Goal: Task Accomplishment & Management: Manage account settings

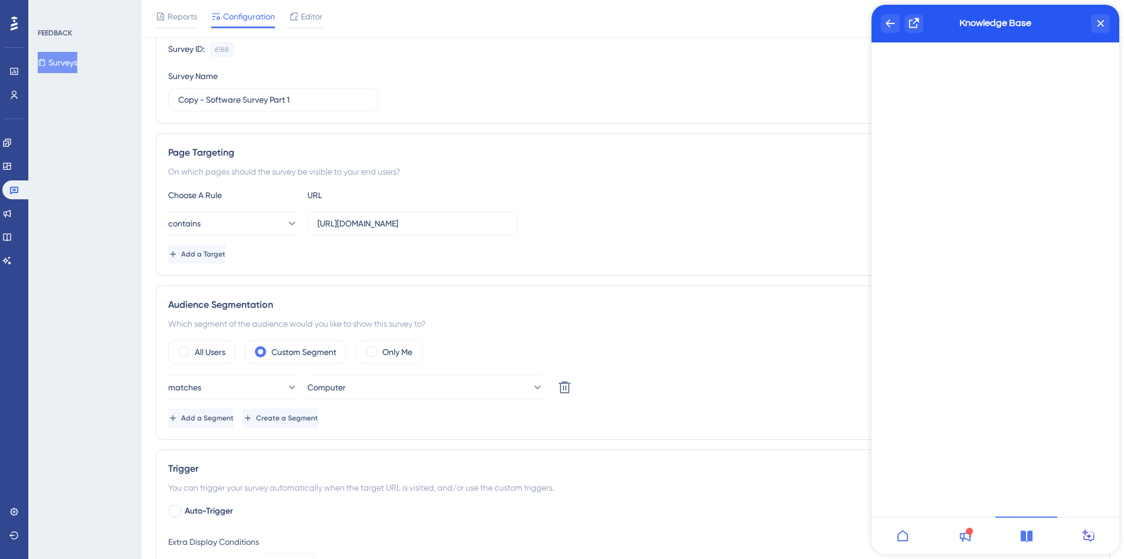
scroll to position [118, 0]
click at [313, 31] on div "Reports Configuration Editor Troubleshoot Cancel Save" at bounding box center [633, 19] width 983 height 38
click at [312, 24] on div "Editor" at bounding box center [306, 18] width 34 height 19
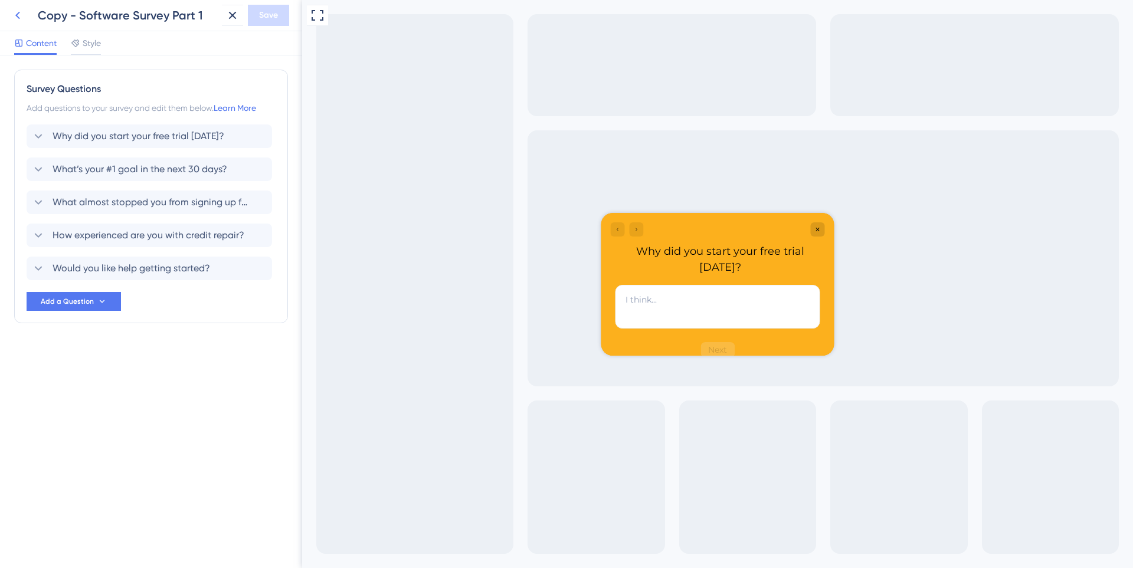
click at [9, 10] on button at bounding box center [17, 15] width 21 height 21
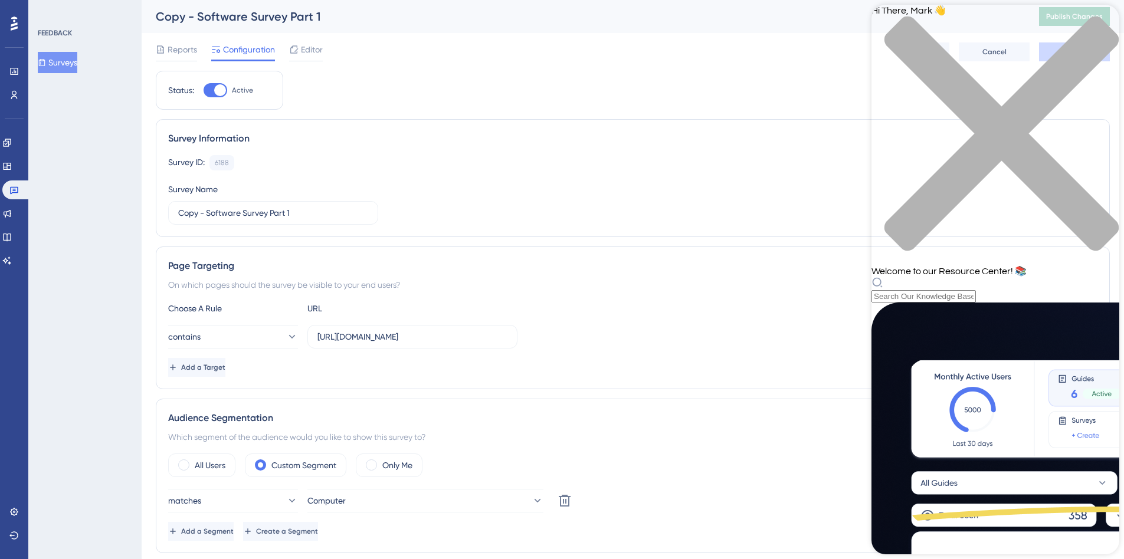
click at [958, 277] on div "Resource Center Header" at bounding box center [996, 290] width 248 height 26
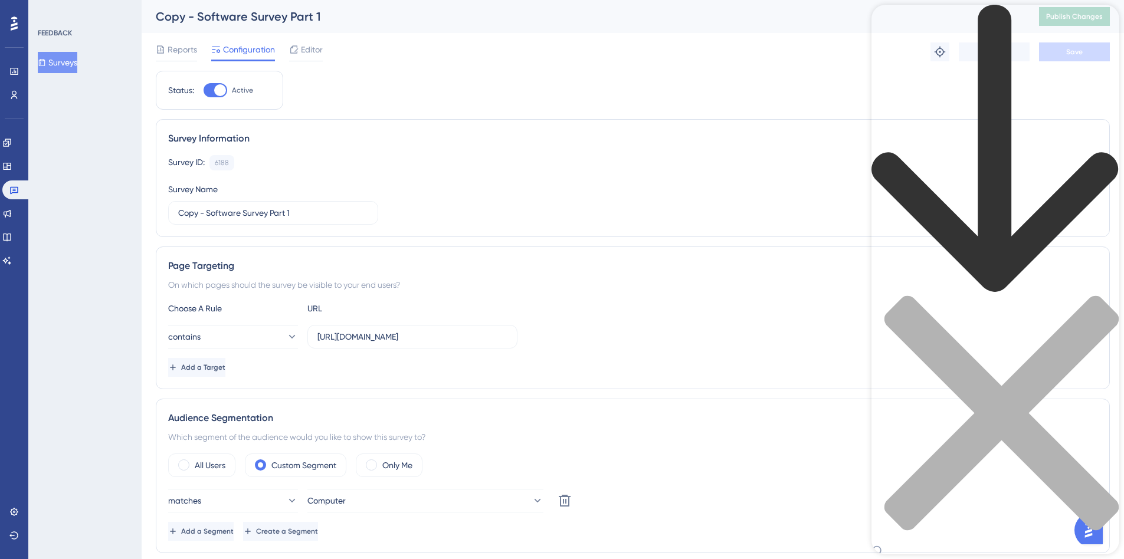
click at [946, 73] on div "Resource Center Header" at bounding box center [996, 288] width 248 height 566
type input "Survey"
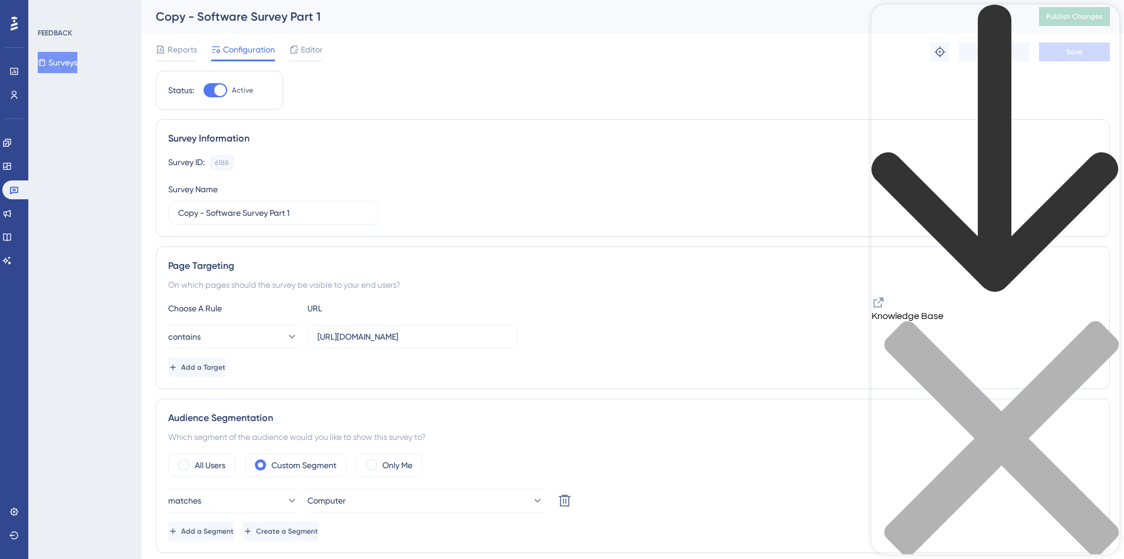
click at [890, 28] on div "back to header" at bounding box center [996, 150] width 248 height 291
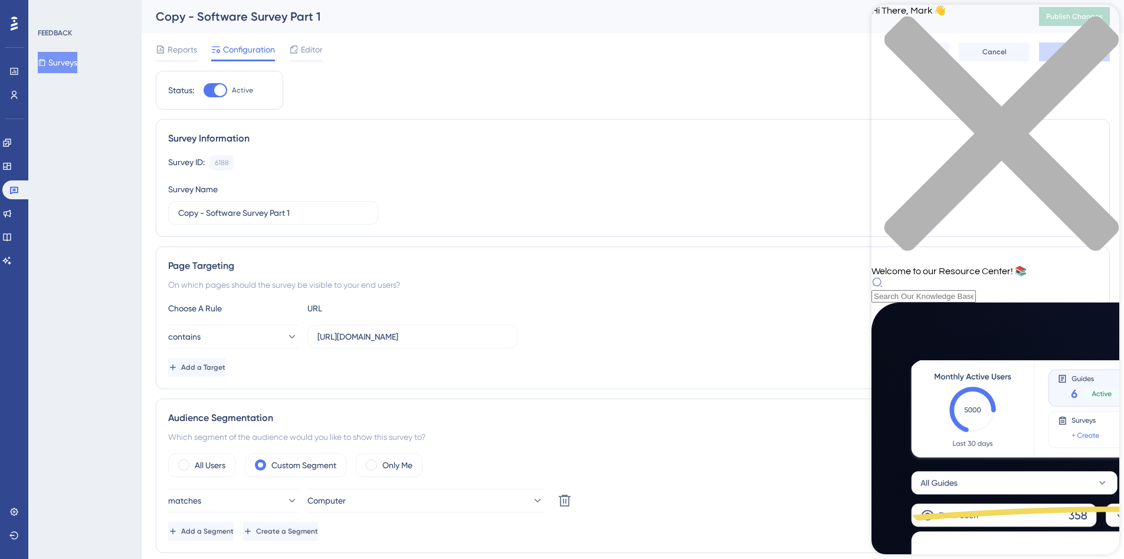
click at [983, 68] on div "Hi There, Mark 👋 Welcome to our Resource Center! 📚" at bounding box center [996, 154] width 248 height 298
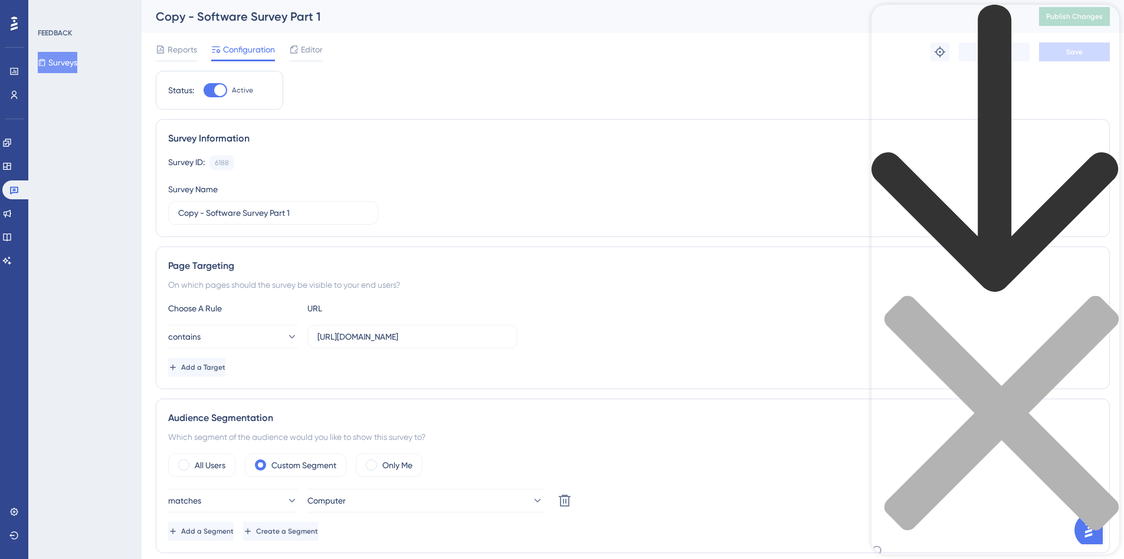
type input "Survey"
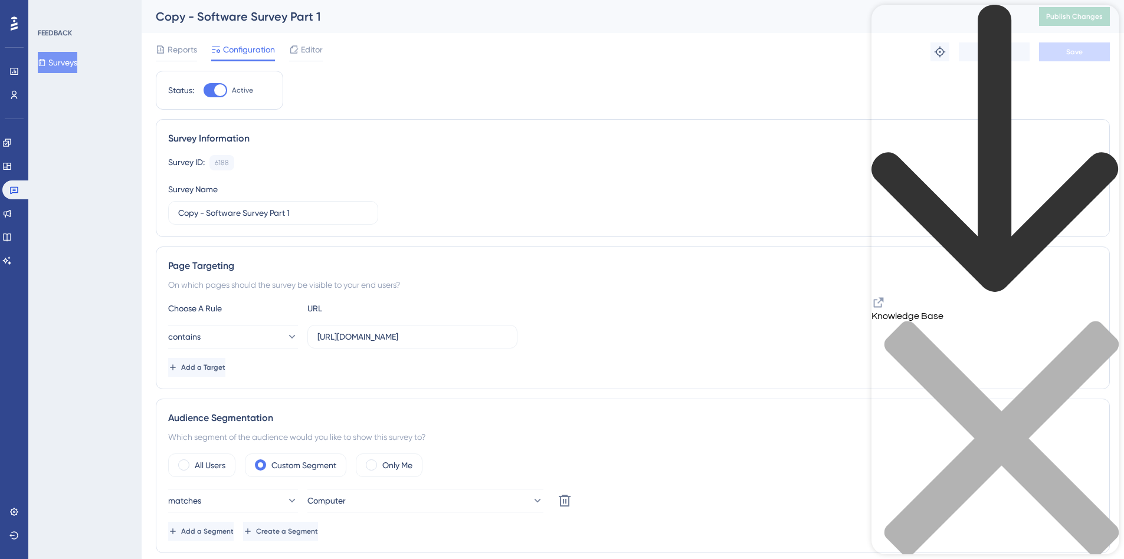
click at [1099, 321] on icon "close resource center" at bounding box center [996, 445] width 248 height 248
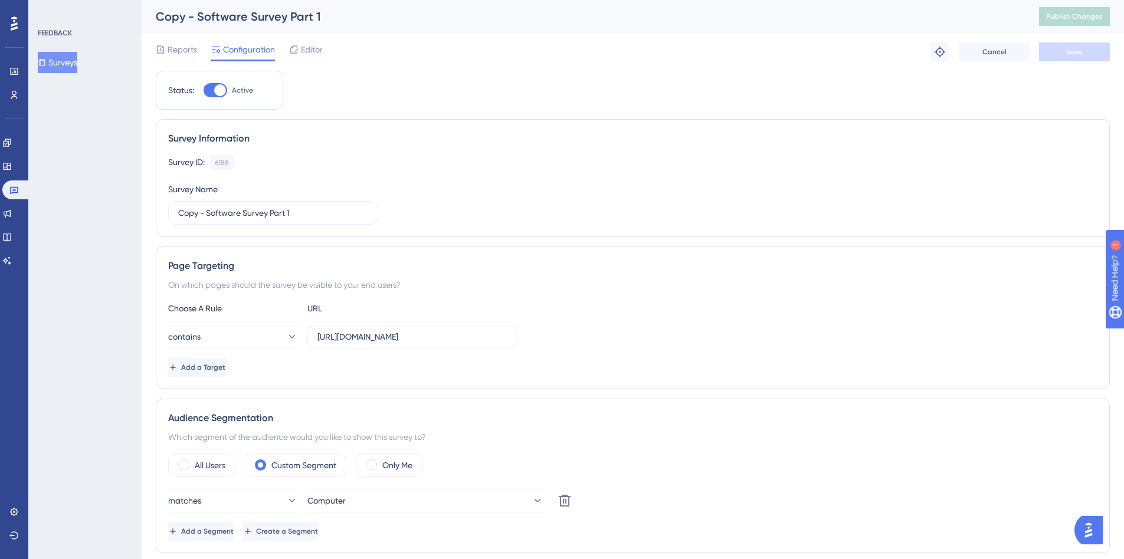
click at [15, 22] on icon at bounding box center [14, 24] width 7 height 14
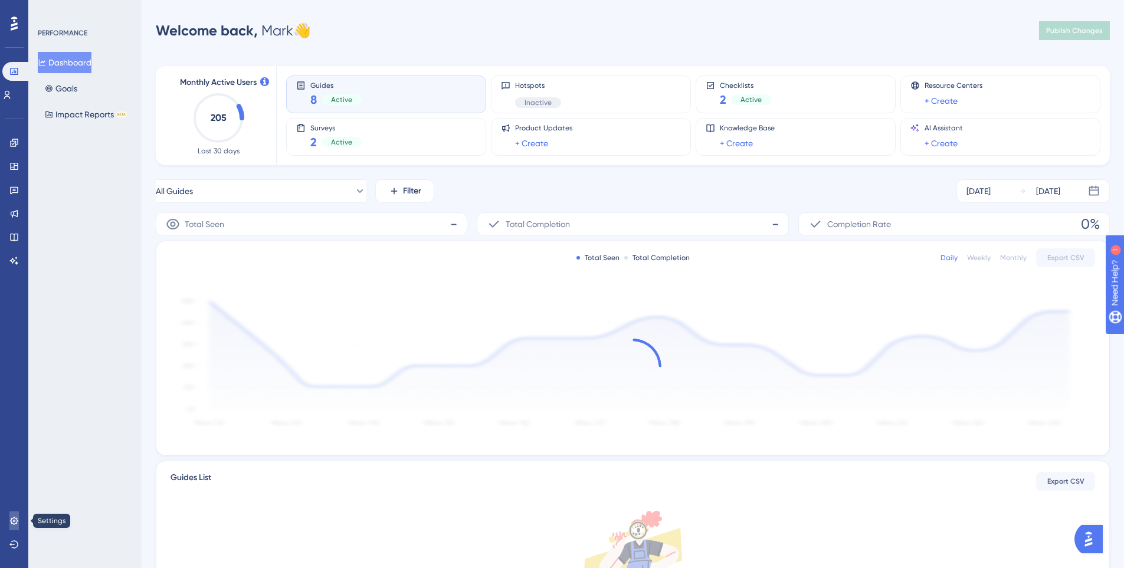
click at [19, 525] on link at bounding box center [13, 521] width 9 height 19
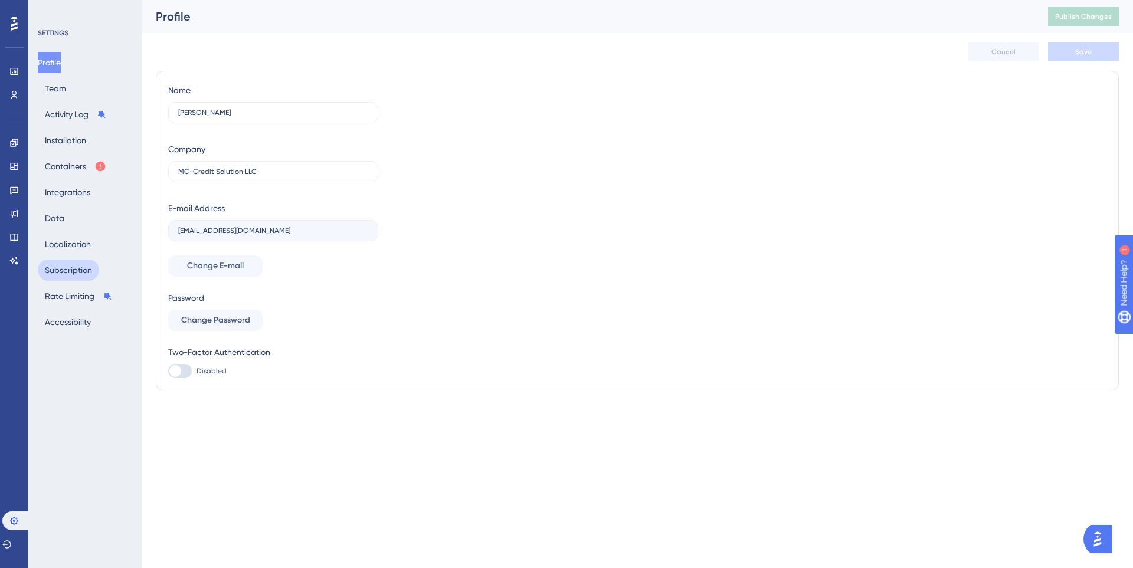
click at [69, 261] on button "Subscription" at bounding box center [68, 270] width 61 height 21
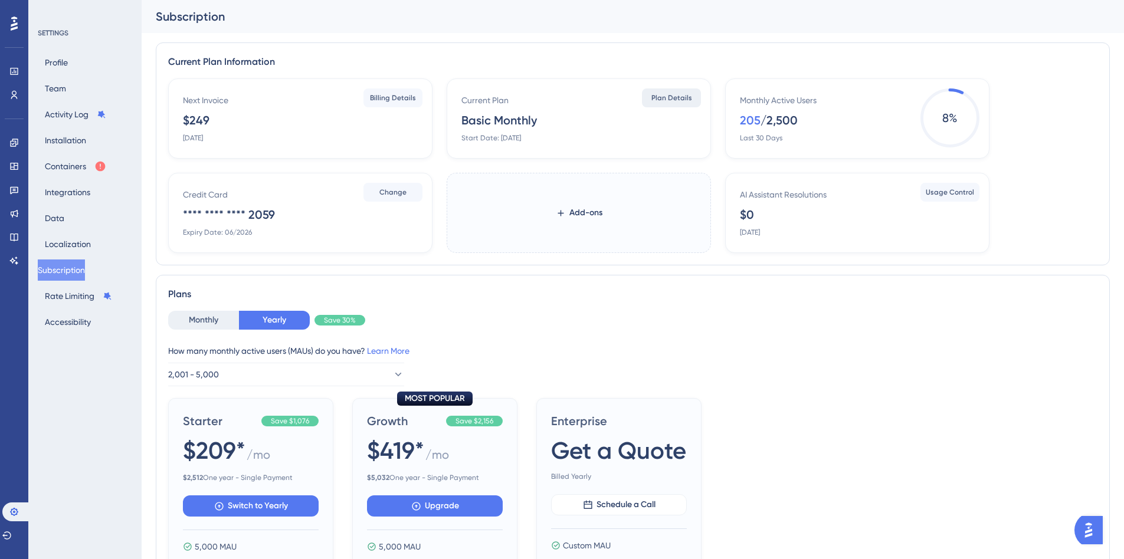
click at [669, 96] on span "Plan Details" at bounding box center [671, 97] width 41 height 9
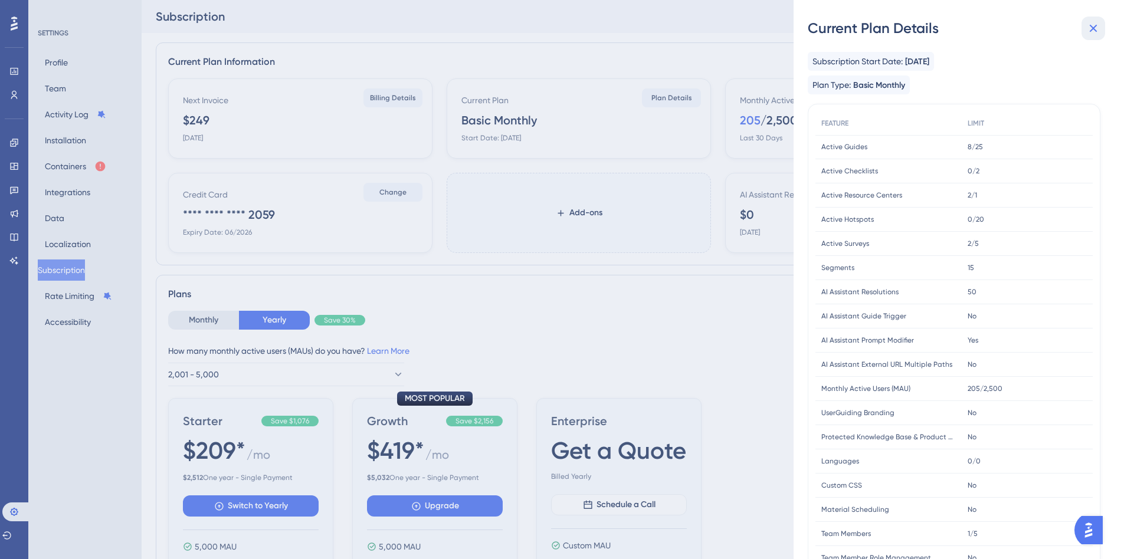
click at [1092, 32] on icon at bounding box center [1093, 28] width 14 height 14
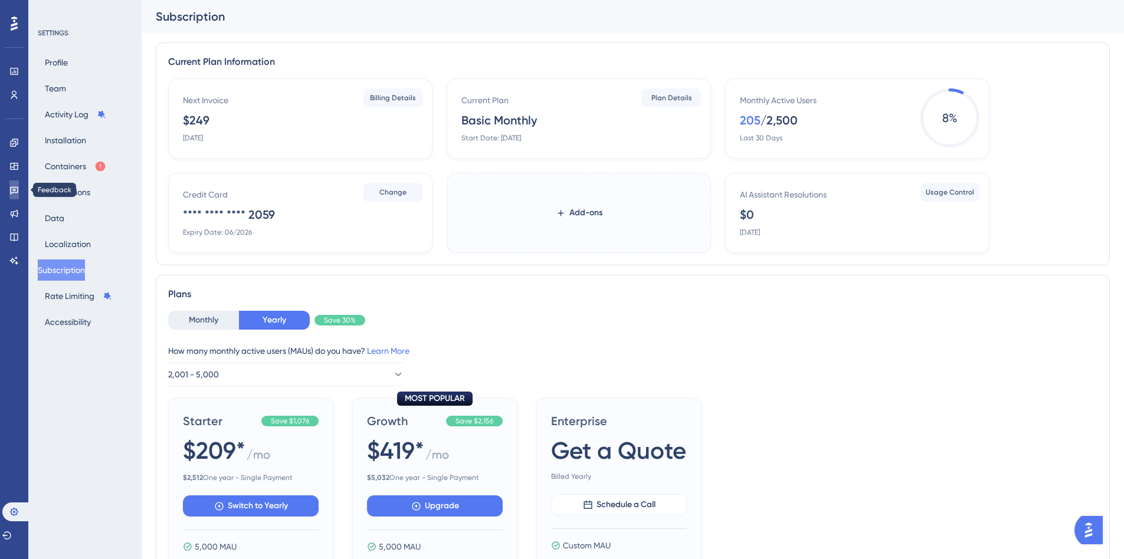
click at [18, 193] on icon at bounding box center [13, 189] width 9 height 9
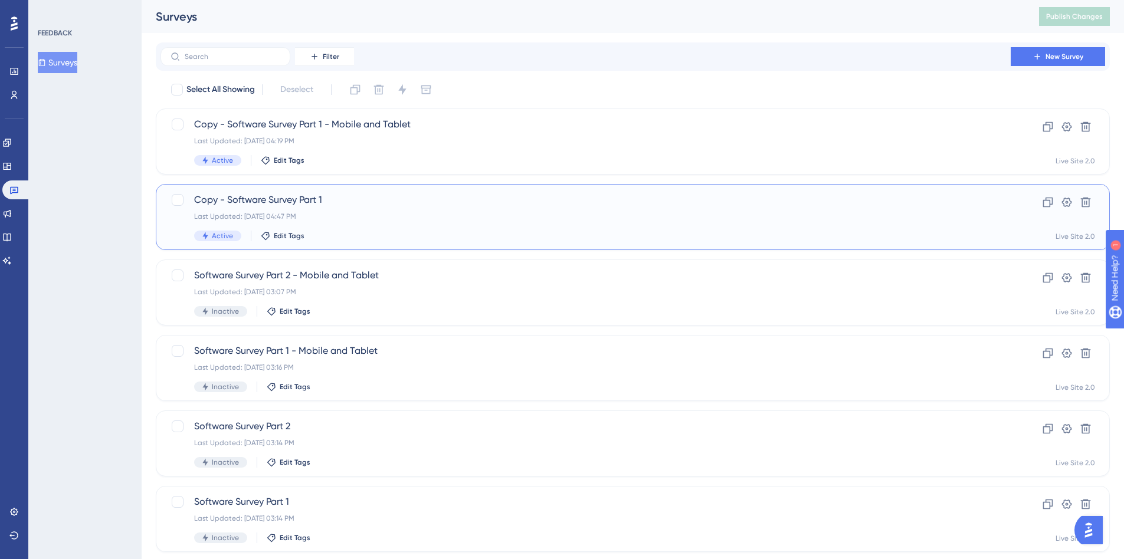
click at [362, 221] on div "Last Updated: [DATE] 04:47 PM" at bounding box center [585, 216] width 783 height 9
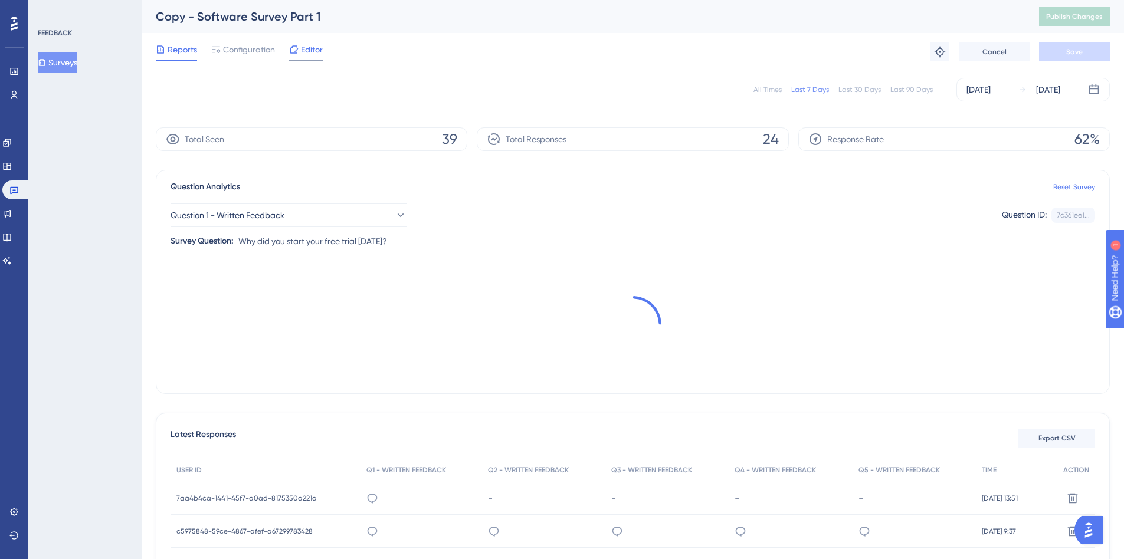
click at [307, 51] on span "Editor" at bounding box center [312, 49] width 22 height 14
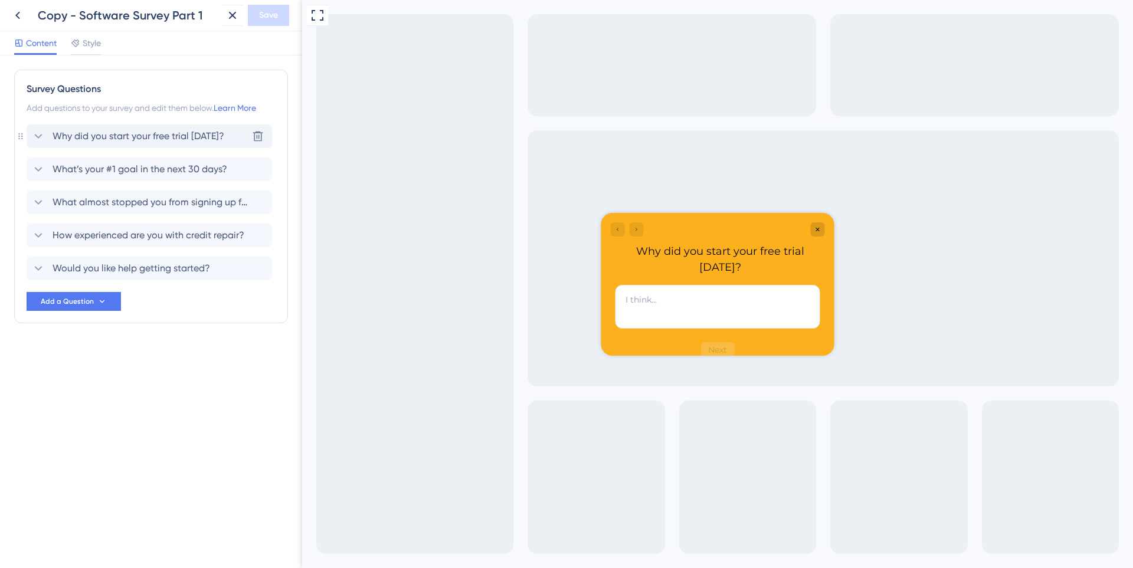
click at [175, 137] on span "Why did you start your free trial [DATE]?" at bounding box center [139, 136] width 172 height 14
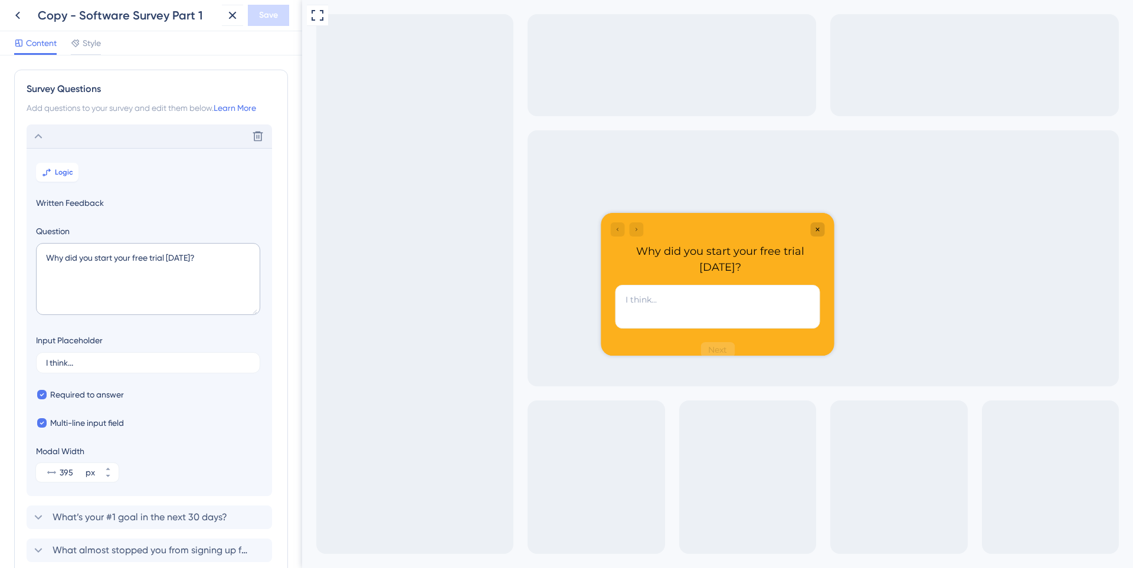
scroll to position [69, 0]
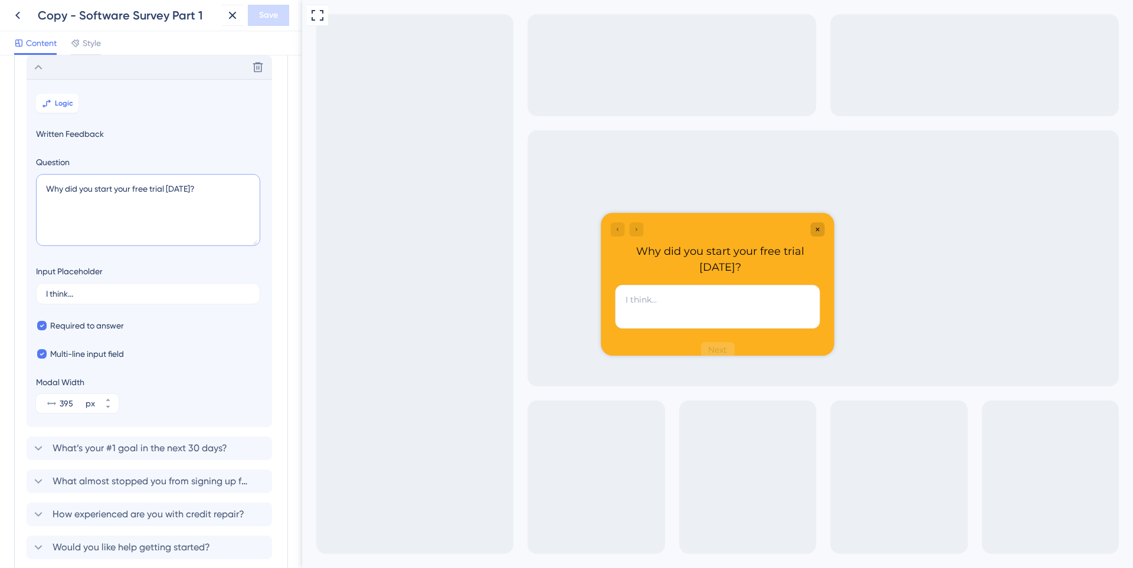
click at [162, 192] on textarea "Why did you start your free trial [DATE]?" at bounding box center [148, 210] width 224 height 72
click at [48, 443] on div "What’s your #1 goal in the next 30 days?" at bounding box center [129, 448] width 196 height 14
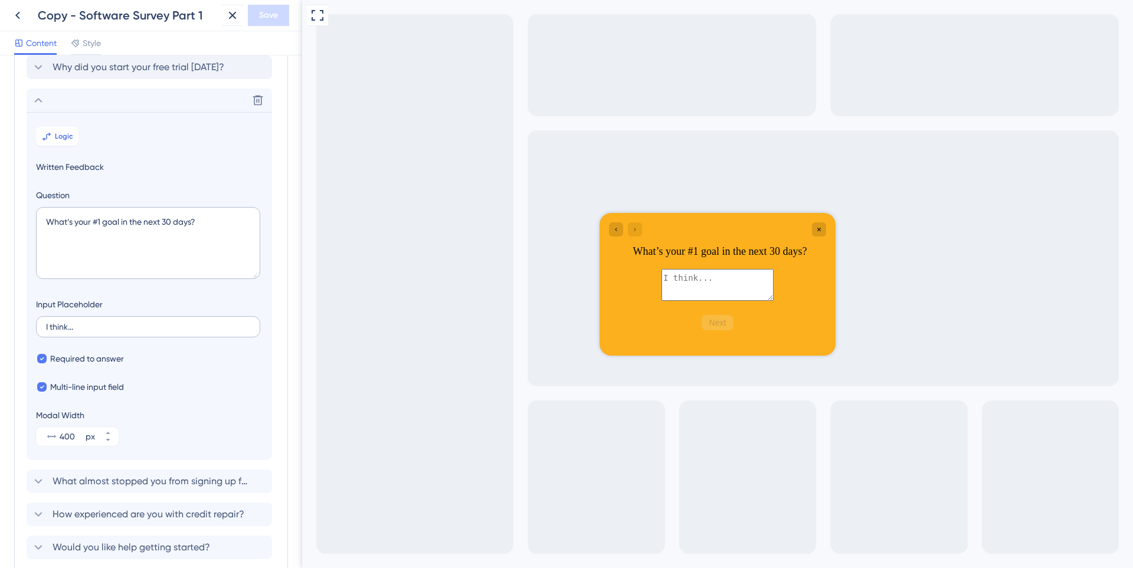
scroll to position [102, 0]
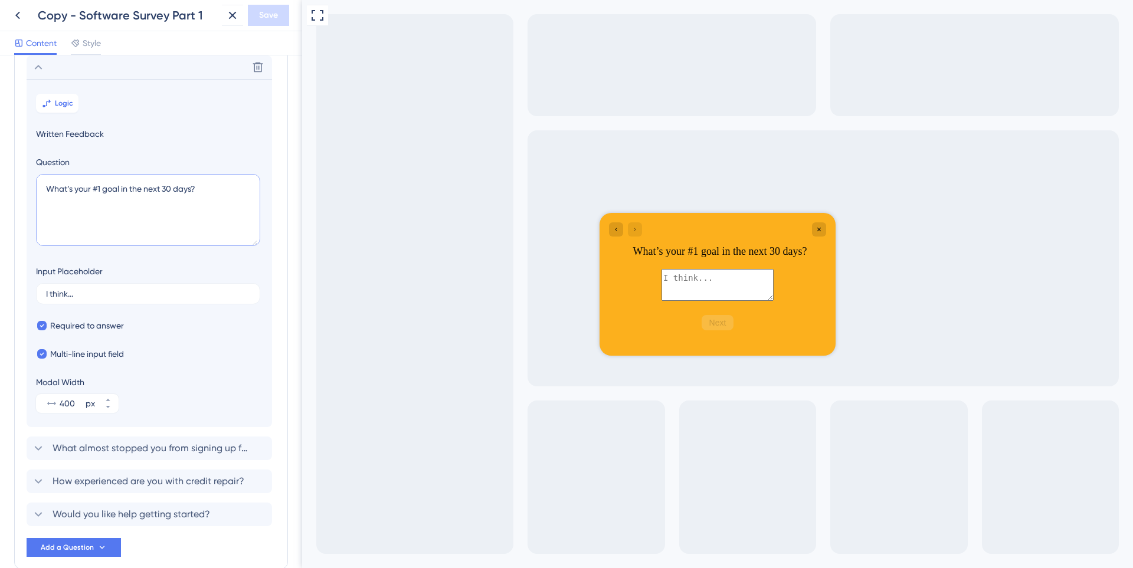
click at [141, 194] on textarea "What’s your #1 goal in the next 30 days?" at bounding box center [148, 210] width 224 height 72
click at [68, 453] on span "What almost stopped you from signing up for the Trial?" at bounding box center [150, 448] width 195 height 14
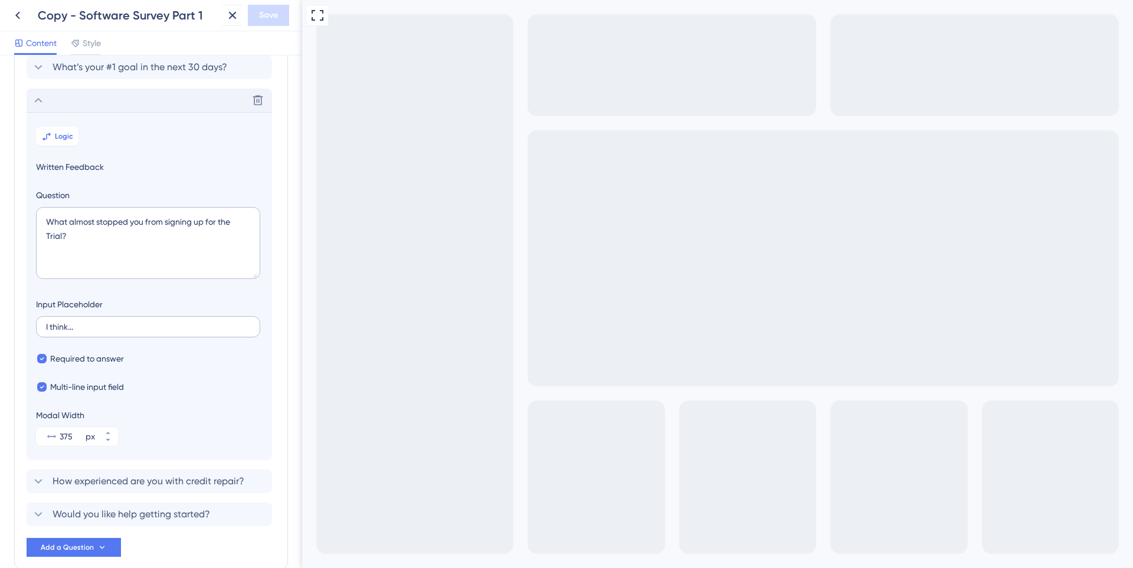
scroll to position [135, 0]
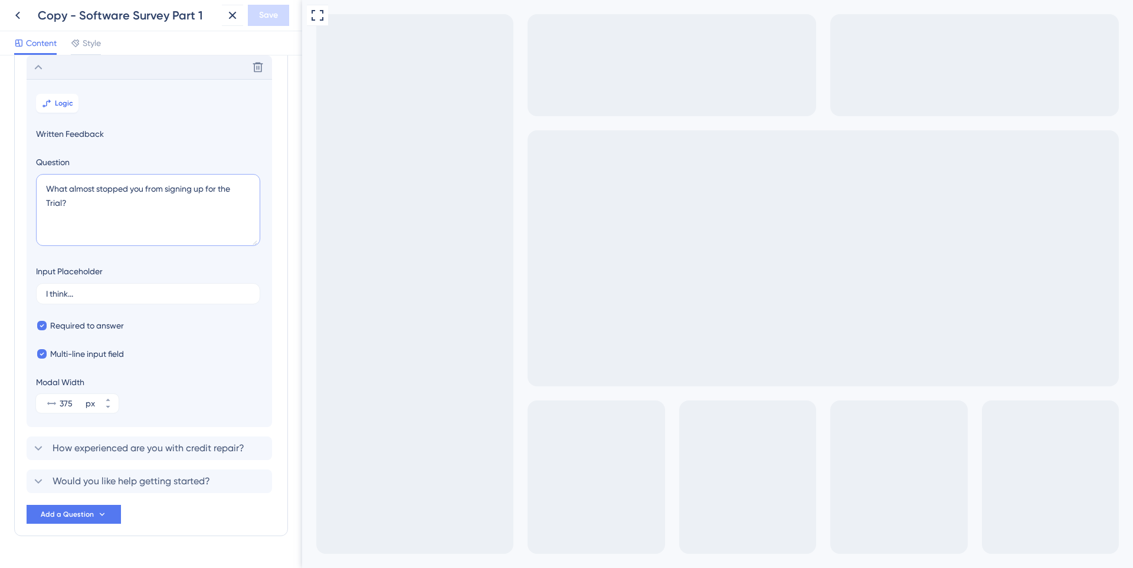
click at [127, 201] on textarea "What almost stopped you from signing up for the Trial?" at bounding box center [148, 210] width 224 height 72
click at [92, 445] on span "How experienced are you with credit repair?" at bounding box center [149, 448] width 192 height 14
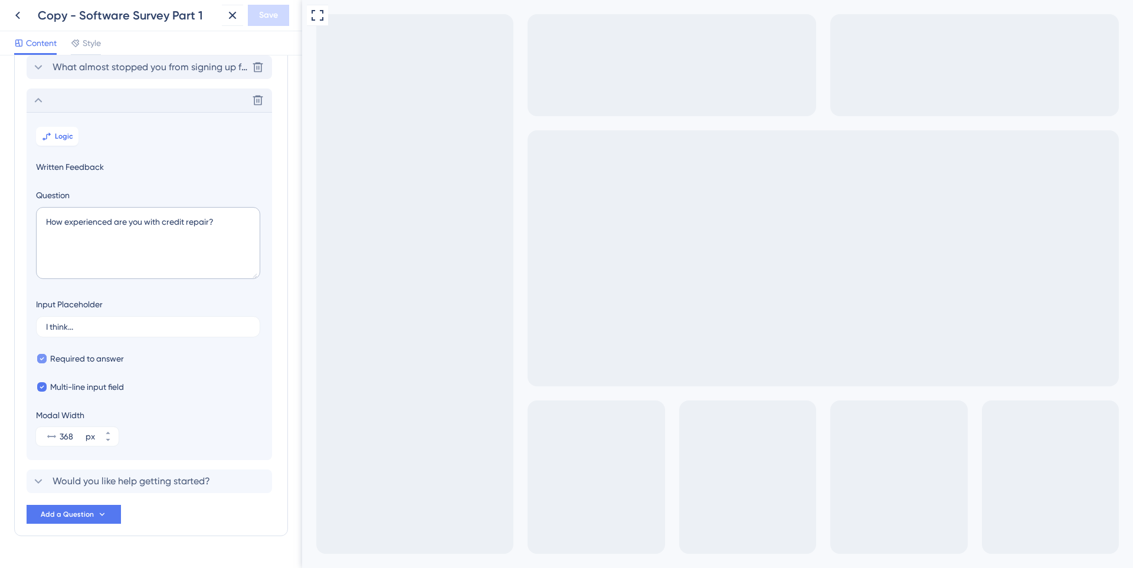
scroll to position [165, 0]
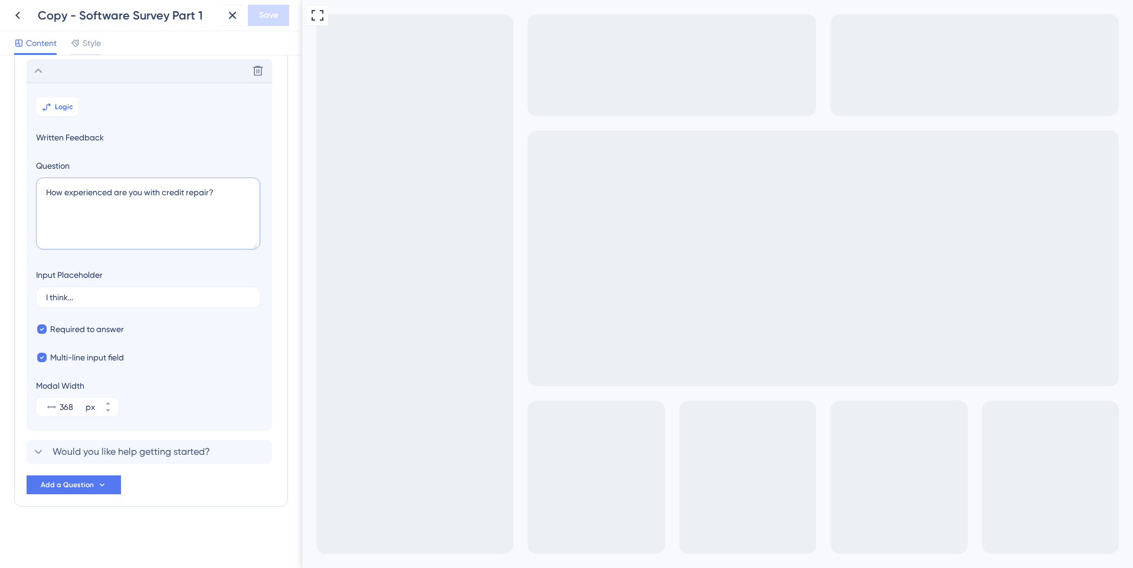
click at [97, 194] on textarea "How experienced are you with credit repair?" at bounding box center [148, 214] width 224 height 72
click at [76, 456] on span "Would you like help getting started?" at bounding box center [132, 452] width 158 height 14
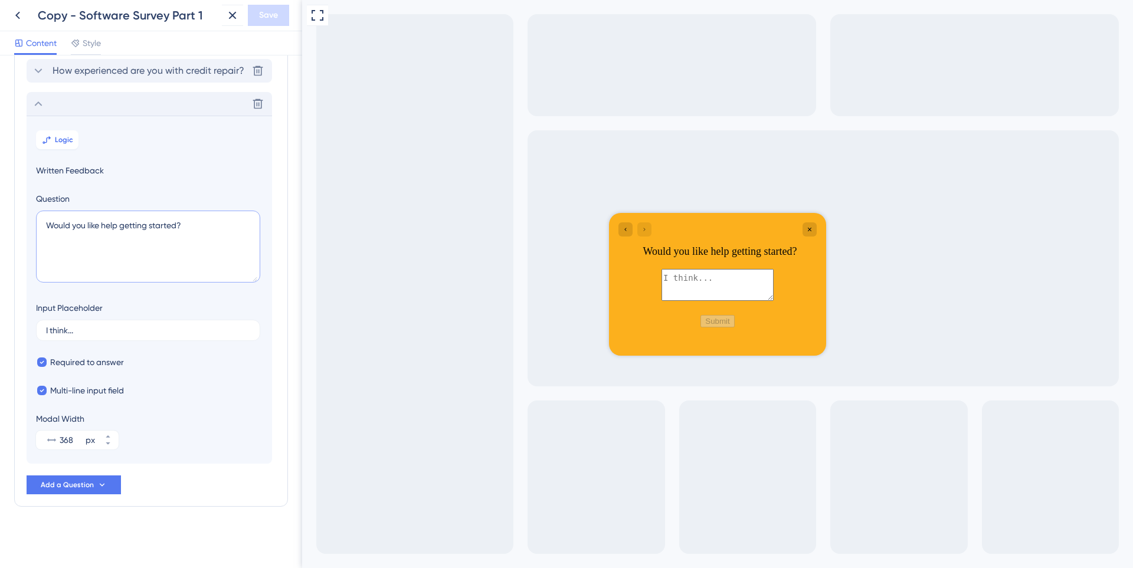
click at [81, 219] on textarea "Would you like help getting started?" at bounding box center [148, 247] width 224 height 72
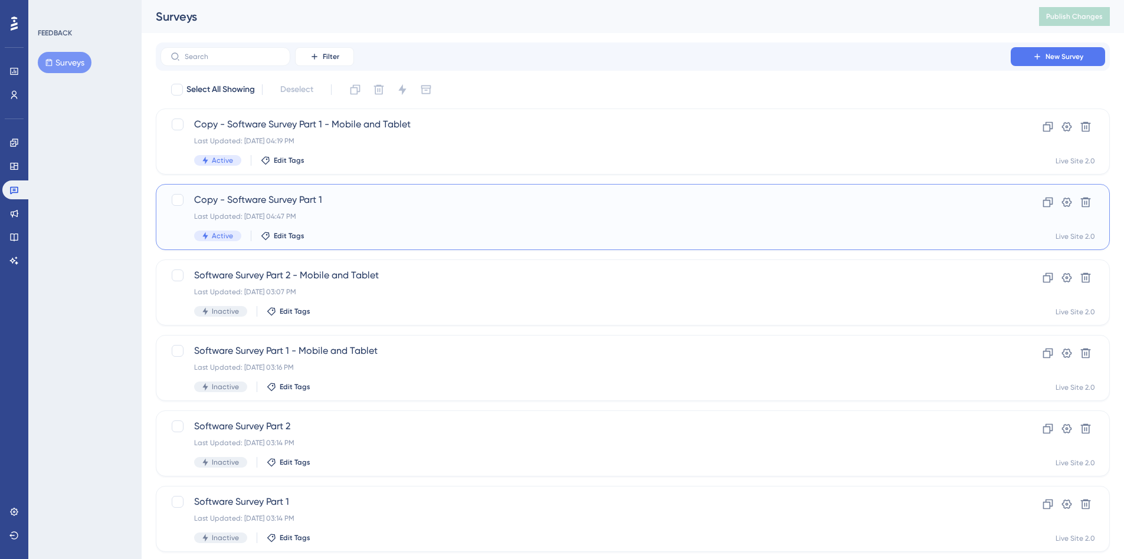
click at [359, 209] on div "Copy - Software Survey Part 1 Last Updated: [DATE] 04:47 PM Active Edit Tags" at bounding box center [585, 217] width 783 height 48
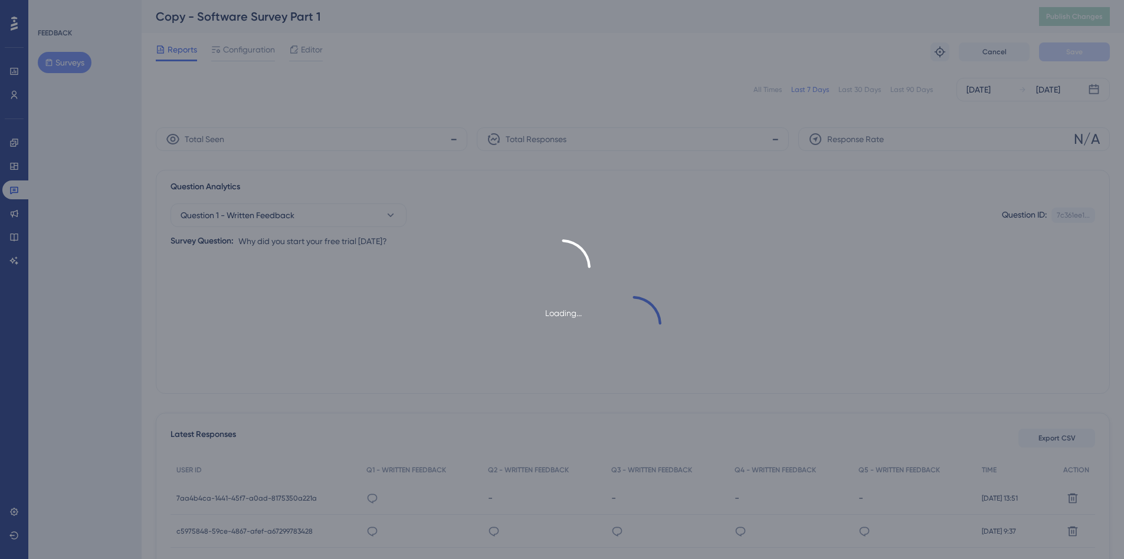
click at [235, 52] on div "Loading..." at bounding box center [562, 279] width 1124 height 559
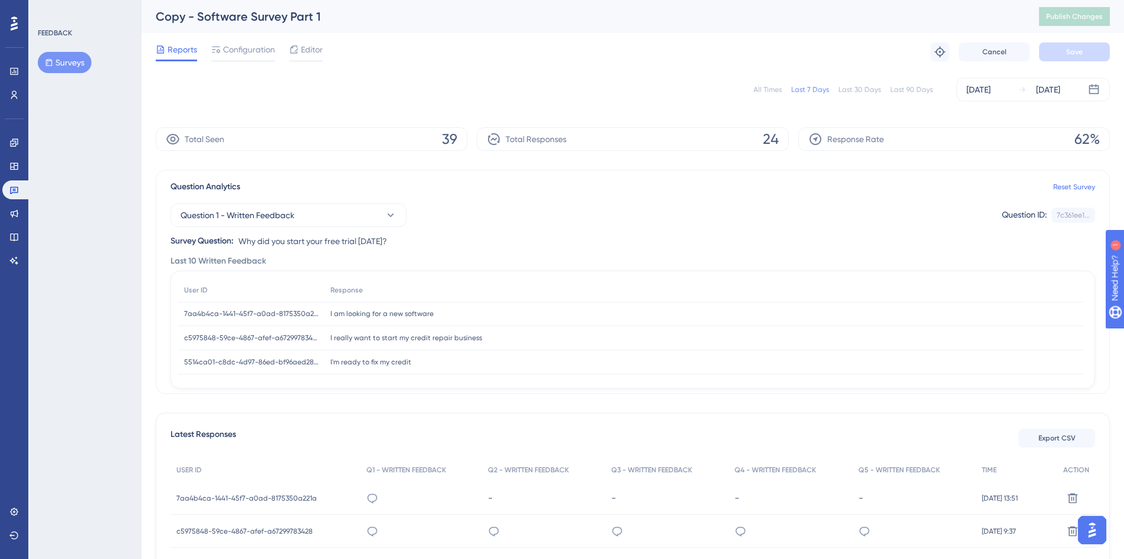
click at [235, 52] on span "Configuration" at bounding box center [249, 49] width 52 height 14
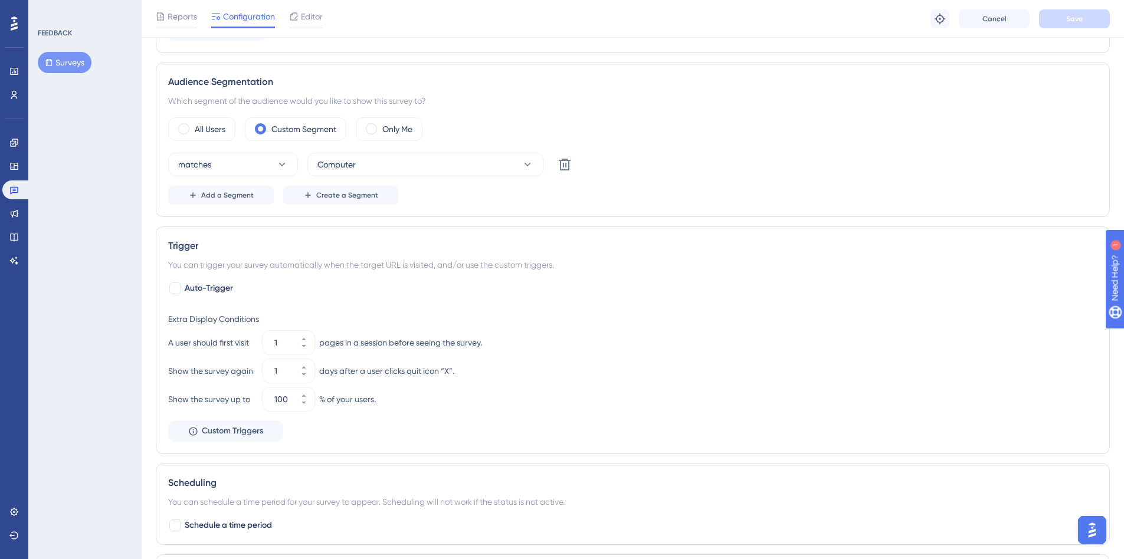
scroll to position [354, 0]
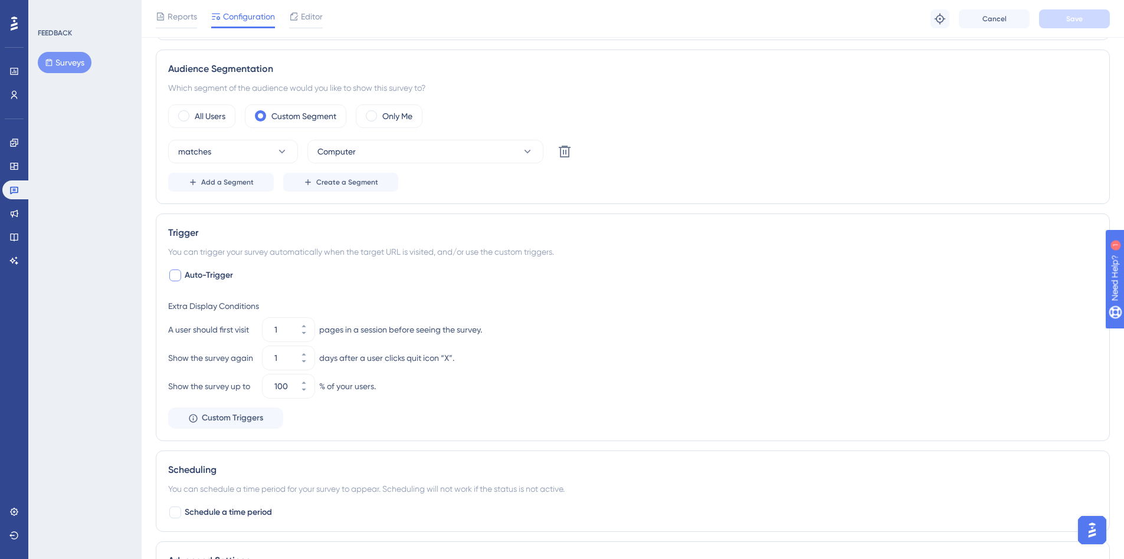
click at [176, 271] on div at bounding box center [175, 276] width 12 height 12
checkbox input "true"
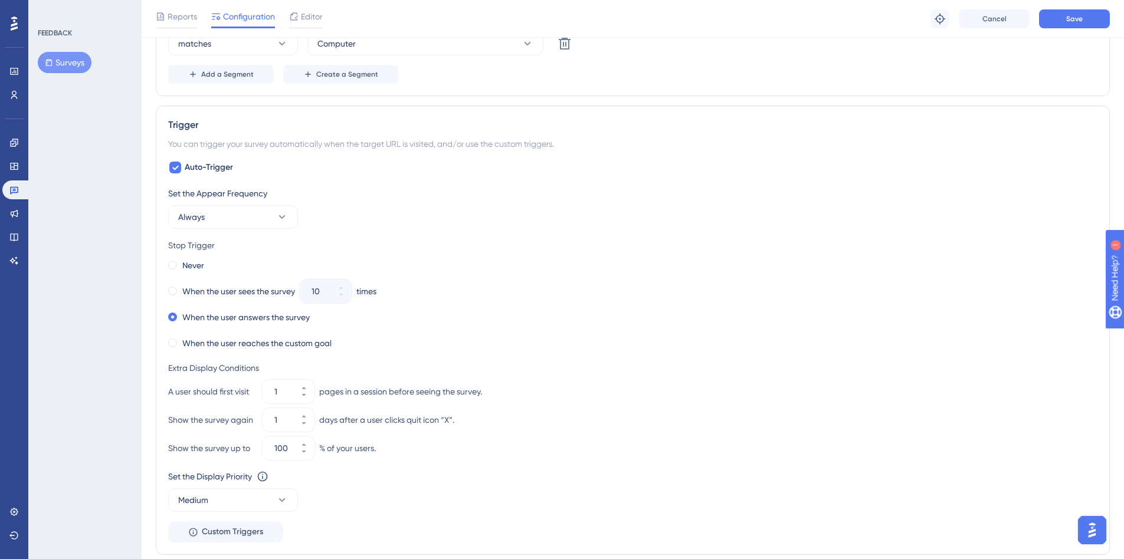
scroll to position [472, 0]
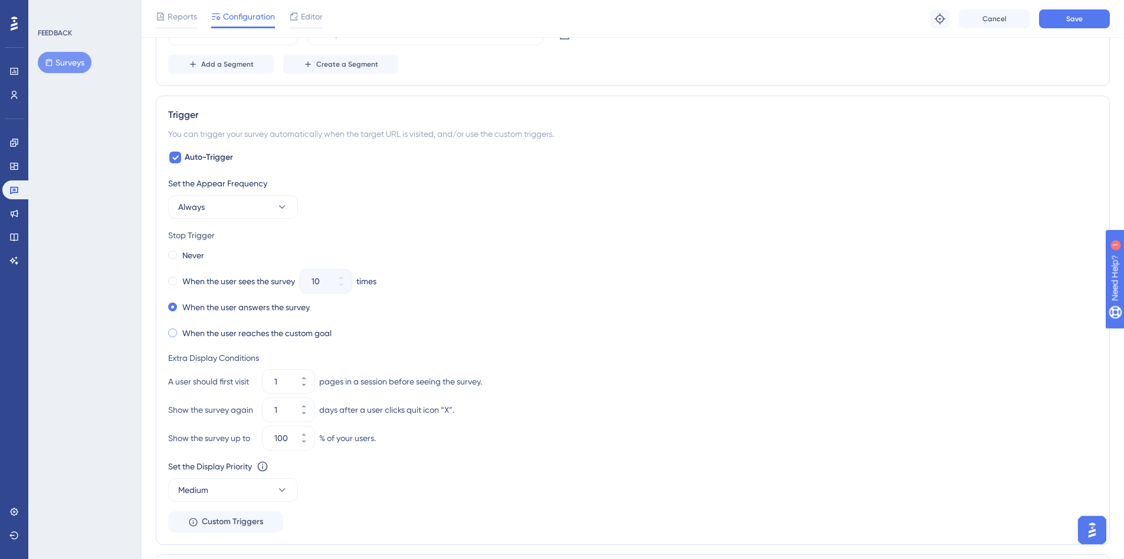
click at [222, 336] on label "When the user reaches the custom goal" at bounding box center [256, 333] width 149 height 14
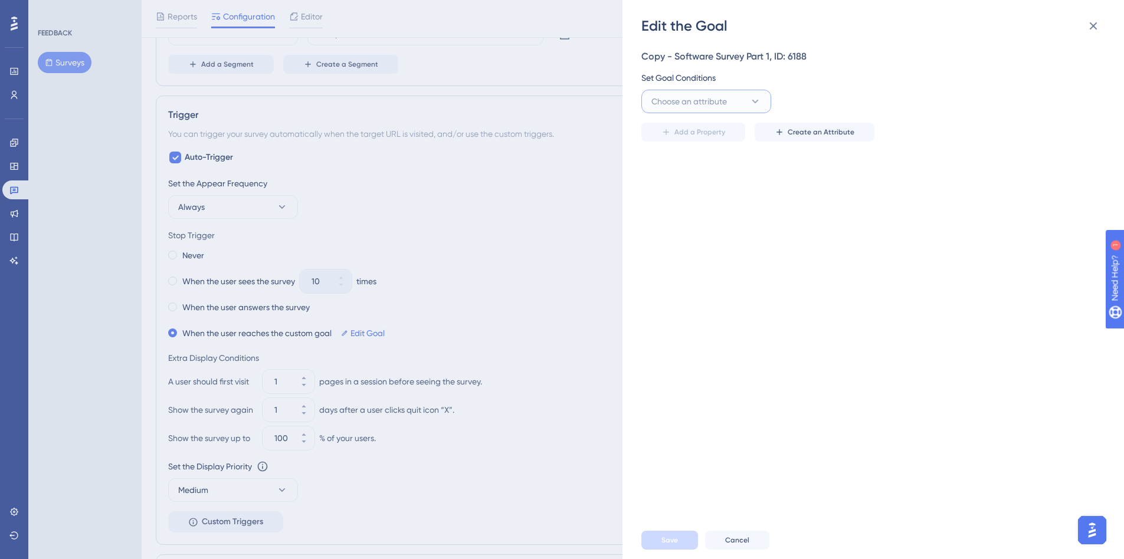
click at [755, 105] on icon at bounding box center [755, 102] width 12 height 12
click at [708, 240] on div "survey_score survey_score" at bounding box center [707, 233] width 96 height 24
click at [941, 100] on input "number" at bounding box center [941, 101] width 47 height 14
click at [753, 103] on icon at bounding box center [755, 102] width 12 height 12
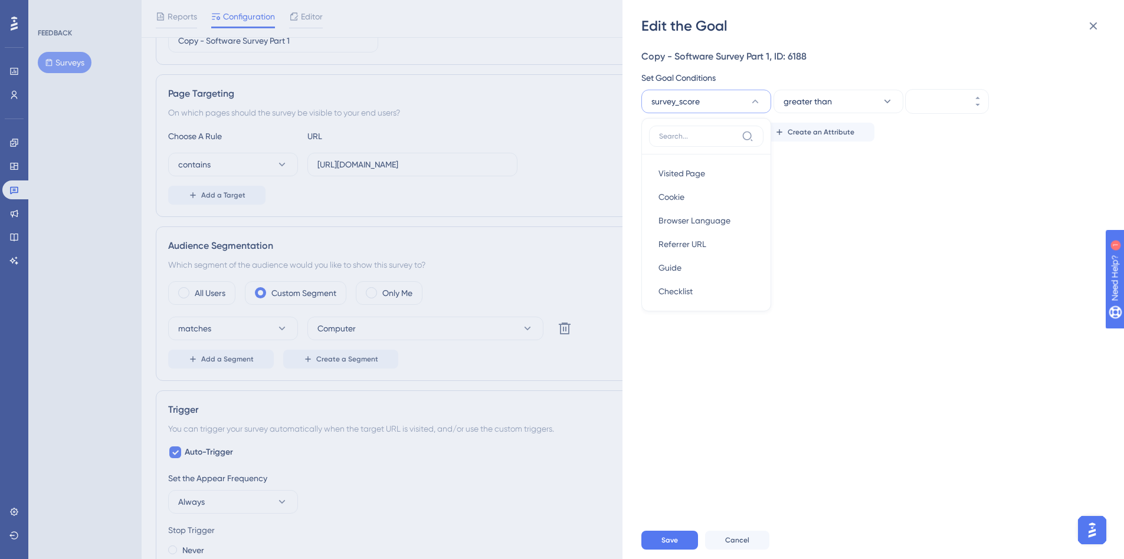
click at [839, 153] on div "Copy - Software Survey Part 1, ID: 6188 Set Goal Conditions survey_score Visite…" at bounding box center [879, 278] width 476 height 486
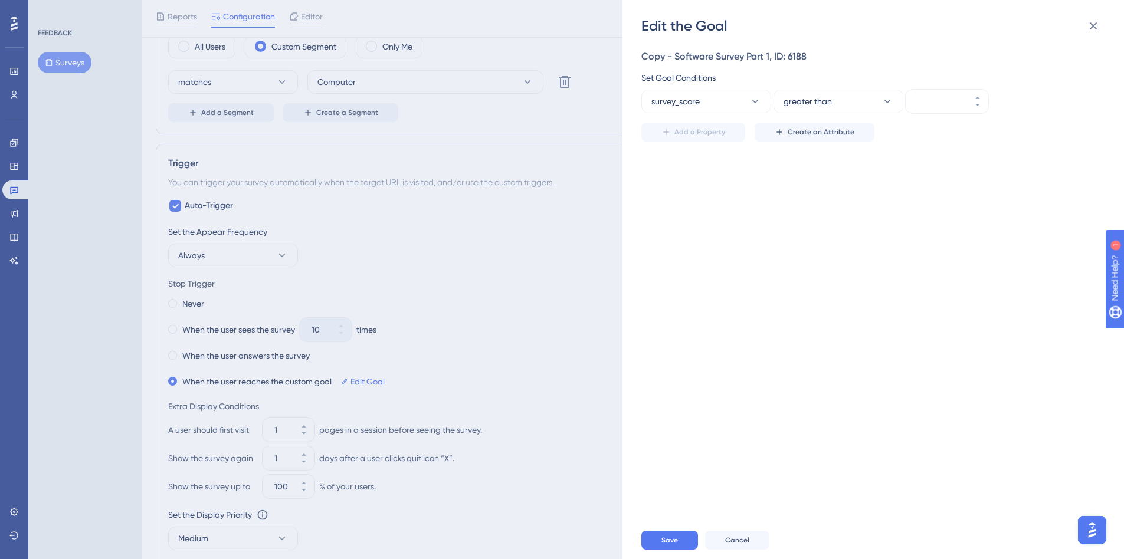
scroll to position [472, 0]
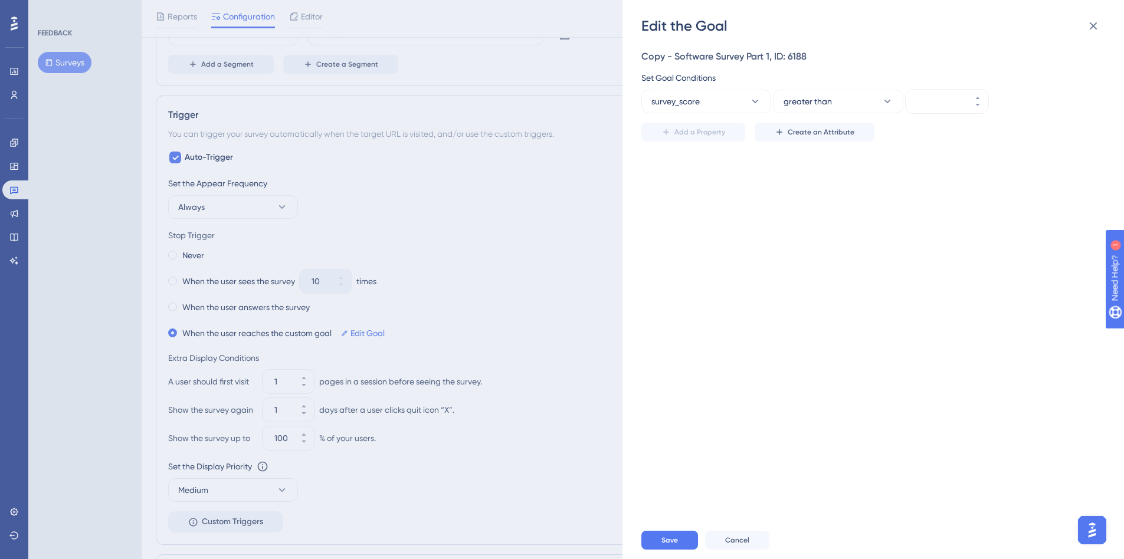
click at [170, 305] on div "Edit the Goal Copy - Software Survey Part 1, ID: 6188 Set Goal Conditions surve…" at bounding box center [562, 279] width 1124 height 559
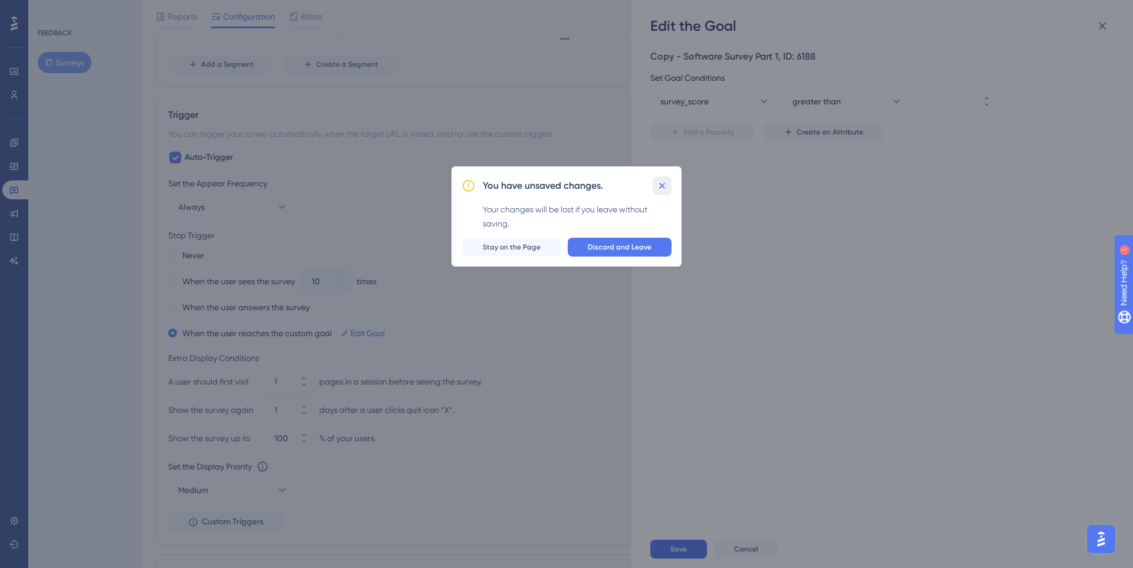
click at [662, 185] on icon at bounding box center [662, 185] width 6 height 6
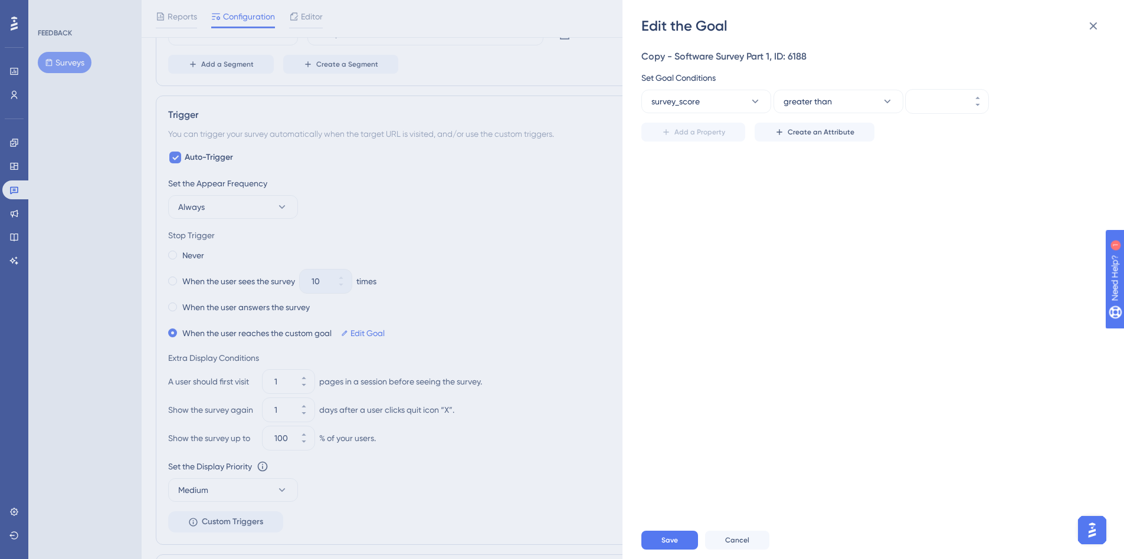
click at [1096, 12] on div "Edit the Goal Copy - Software Survey Part 1, ID: 6188 Set Goal Conditions surve…" at bounding box center [874, 279] width 502 height 559
click at [732, 545] on span "Cancel" at bounding box center [737, 540] width 24 height 9
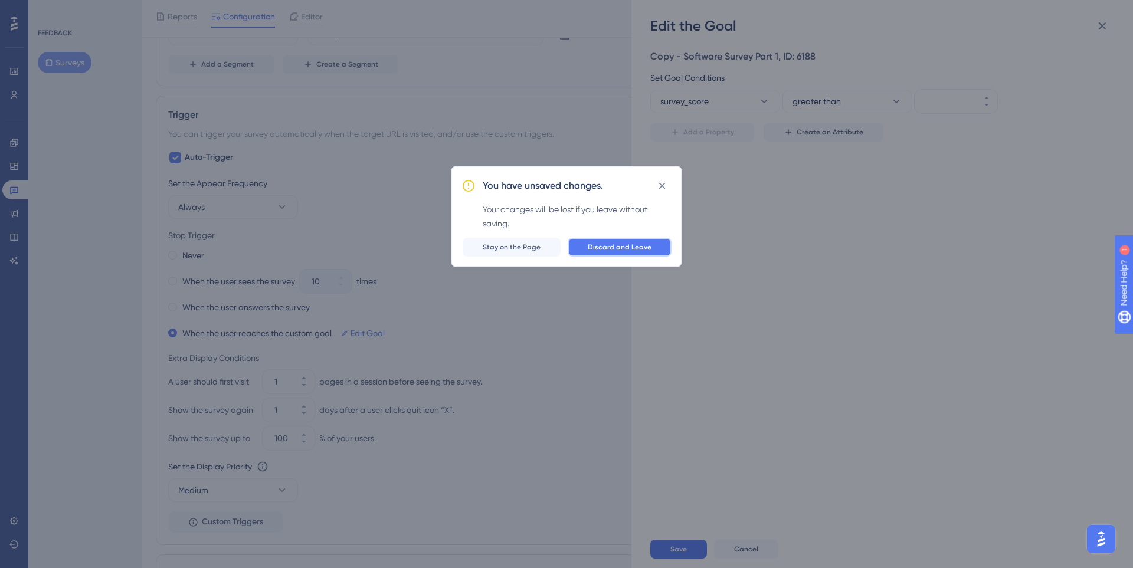
click at [592, 244] on span "Discard and Leave" at bounding box center [620, 247] width 64 height 9
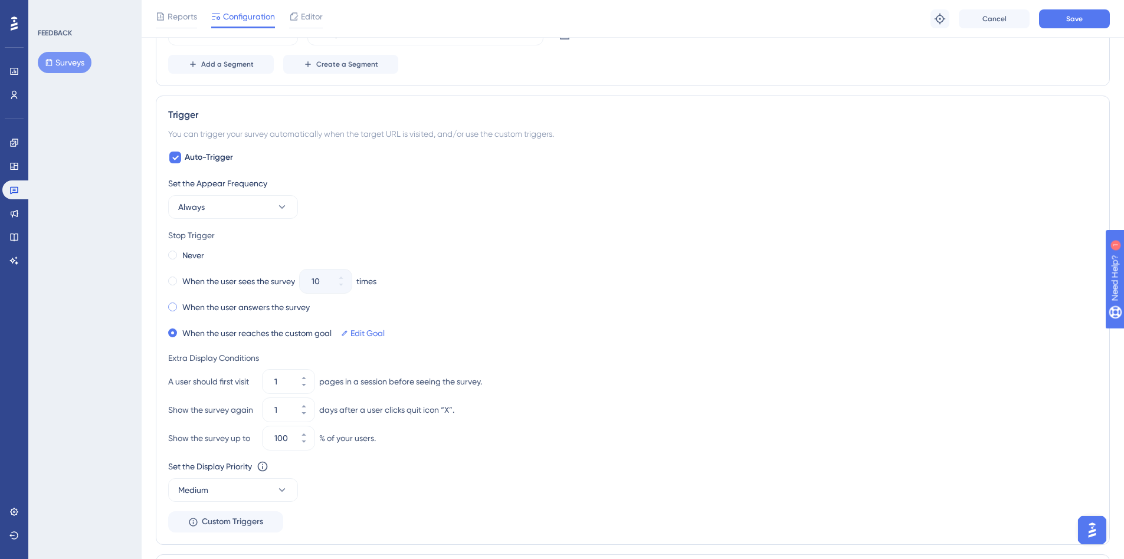
click at [192, 307] on label "When the user answers the survey" at bounding box center [245, 307] width 127 height 14
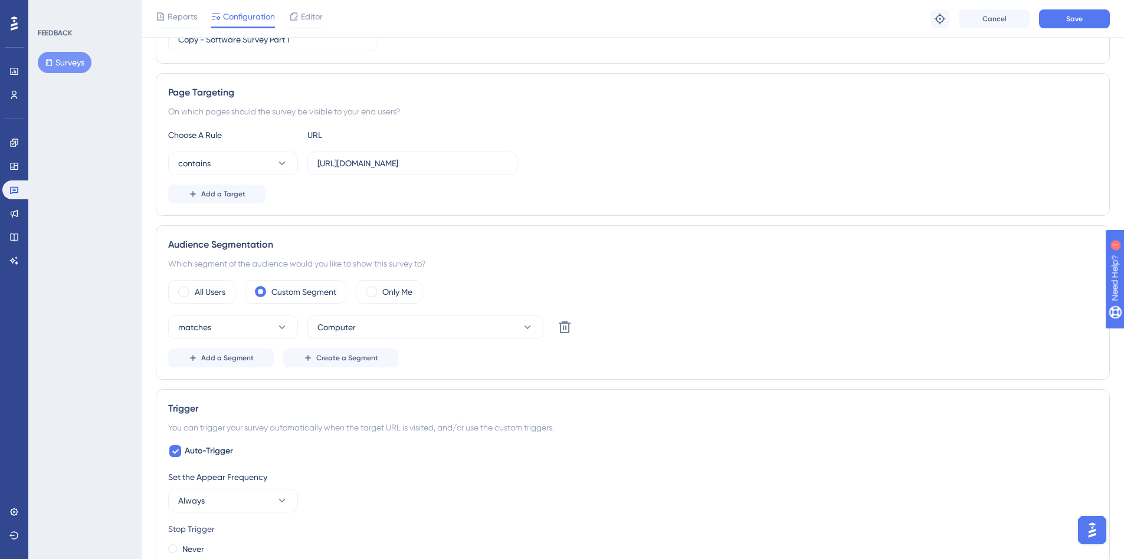
scroll to position [177, 0]
click at [1063, 22] on button "Save" at bounding box center [1074, 18] width 71 height 19
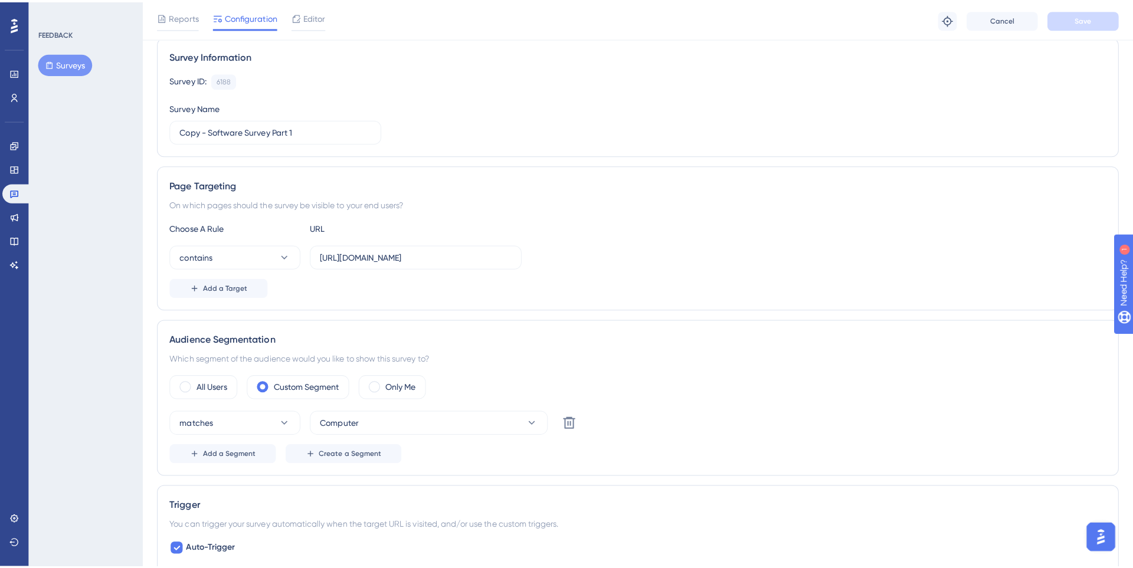
scroll to position [0, 0]
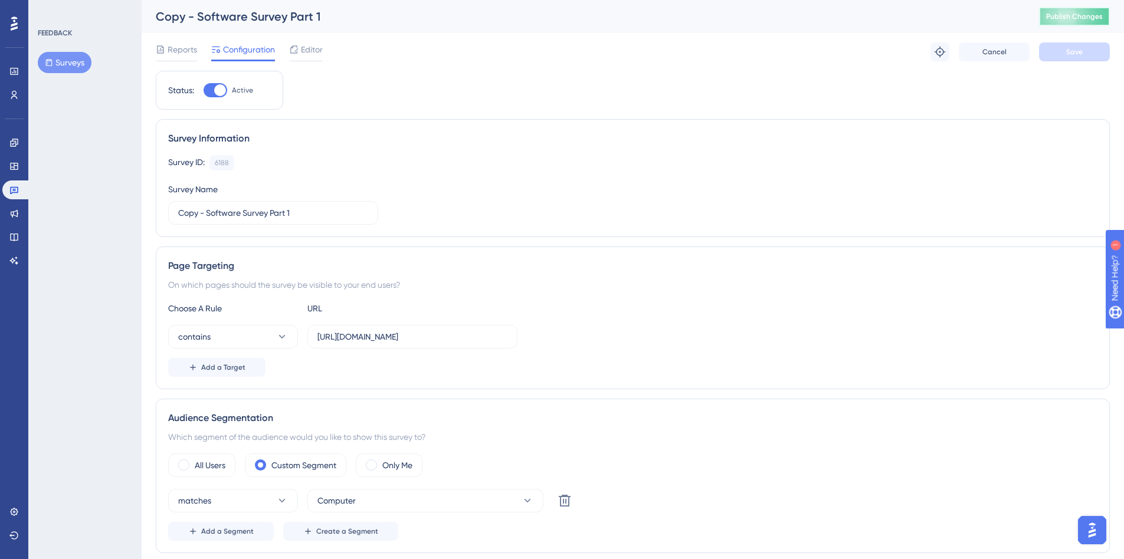
click at [1068, 23] on button "Publish Changes" at bounding box center [1074, 16] width 71 height 19
click at [312, 55] on span "Editor" at bounding box center [312, 49] width 22 height 14
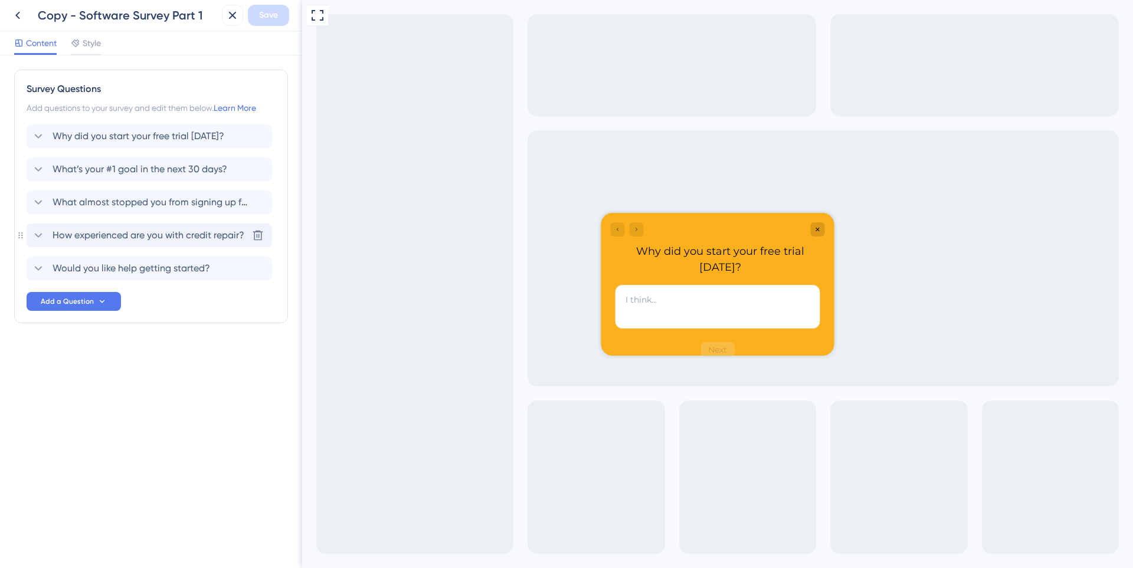
click at [51, 234] on div "How experienced are you with credit repair?" at bounding box center [137, 235] width 213 height 14
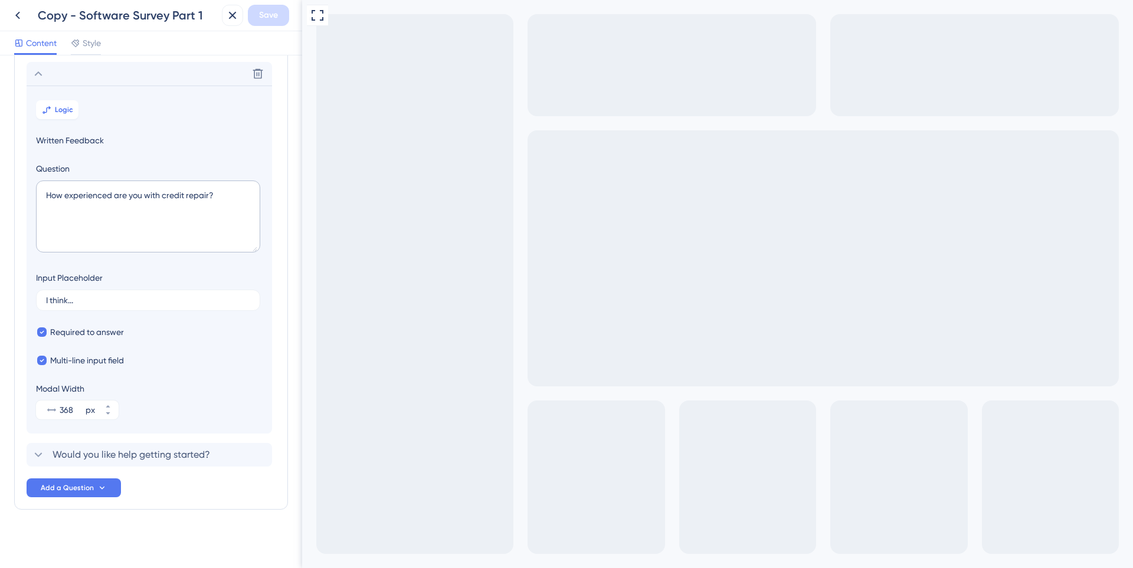
scroll to position [165, 0]
click at [109, 199] on textarea "How experienced are you with credit repair?" at bounding box center [148, 214] width 224 height 72
paste textarea "did you hear about us"
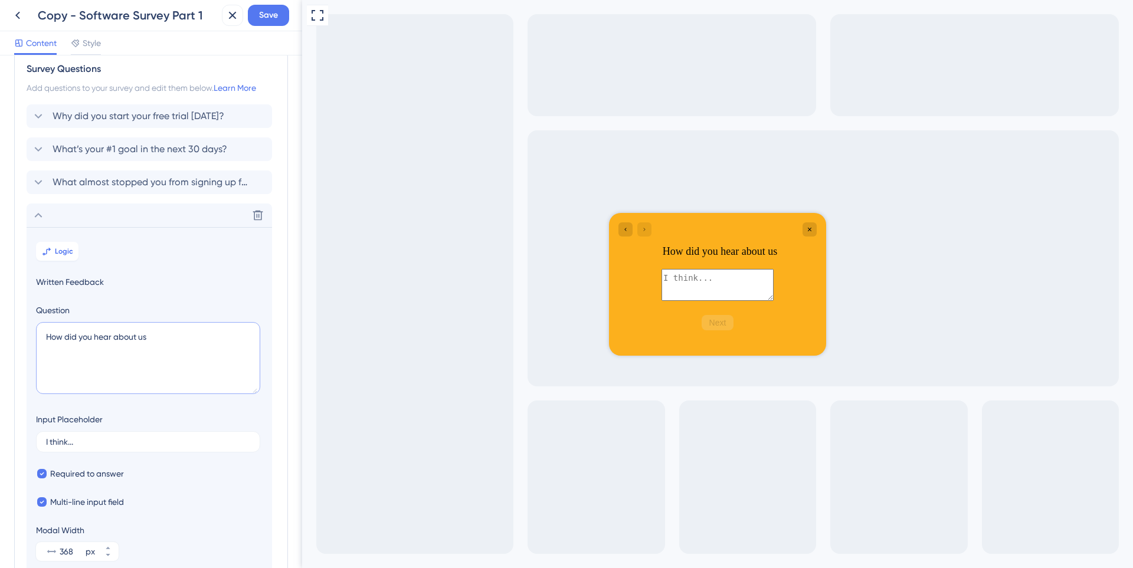
scroll to position [0, 0]
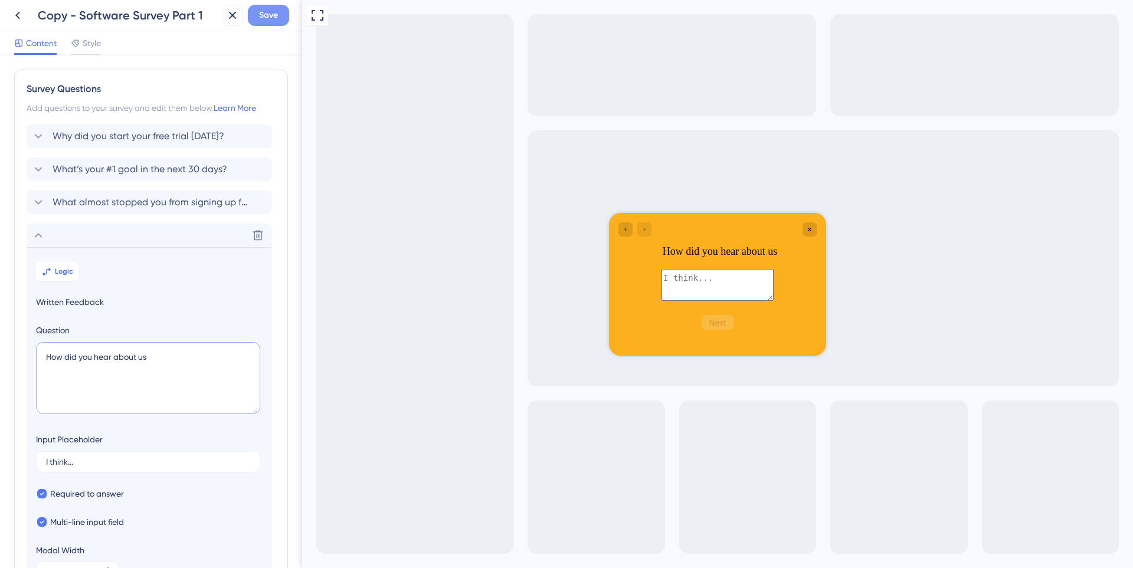
type textarea "How did you hear about us"
click at [275, 17] on span "Save" at bounding box center [268, 15] width 19 height 14
click at [222, 27] on icon at bounding box center [224, 22] width 12 height 12
click at [89, 49] on span "Style" at bounding box center [92, 43] width 18 height 14
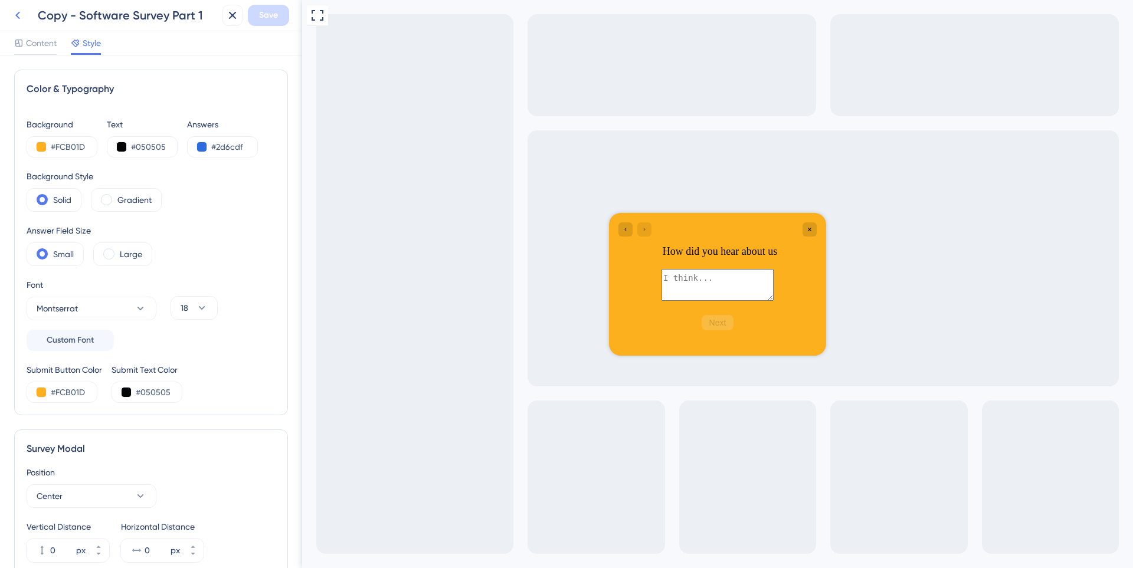
click at [17, 14] on icon at bounding box center [17, 16] width 5 height 8
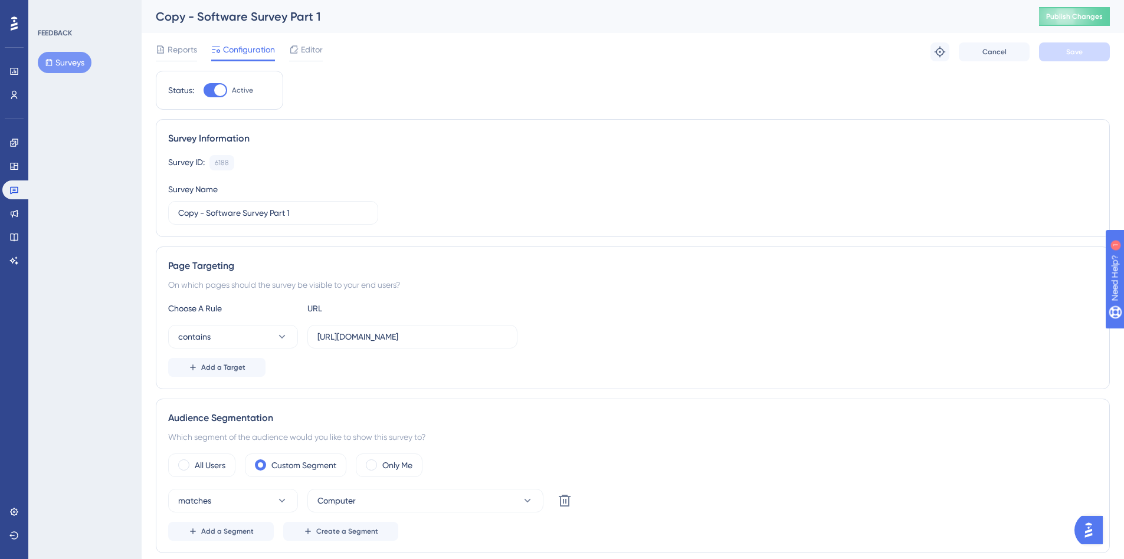
click at [78, 66] on button "Surveys" at bounding box center [65, 62] width 54 height 21
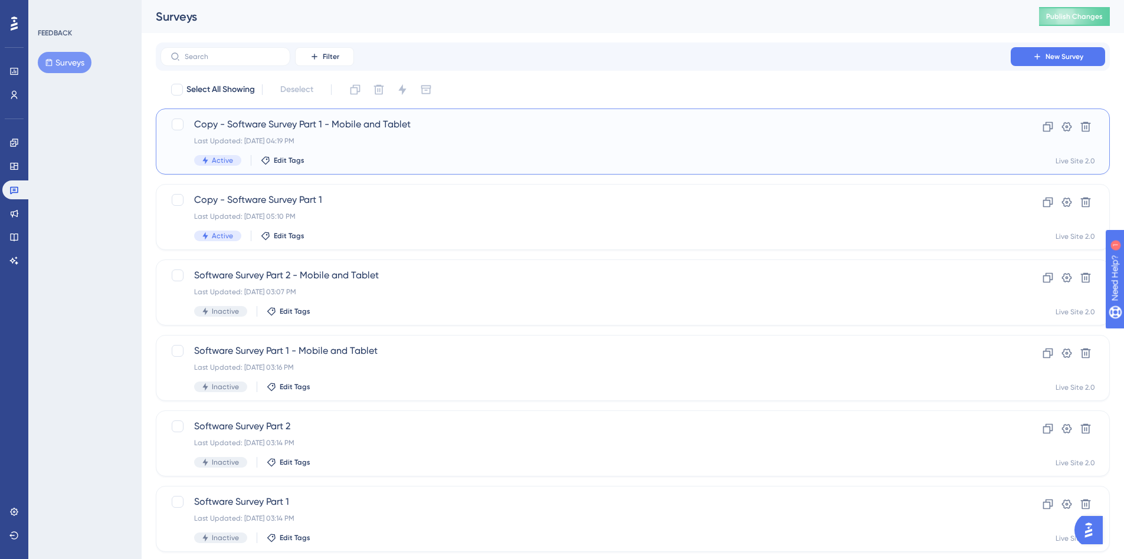
click at [338, 143] on div "Last Updated: [DATE] 04:19 PM" at bounding box center [585, 140] width 783 height 9
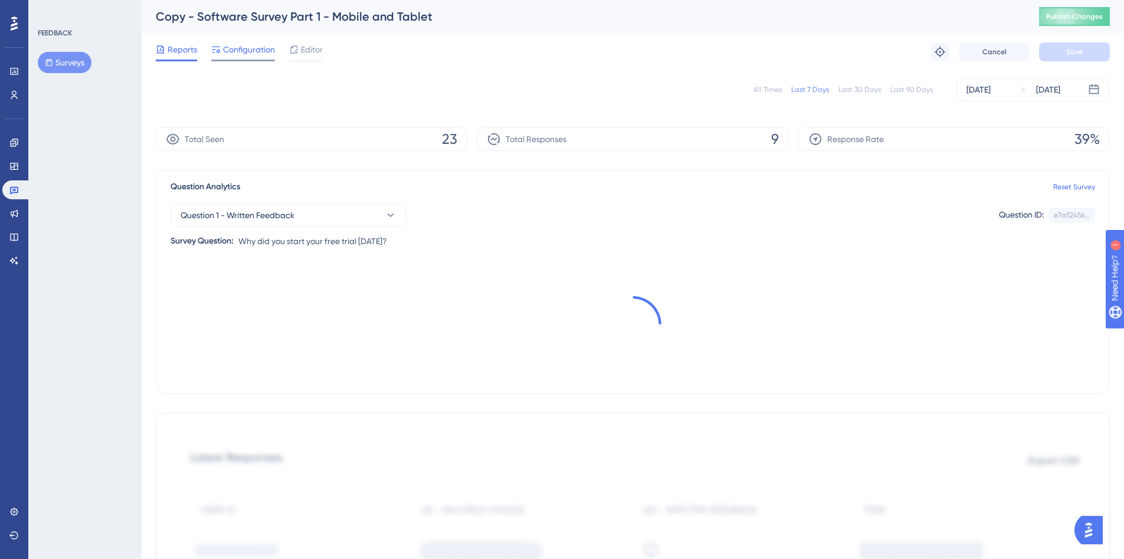
click at [240, 53] on span "Configuration" at bounding box center [249, 49] width 52 height 14
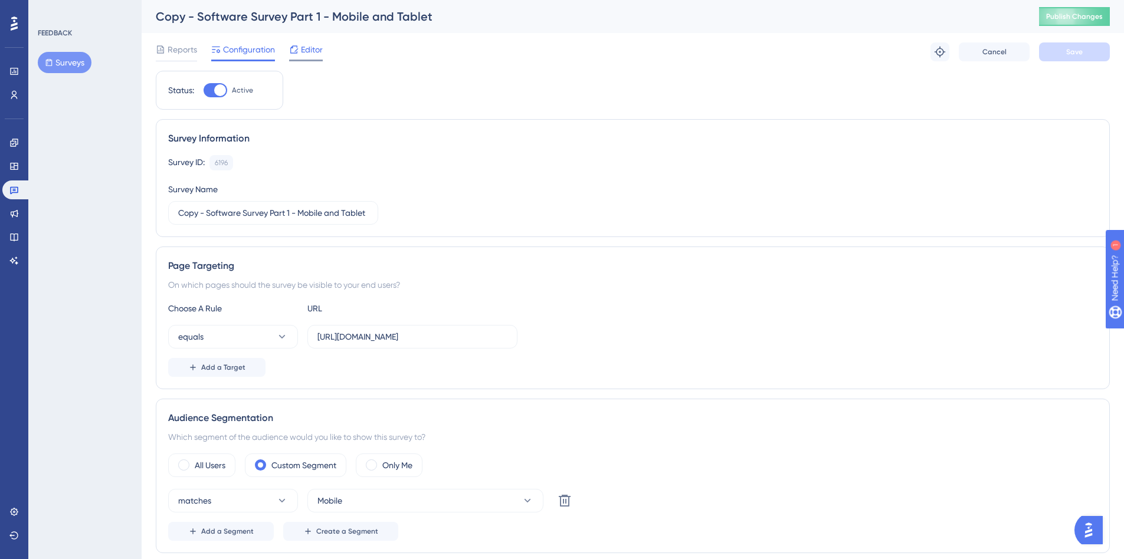
click at [299, 53] on icon at bounding box center [293, 49] width 9 height 9
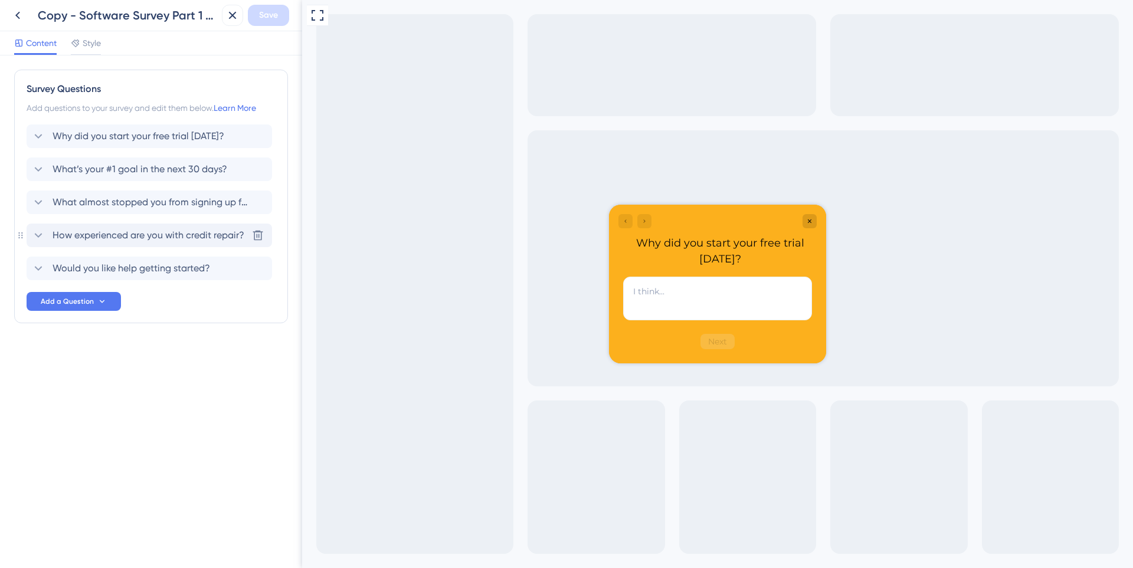
click at [47, 237] on div "How experienced are you with credit repair?" at bounding box center [137, 235] width 213 height 14
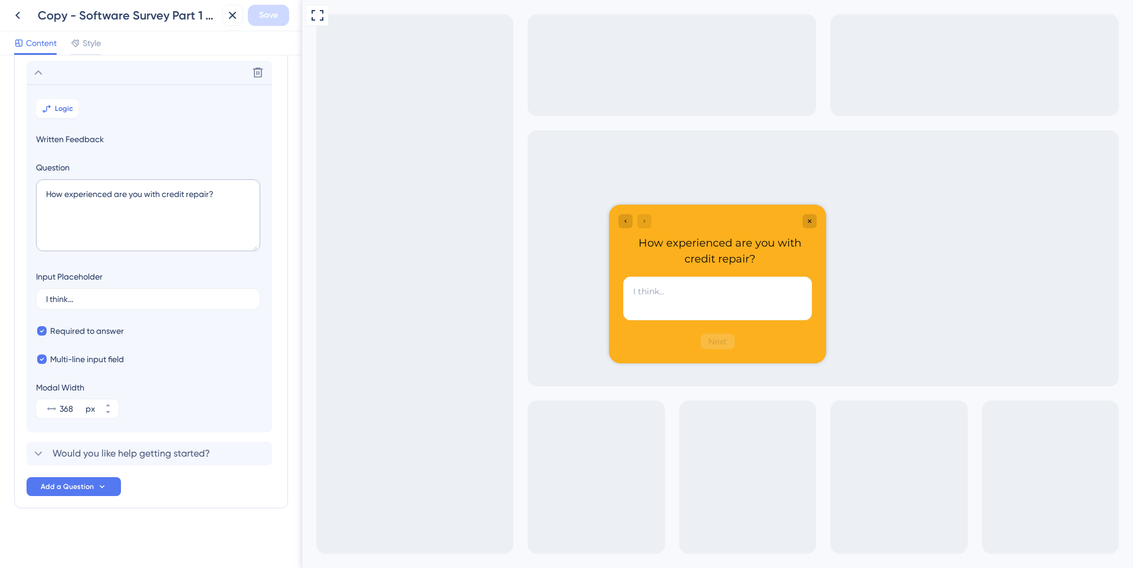
scroll to position [165, 0]
click at [108, 200] on textarea "How experienced are you with credit repair?" at bounding box center [148, 214] width 224 height 72
paste textarea "did you hear about us"
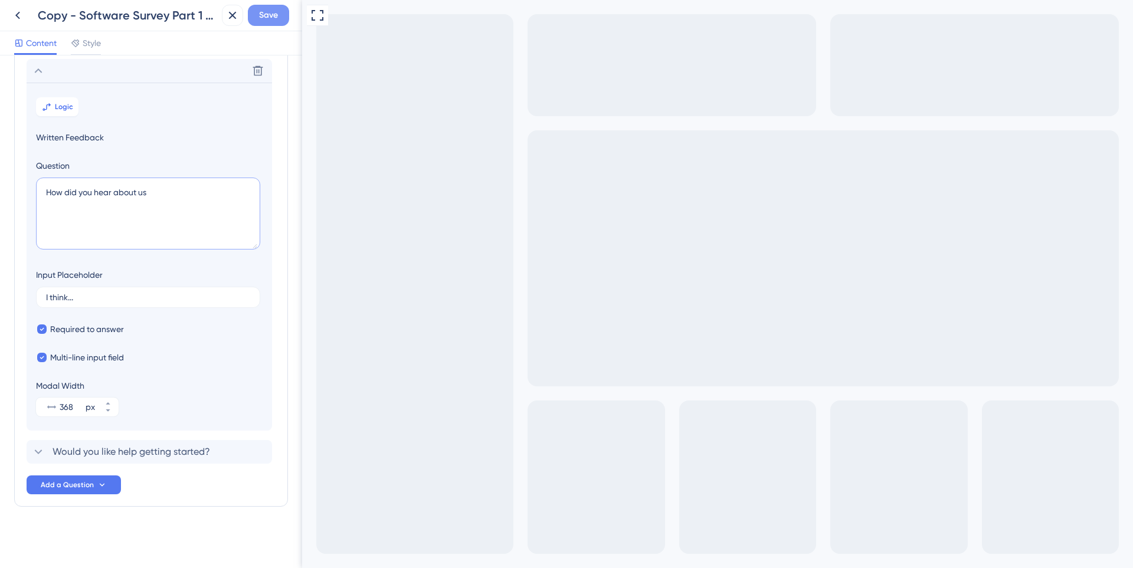
type textarea "How did you hear about us"
click at [257, 12] on button "Save" at bounding box center [268, 15] width 41 height 21
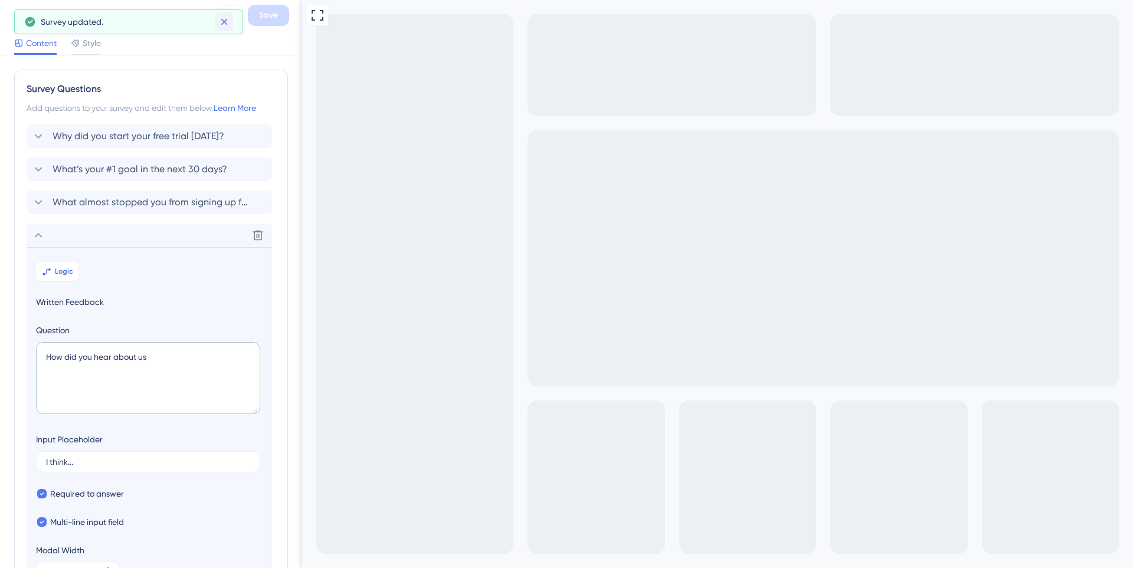
click at [224, 19] on icon at bounding box center [224, 22] width 12 height 12
click at [19, 15] on icon at bounding box center [18, 15] width 14 height 14
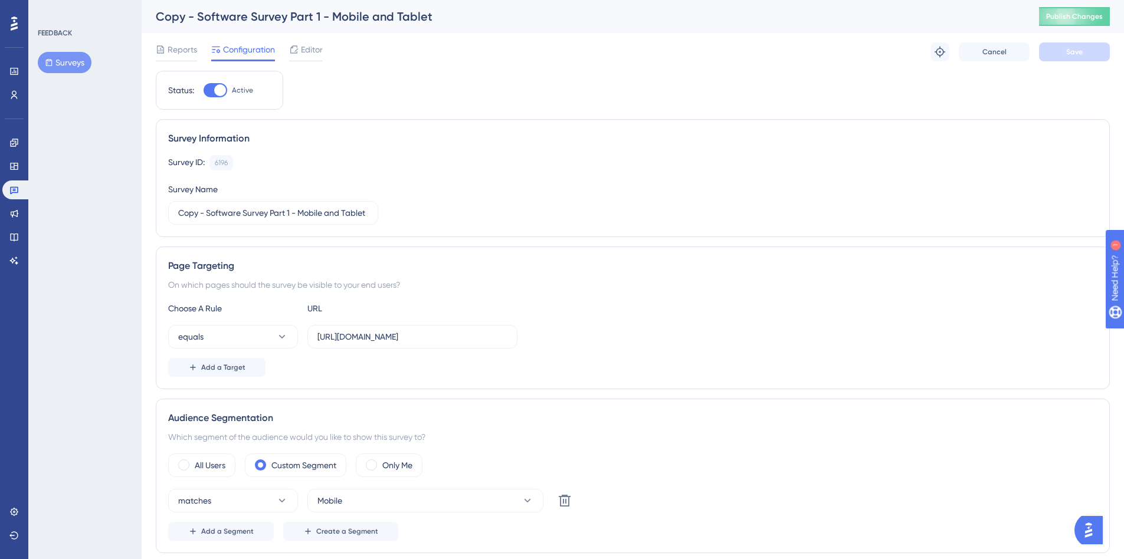
click at [70, 61] on button "Surveys" at bounding box center [65, 62] width 54 height 21
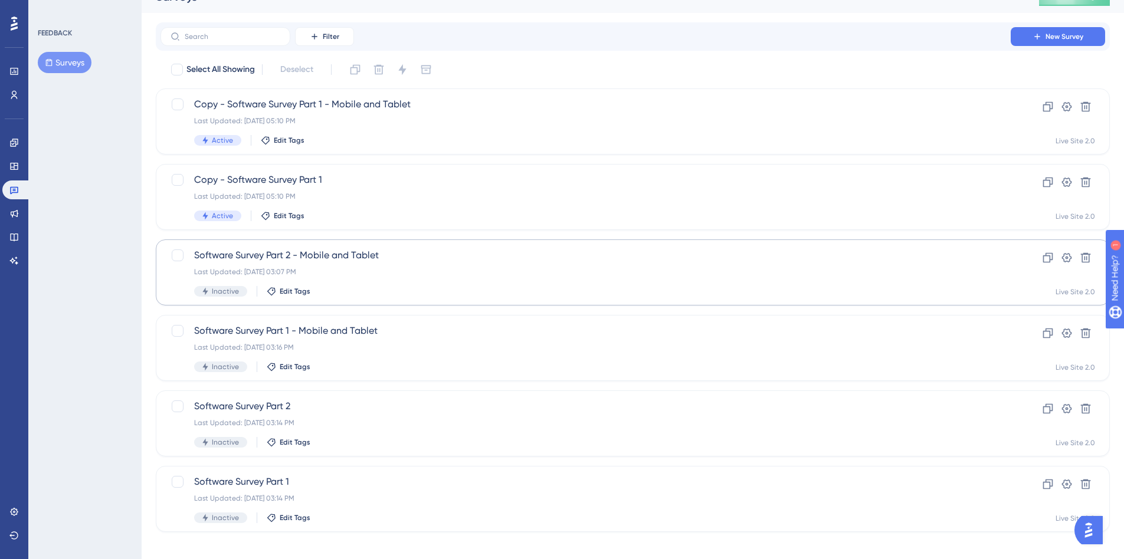
scroll to position [31, 0]
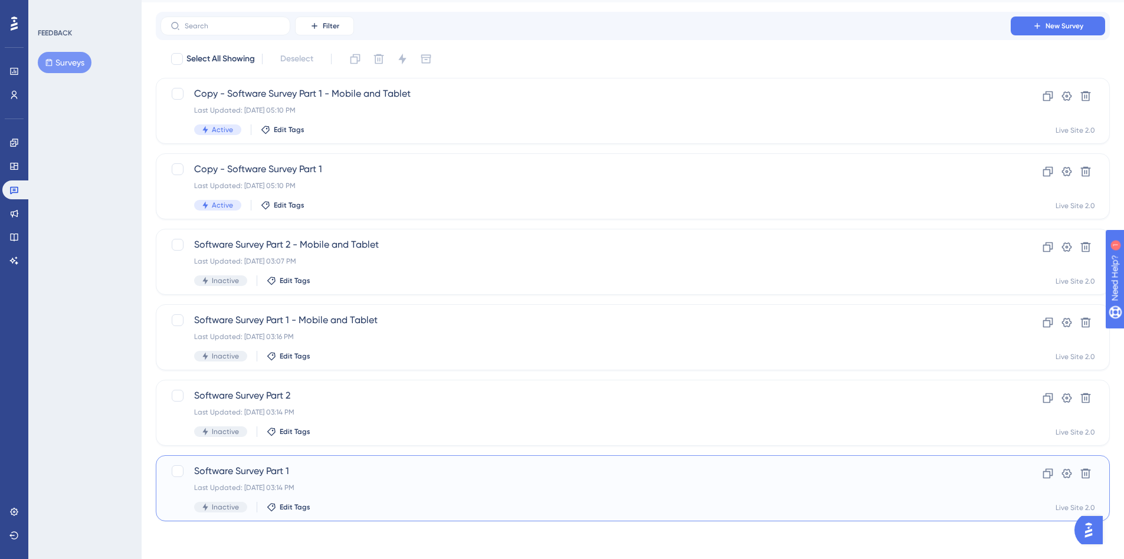
click at [367, 481] on div "Software Survey Part 1 Last Updated: [DATE] 03:14 PM Inactive Edit Tags" at bounding box center [585, 488] width 783 height 48
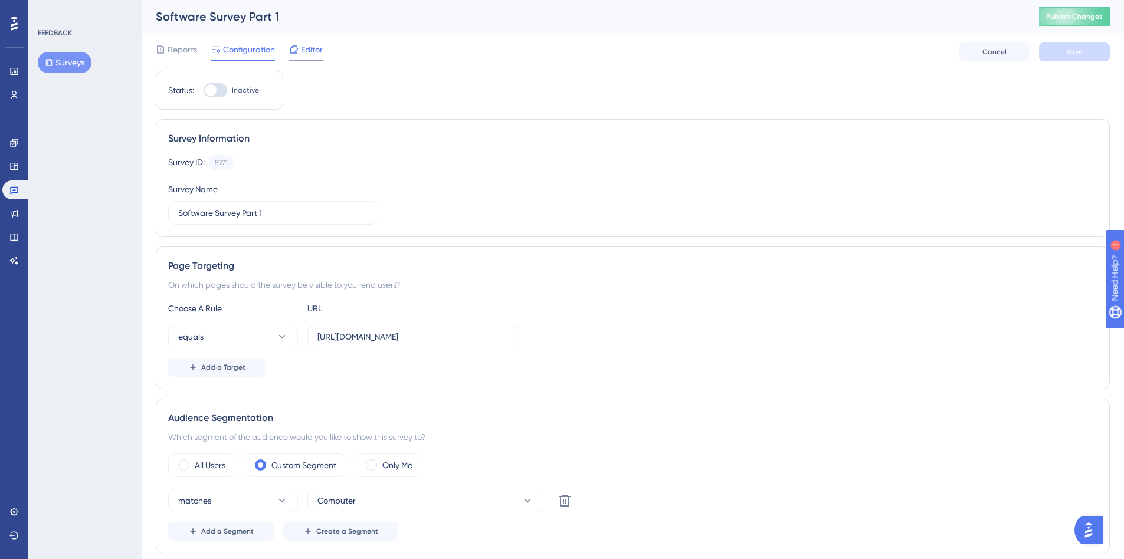
click at [297, 47] on icon at bounding box center [294, 49] width 8 height 8
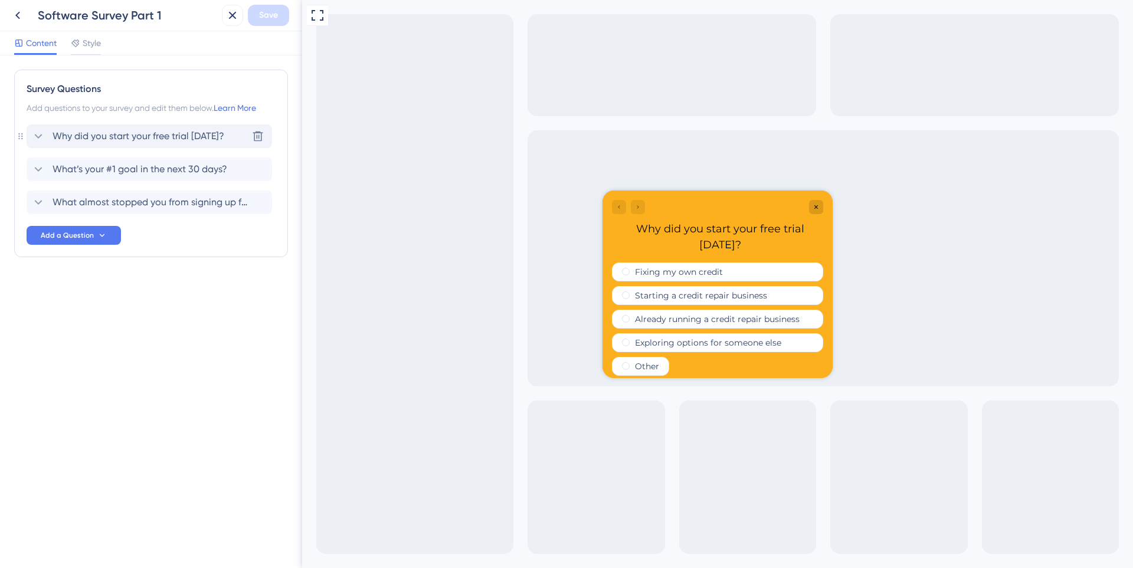
click at [86, 137] on span "Why did you start your free trial [DATE]?" at bounding box center [139, 136] width 172 height 14
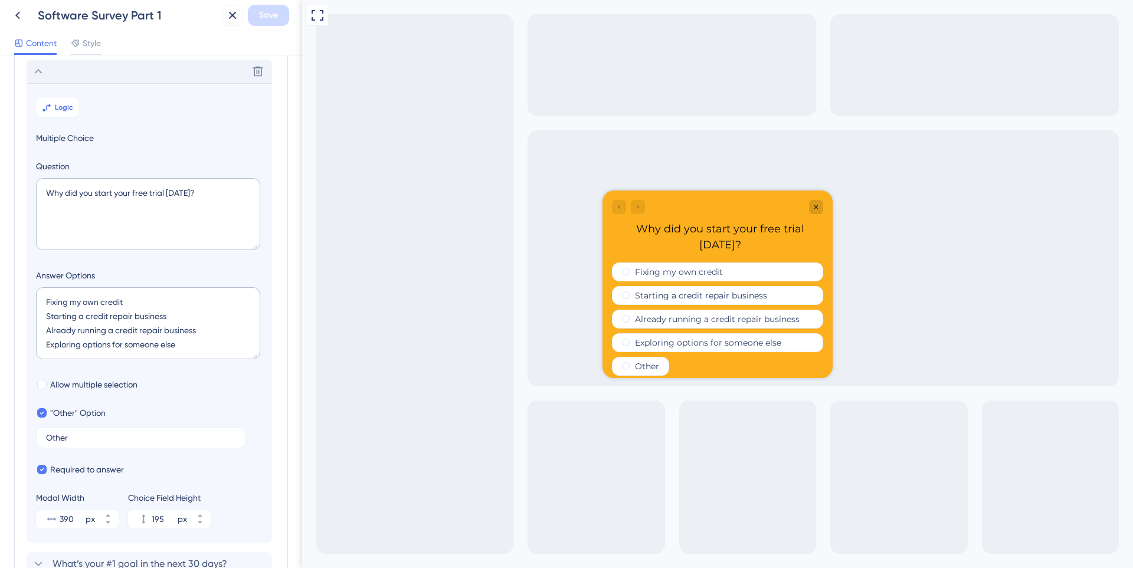
scroll to position [69, 0]
drag, startPoint x: 45, startPoint y: 300, endPoint x: 209, endPoint y: 343, distance: 169.8
click at [209, 343] on textarea "Fixing my own credit Starting a credit repair business Already running a credit…" at bounding box center [148, 319] width 224 height 72
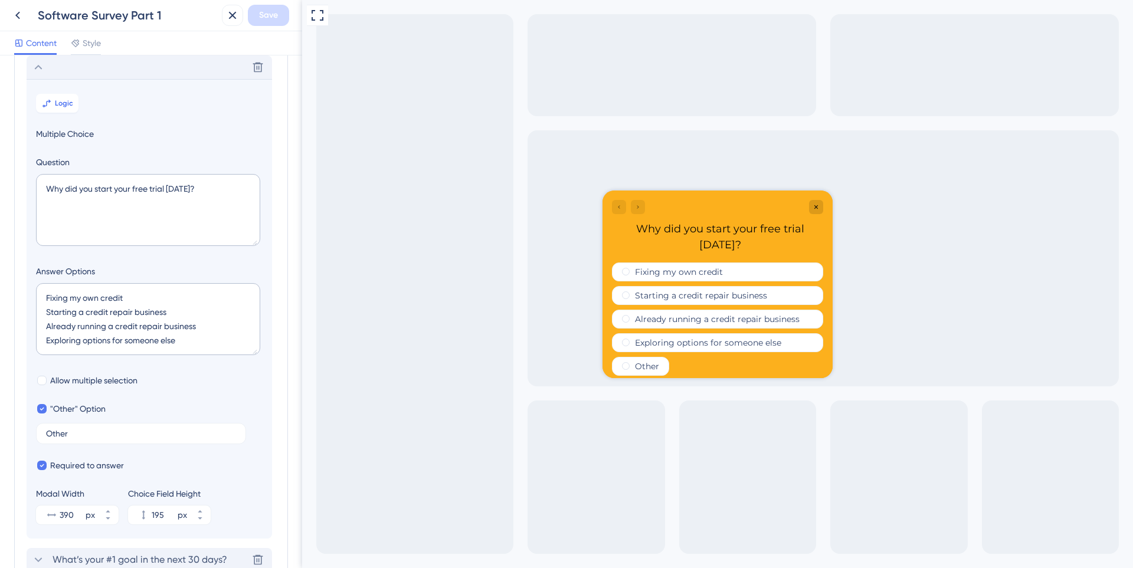
click at [62, 558] on span "What’s your #1 goal in the next 30 days?" at bounding box center [140, 560] width 175 height 14
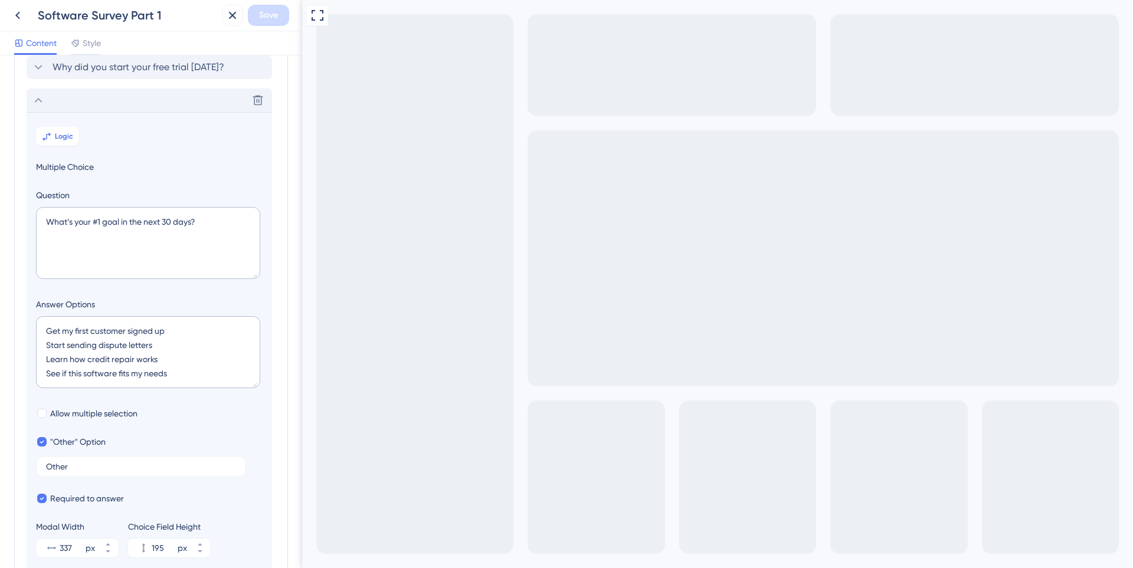
scroll to position [102, 0]
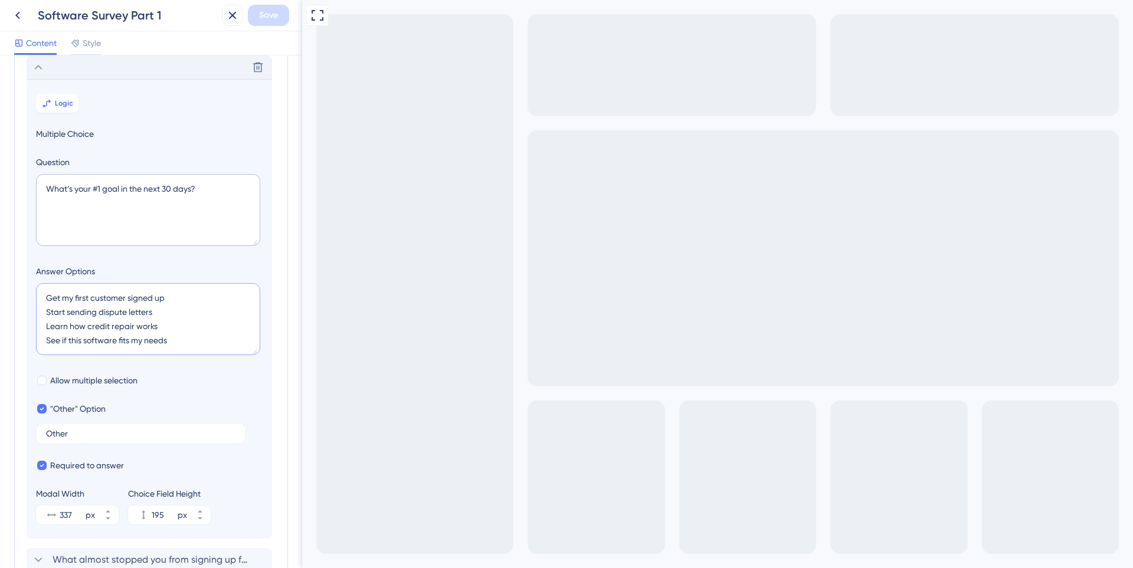
drag, startPoint x: 185, startPoint y: 337, endPoint x: 36, endPoint y: 290, distance: 156.0
click at [36, 290] on textarea "Get my first customer signed up Start sending dispute letters Learn how credit …" at bounding box center [148, 319] width 224 height 72
click at [15, 346] on div "Survey Questions Add questions to your survey and edit them below. Learn More W…" at bounding box center [151, 291] width 274 height 647
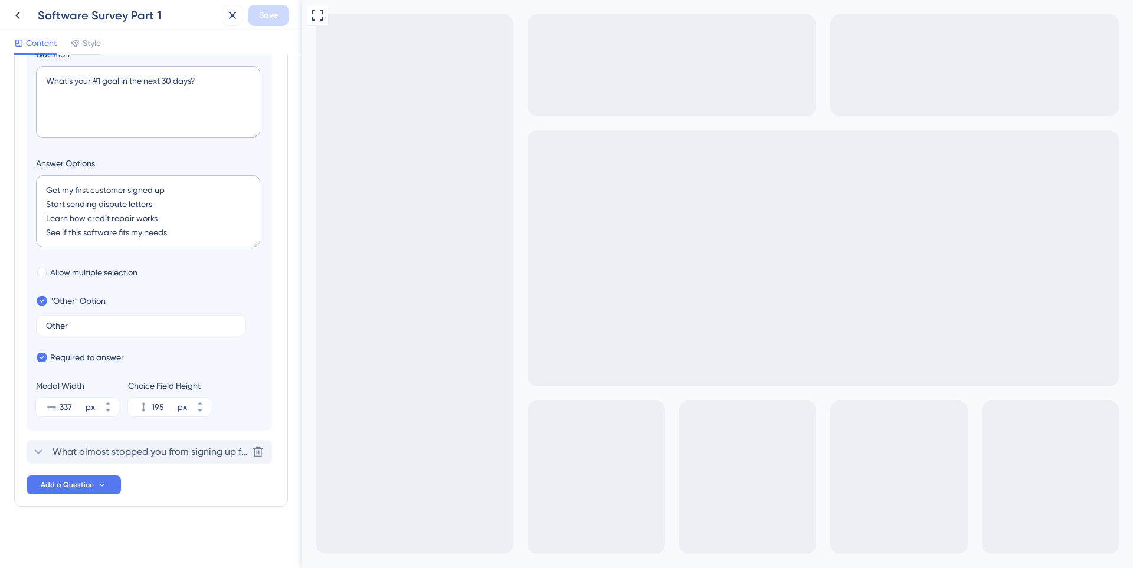
click at [71, 446] on span "What almost stopped you from signing up for the Trial?" at bounding box center [150, 452] width 195 height 14
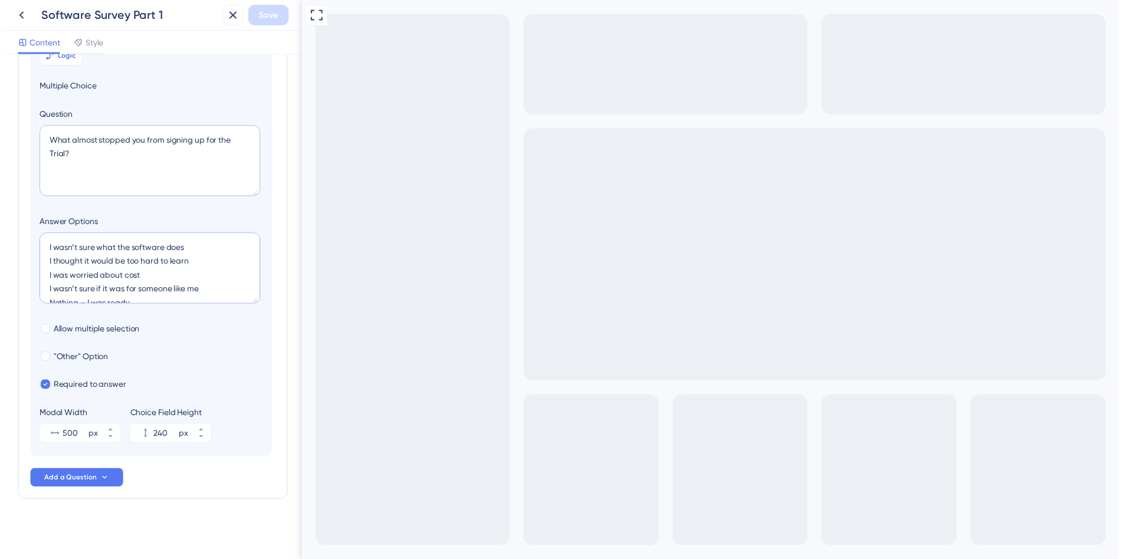
scroll to position [14, 0]
drag, startPoint x: 42, startPoint y: 248, endPoint x: 240, endPoint y: 324, distance: 211.3
click at [240, 324] on section "Logic Multiple Choice Question What almost stopped you from signing up for the …" at bounding box center [149, 247] width 245 height 431
click at [15, 17] on icon at bounding box center [18, 15] width 14 height 14
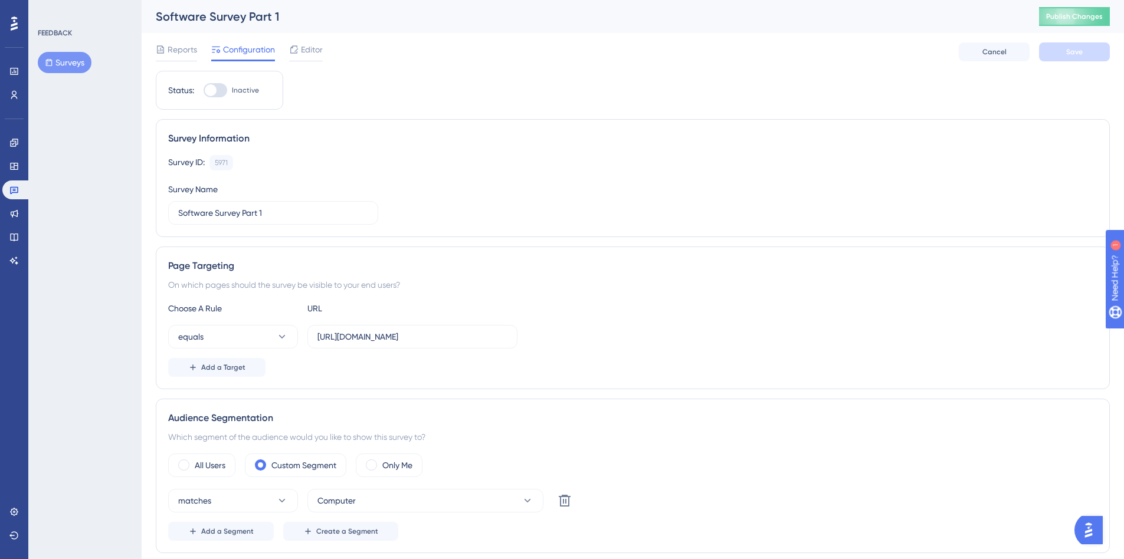
click at [71, 60] on button "Surveys" at bounding box center [65, 62] width 54 height 21
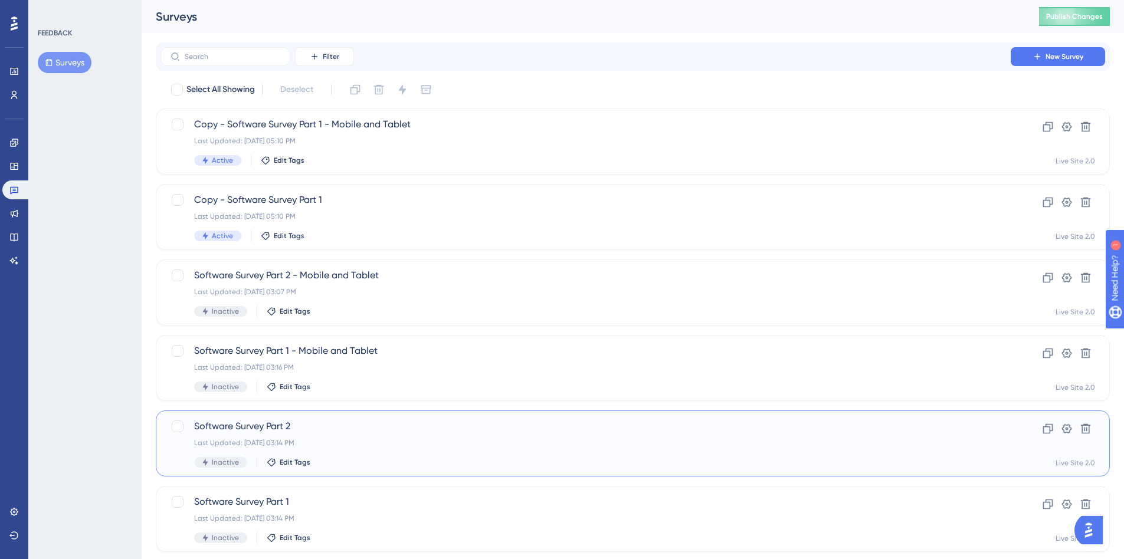
click at [282, 436] on div "Software Survey Part 2 Last Updated: [DATE] 03:14 PM Inactive Edit Tags" at bounding box center [585, 444] width 783 height 48
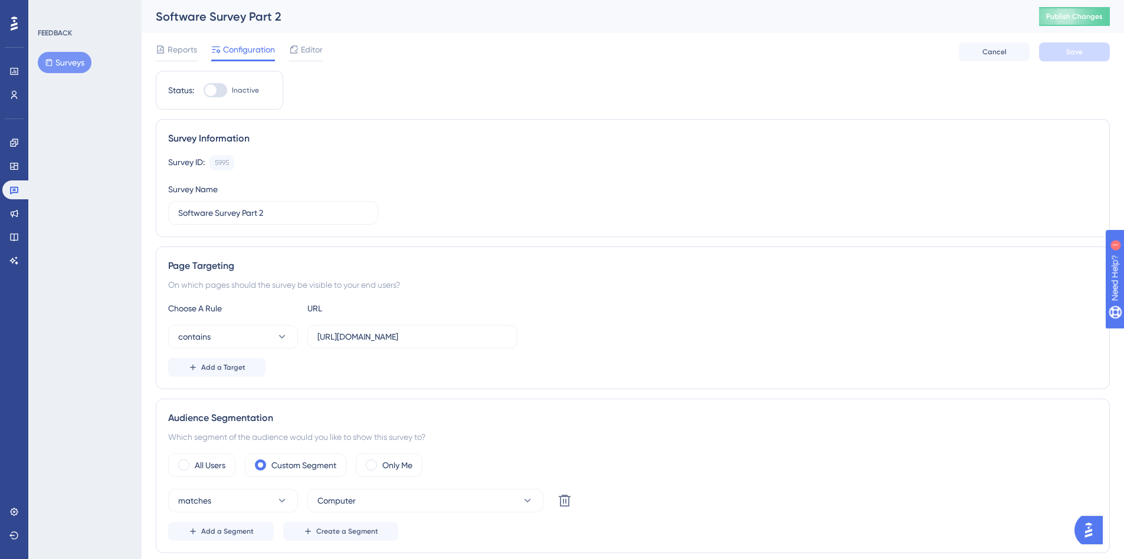
click at [307, 35] on div "Reports Configuration Editor Cancel Save" at bounding box center [633, 52] width 954 height 38
click at [304, 53] on span "Editor" at bounding box center [312, 49] width 22 height 14
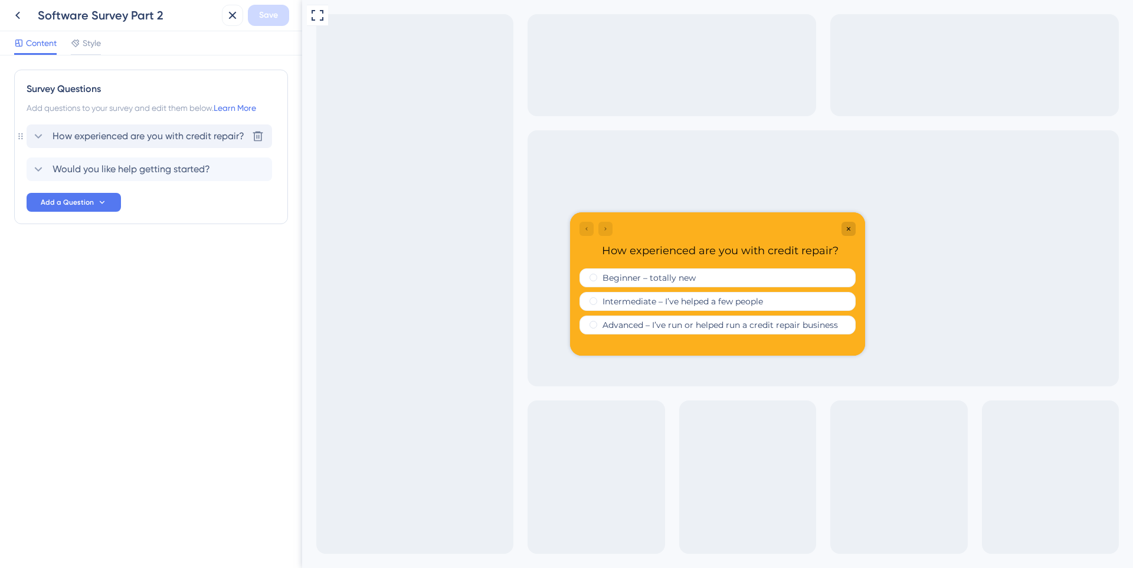
click at [87, 139] on span "How experienced are you with credit repair?" at bounding box center [149, 136] width 192 height 14
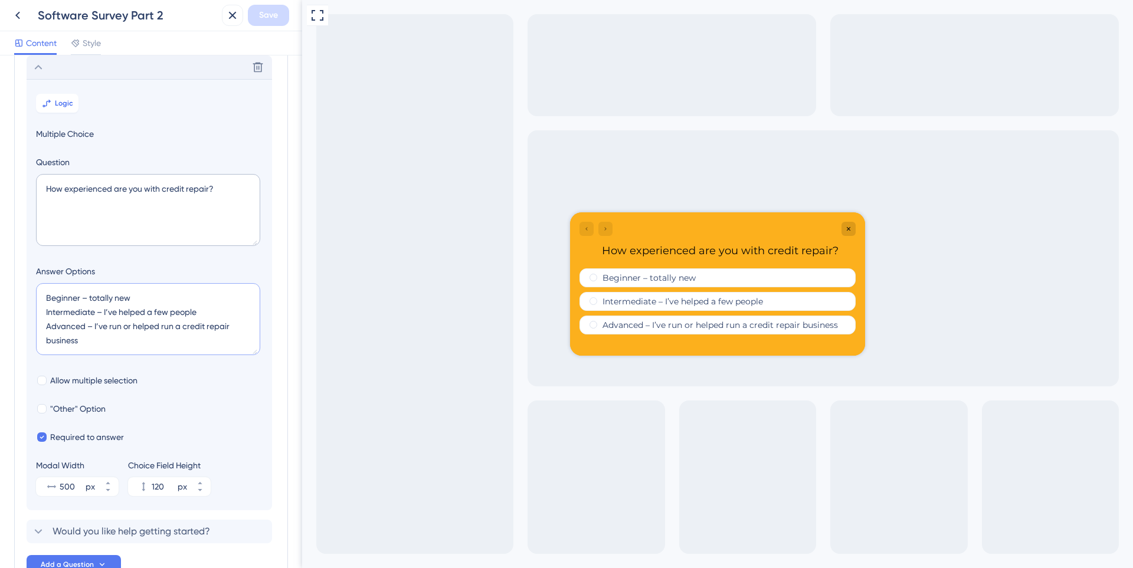
drag, startPoint x: 89, startPoint y: 339, endPoint x: 35, endPoint y: 289, distance: 74.3
click at [35, 289] on section "Logic Multiple Choice Question How experienced are you with credit repair? Answ…" at bounding box center [149, 294] width 245 height 431
click at [65, 519] on div "Delete Logic Multiple Choice Question How experienced are you with credit repai…" at bounding box center [151, 299] width 249 height 488
click at [66, 528] on span "Would you like help getting started?" at bounding box center [132, 532] width 158 height 14
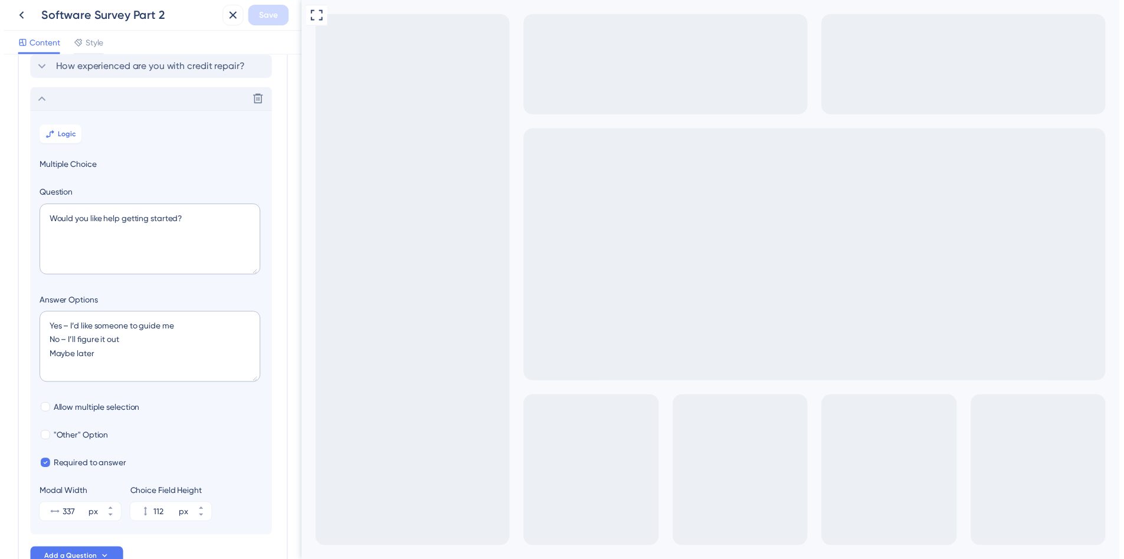
scroll to position [102, 0]
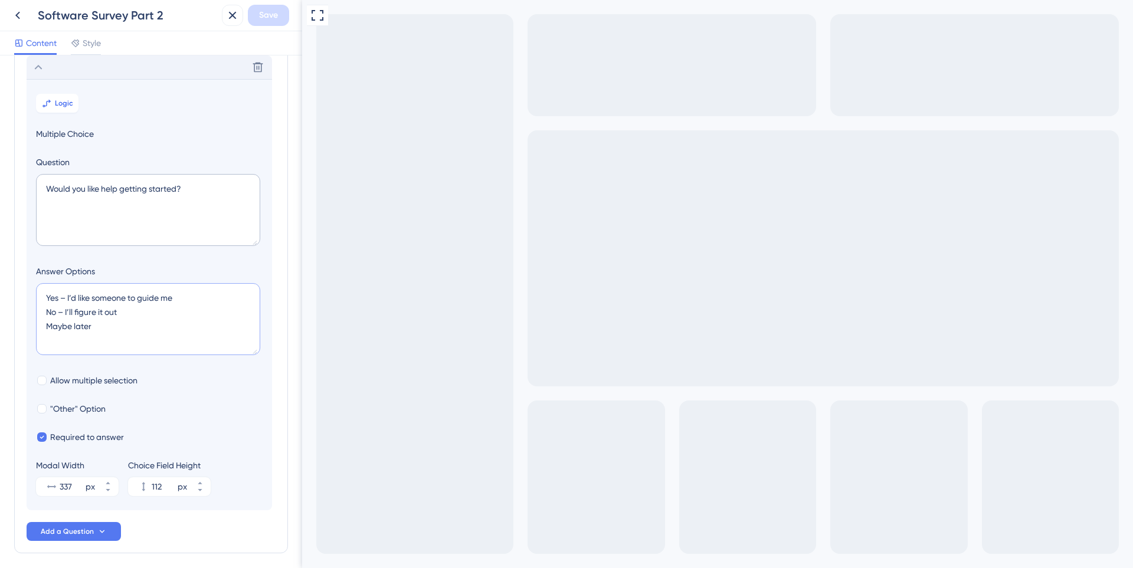
drag, startPoint x: 133, startPoint y: 326, endPoint x: 0, endPoint y: 283, distance: 139.4
click at [0, 283] on div "Survey Questions Add questions to your survey and edit them below. Learn More H…" at bounding box center [151, 311] width 302 height 513
click at [9, 17] on button at bounding box center [17, 15] width 21 height 21
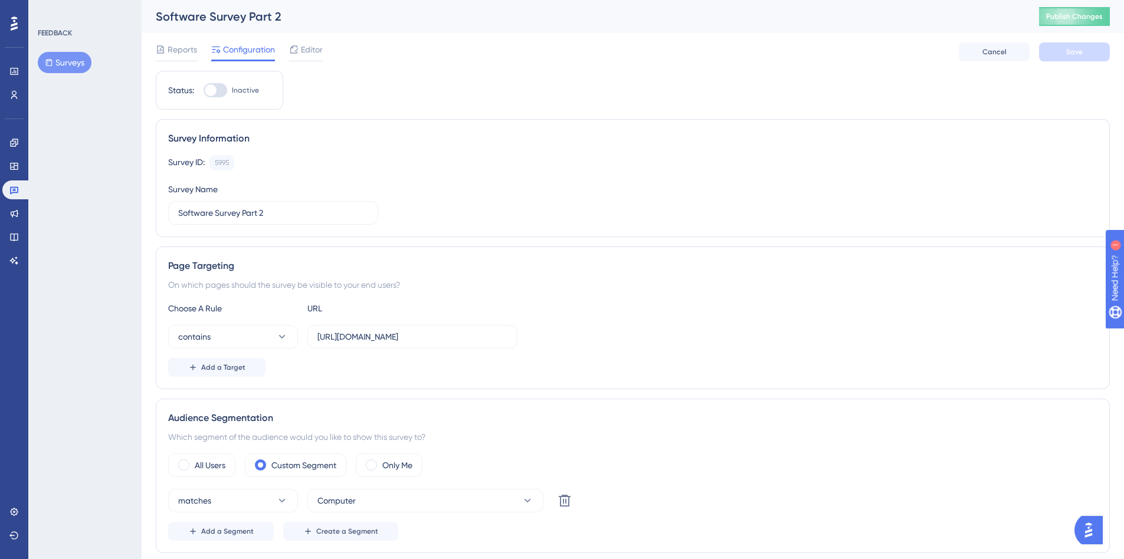
click at [76, 64] on button "Surveys" at bounding box center [65, 62] width 54 height 21
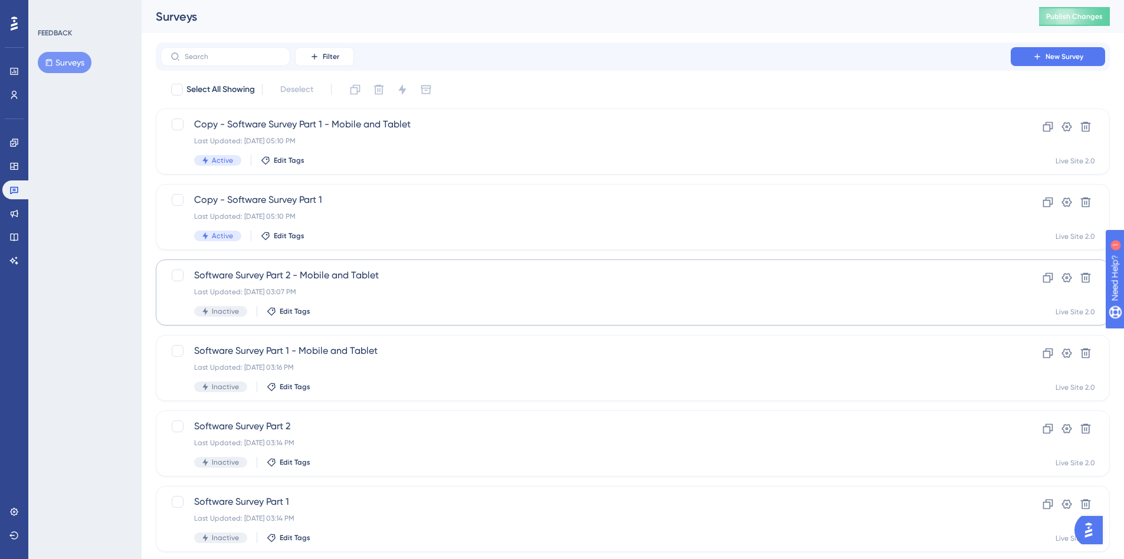
scroll to position [31, 0]
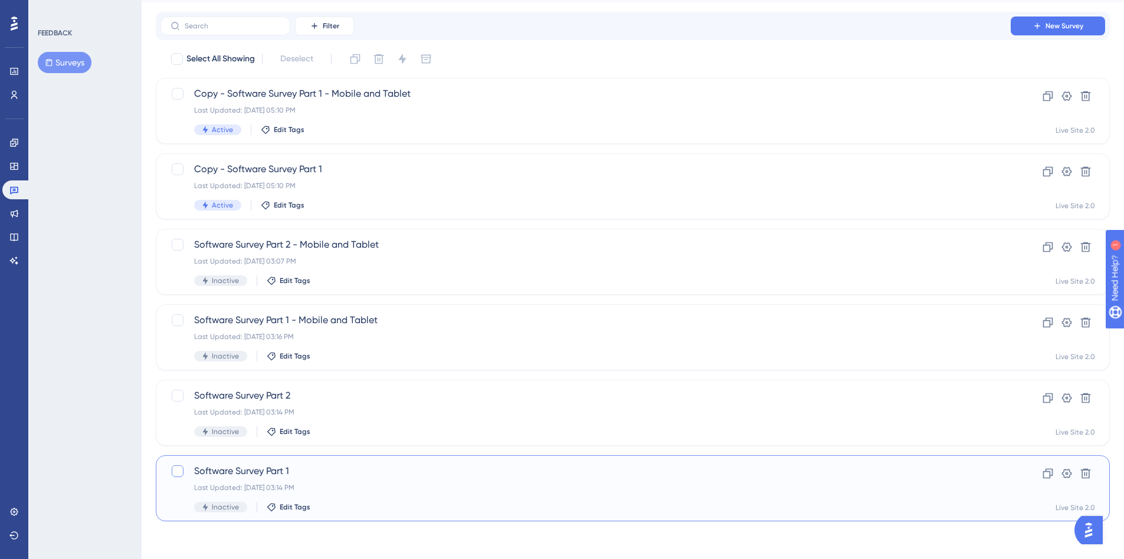
click at [182, 467] on div at bounding box center [178, 472] width 12 height 12
checkbox input "true"
click at [176, 397] on div at bounding box center [178, 396] width 12 height 12
checkbox input "true"
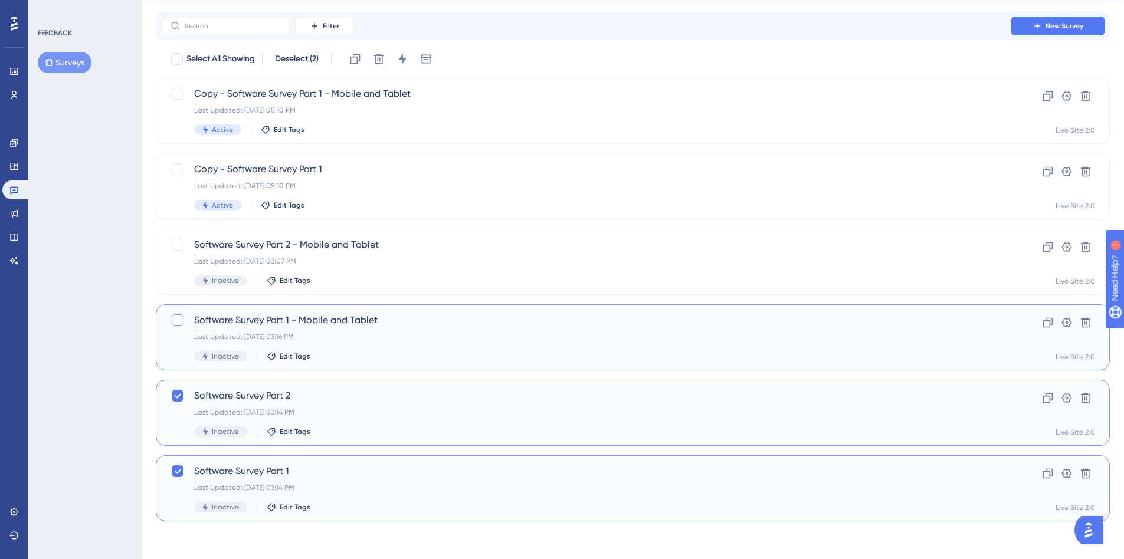
click at [180, 320] on div at bounding box center [178, 321] width 12 height 12
checkbox input "true"
click at [179, 244] on div at bounding box center [178, 245] width 12 height 12
checkbox input "true"
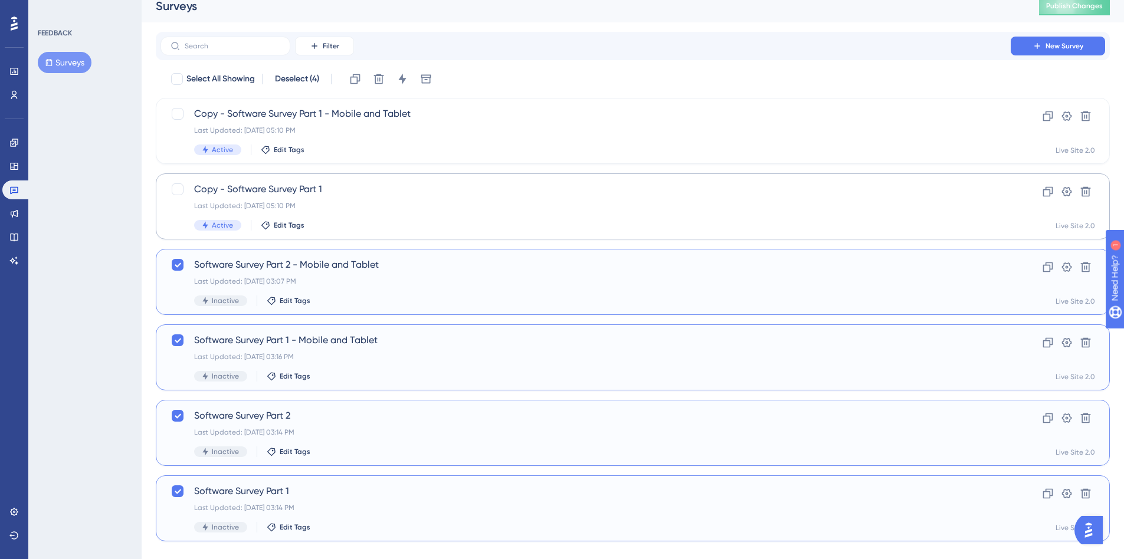
scroll to position [0, 0]
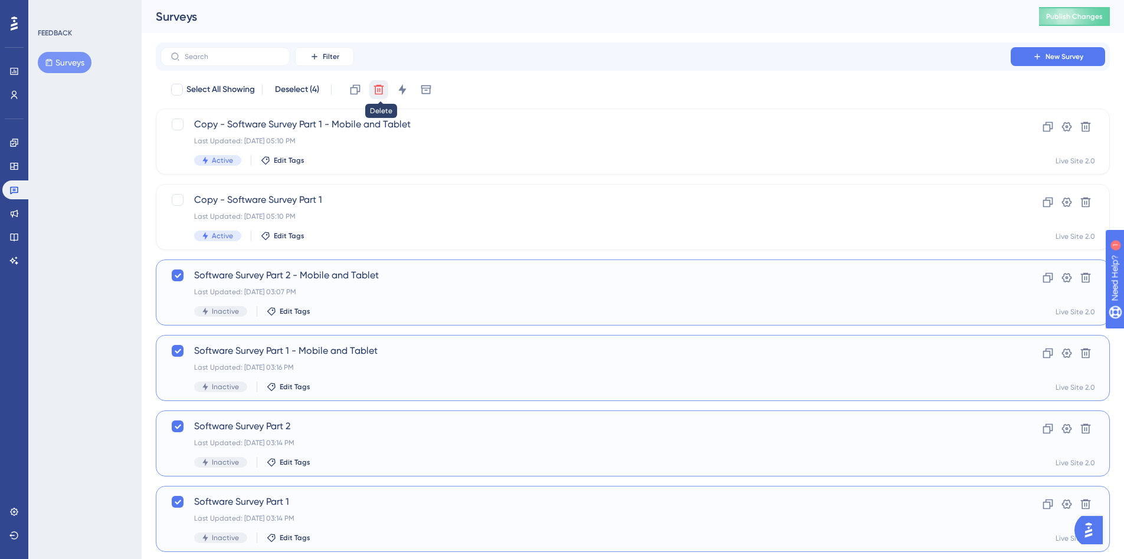
click at [376, 89] on icon at bounding box center [379, 90] width 10 height 10
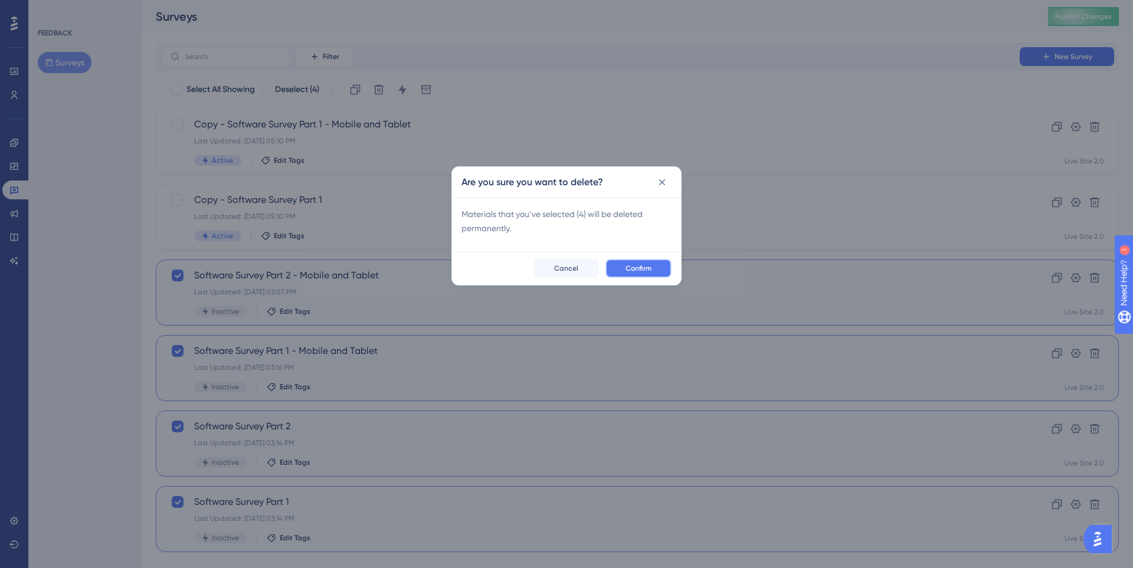
click at [633, 268] on span "Confirm" at bounding box center [638, 268] width 26 height 9
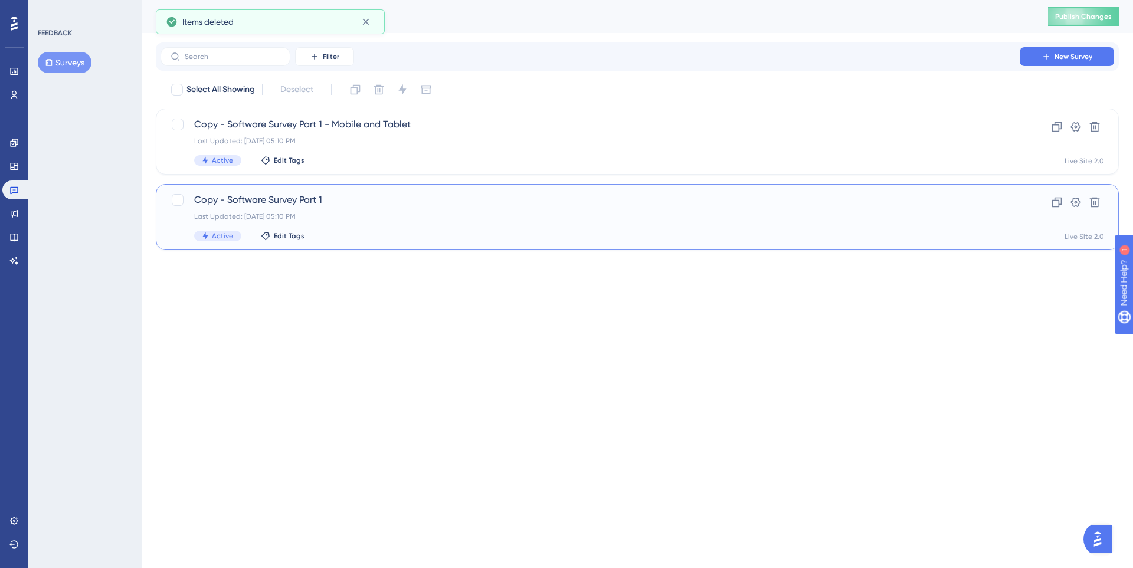
click at [351, 211] on div "Copy - Software Survey Part 1 Last Updated: [DATE] 05:10 PM Active Edit Tags" at bounding box center [590, 217] width 792 height 48
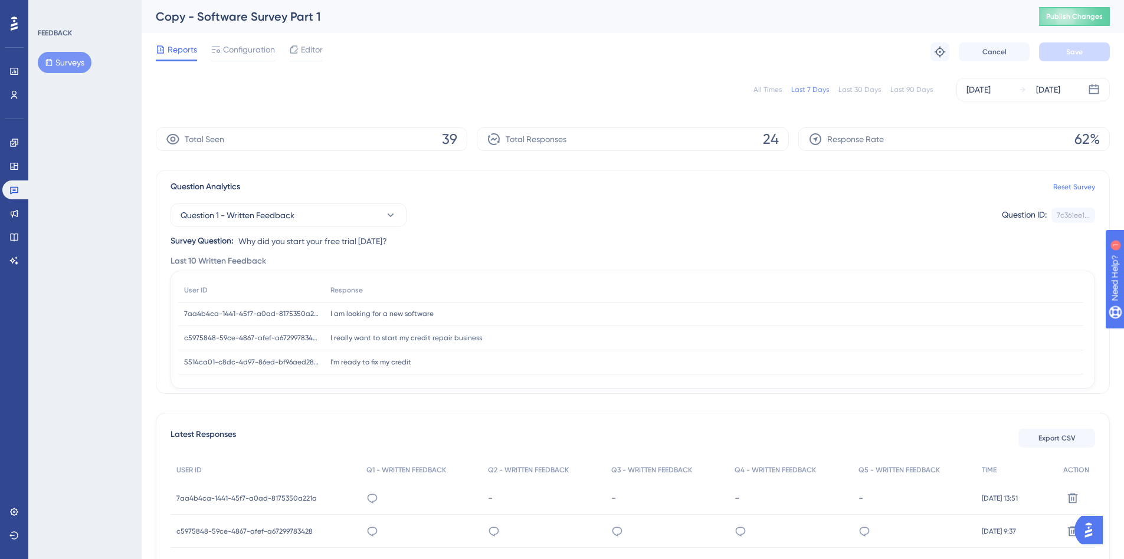
click at [306, 12] on div "Copy - Software Survey Part 1" at bounding box center [583, 16] width 854 height 17
click at [315, 15] on div "Copy - Software Survey Part 1" at bounding box center [583, 16] width 854 height 17
drag, startPoint x: 271, startPoint y: 15, endPoint x: 132, endPoint y: 14, distance: 138.7
click at [80, 61] on button "Surveys" at bounding box center [65, 62] width 54 height 21
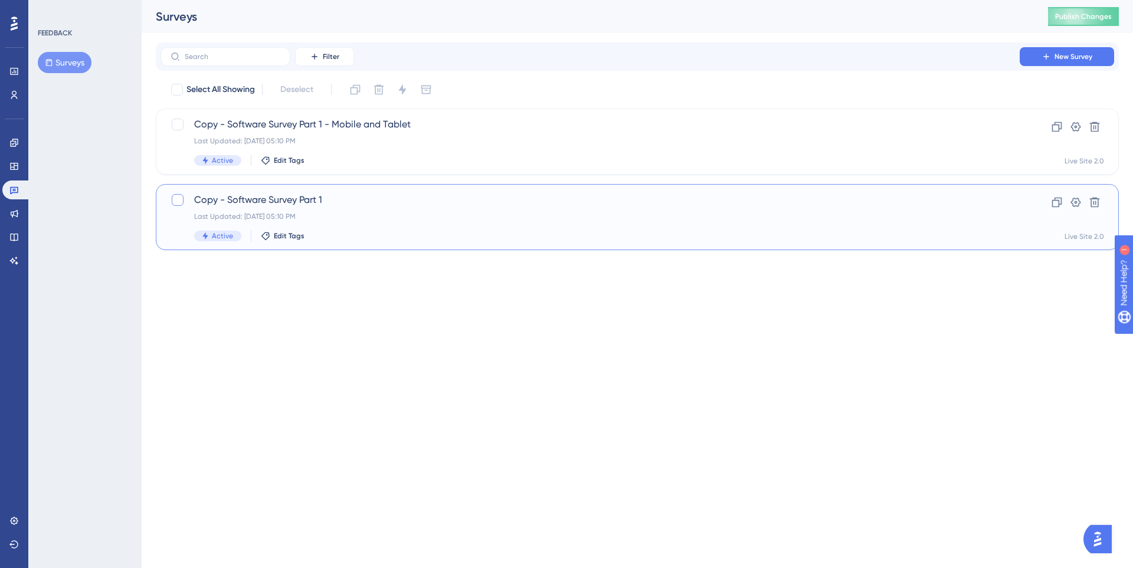
click at [182, 195] on div at bounding box center [178, 200] width 12 height 12
checkbox input "true"
click at [250, 205] on span "Copy - Software Survey Part 1" at bounding box center [590, 200] width 792 height 14
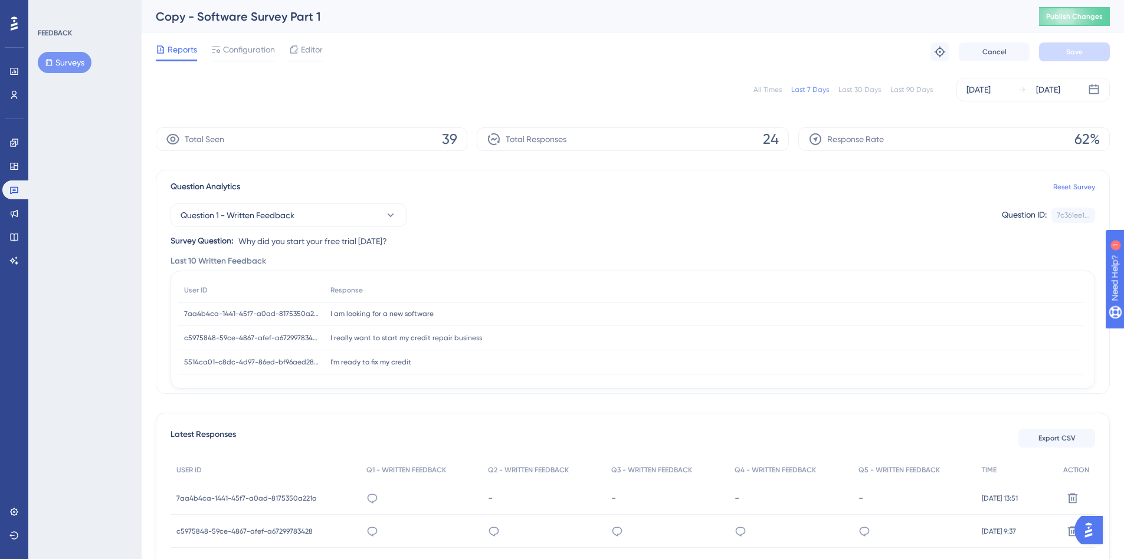
click at [248, 37] on div "Reports Configuration Editor Troubleshoot Cancel Save" at bounding box center [633, 52] width 954 height 38
click at [237, 46] on span "Configuration" at bounding box center [249, 49] width 52 height 14
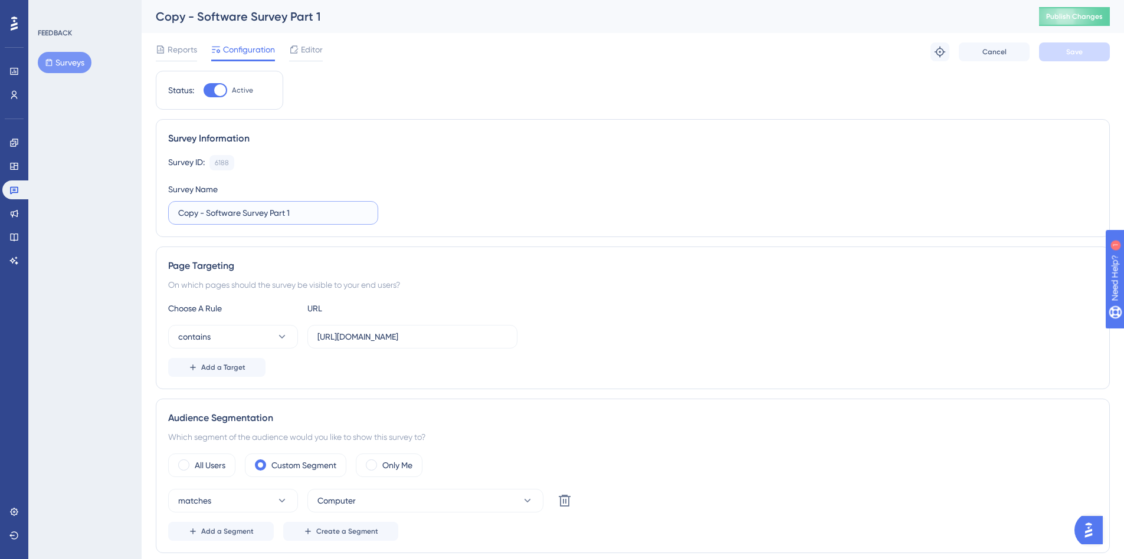
click at [287, 219] on input "Copy - Software Survey Part 1" at bounding box center [273, 213] width 190 height 13
drag, startPoint x: 303, startPoint y: 217, endPoint x: 267, endPoint y: 214, distance: 36.2
click at [267, 214] on input "Copy - Software Survey Part 1" at bounding box center [273, 213] width 190 height 13
drag, startPoint x: 208, startPoint y: 215, endPoint x: 168, endPoint y: 218, distance: 40.2
click at [168, 218] on label "Copy - Software Survey" at bounding box center [273, 213] width 210 height 24
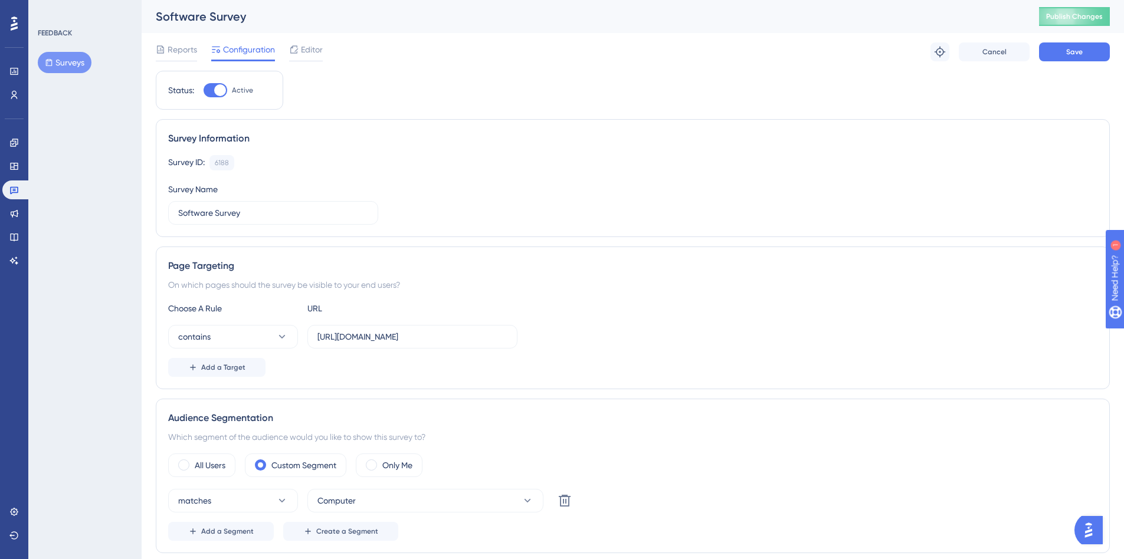
click at [284, 216] on input "Software Survey" at bounding box center [273, 213] width 190 height 13
type input "Software Survey - Computer"
click at [1072, 61] on div "Reports Configuration Editor Troubleshoot Cancel Save" at bounding box center [633, 52] width 954 height 38
click at [1075, 56] on span "Save" at bounding box center [1074, 51] width 17 height 9
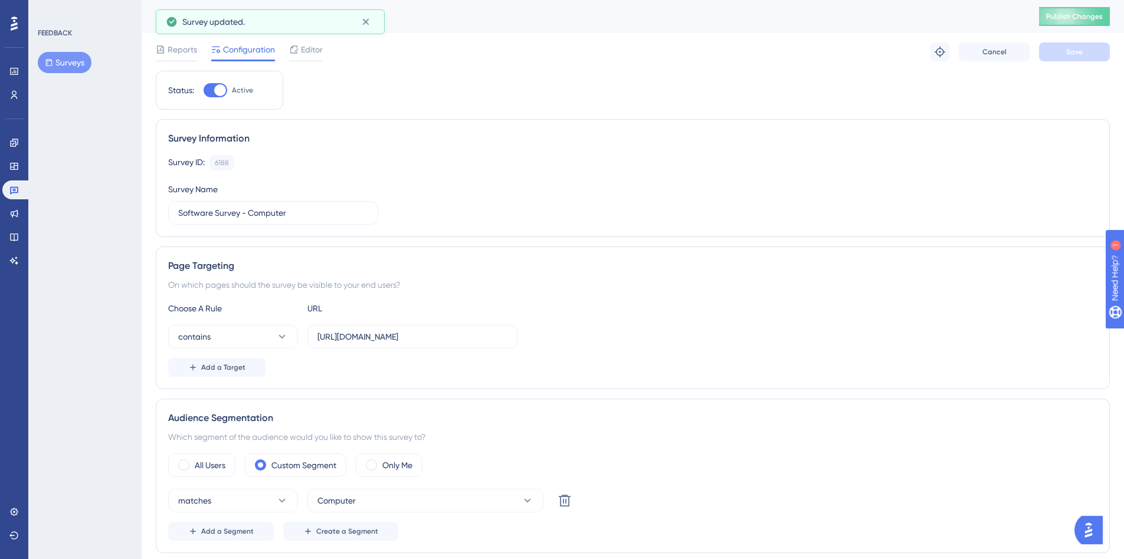
click at [67, 68] on button "Surveys" at bounding box center [65, 62] width 54 height 21
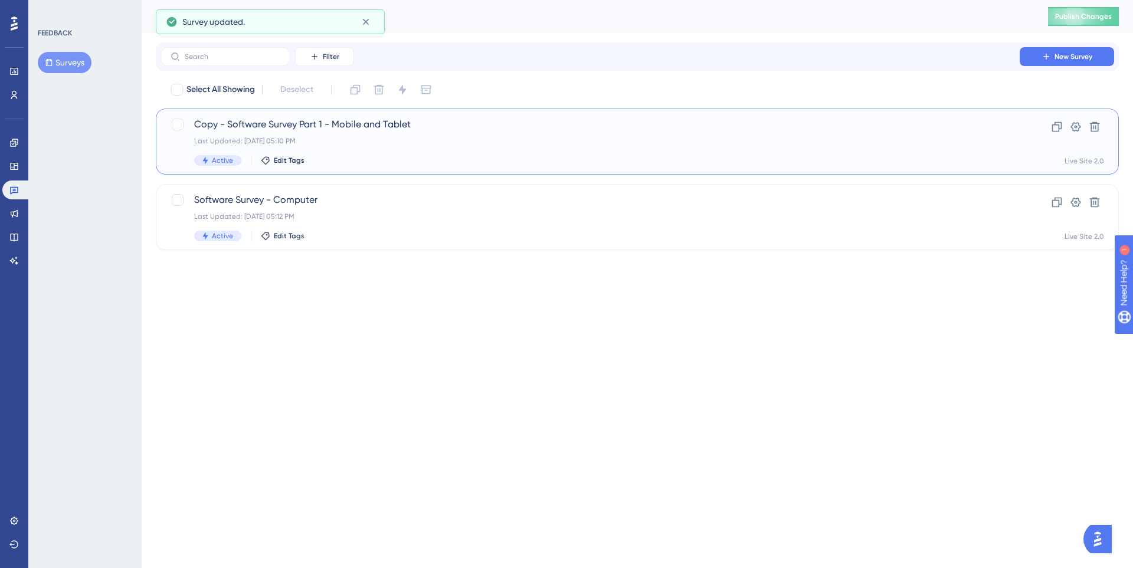
click at [347, 145] on div "Last Updated: [DATE] 05:10 PM" at bounding box center [590, 140] width 792 height 9
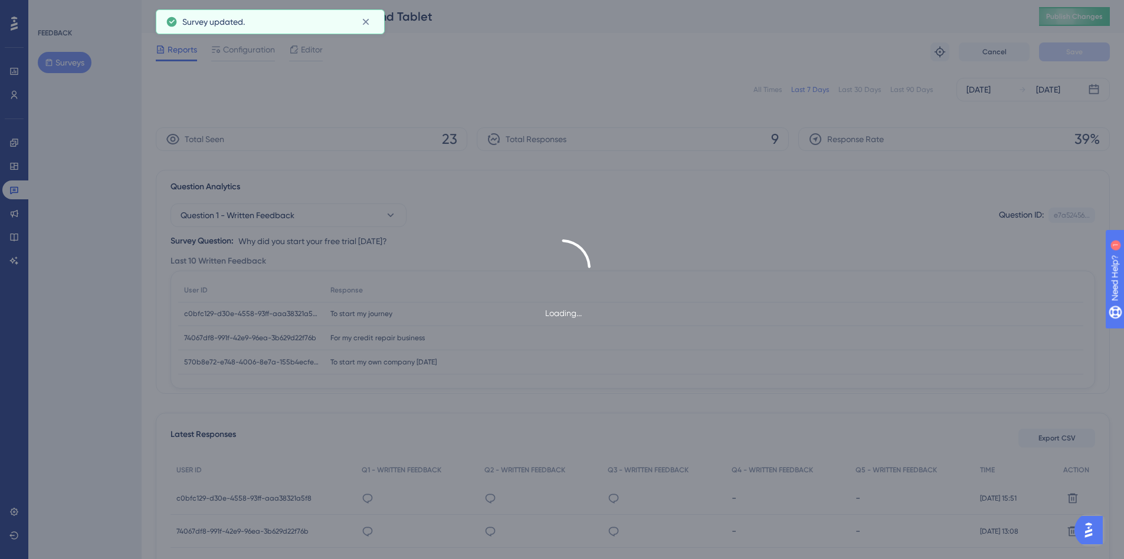
click at [251, 47] on div "Loading..." at bounding box center [562, 279] width 1124 height 559
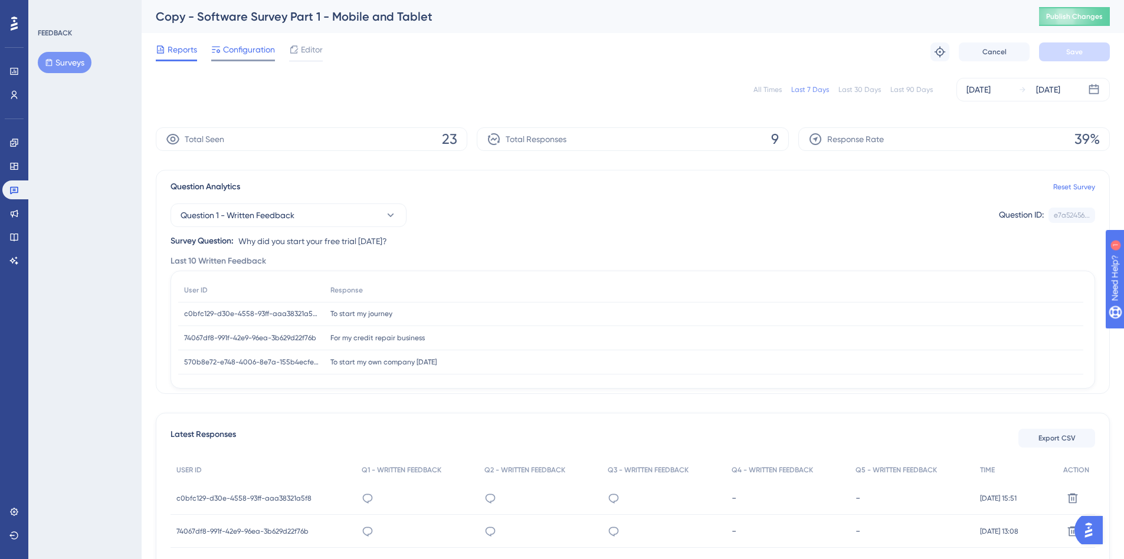
click at [246, 54] on span "Configuration" at bounding box center [249, 49] width 52 height 14
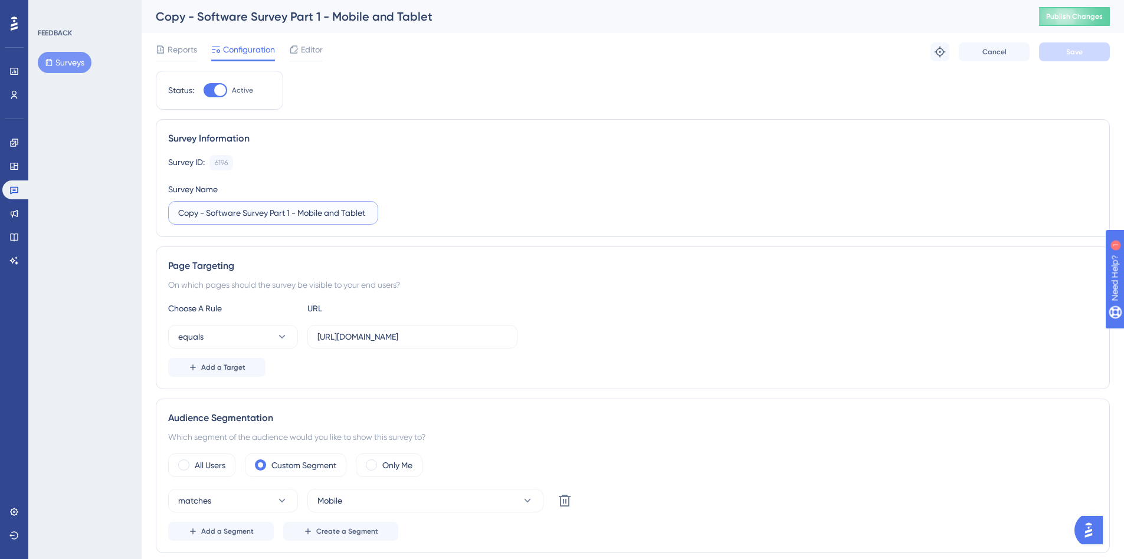
drag, startPoint x: 208, startPoint y: 211, endPoint x: 127, endPoint y: 214, distance: 81.5
drag, startPoint x: 263, startPoint y: 209, endPoint x: 241, endPoint y: 213, distance: 22.2
click at [241, 213] on input "Software Survey Part 1 - Mobile and Tablet" at bounding box center [273, 213] width 190 height 13
drag, startPoint x: 276, startPoint y: 214, endPoint x: 346, endPoint y: 214, distance: 70.2
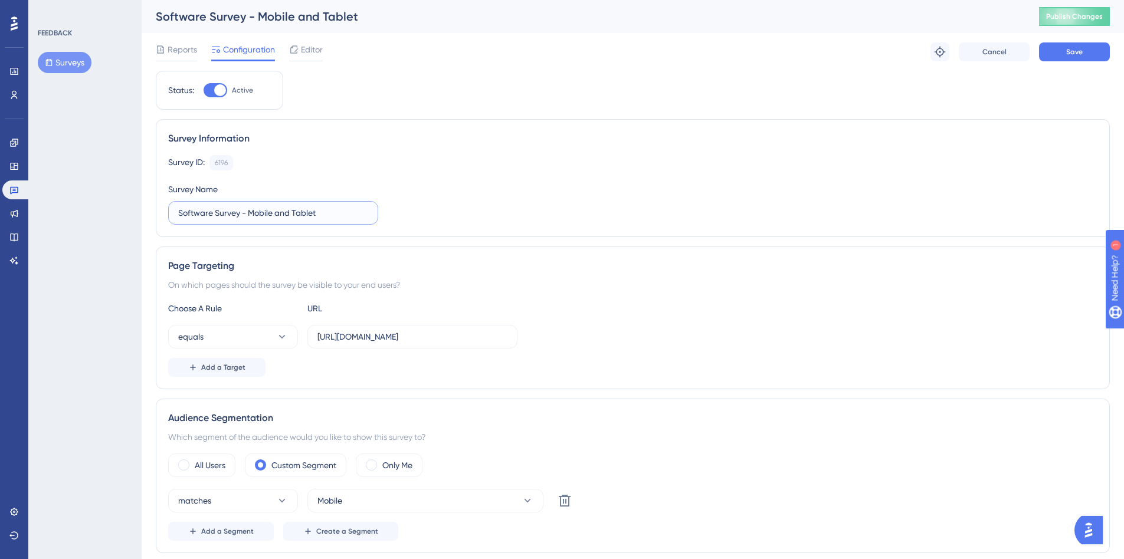
click at [346, 214] on input "Software Survey - Mobile and Tablet" at bounding box center [273, 213] width 190 height 13
type input "Software Survey - Mobile"
click at [1056, 57] on button "Save" at bounding box center [1074, 51] width 71 height 19
click at [54, 57] on button "Surveys" at bounding box center [65, 62] width 54 height 21
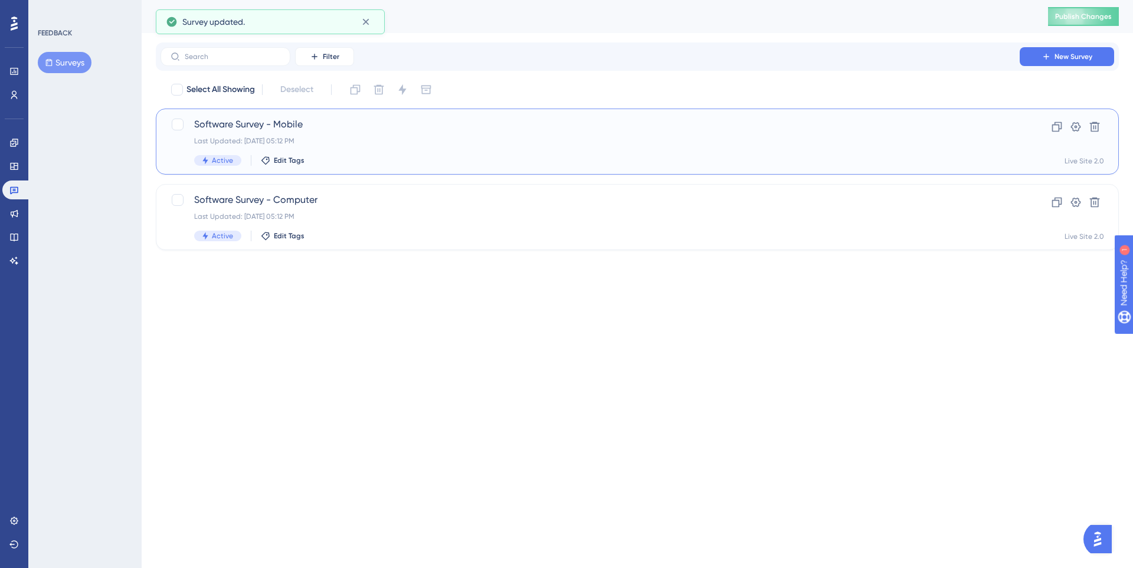
click at [322, 127] on span "Software Survey - Mobile" at bounding box center [590, 124] width 792 height 14
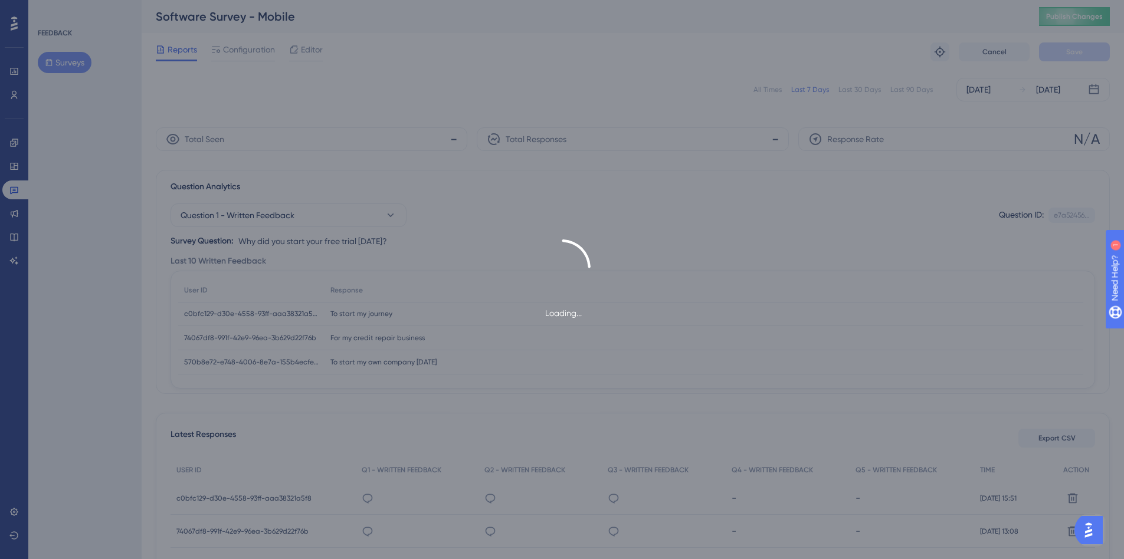
click at [296, 48] on icon at bounding box center [293, 49] width 9 height 9
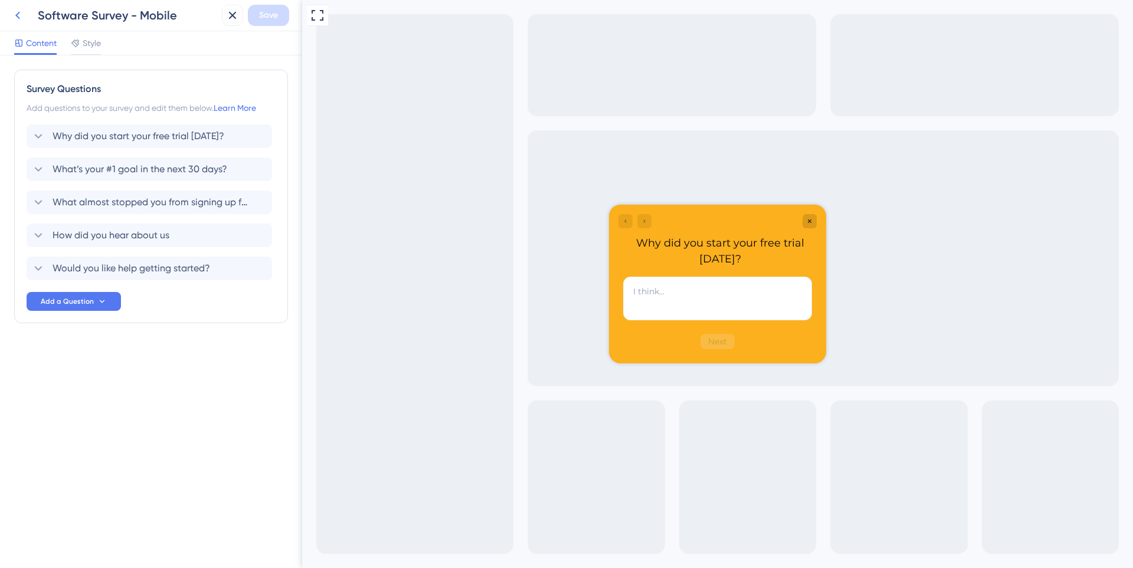
click at [14, 17] on icon at bounding box center [18, 15] width 14 height 14
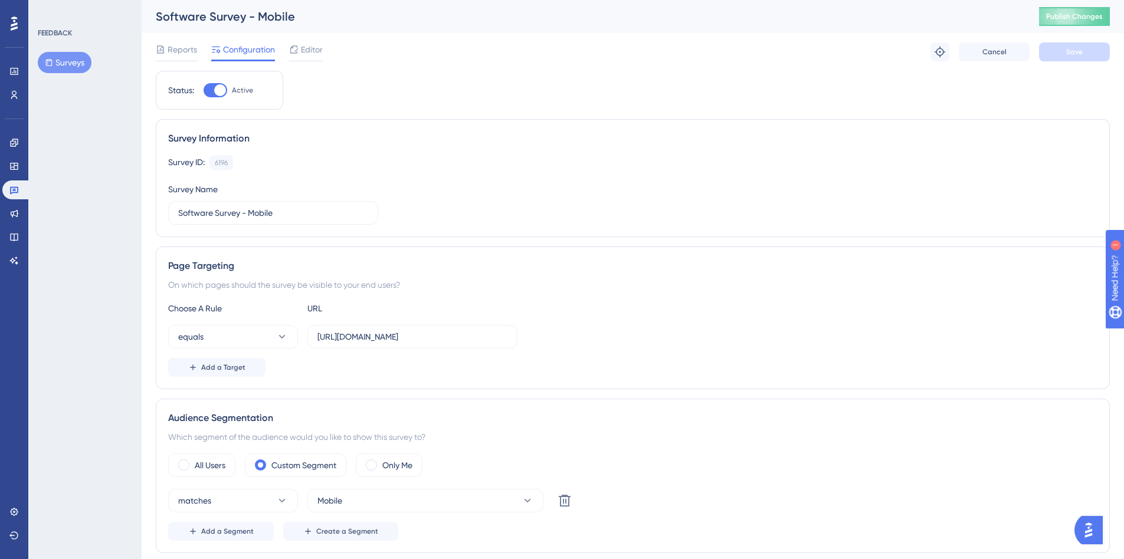
click at [72, 60] on button "Surveys" at bounding box center [65, 62] width 54 height 21
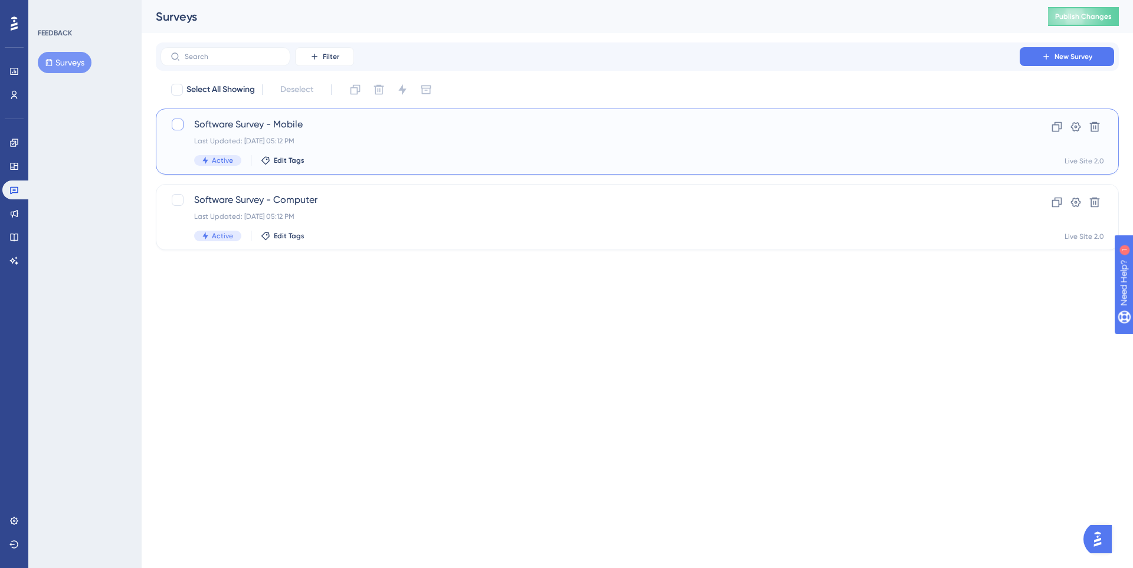
click at [176, 127] on div at bounding box center [178, 125] width 12 height 12
checkbox input "true"
click at [361, 95] on icon at bounding box center [355, 90] width 12 height 12
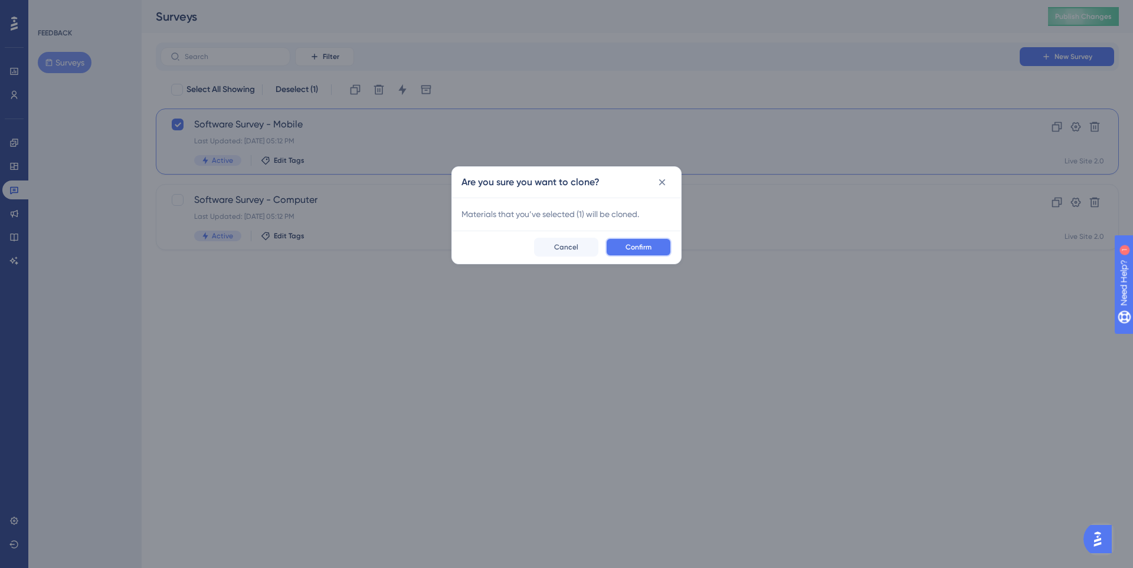
click at [633, 244] on span "Confirm" at bounding box center [638, 247] width 26 height 9
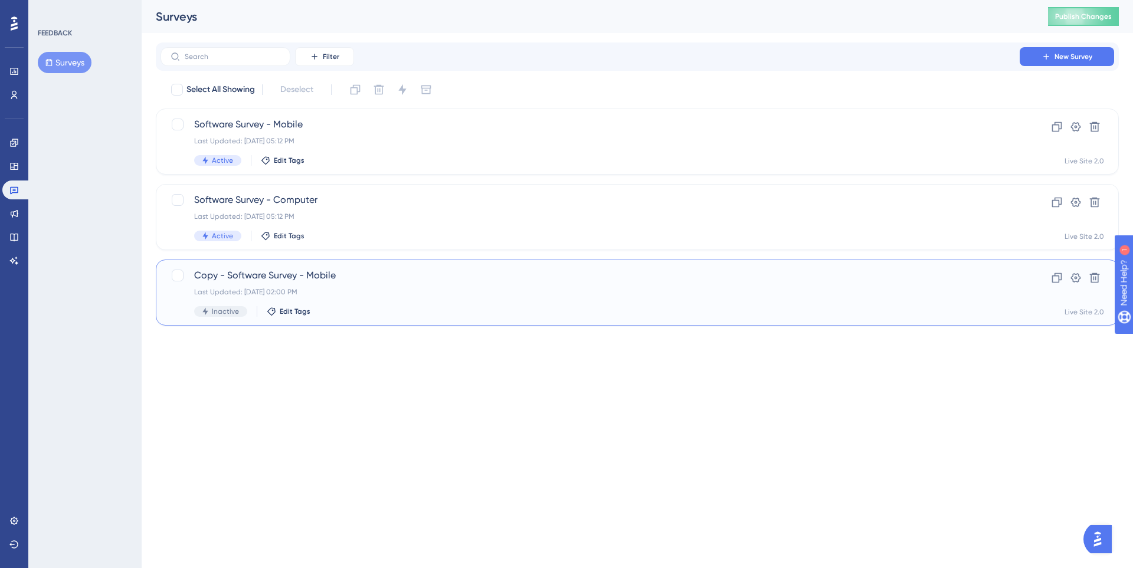
click at [433, 283] on div "Copy - Software Survey - Mobile Last Updated: [DATE] 02:00 PM Inactive Edit Tags" at bounding box center [590, 292] width 792 height 48
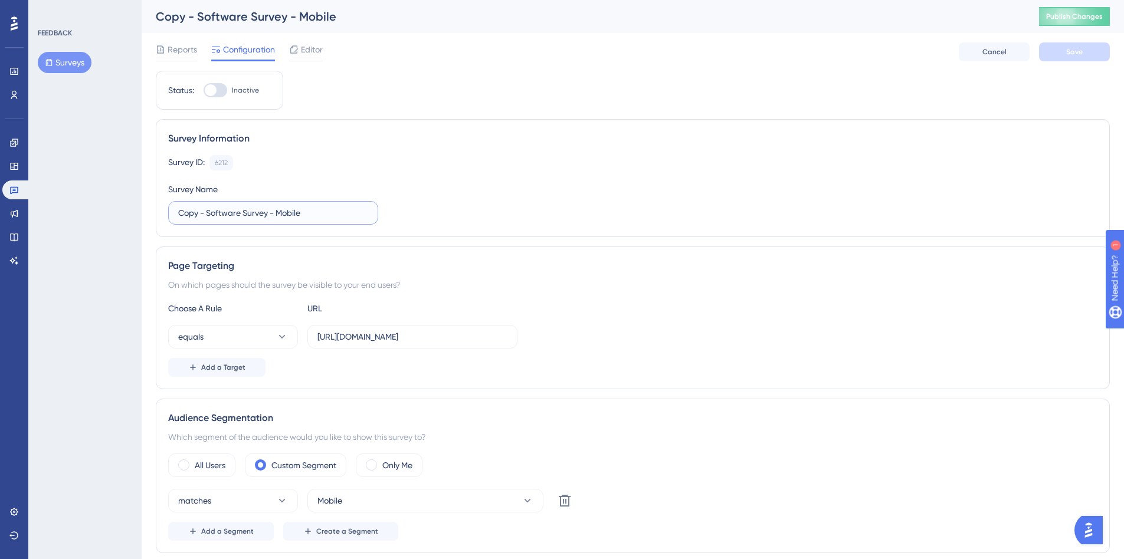
drag, startPoint x: 207, startPoint y: 214, endPoint x: 180, endPoint y: 214, distance: 27.2
click at [180, 214] on input "Copy - Software Survey - Mobile" at bounding box center [273, 213] width 190 height 13
click at [261, 210] on input "Software Survey - Mobile" at bounding box center [273, 213] width 190 height 13
type input "Software Survey - Tablet"
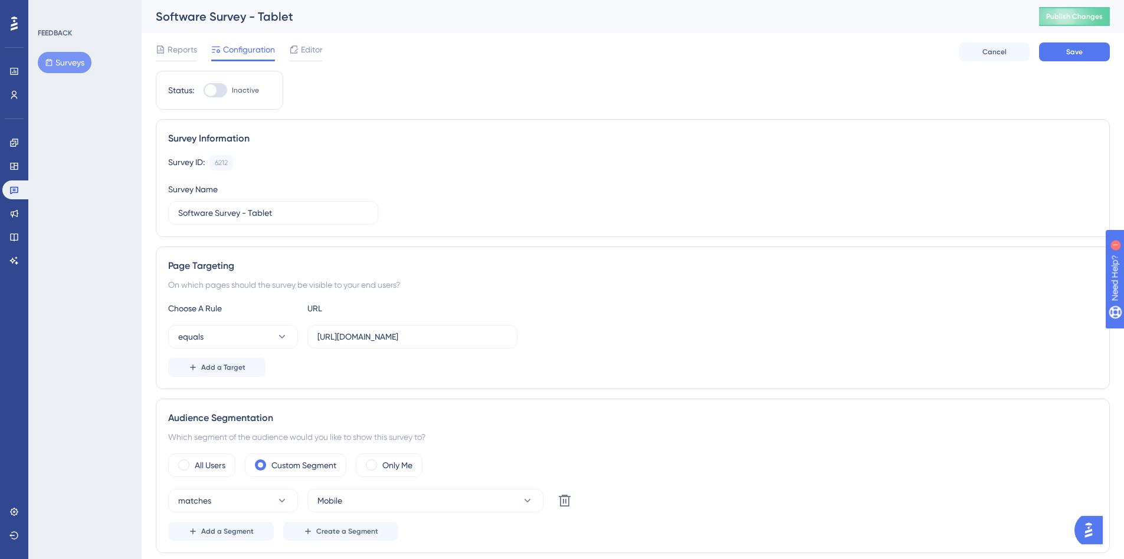
click at [594, 347] on div "equals [URL][DOMAIN_NAME]" at bounding box center [632, 337] width 929 height 24
click at [973, 50] on button "Cancel" at bounding box center [994, 51] width 71 height 19
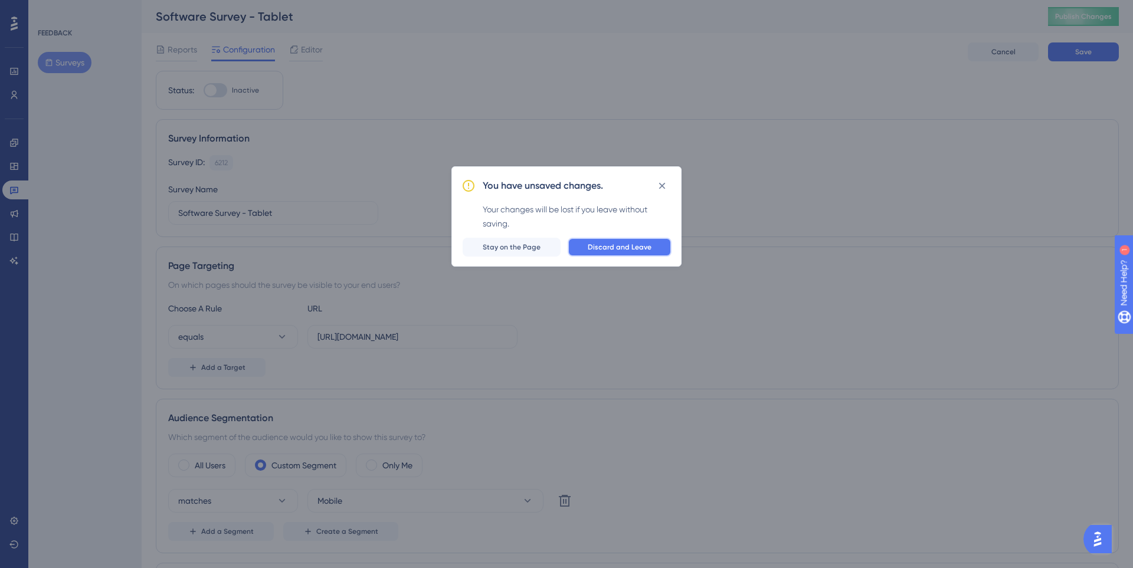
click at [597, 245] on span "Discard and Leave" at bounding box center [620, 247] width 64 height 9
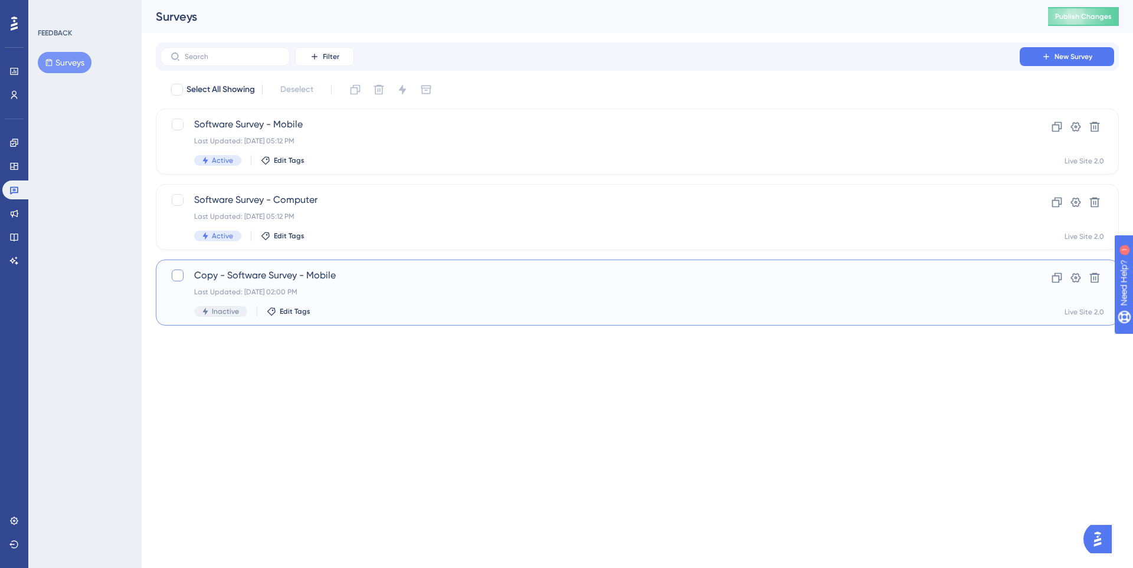
click at [185, 272] on label at bounding box center [179, 275] width 17 height 14
checkbox input "true"
click at [372, 92] on button at bounding box center [378, 89] width 19 height 19
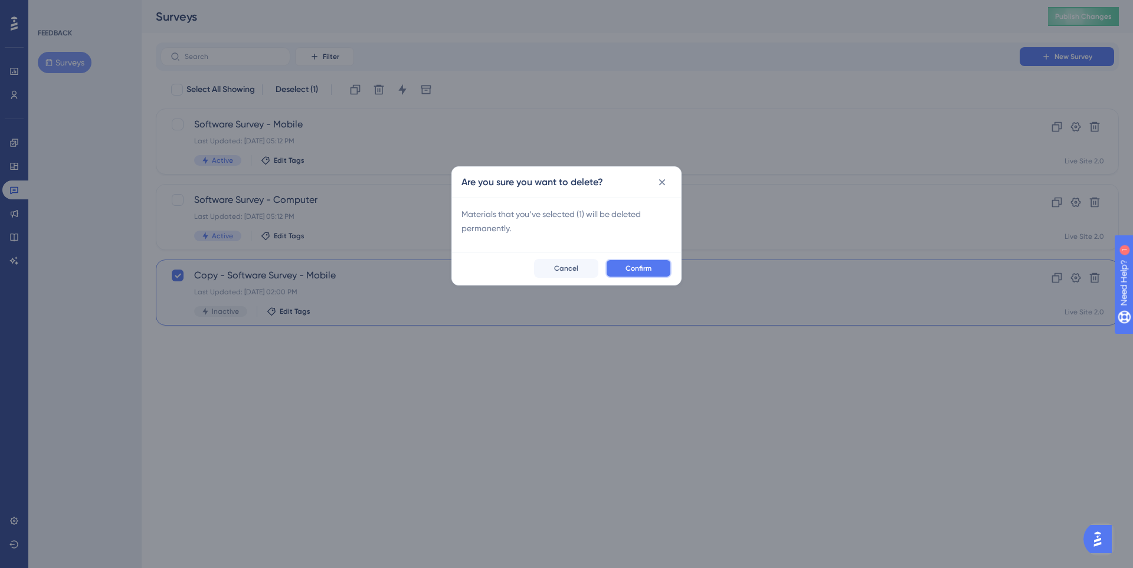
click at [621, 268] on button "Confirm" at bounding box center [638, 268] width 66 height 19
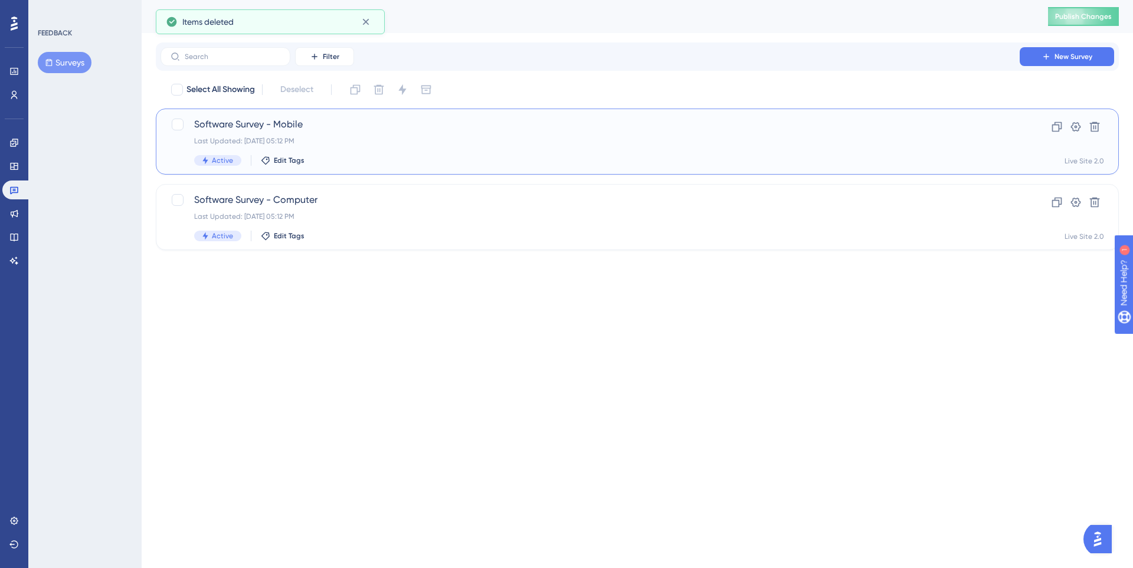
click at [306, 155] on div "Active Edit Tags" at bounding box center [590, 160] width 792 height 11
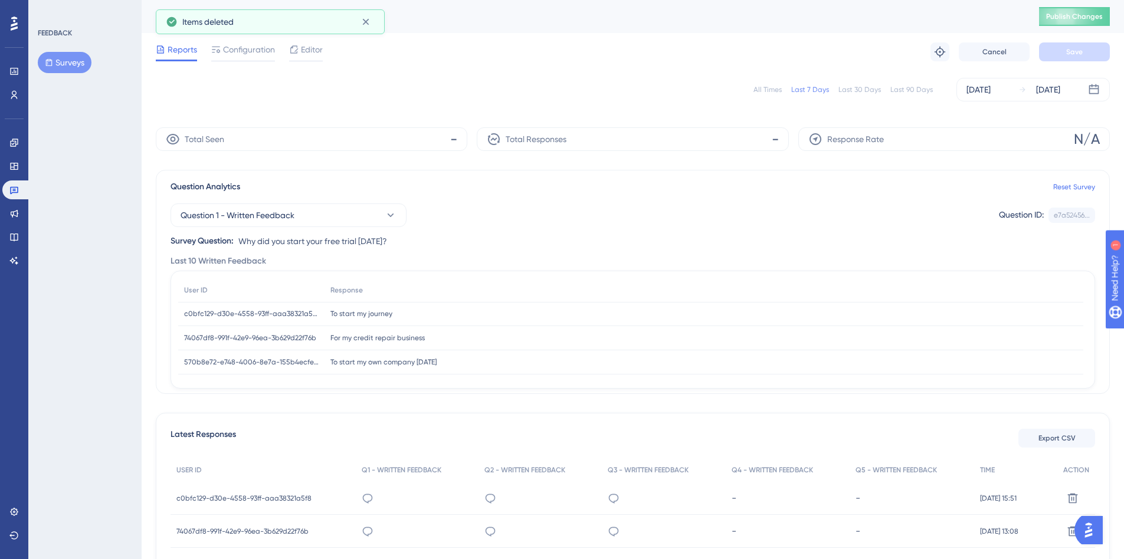
click at [238, 63] on div "Reports Configuration Editor Troubleshoot Cancel Save" at bounding box center [633, 52] width 954 height 38
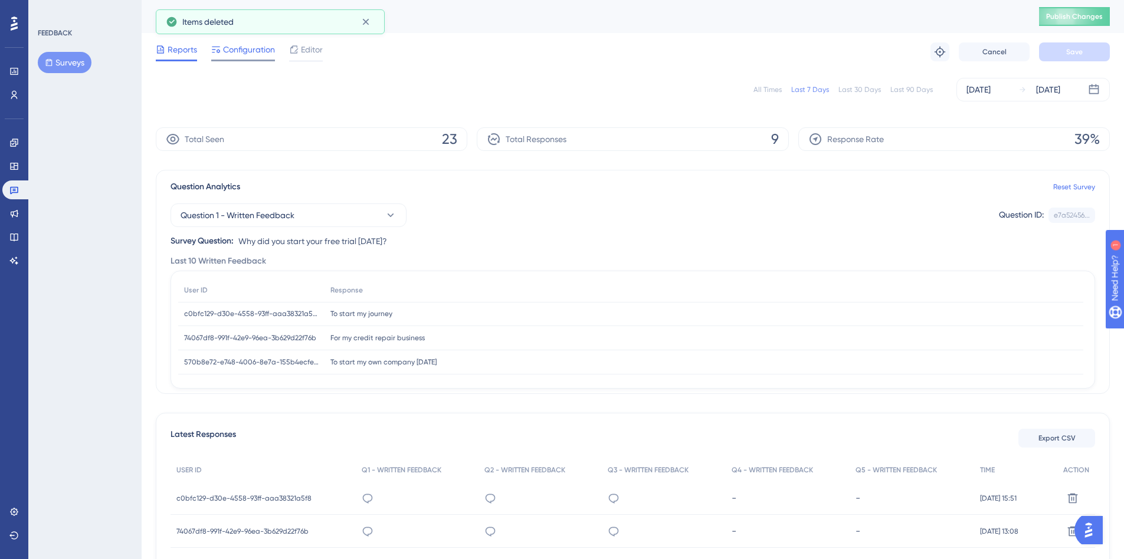
click at [236, 49] on span "Configuration" at bounding box center [249, 49] width 52 height 14
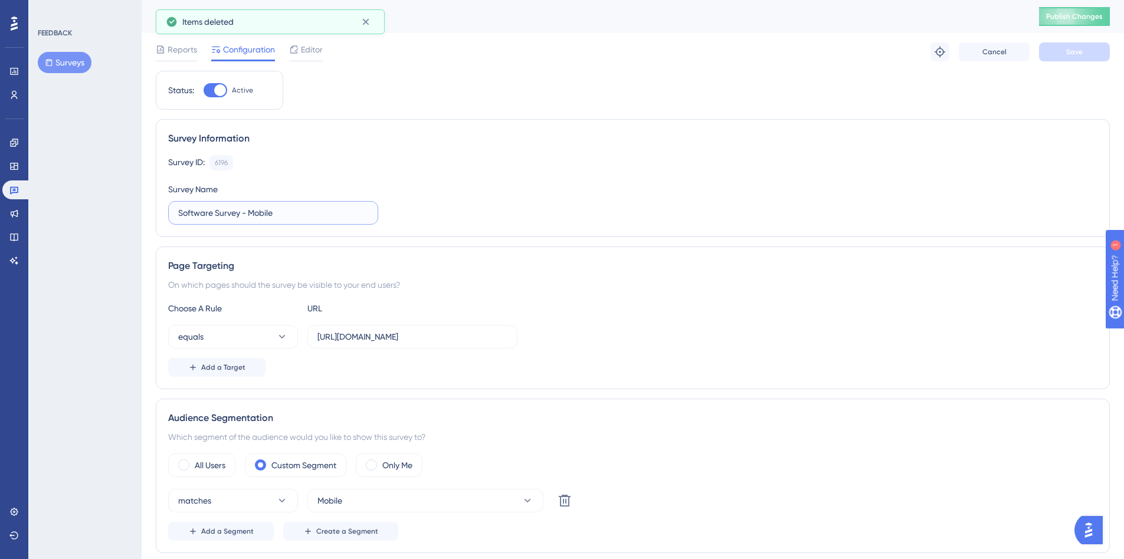
click at [283, 212] on input "Software Survey - Mobile" at bounding box center [273, 213] width 190 height 13
type input "Software Survey - Mobile and Tablet"
click at [1094, 51] on button "Save" at bounding box center [1074, 51] width 71 height 19
click at [64, 57] on button "Surveys" at bounding box center [65, 62] width 54 height 21
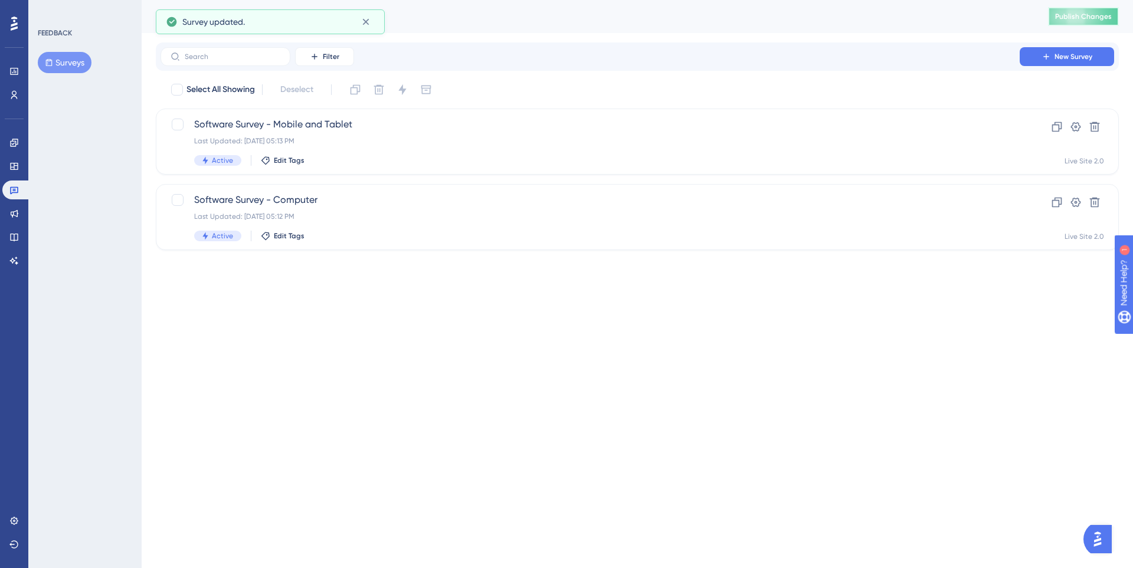
click at [1055, 20] on button "Publish Changes" at bounding box center [1083, 16] width 71 height 19
click at [19, 166] on link at bounding box center [14, 166] width 24 height 19
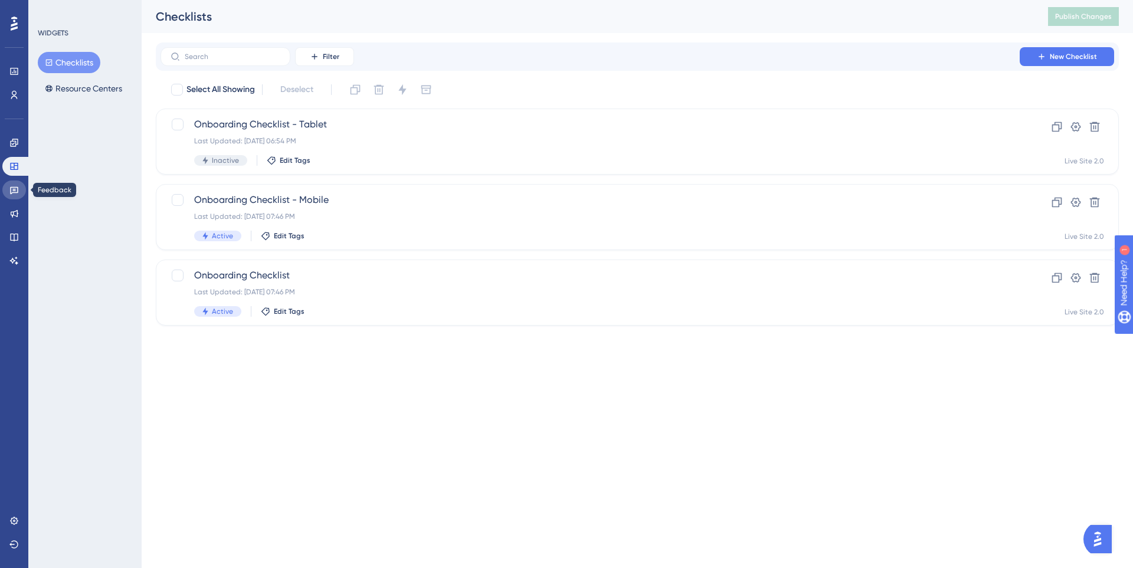
click at [17, 186] on icon at bounding box center [13, 189] width 9 height 9
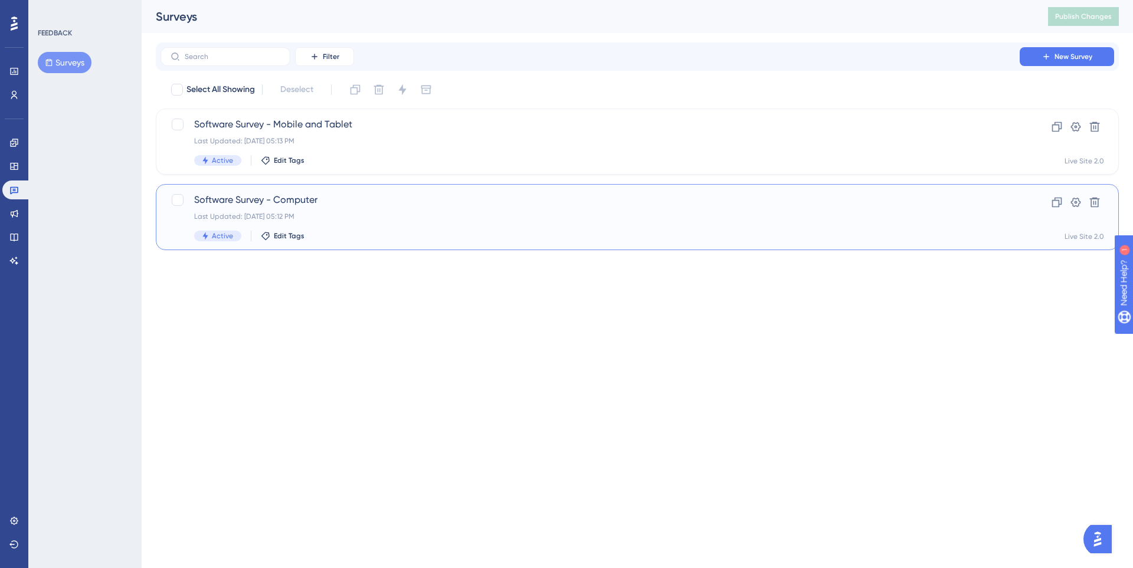
click at [291, 202] on span "Software Survey - Computer" at bounding box center [590, 200] width 792 height 14
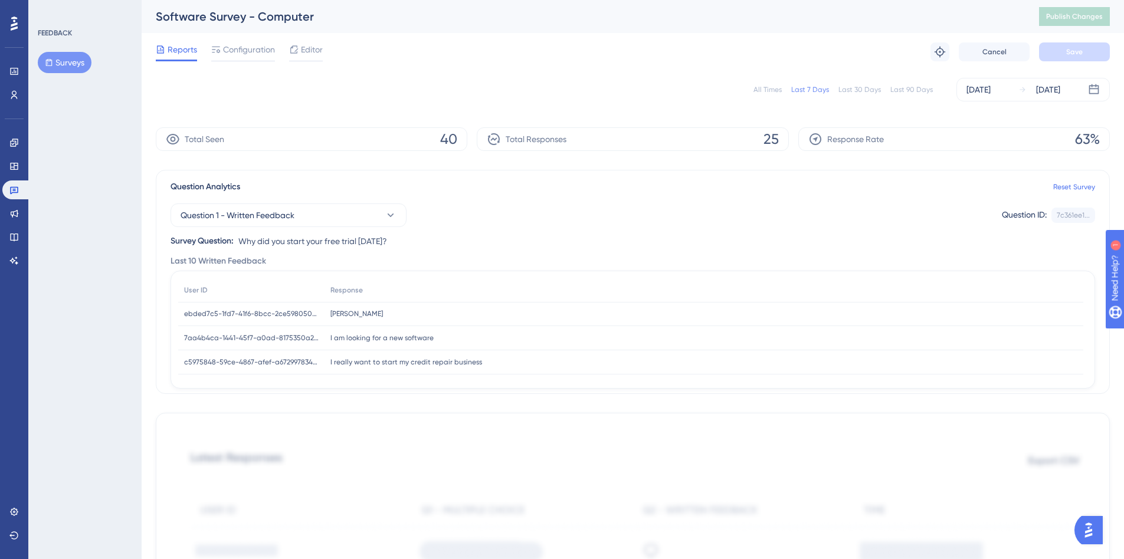
click at [292, 48] on icon at bounding box center [294, 49] width 8 height 8
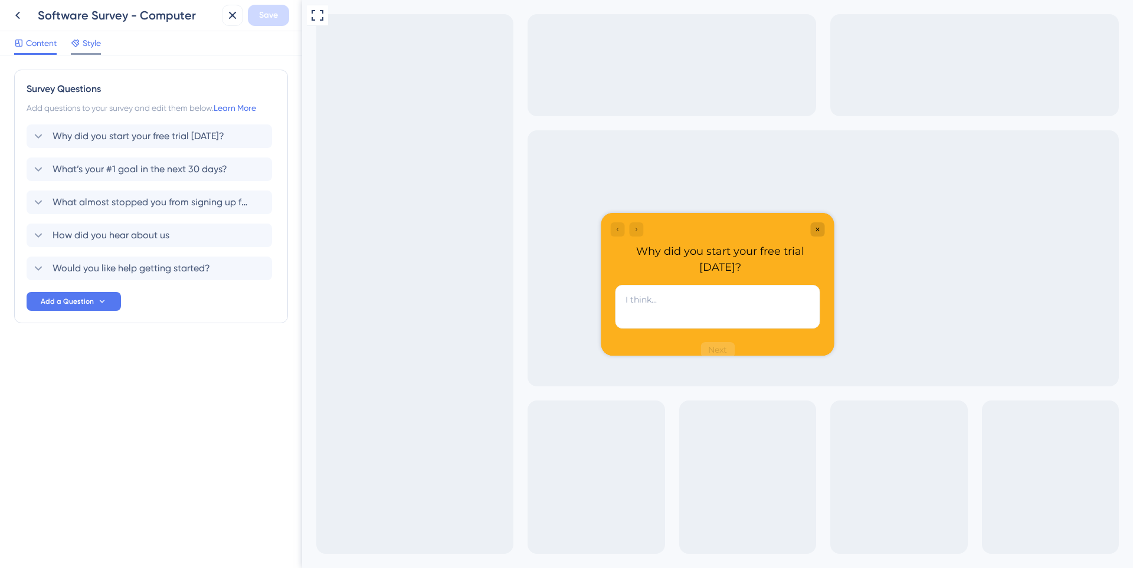
click at [80, 45] on icon at bounding box center [75, 42] width 9 height 9
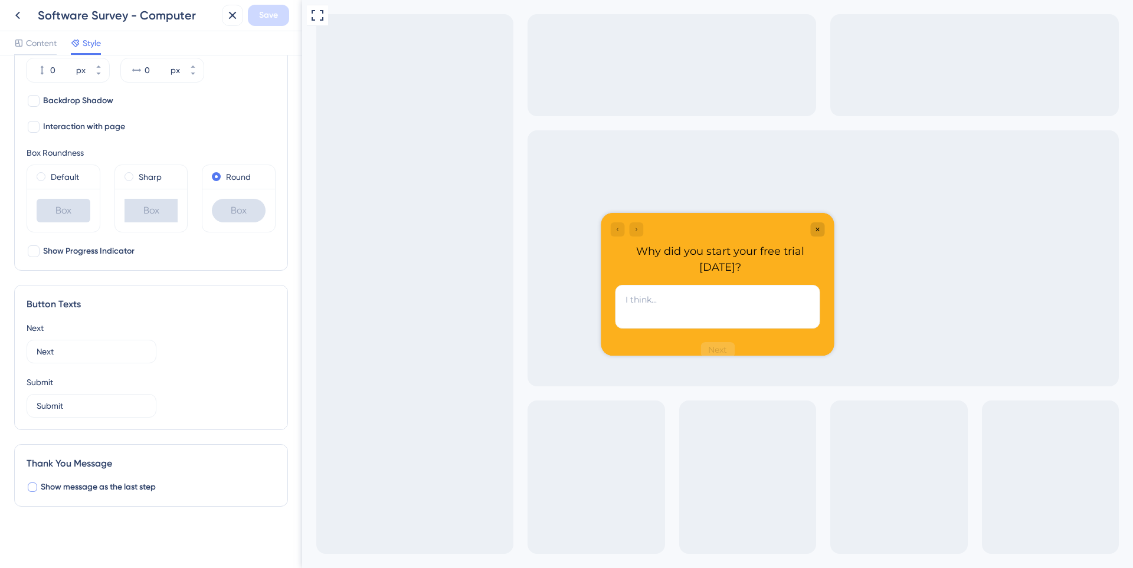
click at [30, 485] on div at bounding box center [32, 487] width 9 height 9
checkbox input "true"
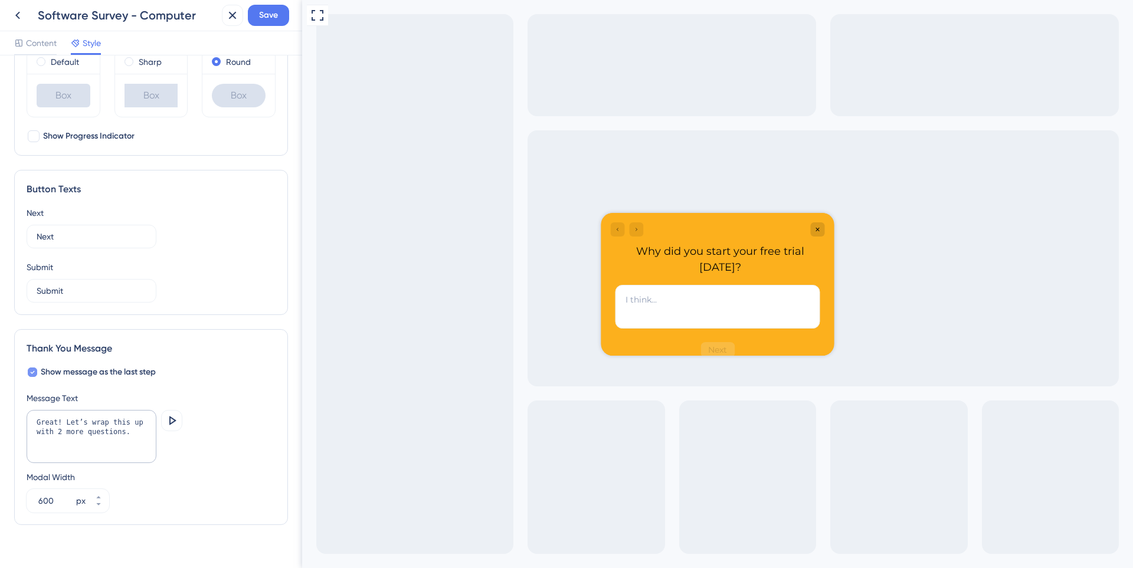
scroll to position [598, 0]
drag, startPoint x: 100, startPoint y: 429, endPoint x: 33, endPoint y: 417, distance: 68.4
click at [33, 417] on textarea "Great! Let’s wrap this up with 2 more questions." at bounding box center [92, 433] width 130 height 53
type textarea "Thank you for answering the survey!"
click at [30, 374] on div at bounding box center [32, 369] width 9 height 9
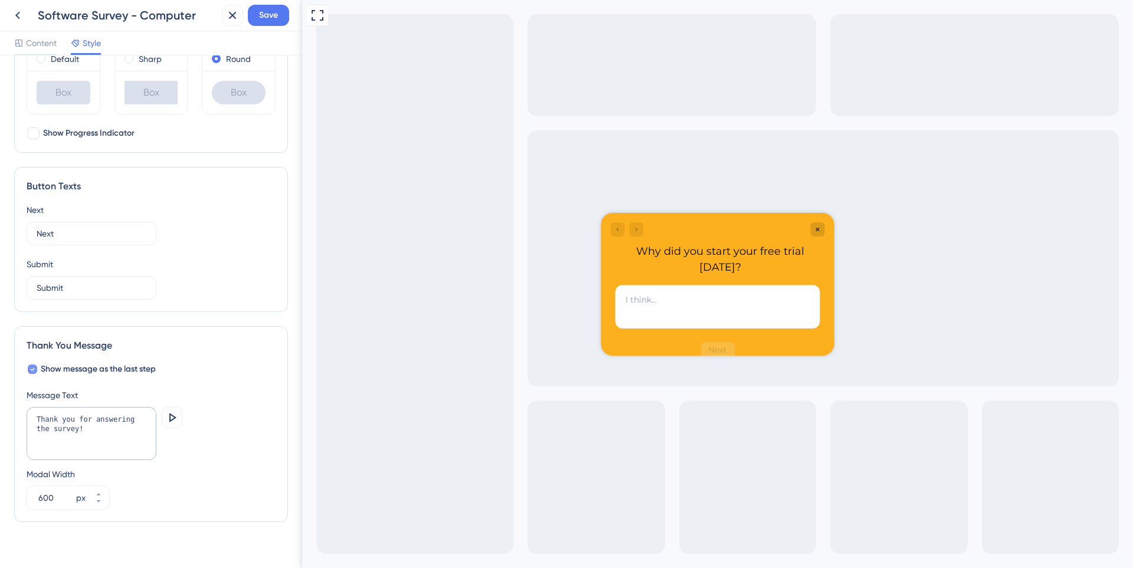
checkbox input "false"
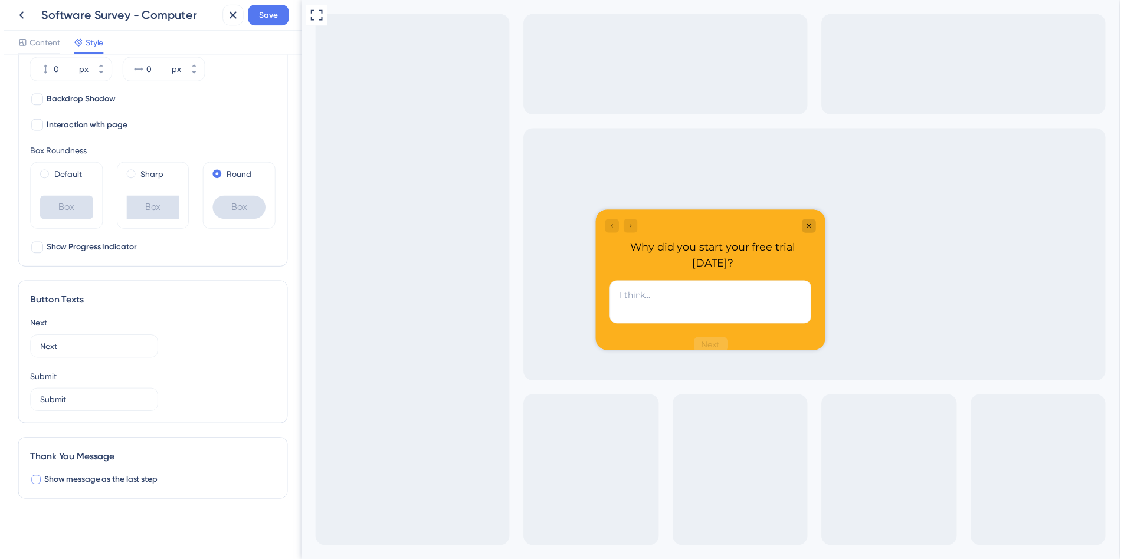
scroll to position [480, 0]
click at [228, 15] on icon at bounding box center [232, 15] width 14 height 14
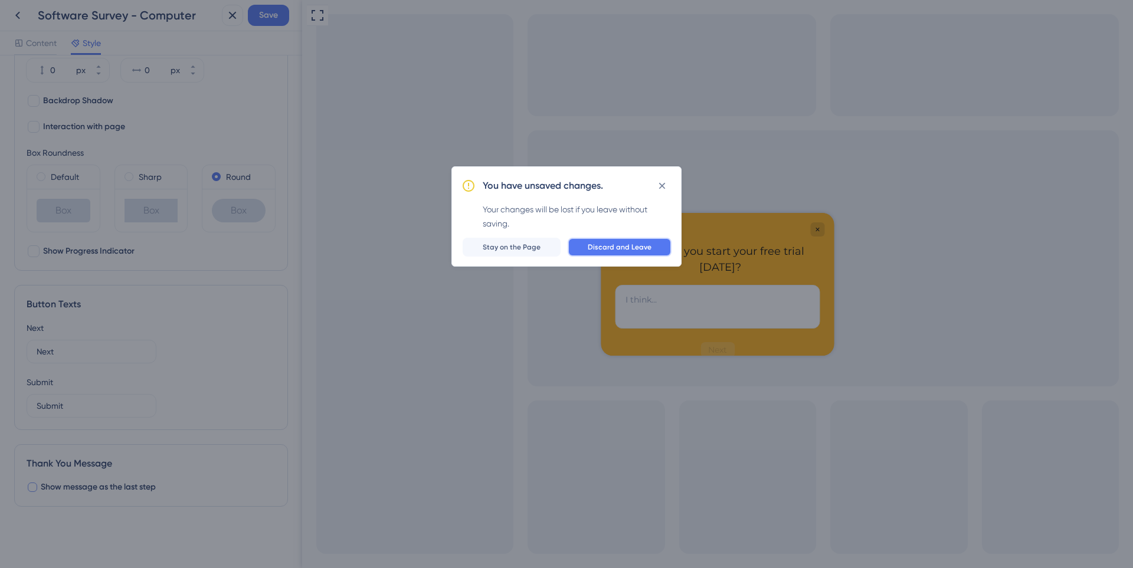
click at [605, 250] on span "Discard and Leave" at bounding box center [620, 247] width 64 height 9
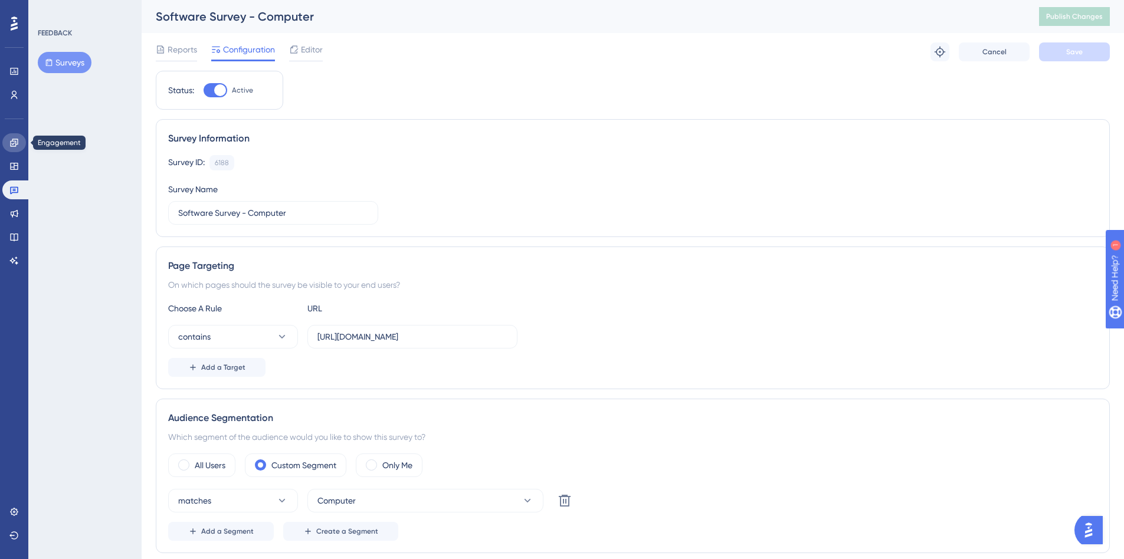
click at [15, 147] on icon at bounding box center [13, 142] width 9 height 9
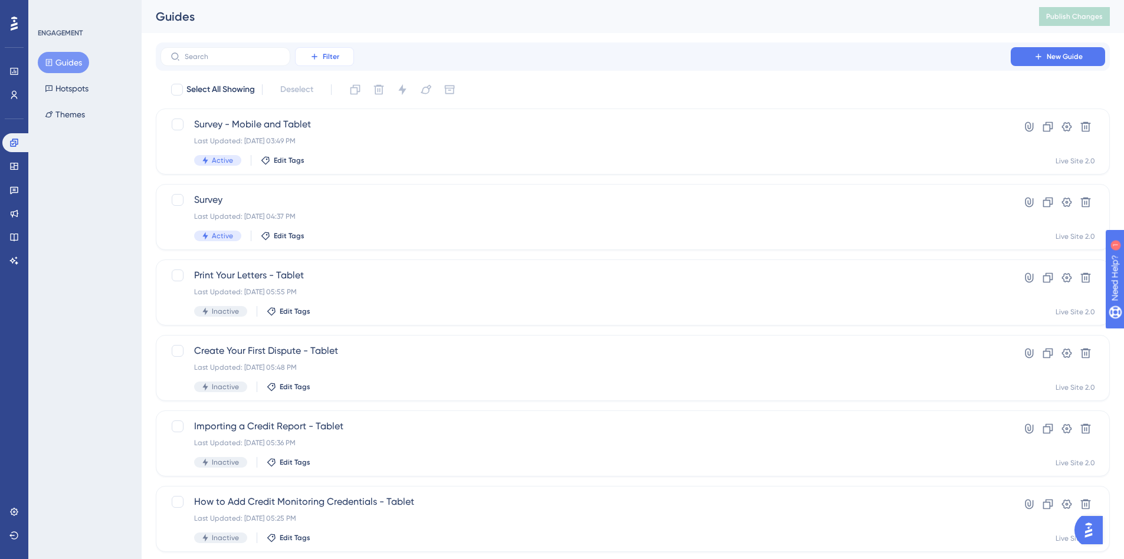
click at [321, 55] on button "Filter" at bounding box center [324, 56] width 59 height 19
click at [333, 168] on div "Status Status" at bounding box center [336, 161] width 48 height 24
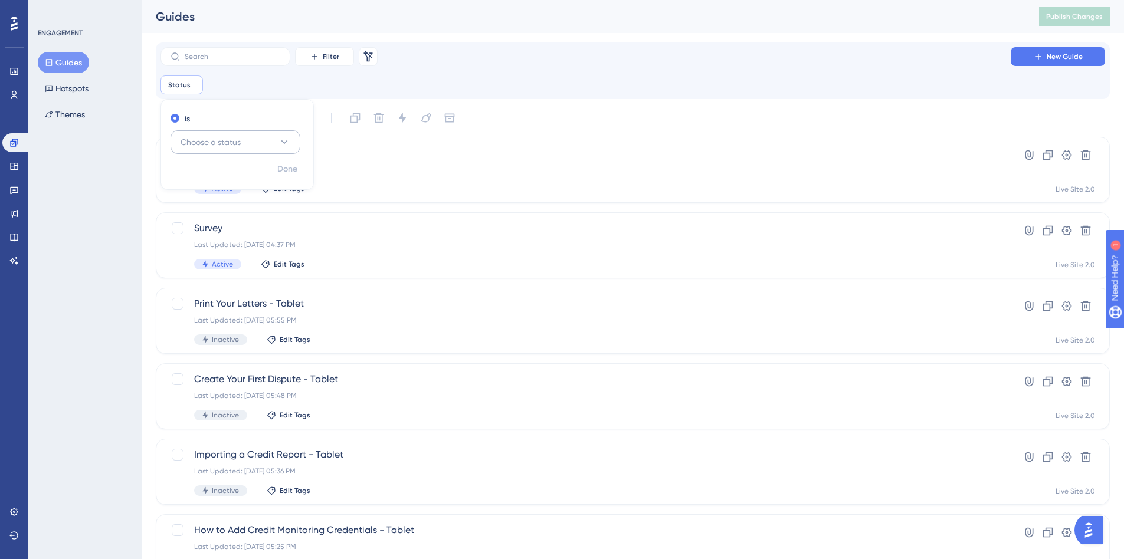
click at [215, 143] on span "Choose a status" at bounding box center [211, 142] width 60 height 14
click at [212, 183] on div "Active Active" at bounding box center [236, 178] width 96 height 24
click at [470, 146] on span "Survey - Mobile and Tablet" at bounding box center [585, 153] width 783 height 14
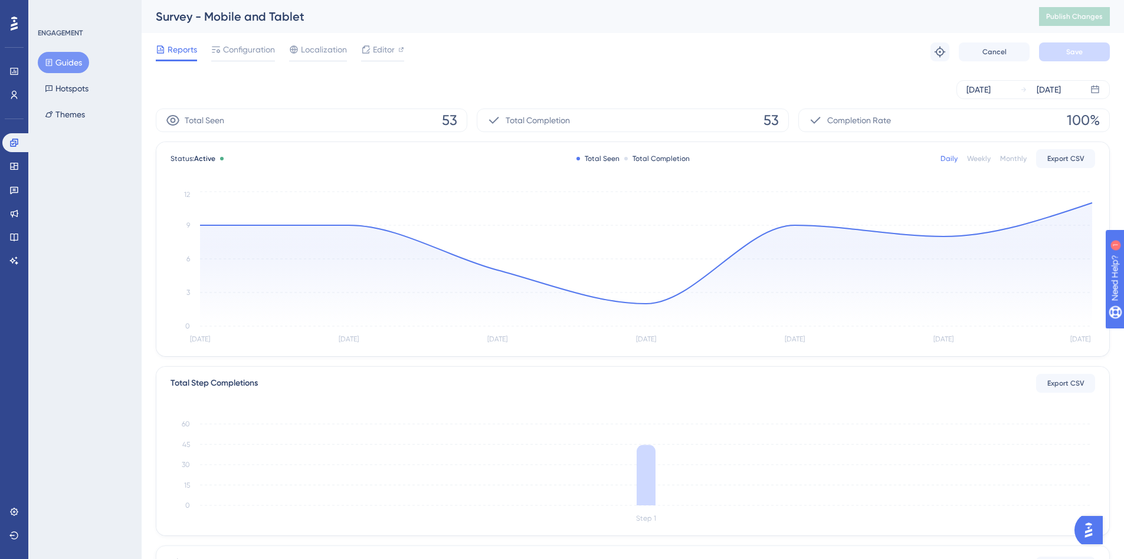
click at [66, 60] on button "Guides" at bounding box center [63, 62] width 51 height 21
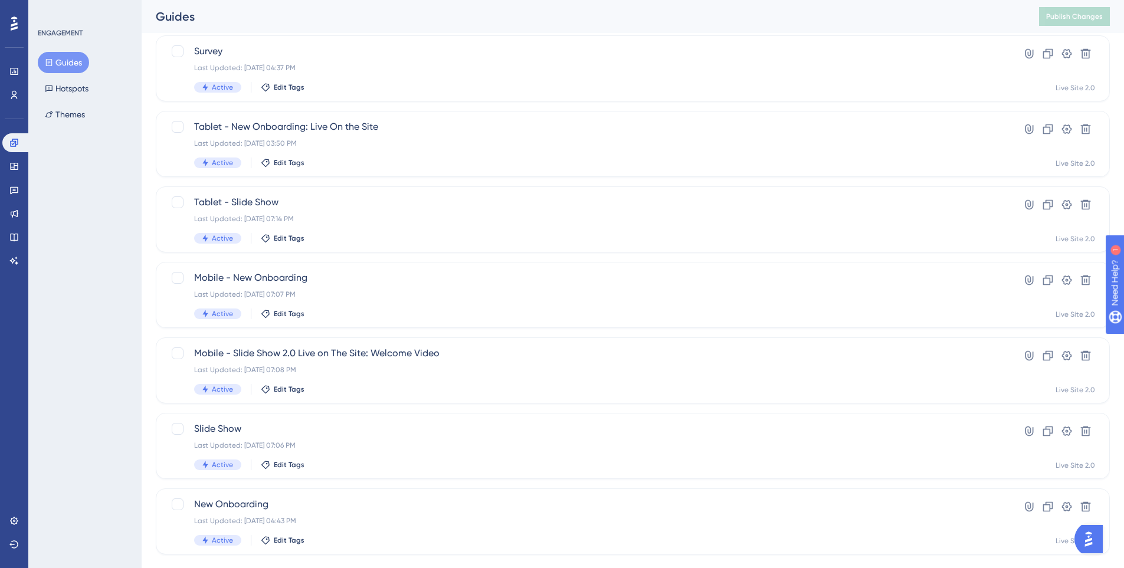
scroll to position [201, 0]
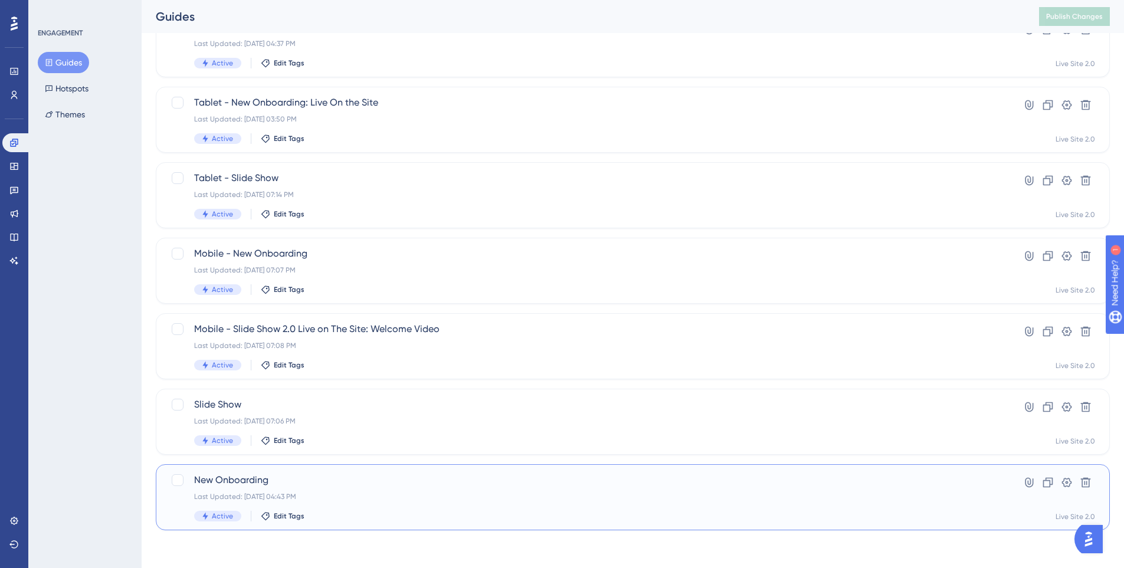
click at [330, 487] on span "New Onboarding" at bounding box center [585, 480] width 783 height 14
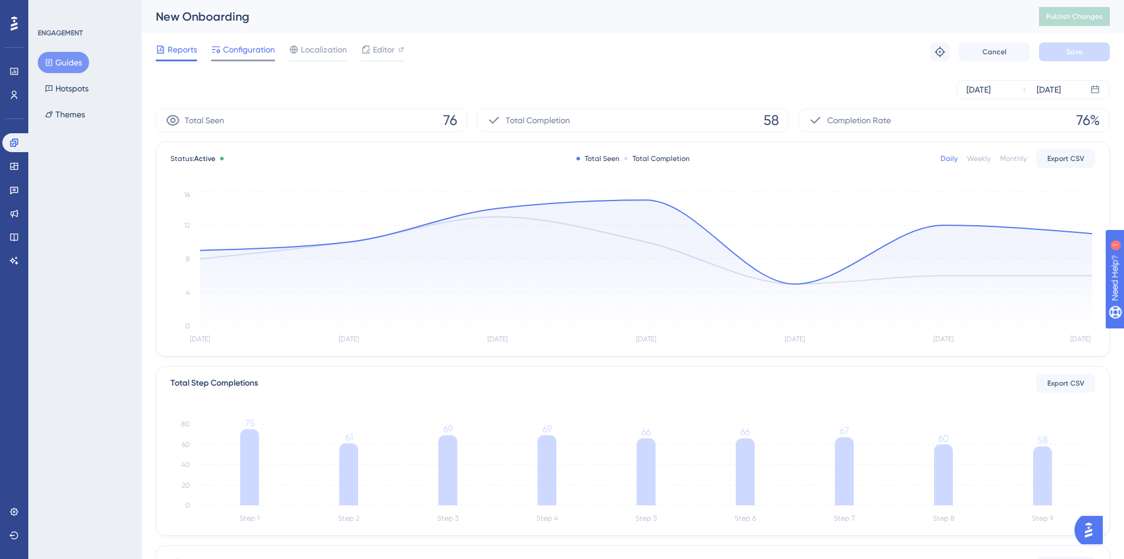
click at [256, 51] on span "Configuration" at bounding box center [249, 49] width 52 height 14
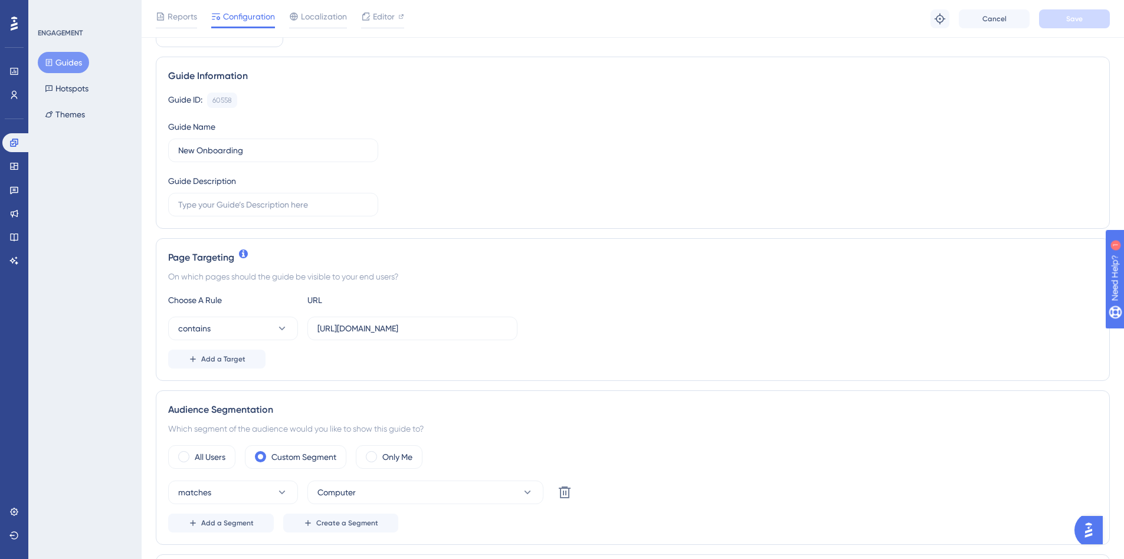
scroll to position [236, 0]
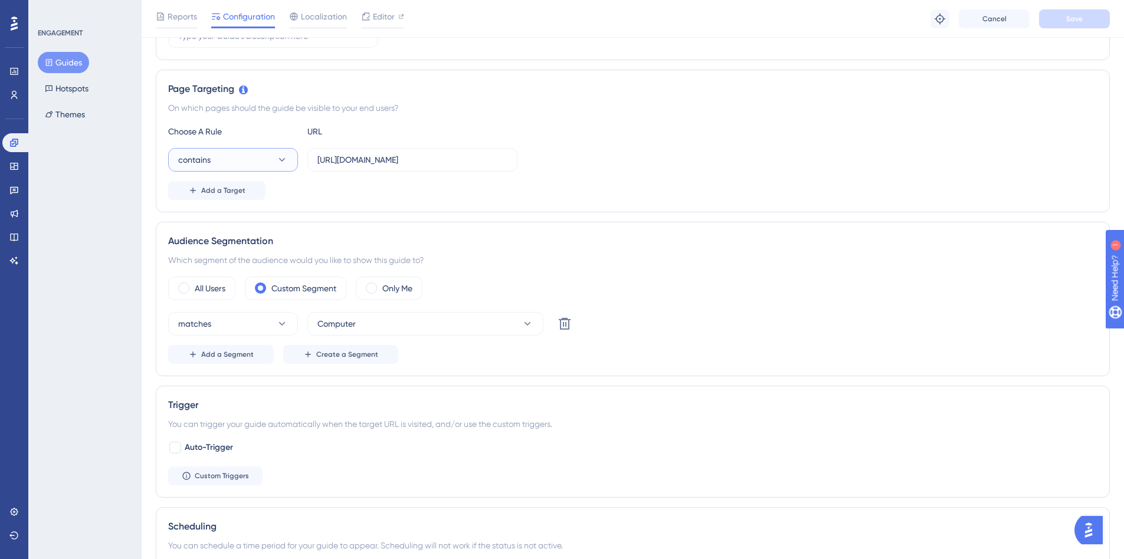
click at [267, 155] on button "contains" at bounding box center [233, 160] width 130 height 24
click at [562, 209] on div "Page Targeting On which pages should the guide be visible to your end users? Ch…" at bounding box center [633, 141] width 954 height 143
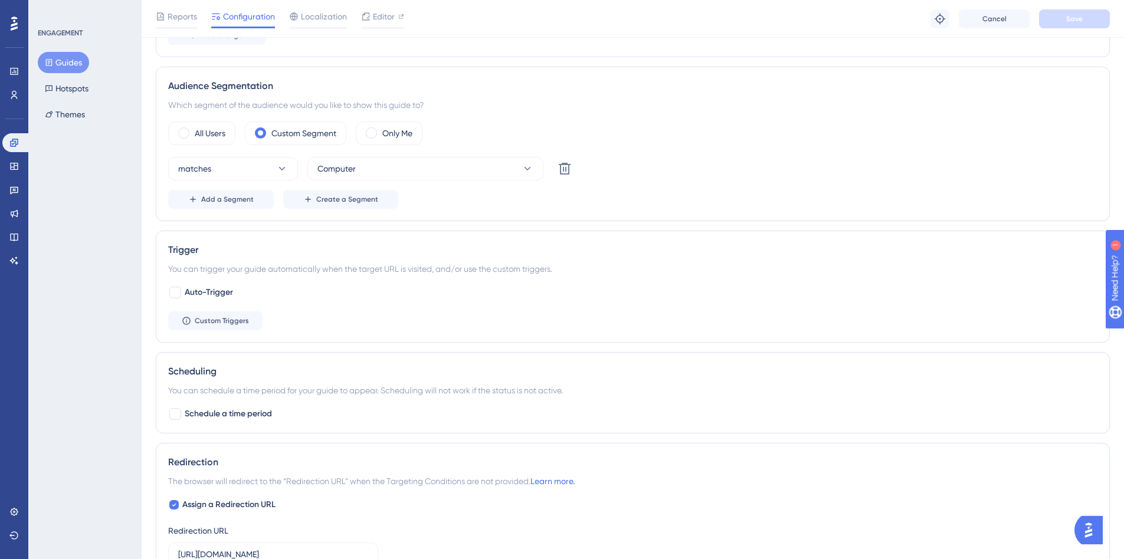
scroll to position [362, 0]
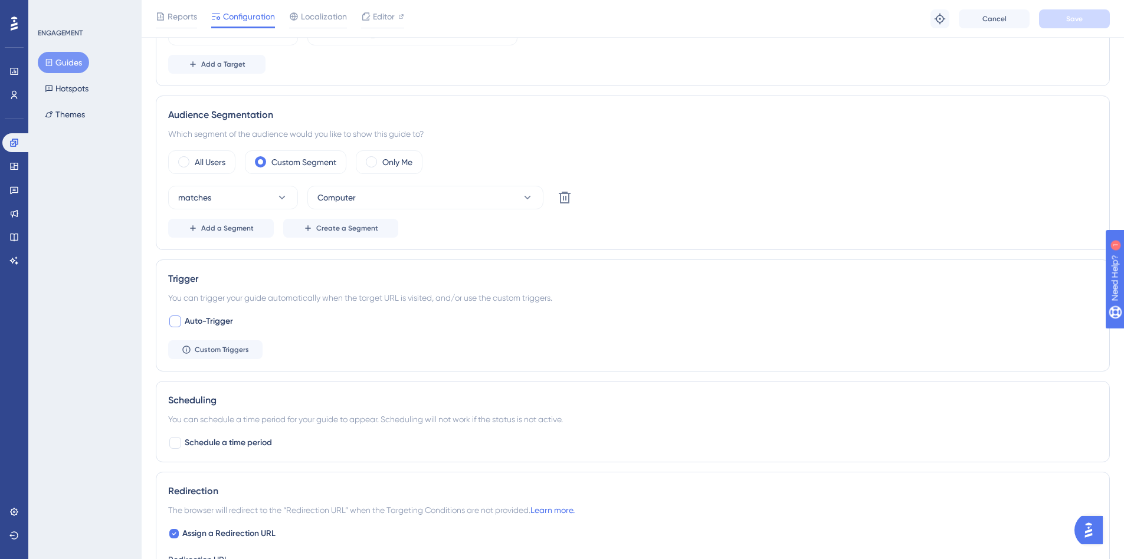
click at [178, 320] on div at bounding box center [175, 322] width 12 height 12
checkbox input "true"
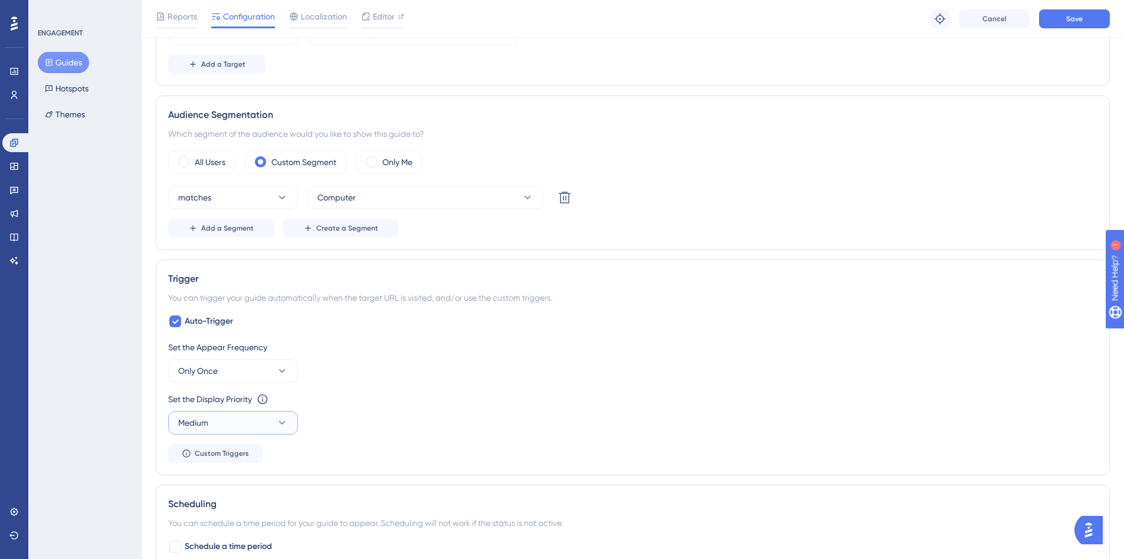
click at [254, 420] on button "Medium" at bounding box center [233, 423] width 130 height 24
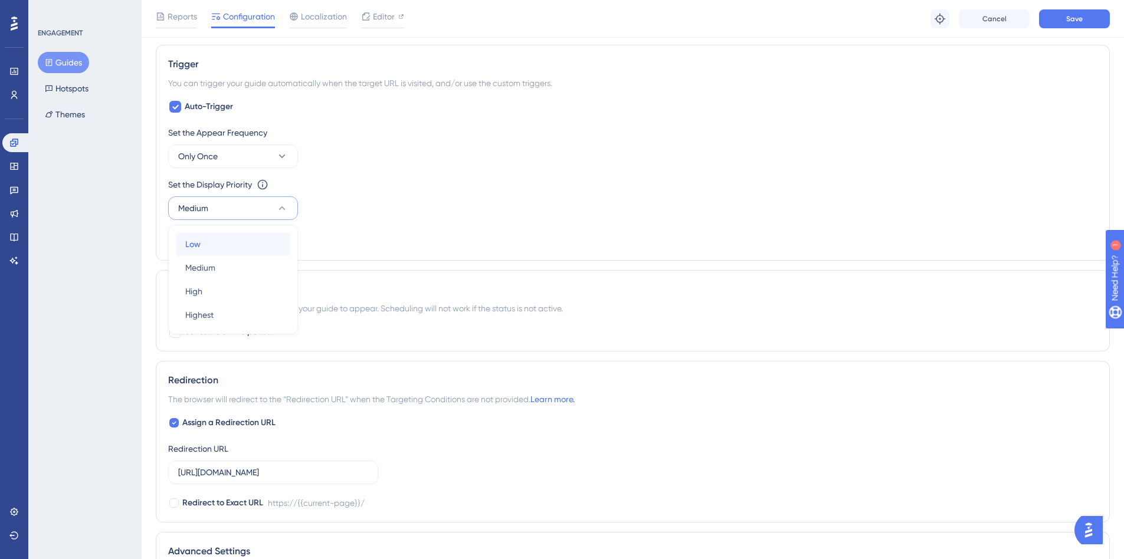
click at [224, 251] on div "Low Low" at bounding box center [233, 244] width 96 height 24
click at [351, 250] on div "Trigger You can trigger your guide automatically when the target URL is visited…" at bounding box center [633, 153] width 954 height 216
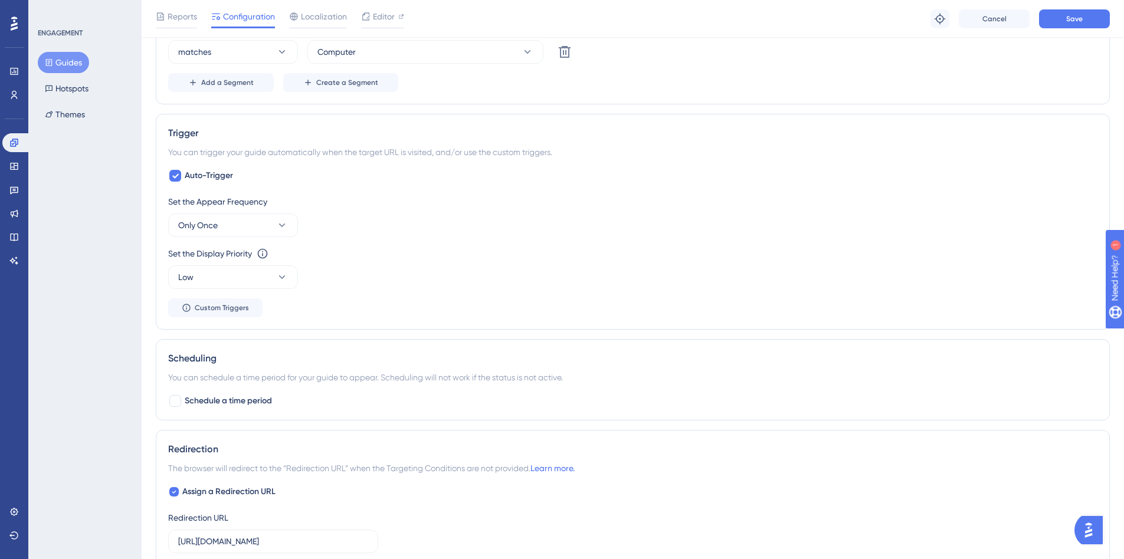
scroll to position [400, 0]
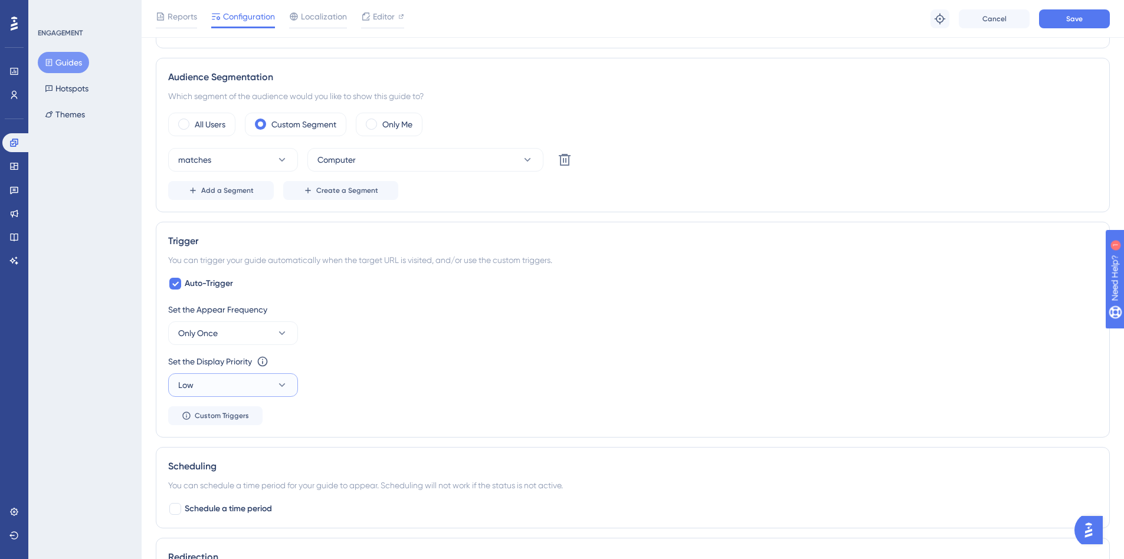
click at [244, 382] on button "Low" at bounding box center [233, 386] width 130 height 24
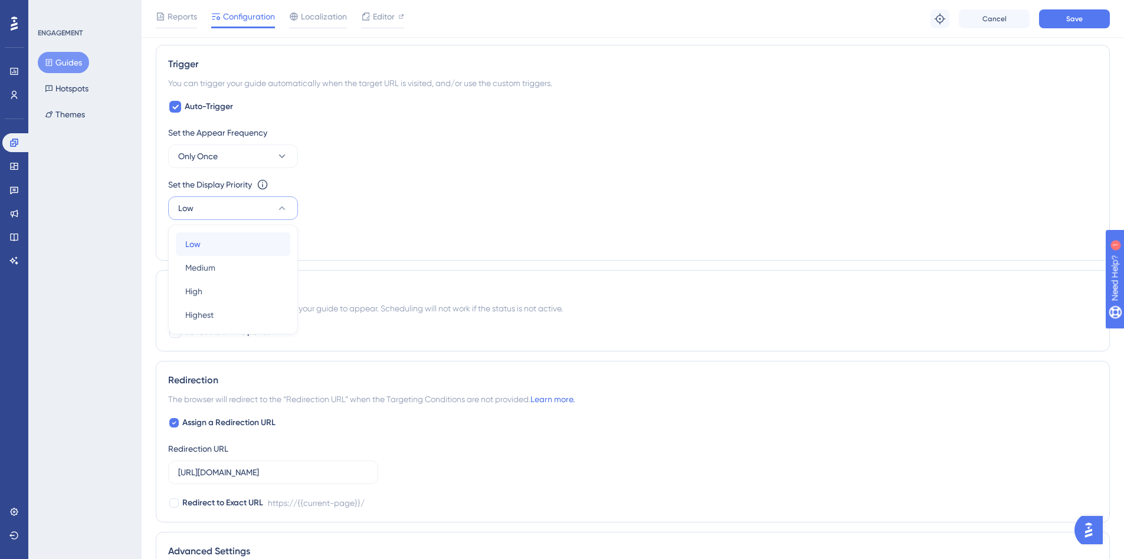
click at [238, 253] on div "Low Low" at bounding box center [233, 244] width 96 height 24
click at [376, 244] on div "Set the Appear Frequency Only Once Set the Display Priority This option will se…" at bounding box center [632, 187] width 929 height 123
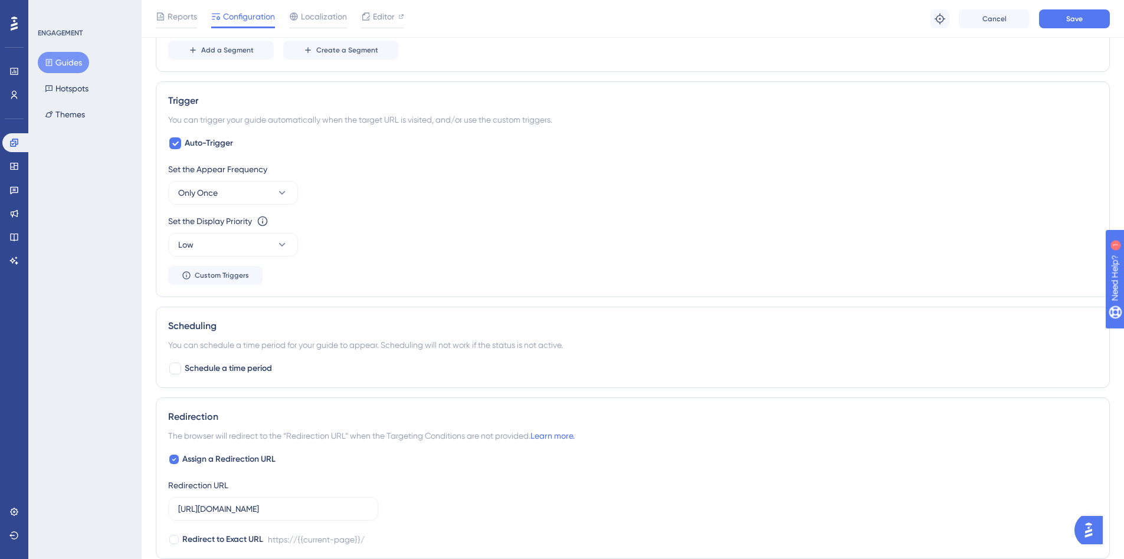
scroll to position [459, 0]
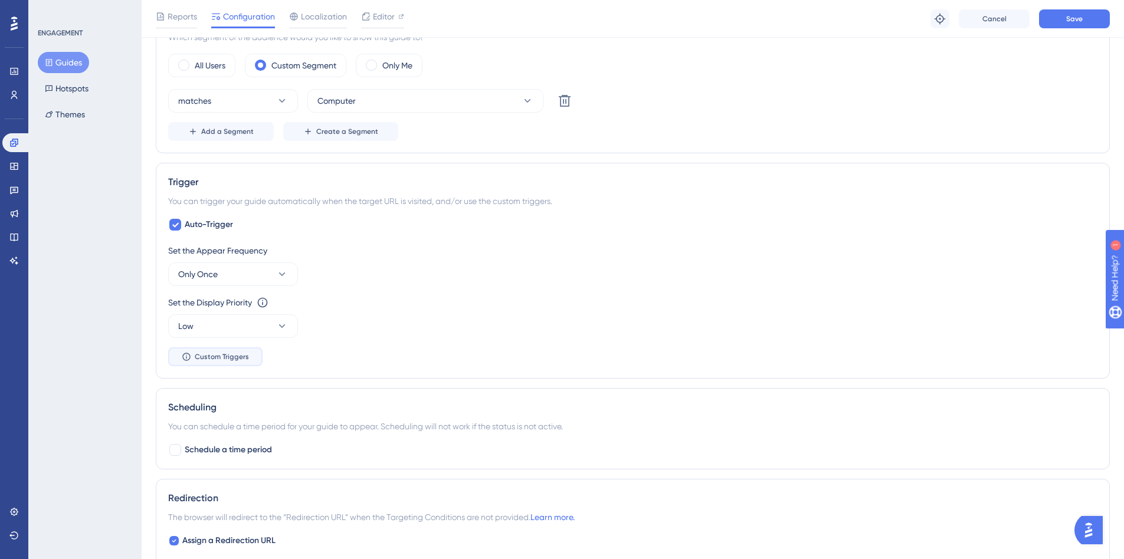
click at [235, 356] on span "Custom Triggers" at bounding box center [222, 356] width 54 height 9
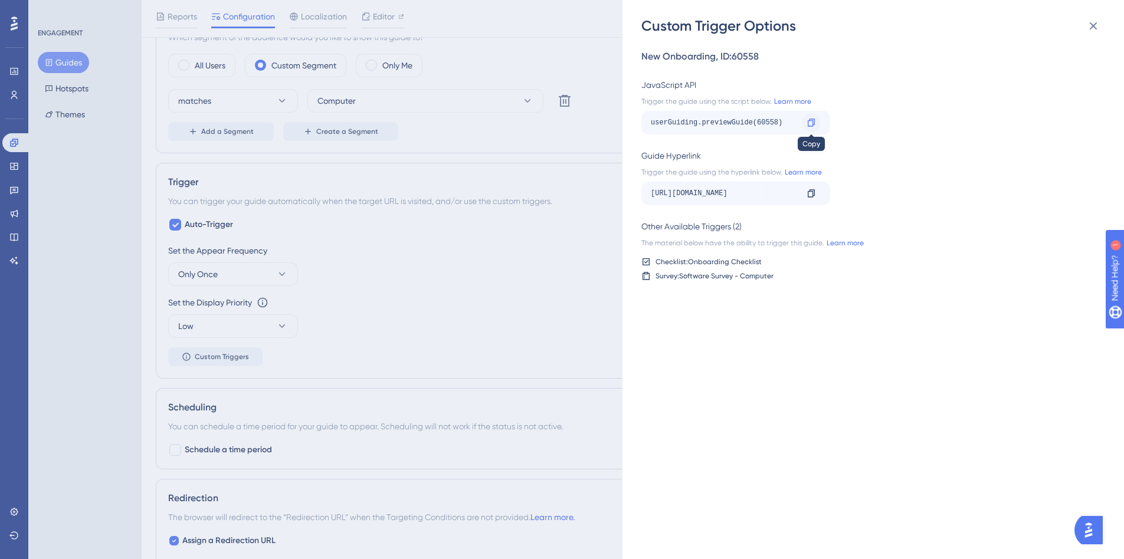
click at [809, 123] on icon at bounding box center [811, 122] width 9 height 9
click at [805, 197] on div at bounding box center [811, 193] width 19 height 19
click at [812, 122] on icon at bounding box center [811, 122] width 9 height 9
click at [557, 362] on div "Custom Trigger Options New Onboarding , ID: 60558 JavaScript API Trigger the gu…" at bounding box center [562, 279] width 1124 height 559
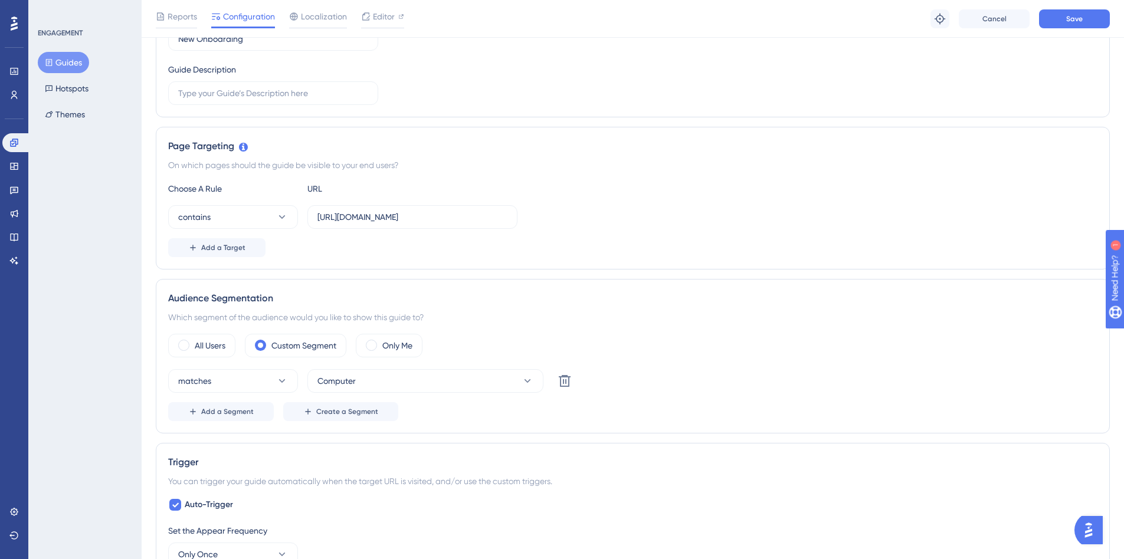
scroll to position [164, 0]
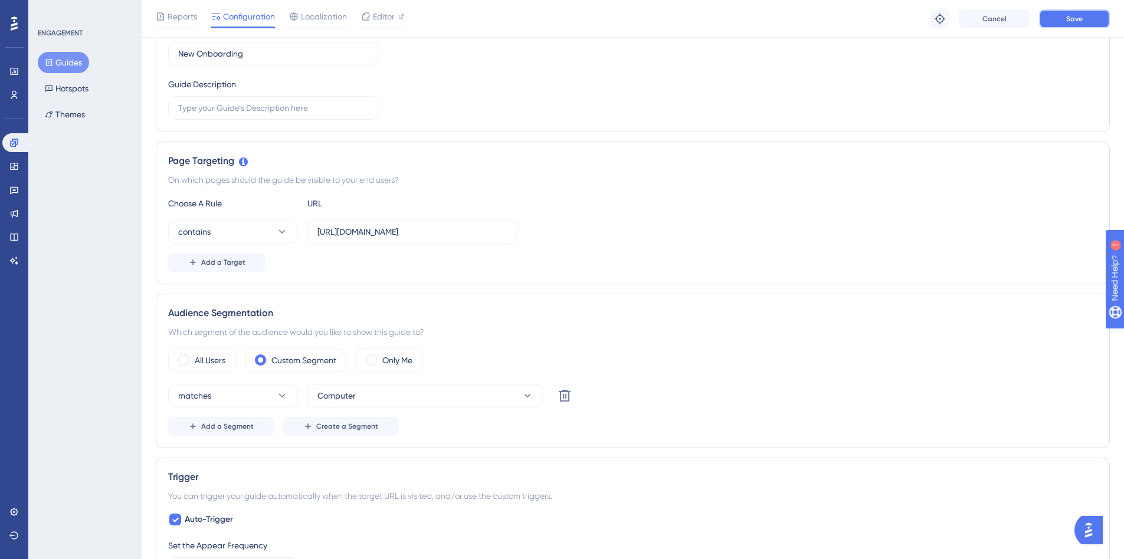
click at [1079, 18] on span "Save" at bounding box center [1074, 18] width 17 height 9
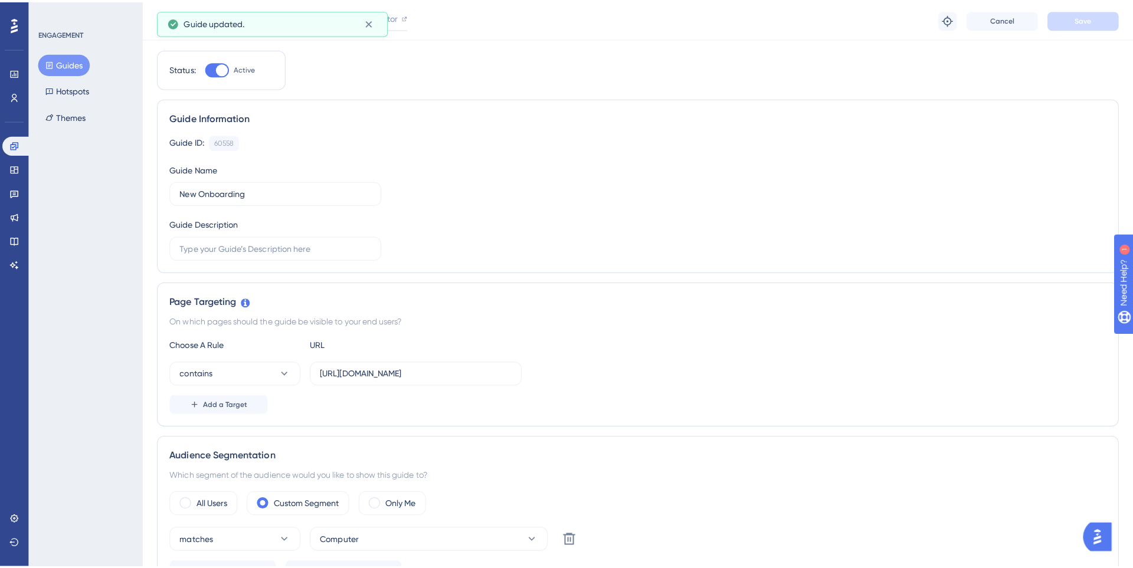
scroll to position [0, 0]
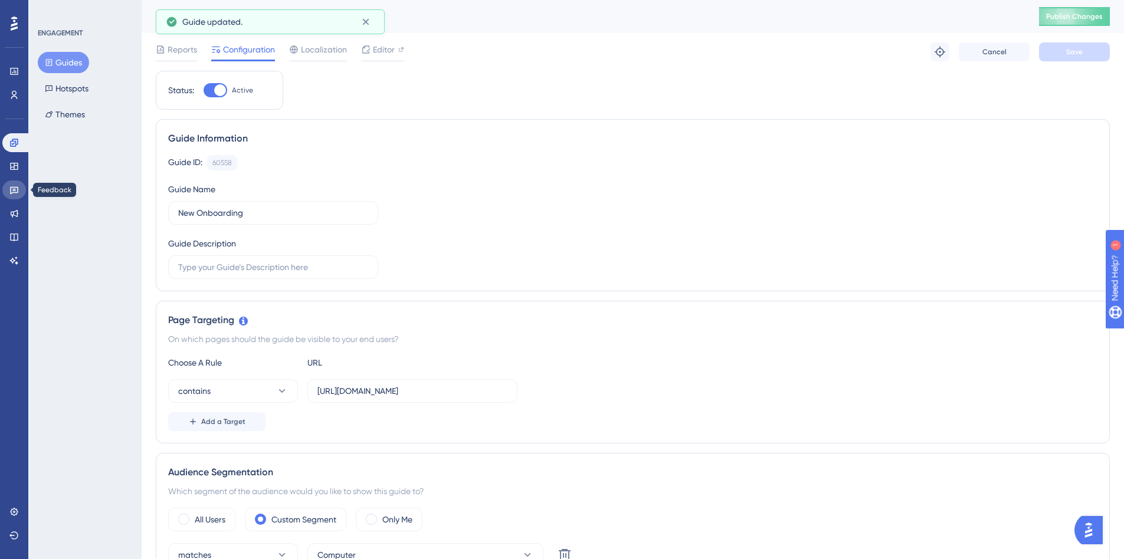
click at [5, 195] on link at bounding box center [14, 190] width 24 height 19
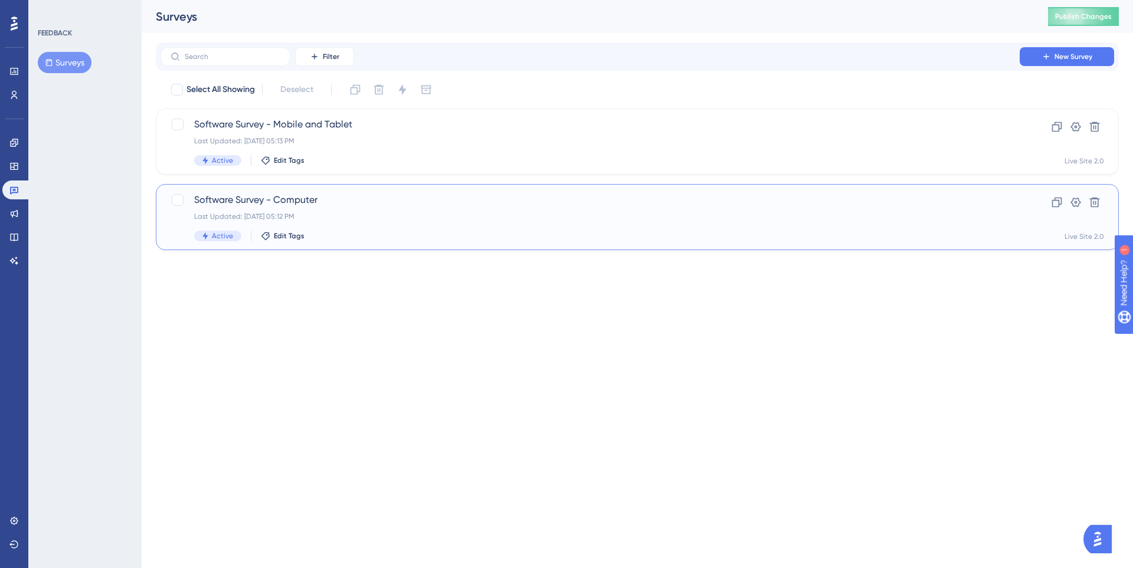
click at [427, 228] on div "Software Survey - Computer Last Updated: [DATE] 05:12 PM Active Edit Tags" at bounding box center [590, 217] width 792 height 48
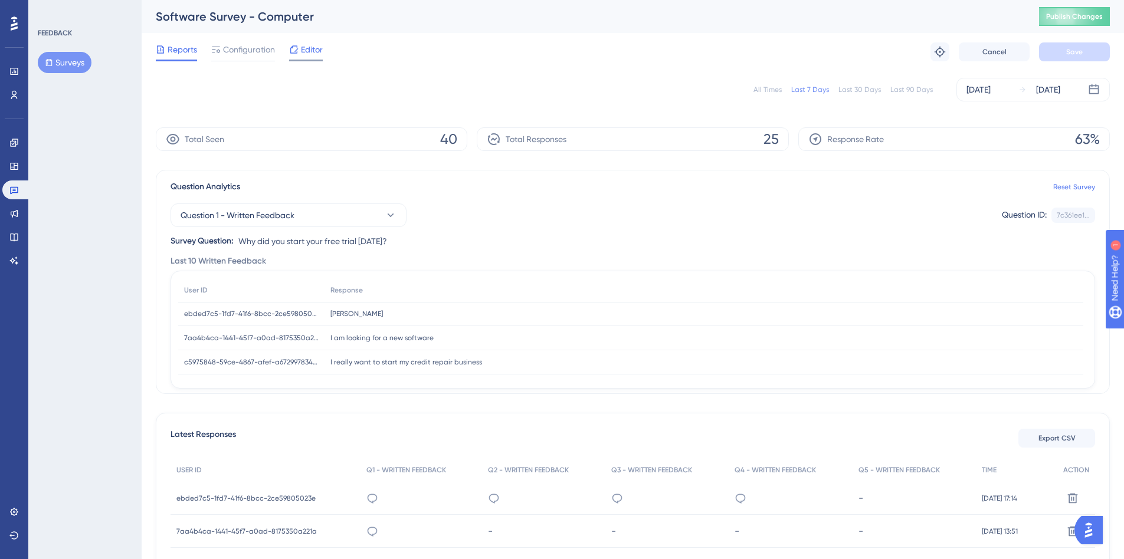
click at [292, 50] on icon at bounding box center [293, 49] width 9 height 9
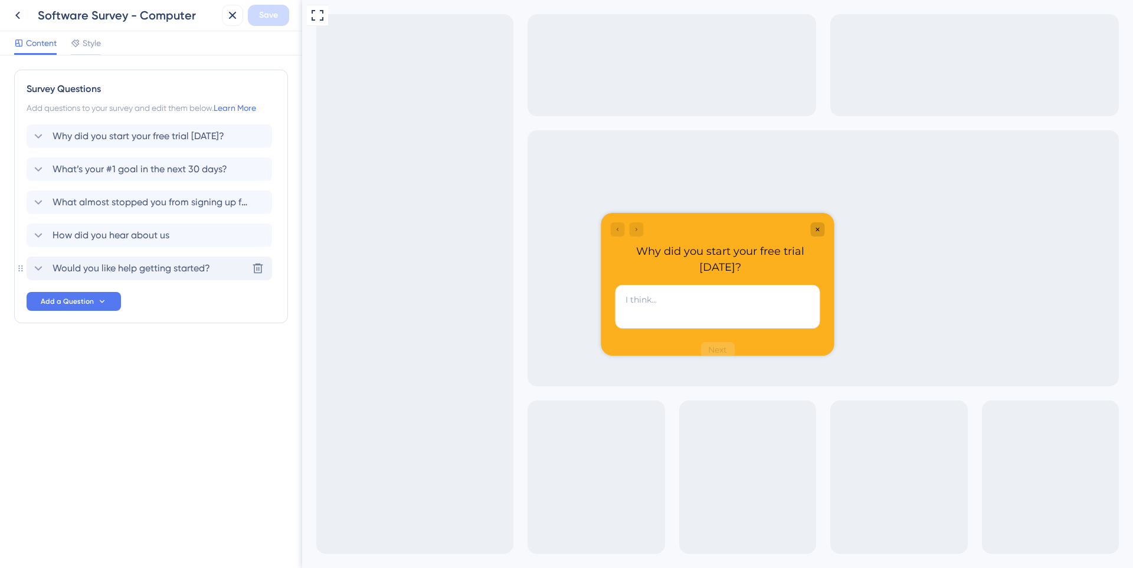
click at [160, 266] on span "Would you like help getting started?" at bounding box center [132, 268] width 158 height 14
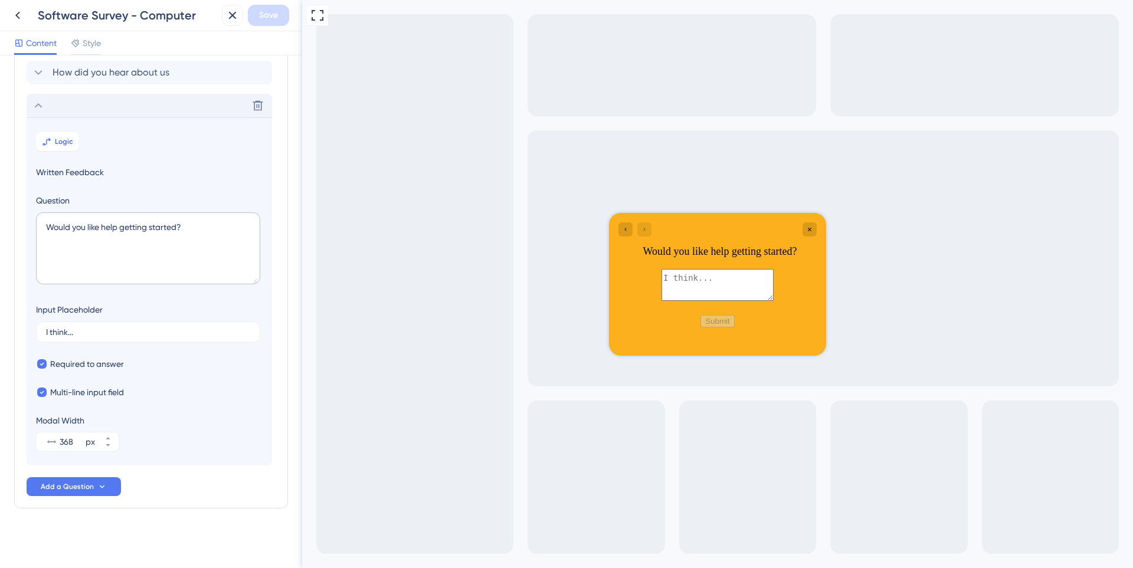
scroll to position [165, 0]
click at [69, 144] on span "Logic" at bounding box center [64, 139] width 18 height 9
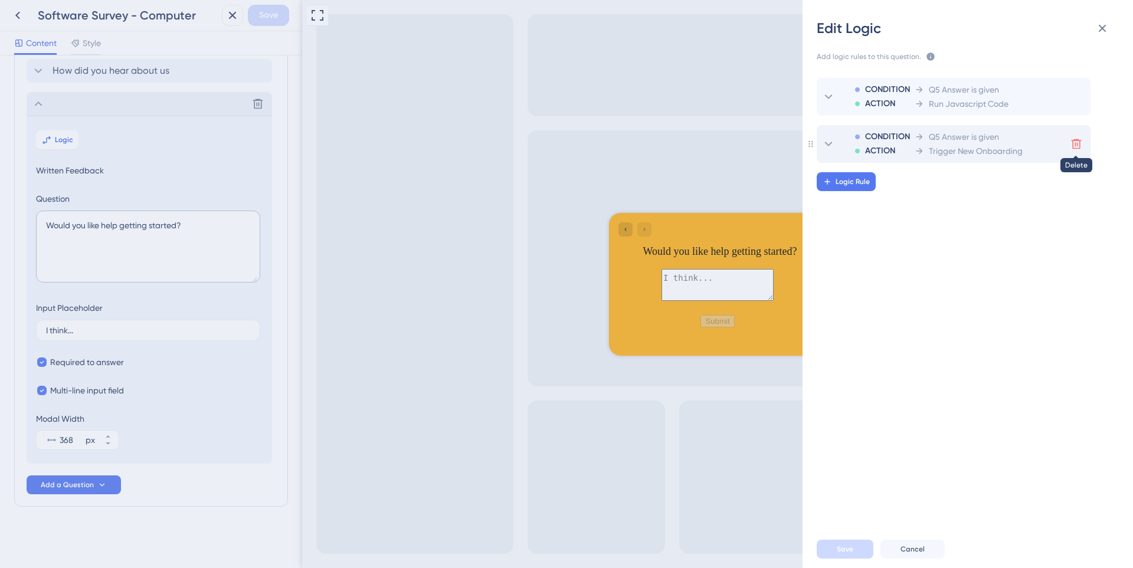
click at [1078, 143] on icon at bounding box center [1076, 144] width 12 height 12
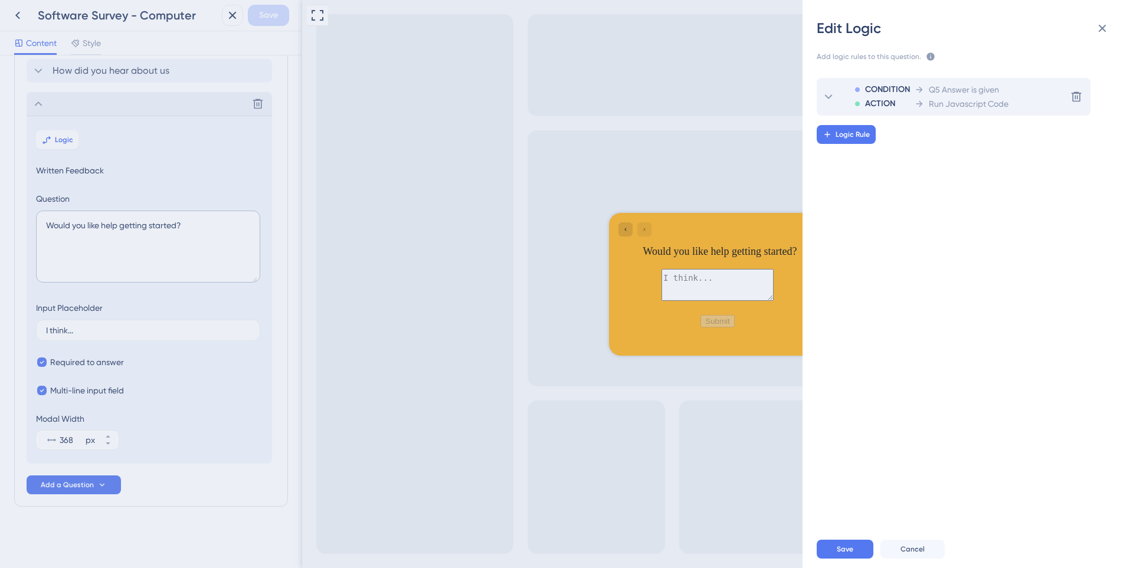
click at [1004, 103] on span "Run Javascript Code" at bounding box center [969, 104] width 80 height 14
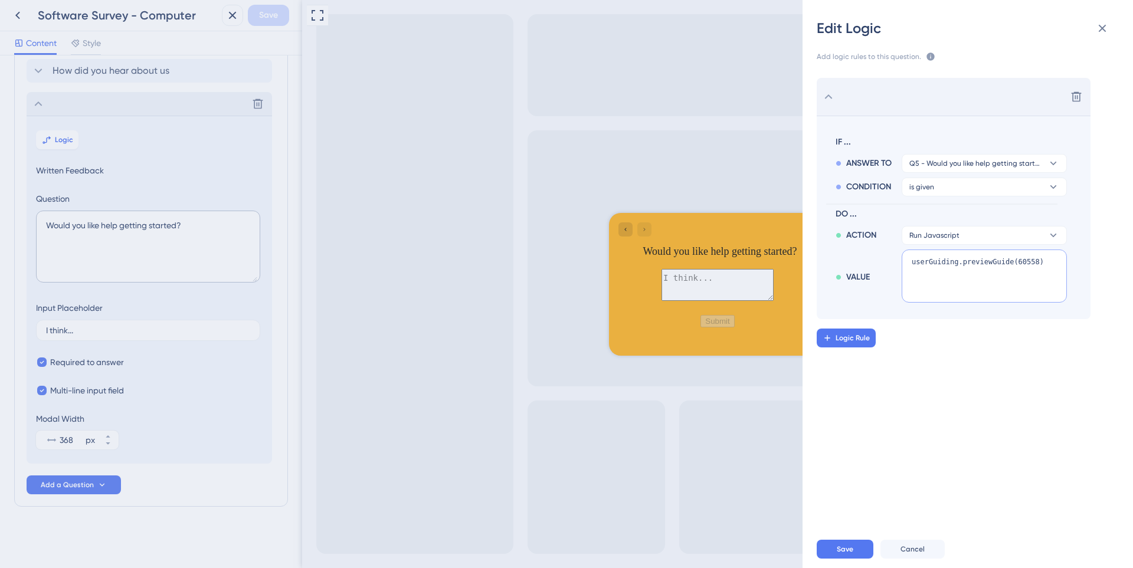
click at [990, 263] on textarea "userGuiding.previewGuide(60558)" at bounding box center [984, 276] width 165 height 53
click at [951, 331] on div "Logic Rule" at bounding box center [982, 338] width 330 height 19
click at [848, 541] on button "Save" at bounding box center [845, 549] width 57 height 19
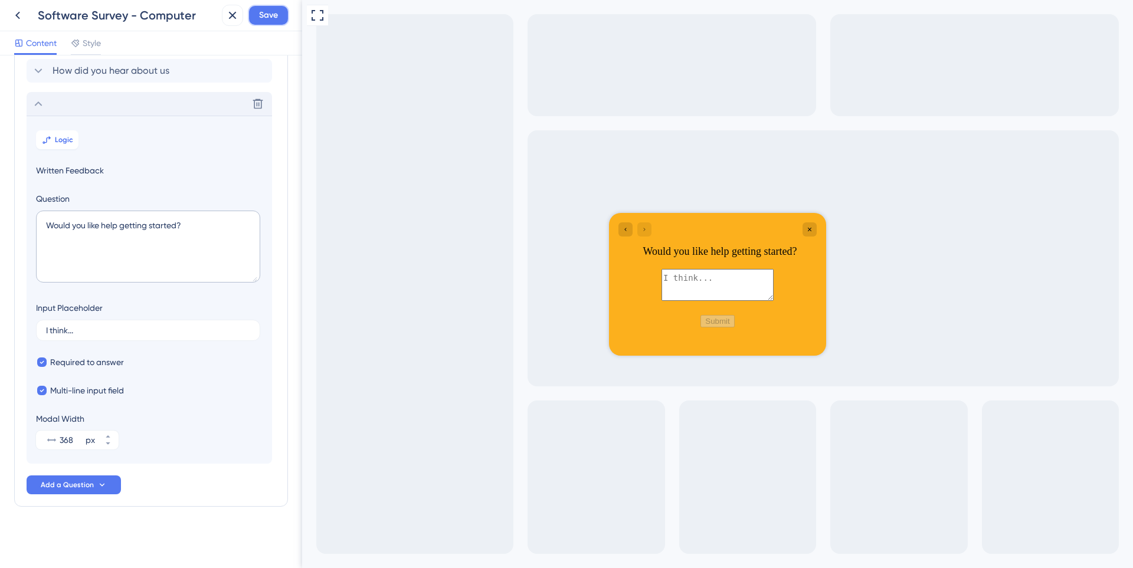
click at [280, 21] on button "Save" at bounding box center [268, 15] width 41 height 21
click at [17, 15] on div "Survey updated." at bounding box center [128, 21] width 229 height 25
click at [227, 25] on icon at bounding box center [224, 22] width 12 height 12
click at [19, 15] on icon at bounding box center [18, 15] width 14 height 14
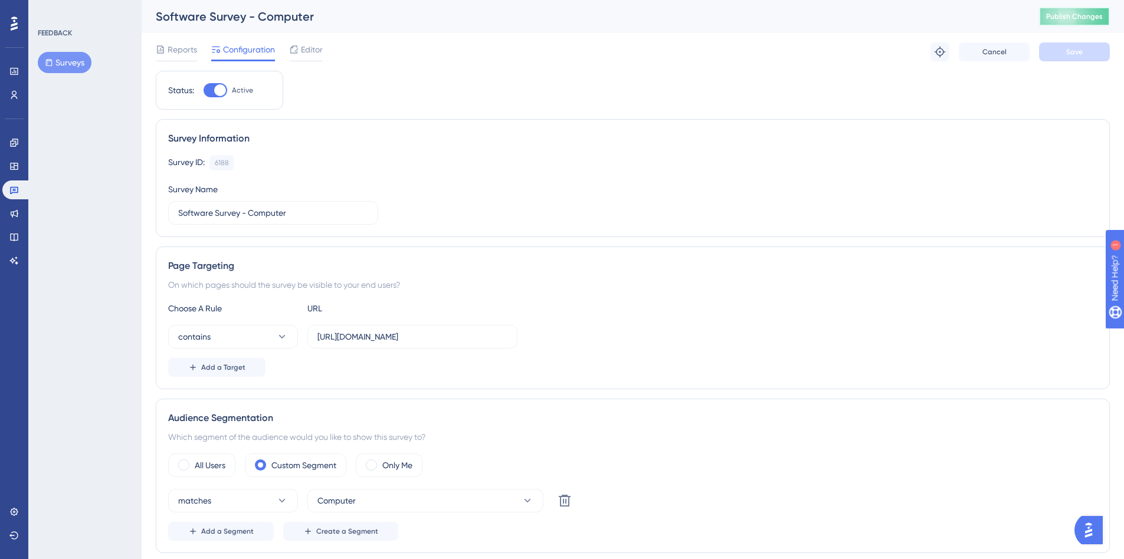
click at [1062, 17] on span "Publish Changes" at bounding box center [1074, 16] width 57 height 9
click at [363, 25] on icon at bounding box center [366, 22] width 12 height 12
click at [6, 143] on link at bounding box center [14, 142] width 24 height 19
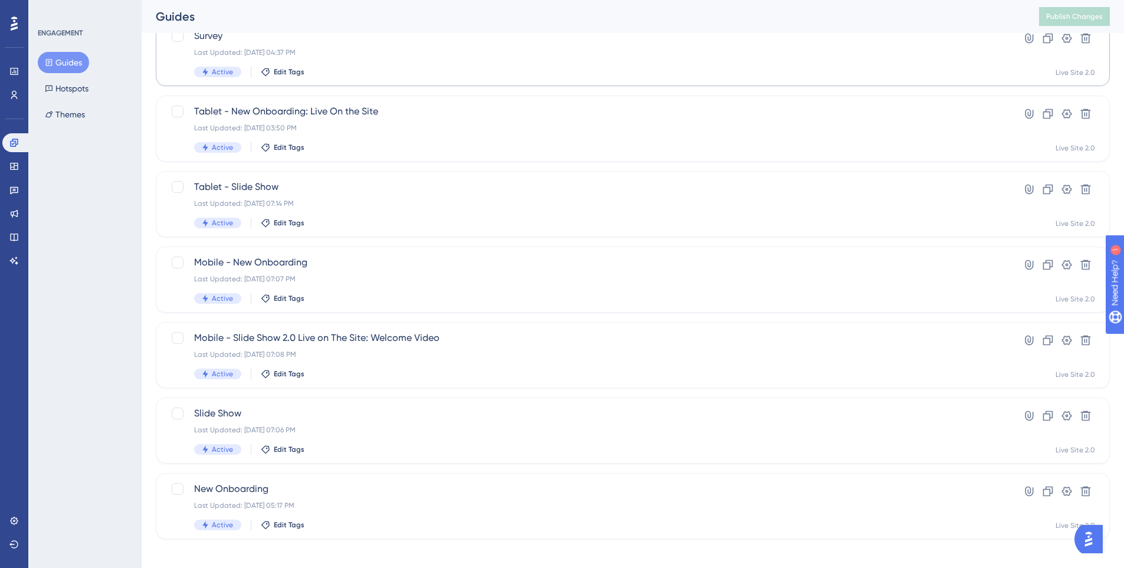
scroll to position [201, 0]
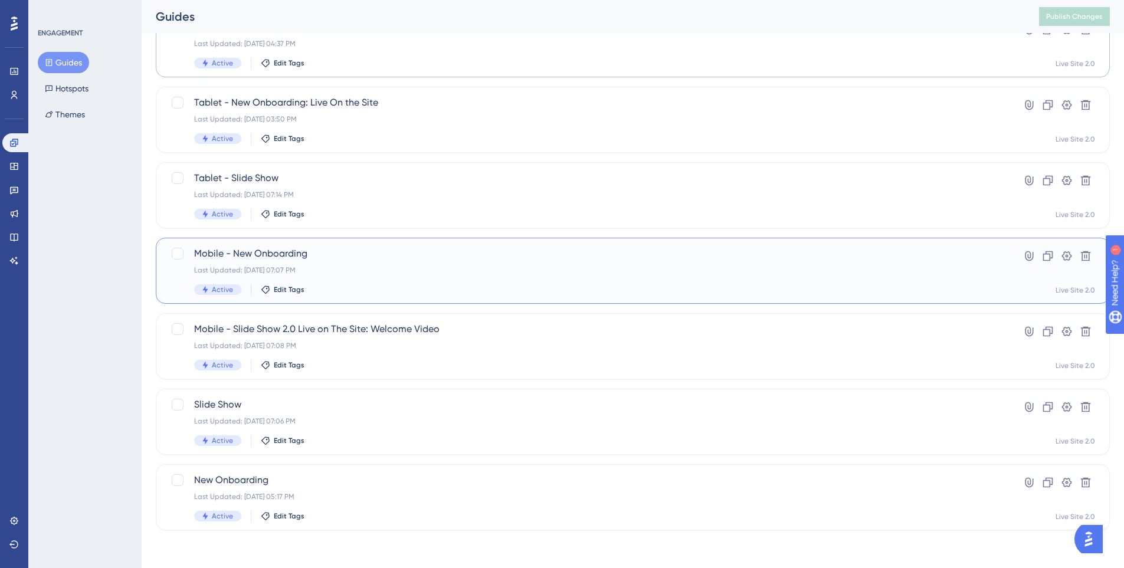
click at [424, 269] on div "Last Updated: [DATE] 07:07 PM" at bounding box center [585, 270] width 783 height 9
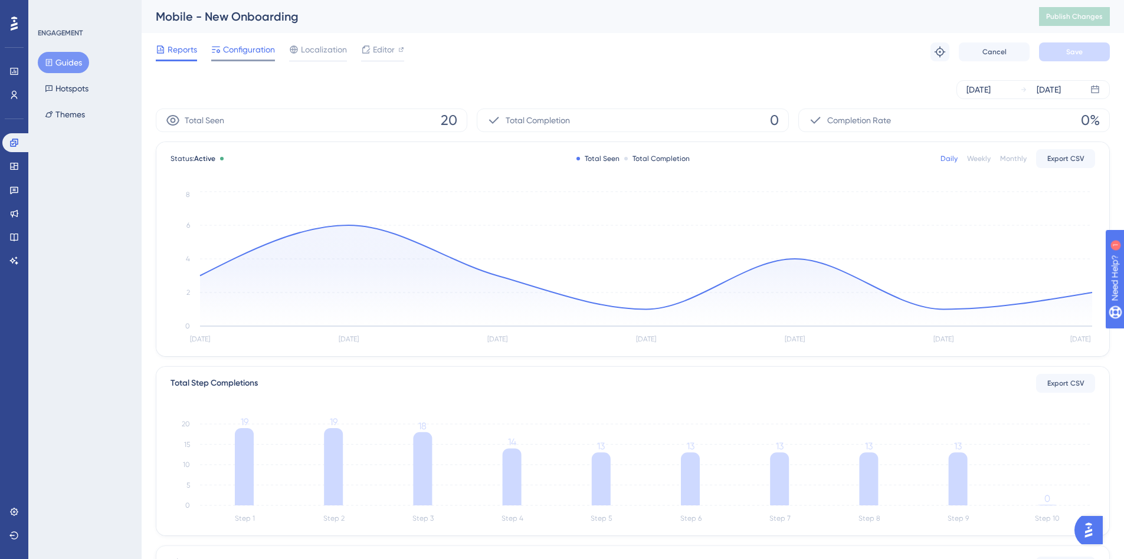
click at [231, 53] on span "Configuration" at bounding box center [249, 49] width 52 height 14
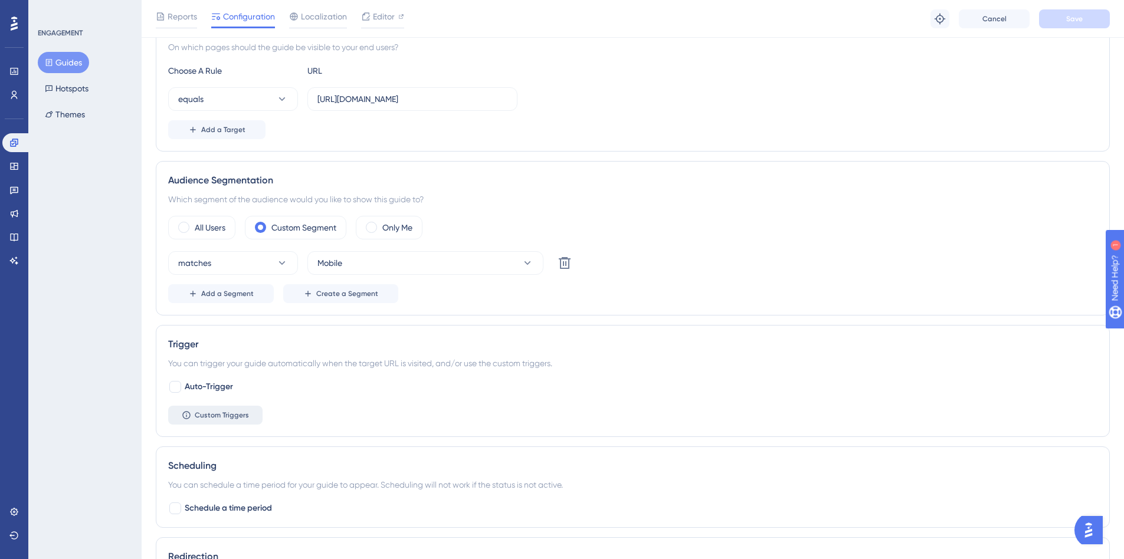
scroll to position [354, 0]
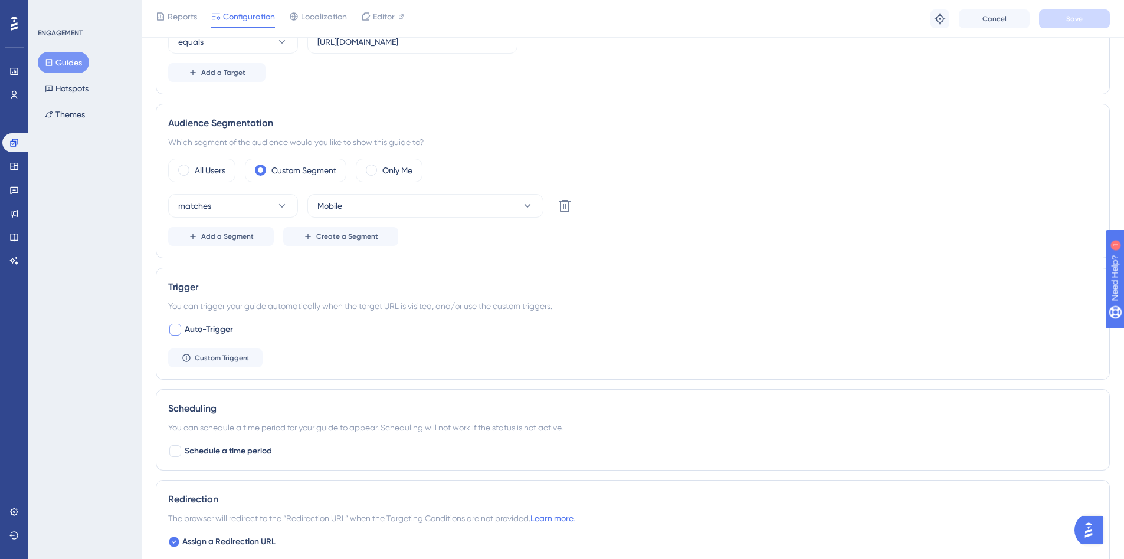
click at [173, 326] on div at bounding box center [175, 330] width 12 height 12
checkbox input "true"
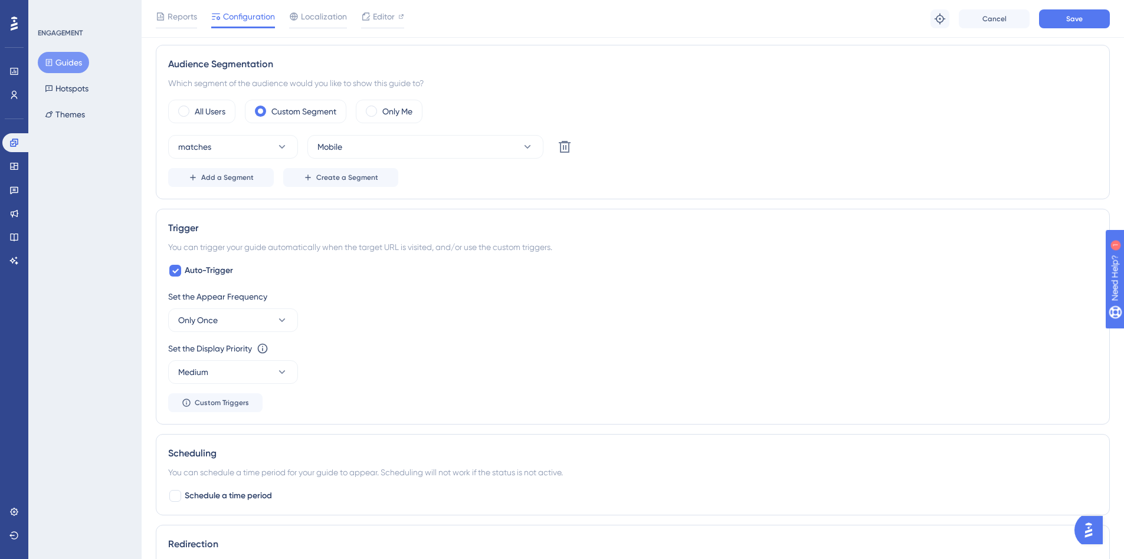
scroll to position [472, 0]
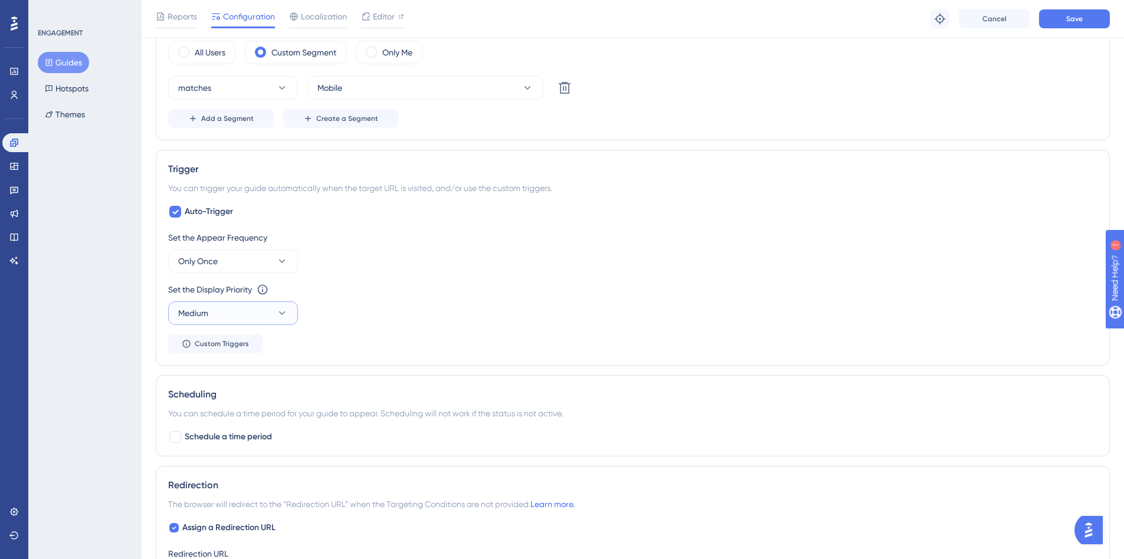
click at [231, 319] on button "Medium" at bounding box center [233, 314] width 130 height 24
click at [225, 341] on div "Low Low" at bounding box center [233, 350] width 96 height 24
click at [224, 345] on span "Custom Triggers" at bounding box center [222, 343] width 54 height 9
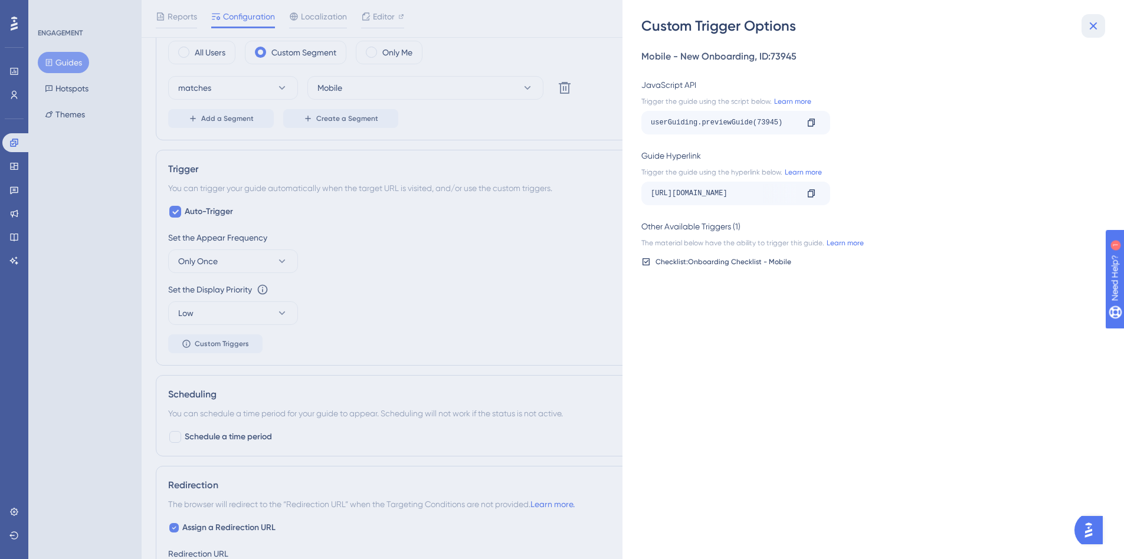
click at [1096, 26] on icon at bounding box center [1093, 26] width 14 height 14
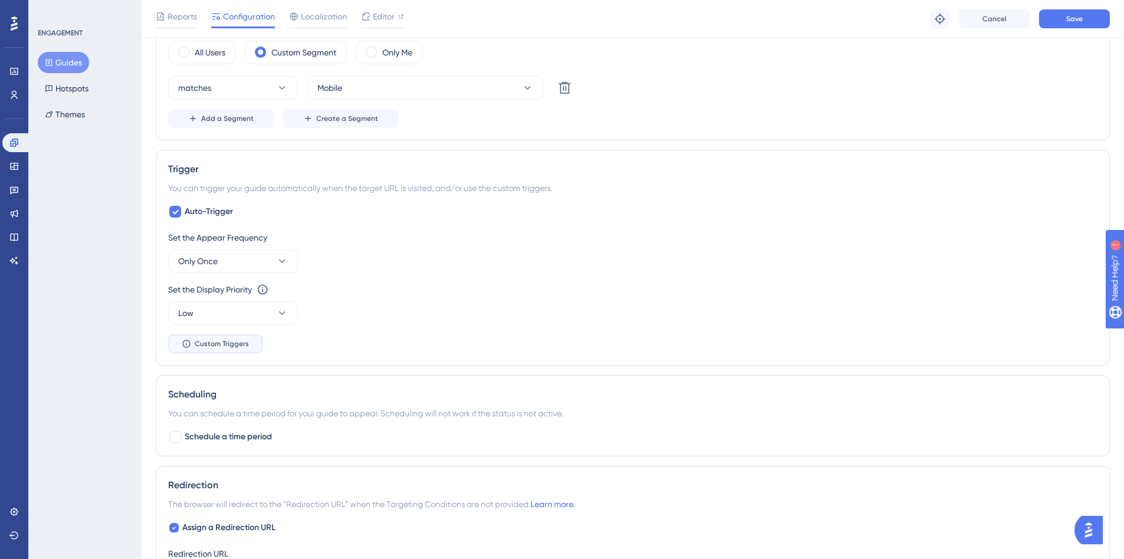
click at [231, 340] on span "Custom Triggers" at bounding box center [222, 343] width 54 height 9
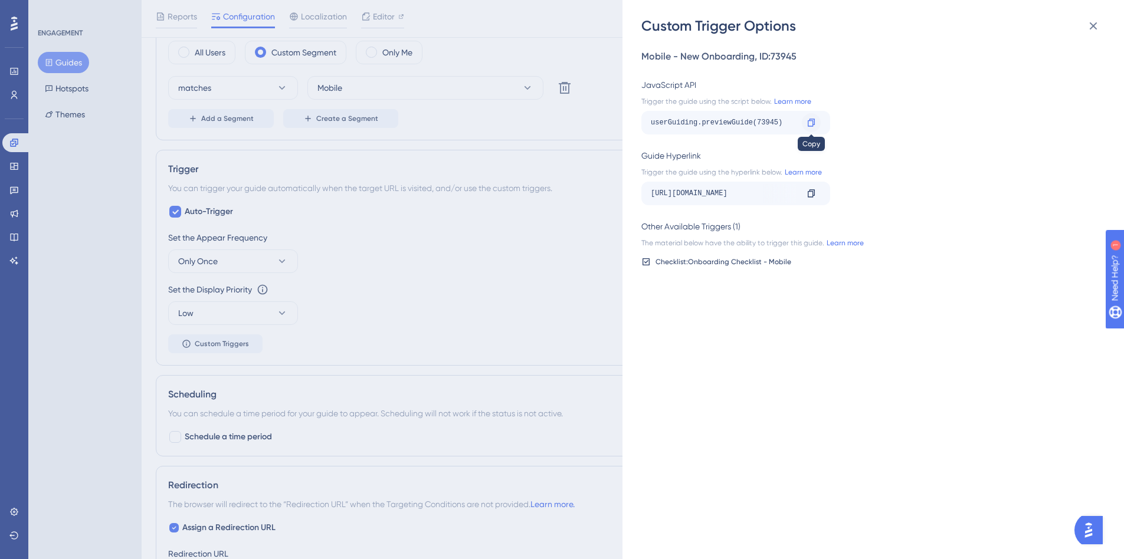
click at [804, 120] on div at bounding box center [811, 122] width 19 height 19
click at [15, 186] on div "Custom Trigger Options Mobile - New Onboarding , ID: 73945 JavaScript API Trigg…" at bounding box center [562, 279] width 1124 height 559
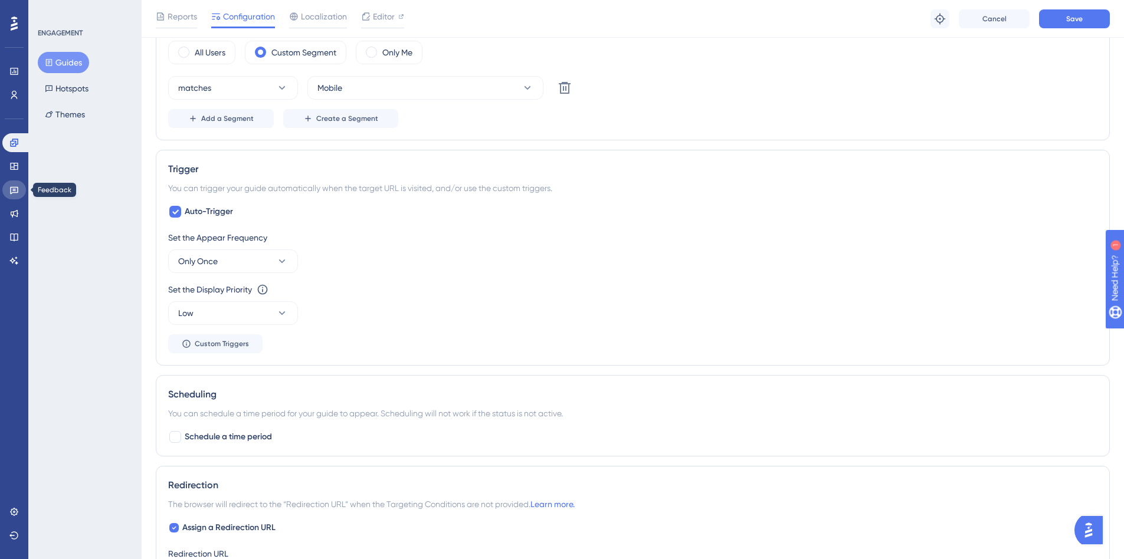
click at [9, 184] on link at bounding box center [14, 190] width 24 height 19
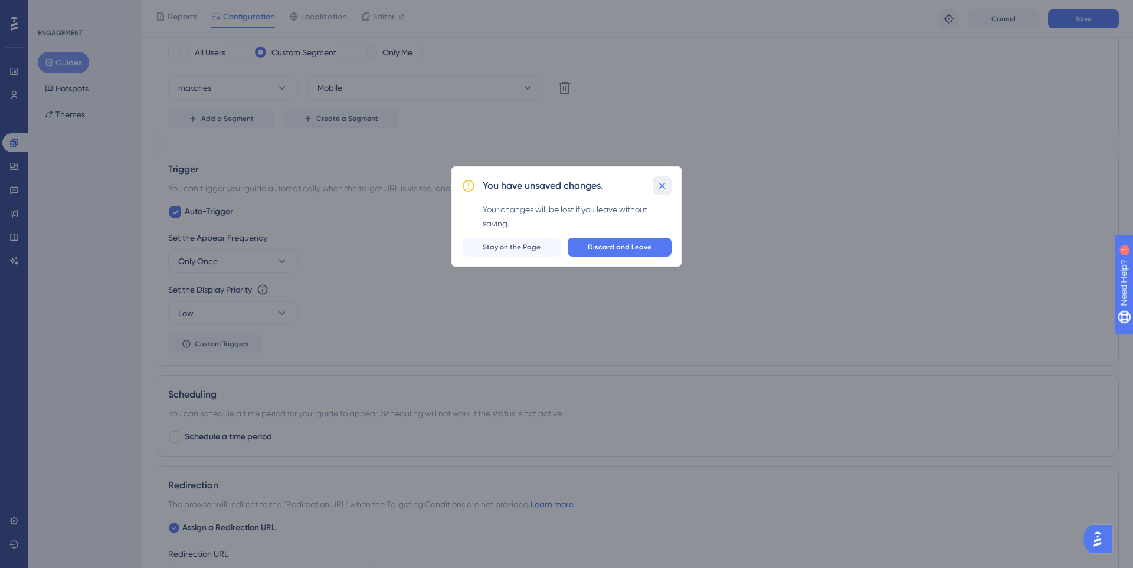
click at [667, 185] on icon at bounding box center [662, 186] width 12 height 12
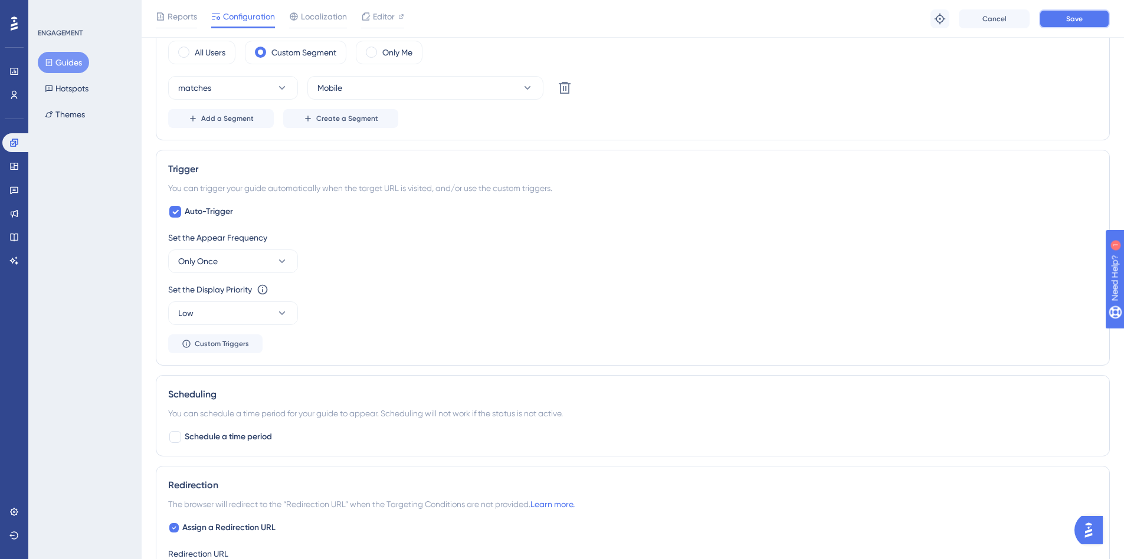
click at [1047, 18] on button "Save" at bounding box center [1074, 18] width 71 height 19
click at [231, 259] on button "Only Once" at bounding box center [233, 262] width 130 height 24
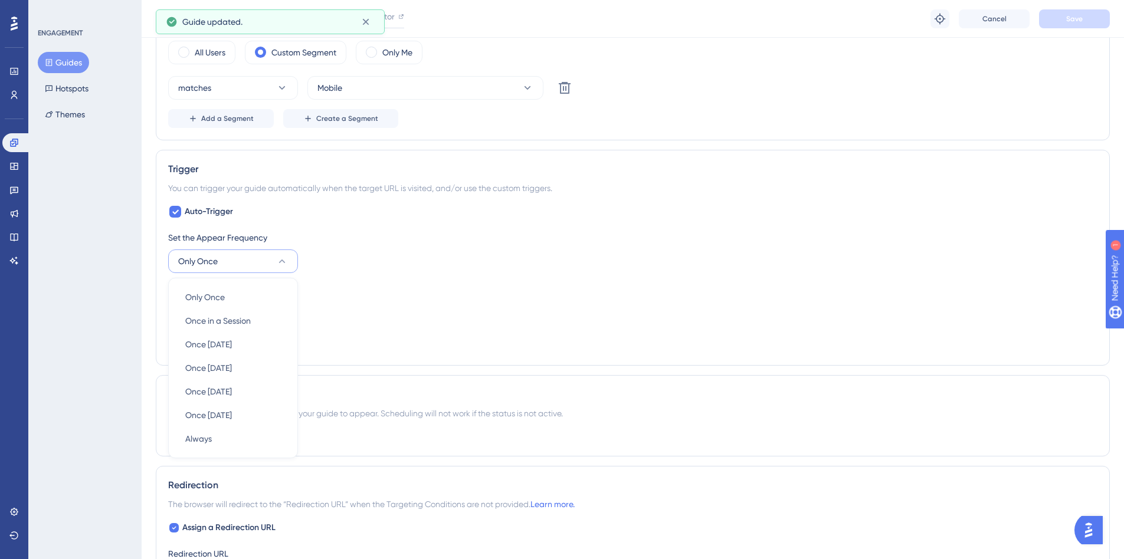
scroll to position [561, 0]
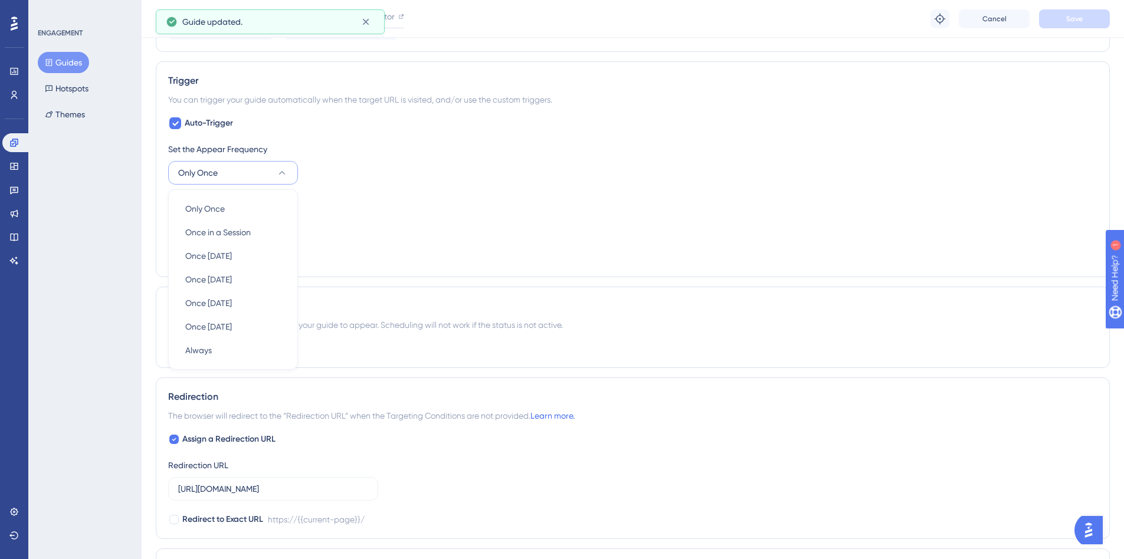
click at [368, 215] on div "Set the Display Priority This option will set the display priority between auto…" at bounding box center [632, 215] width 929 height 42
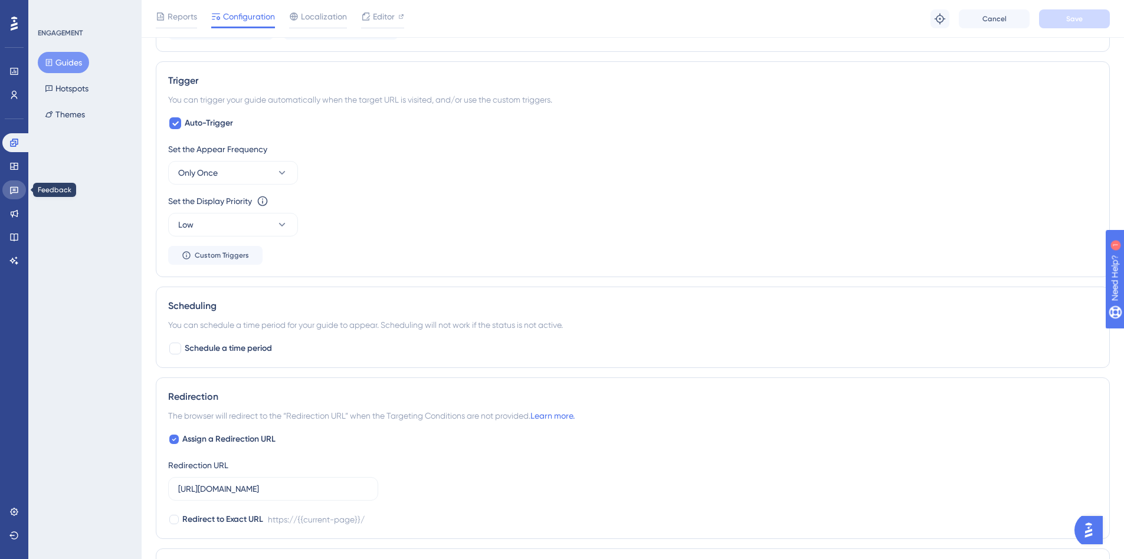
click at [14, 189] on icon at bounding box center [14, 191] width 8 height 8
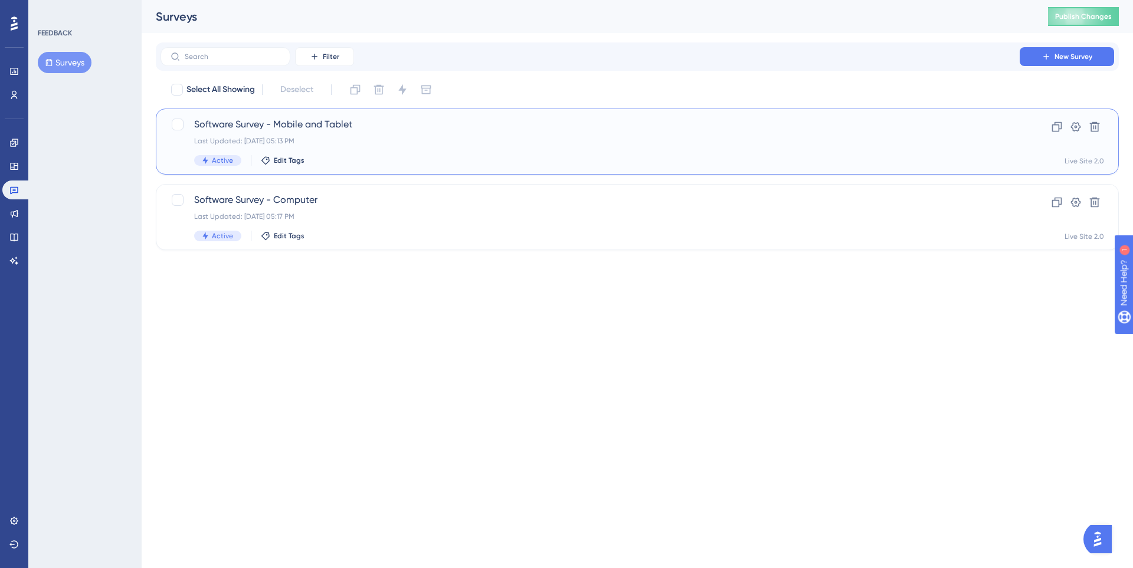
click at [356, 130] on span "Software Survey - Mobile and Tablet" at bounding box center [590, 124] width 792 height 14
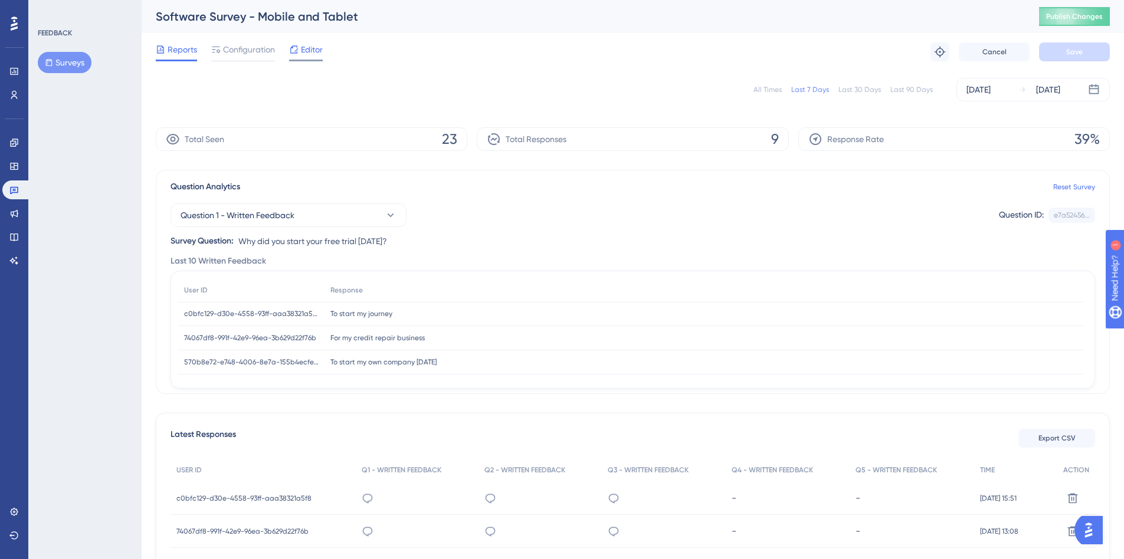
click at [299, 54] on icon at bounding box center [293, 49] width 9 height 9
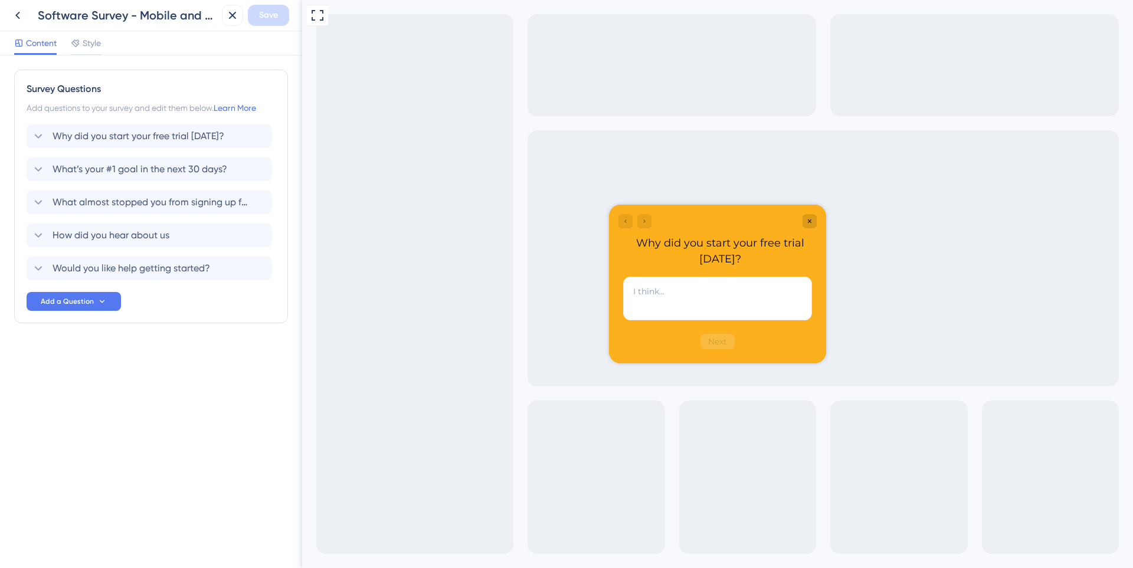
click at [141, 266] on span "Would you like help getting started?" at bounding box center [132, 268] width 158 height 14
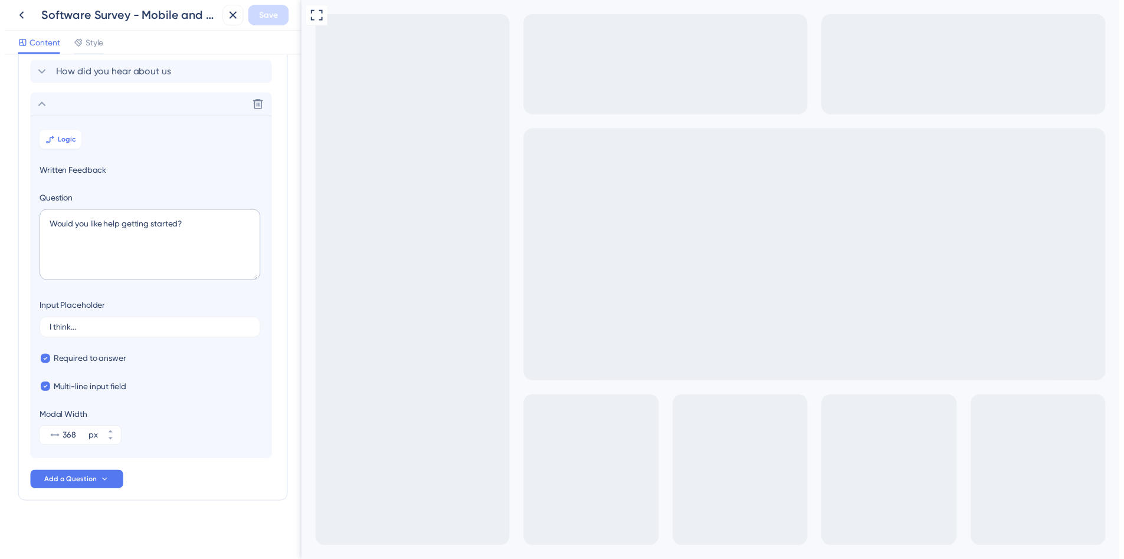
scroll to position [165, 0]
click at [54, 142] on button "Logic" at bounding box center [57, 139] width 42 height 19
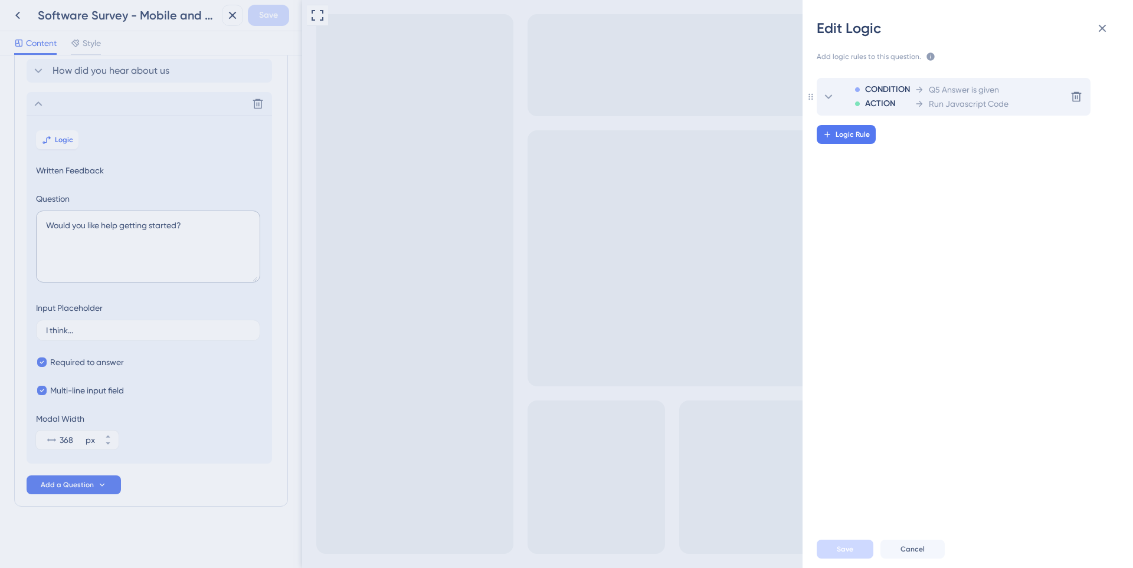
click at [972, 103] on span "Run Javascript Code" at bounding box center [969, 104] width 80 height 14
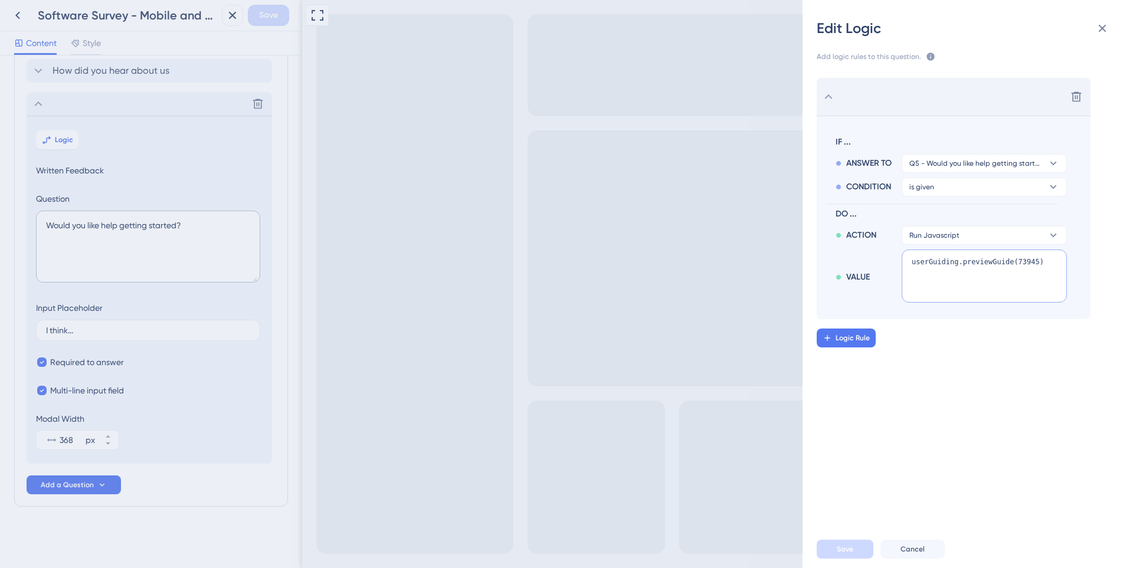
click at [1000, 263] on textarea "userGuiding.previewGuide(73945)" at bounding box center [984, 276] width 165 height 53
click at [1003, 342] on div "Logic Rule" at bounding box center [982, 338] width 330 height 19
click at [854, 346] on button "Logic Rule" at bounding box center [846, 338] width 59 height 19
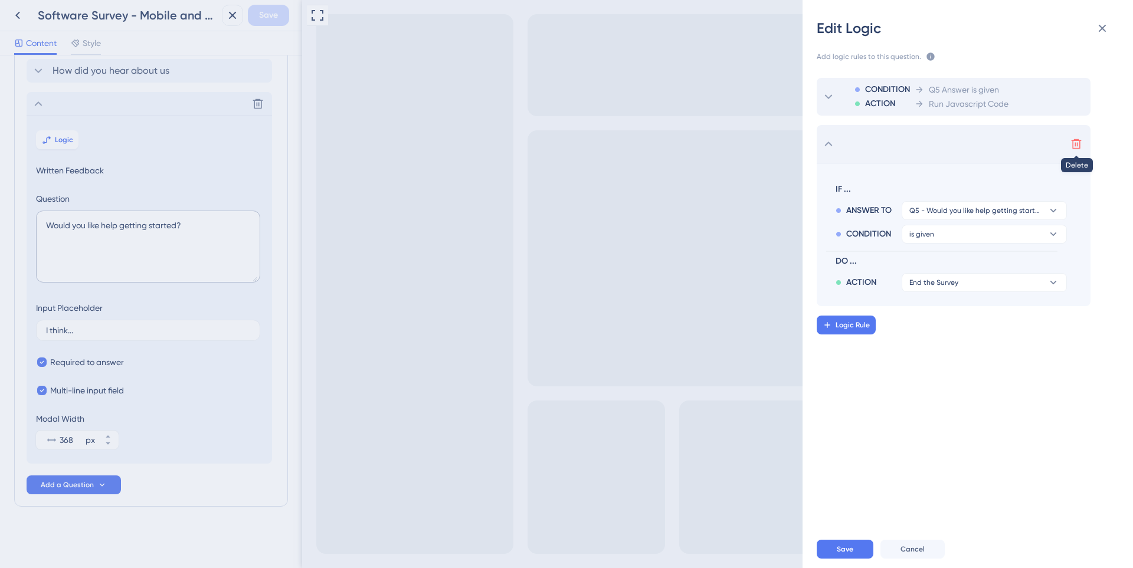
click at [1073, 138] on icon at bounding box center [1076, 144] width 12 height 12
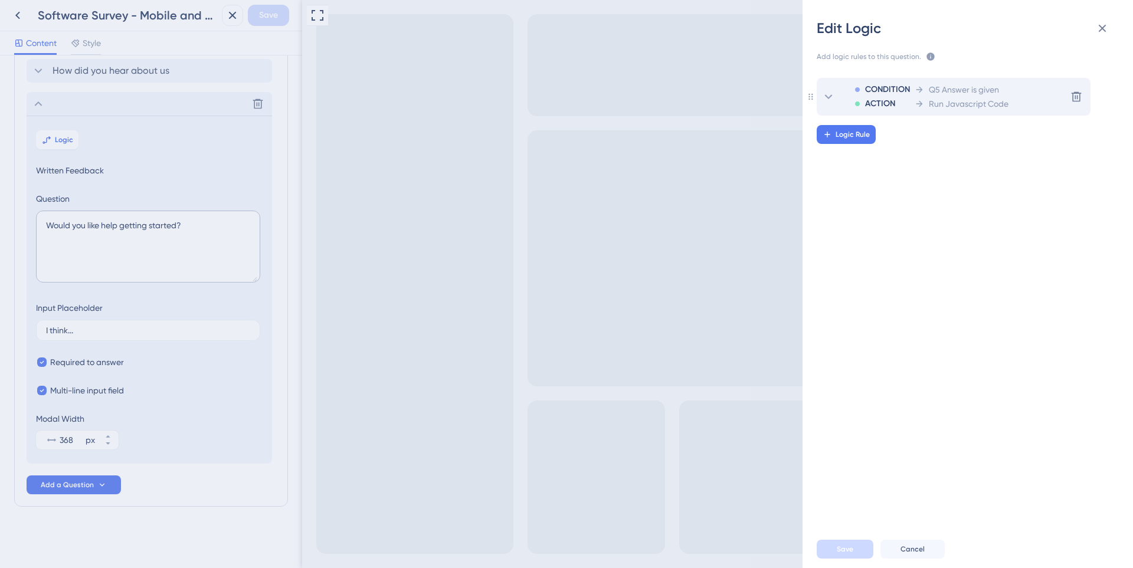
click at [1037, 87] on div "CONDITION ACTION Q5 Answer is given Run Javascript Code Delete" at bounding box center [954, 97] width 274 height 38
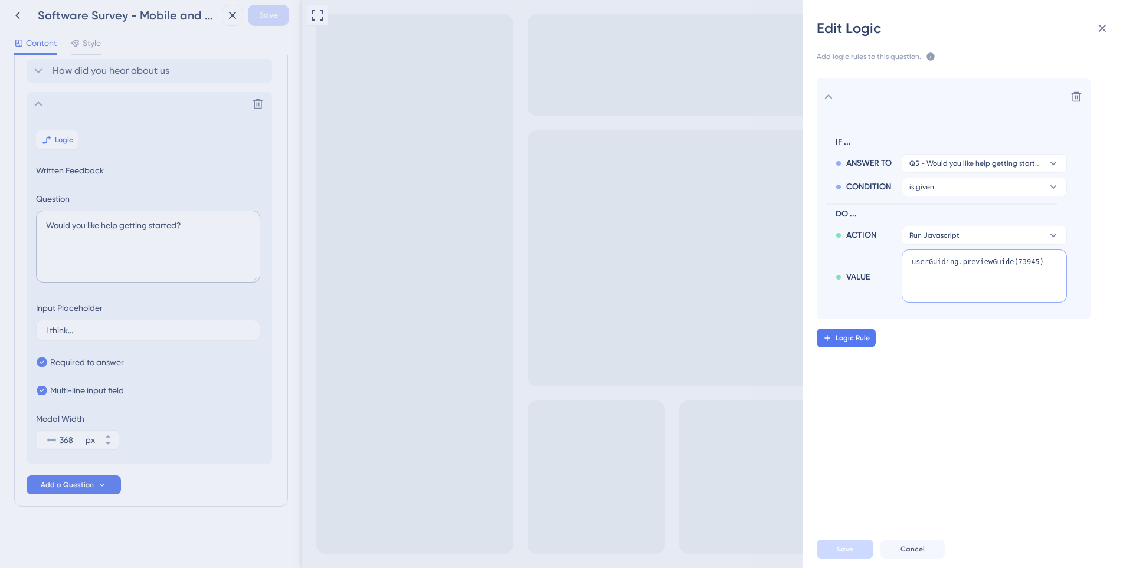
click at [997, 256] on textarea "userGuiding.previewGuide(73945)" at bounding box center [984, 276] width 165 height 53
click at [997, 401] on div "Delete IF ... ANSWER TO Q5 - Would you like help getting started? CONDITION is …" at bounding box center [972, 292] width 349 height 457
click at [899, 549] on button "Cancel" at bounding box center [912, 549] width 64 height 19
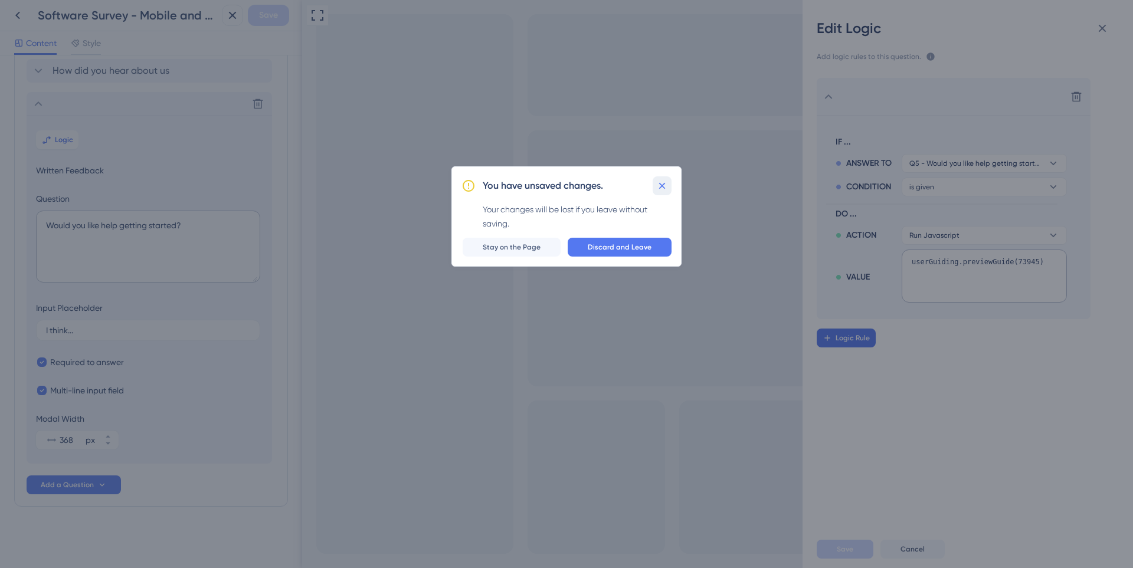
click at [666, 182] on icon at bounding box center [662, 186] width 12 height 12
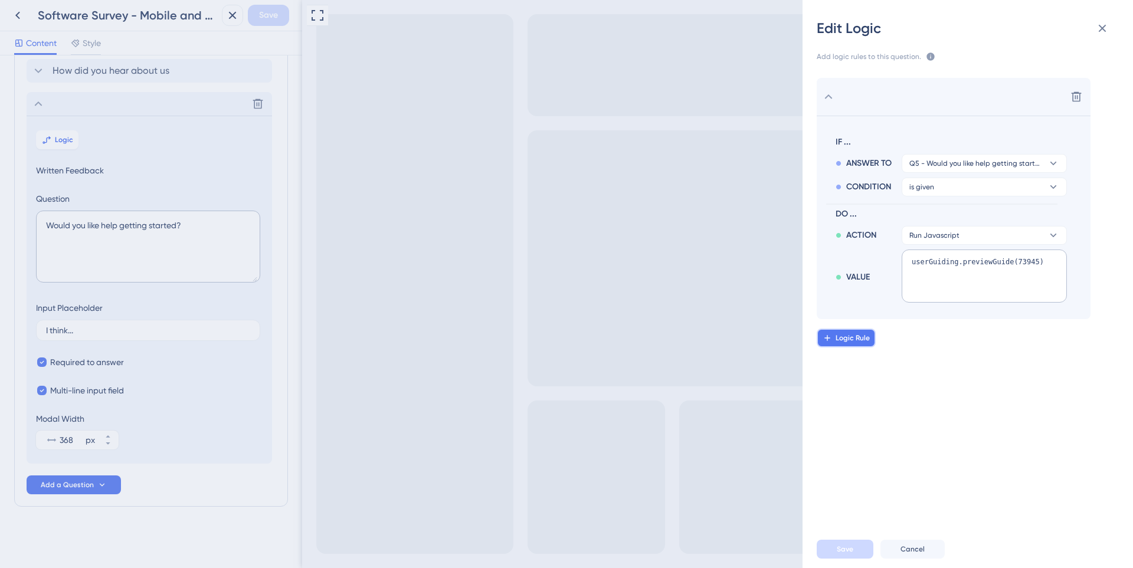
click at [870, 331] on button "Logic Rule" at bounding box center [846, 338] width 59 height 19
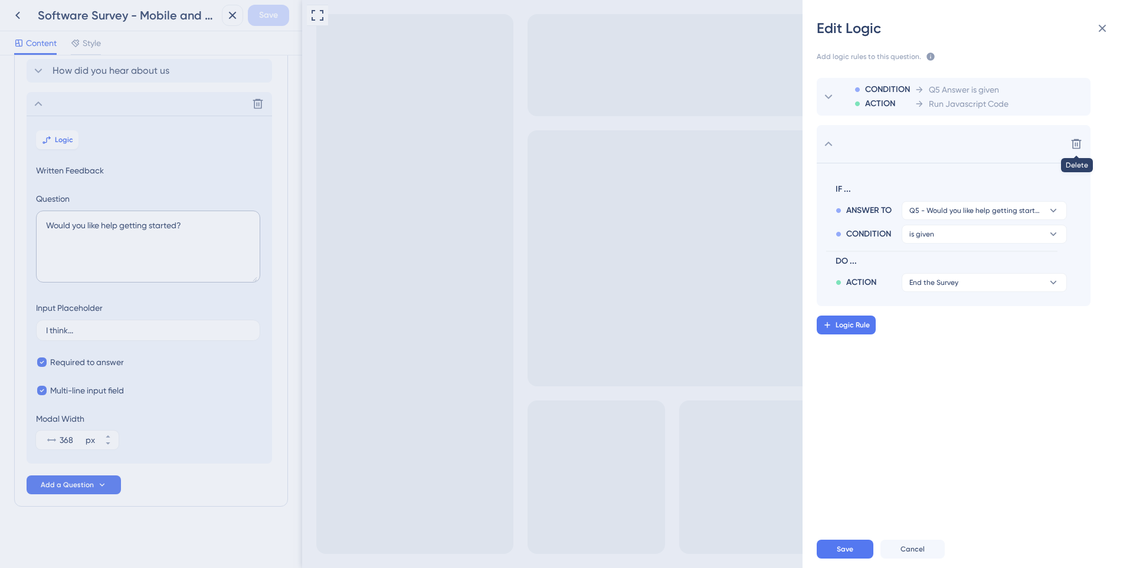
click at [1078, 142] on icon at bounding box center [1076, 144] width 12 height 12
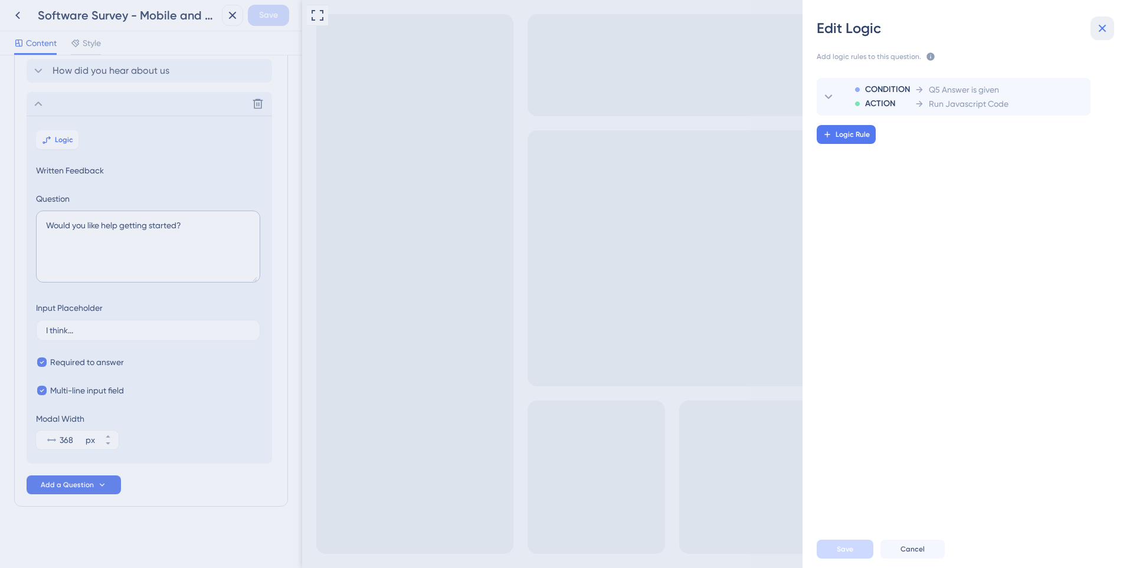
click at [1101, 24] on icon at bounding box center [1102, 28] width 14 height 14
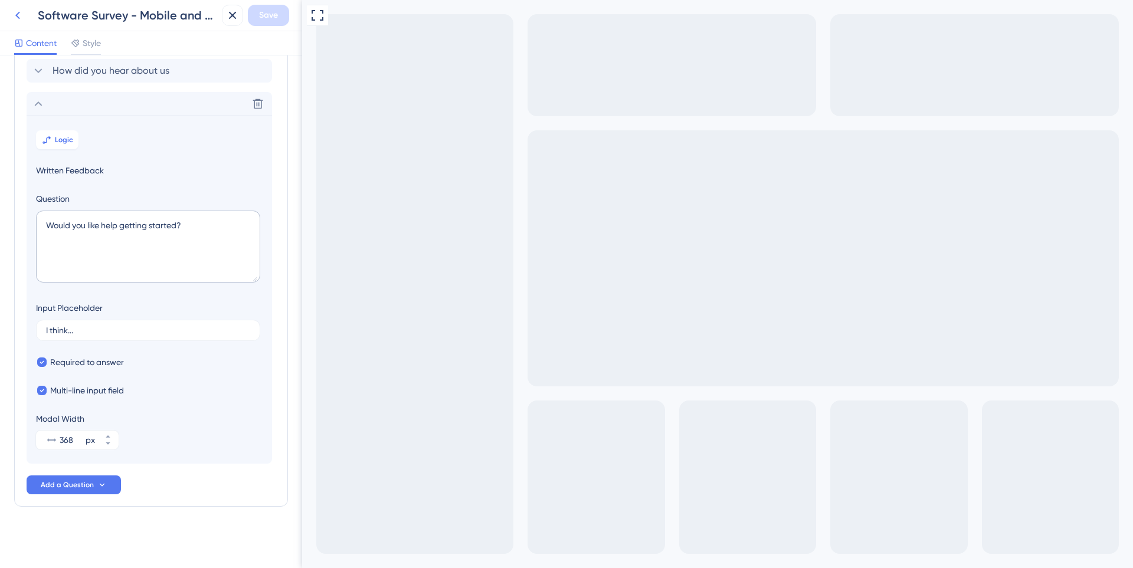
click at [17, 17] on icon at bounding box center [17, 16] width 5 height 8
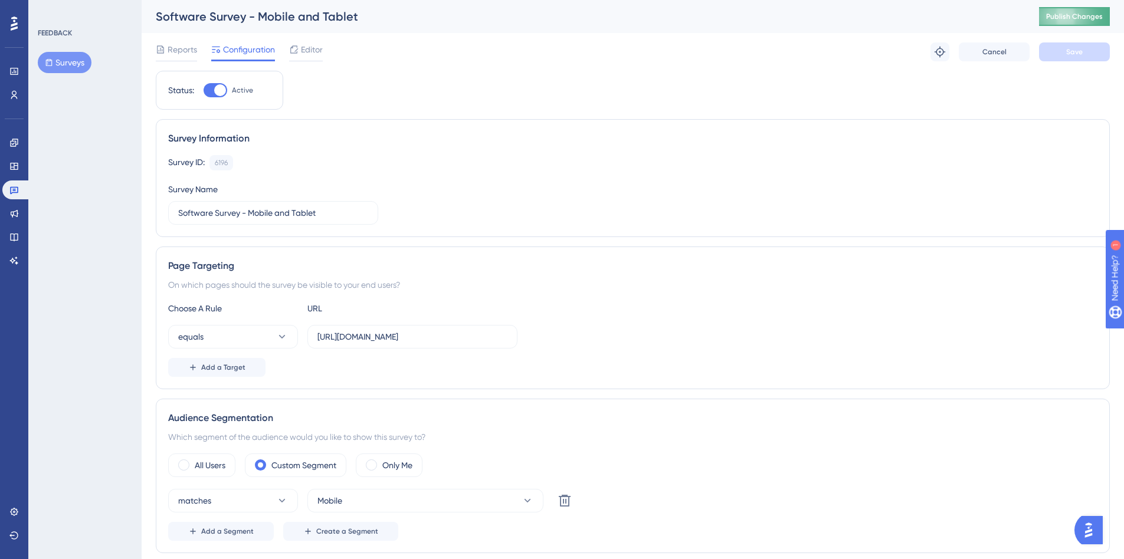
click at [1067, 17] on span "Publish Changes" at bounding box center [1074, 16] width 57 height 9
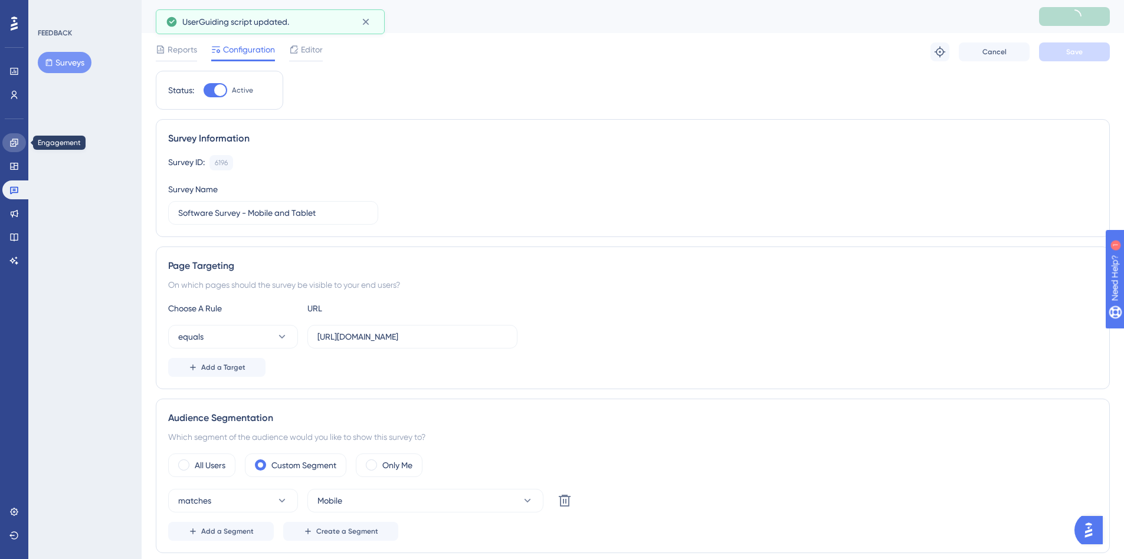
click at [9, 145] on icon at bounding box center [13, 142] width 9 height 9
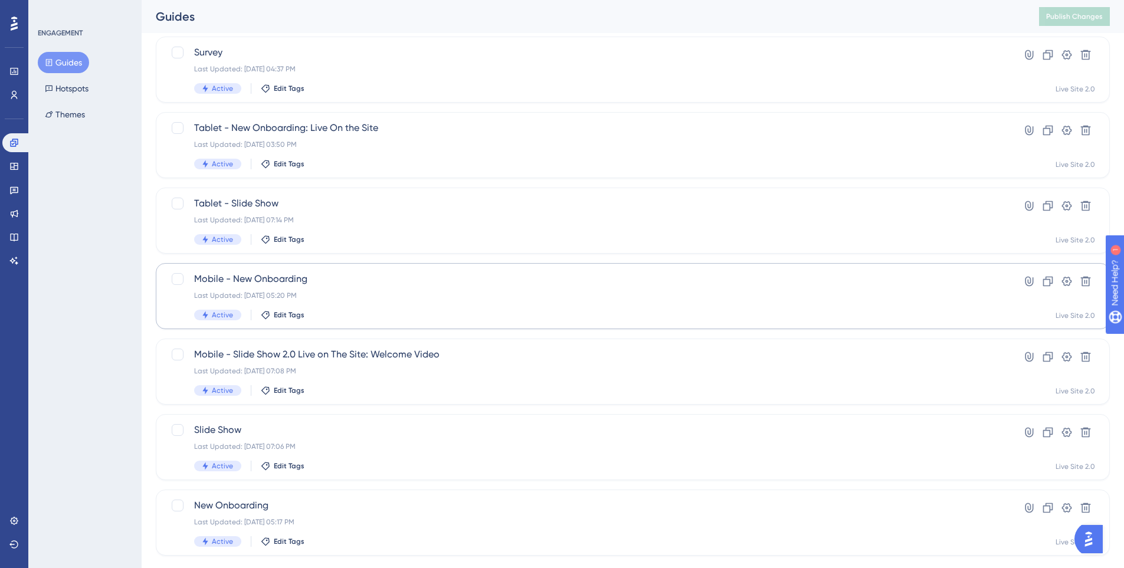
scroll to position [177, 0]
click at [339, 281] on span "Mobile - New Onboarding" at bounding box center [585, 278] width 783 height 14
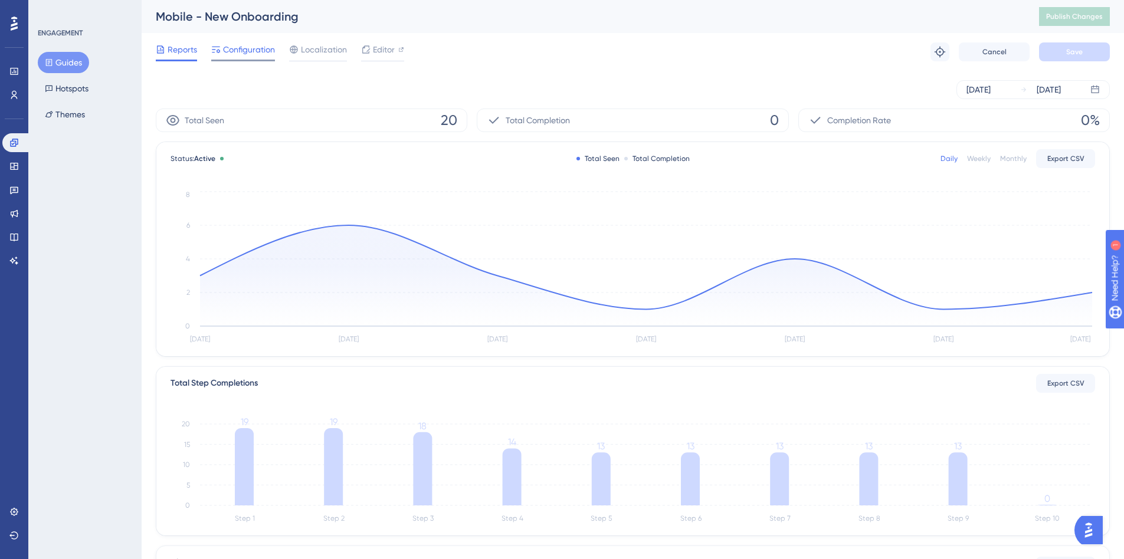
click at [238, 52] on span "Configuration" at bounding box center [249, 49] width 52 height 14
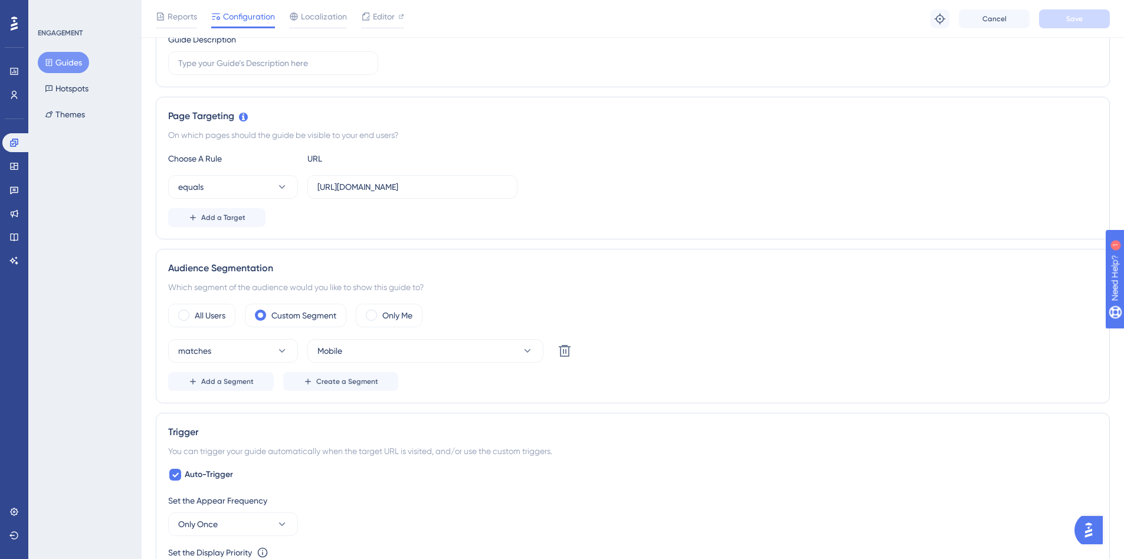
scroll to position [295, 0]
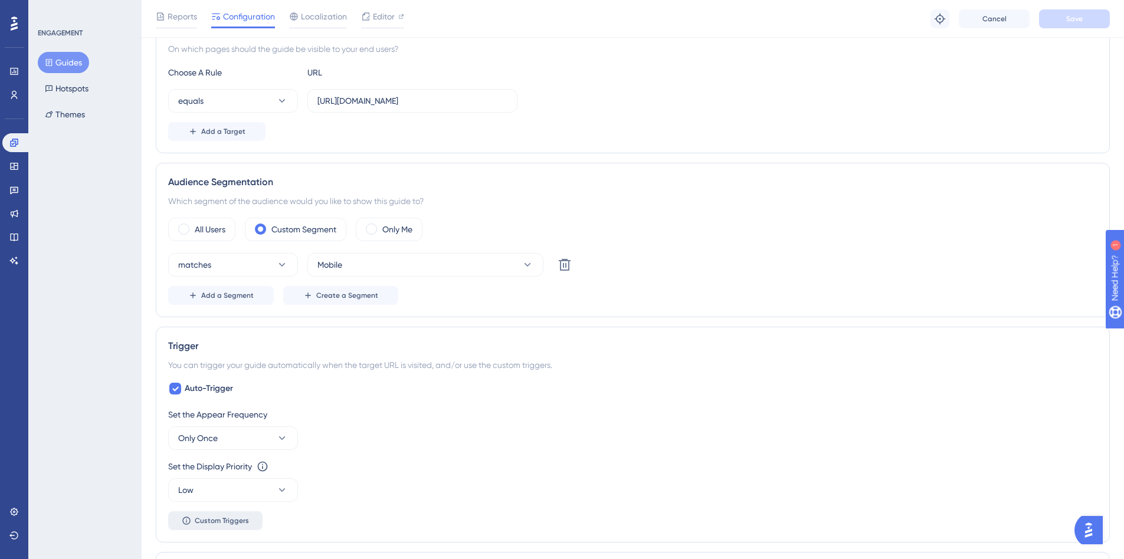
click at [243, 515] on button "Custom Triggers" at bounding box center [215, 521] width 94 height 19
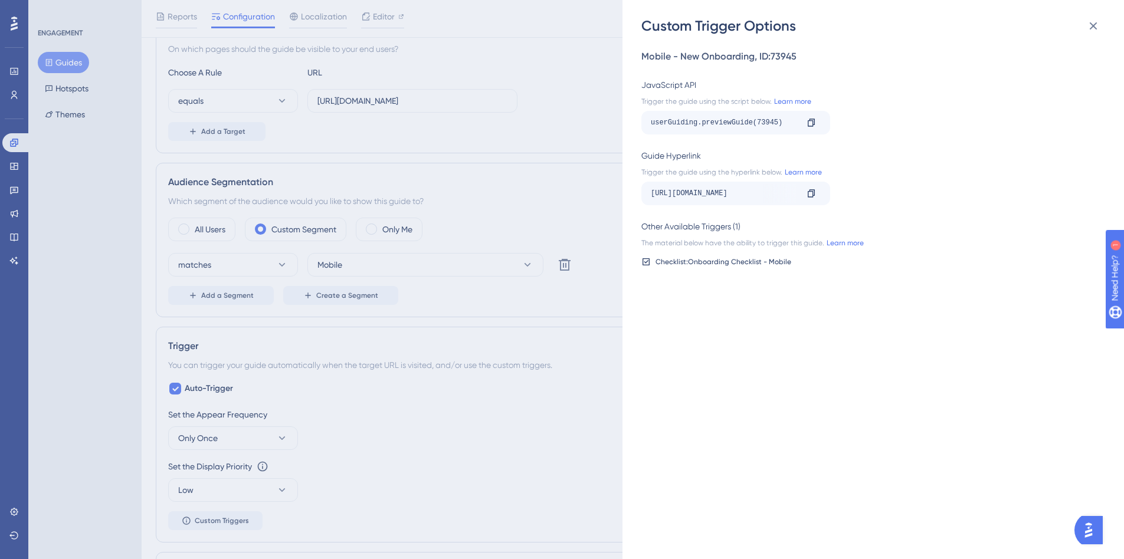
click at [61, 57] on div "Custom Trigger Options Mobile - New Onboarding , ID: 73945 JavaScript API Trigg…" at bounding box center [562, 279] width 1124 height 559
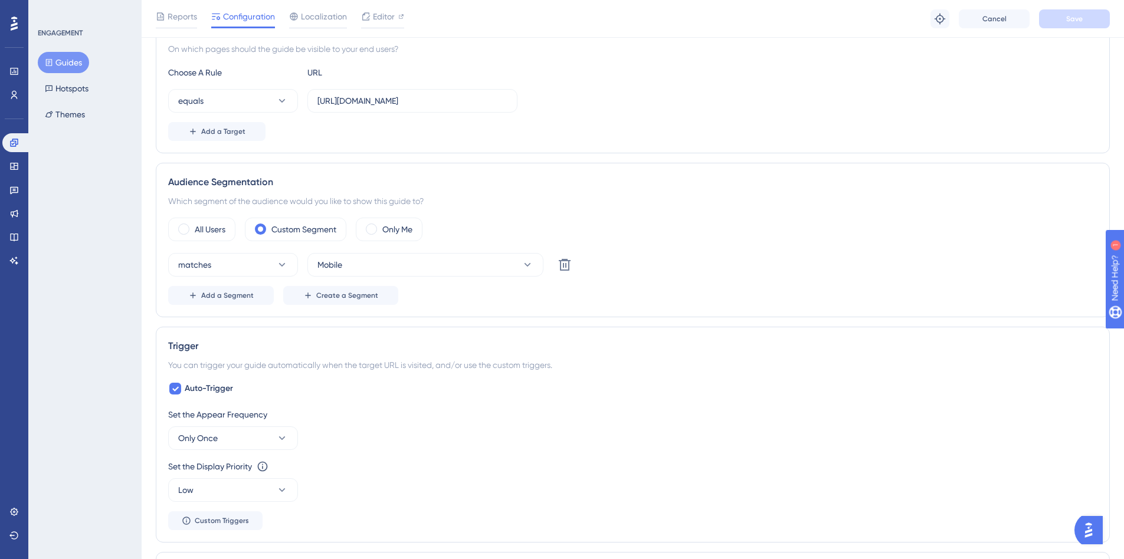
click at [61, 57] on button "Guides" at bounding box center [63, 62] width 51 height 21
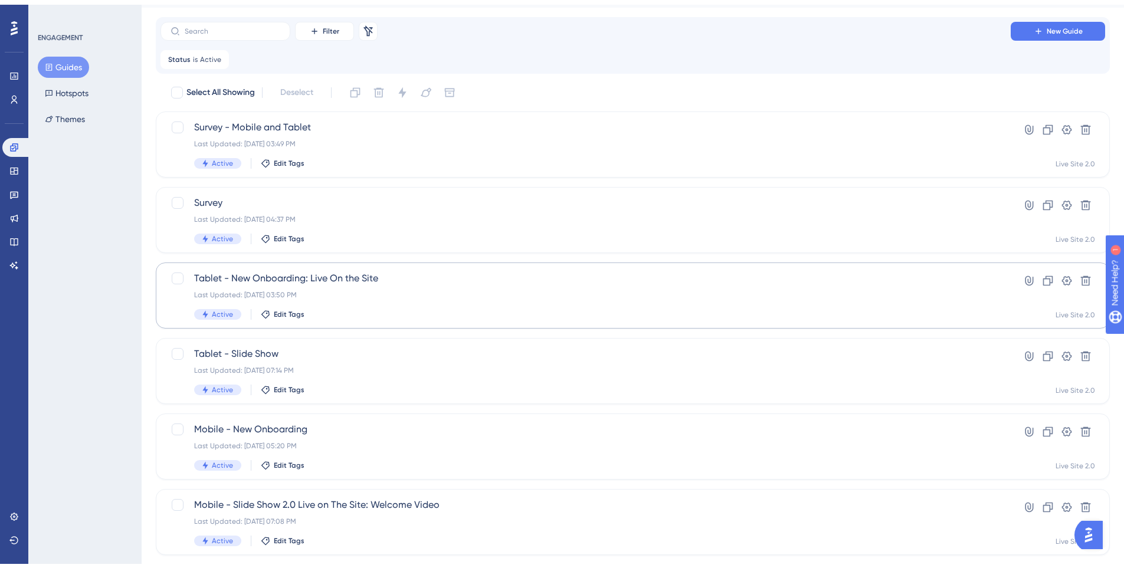
scroll to position [59, 0]
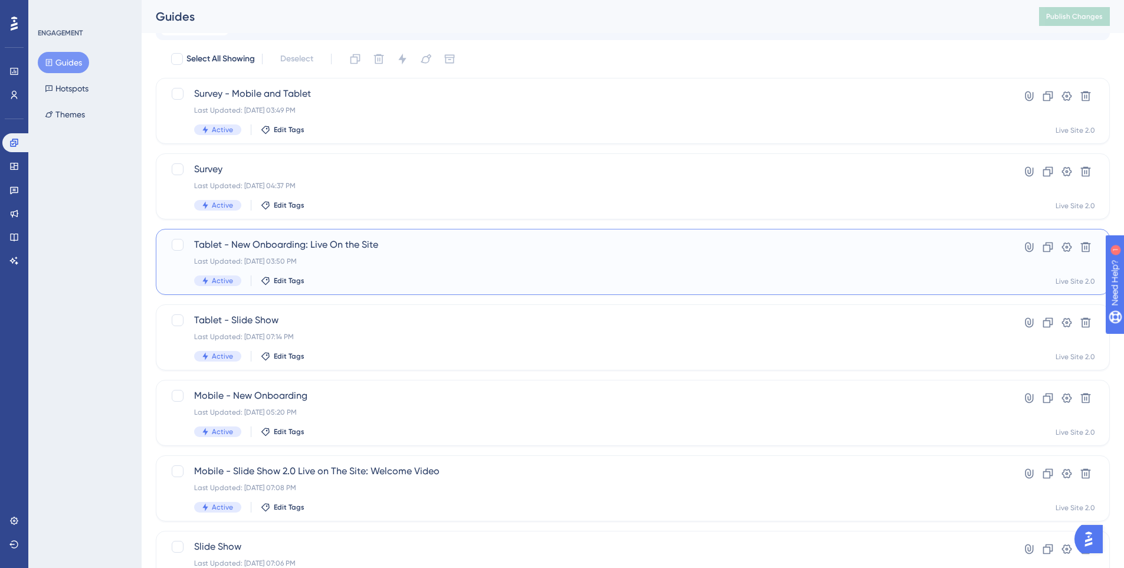
click at [342, 251] on span "Tablet - New Onboarding: Live On the Site" at bounding box center [585, 245] width 783 height 14
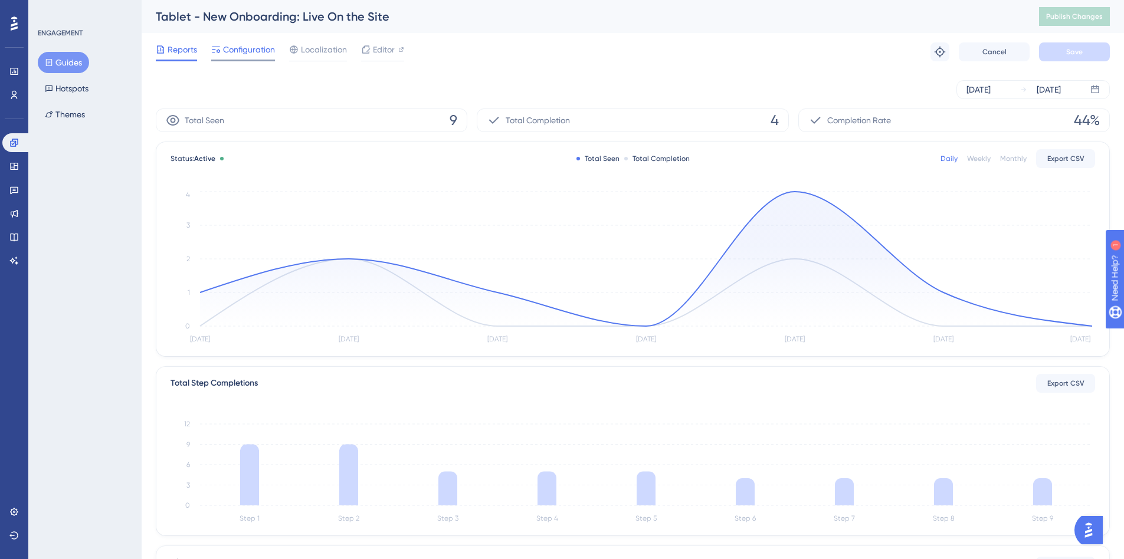
click at [234, 53] on span "Configuration" at bounding box center [249, 49] width 52 height 14
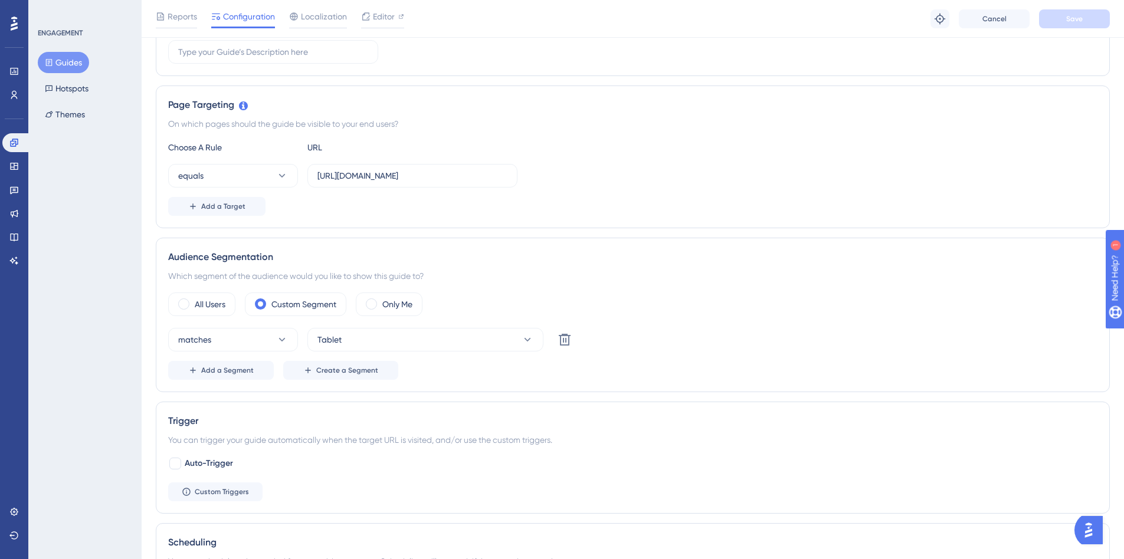
scroll to position [236, 0]
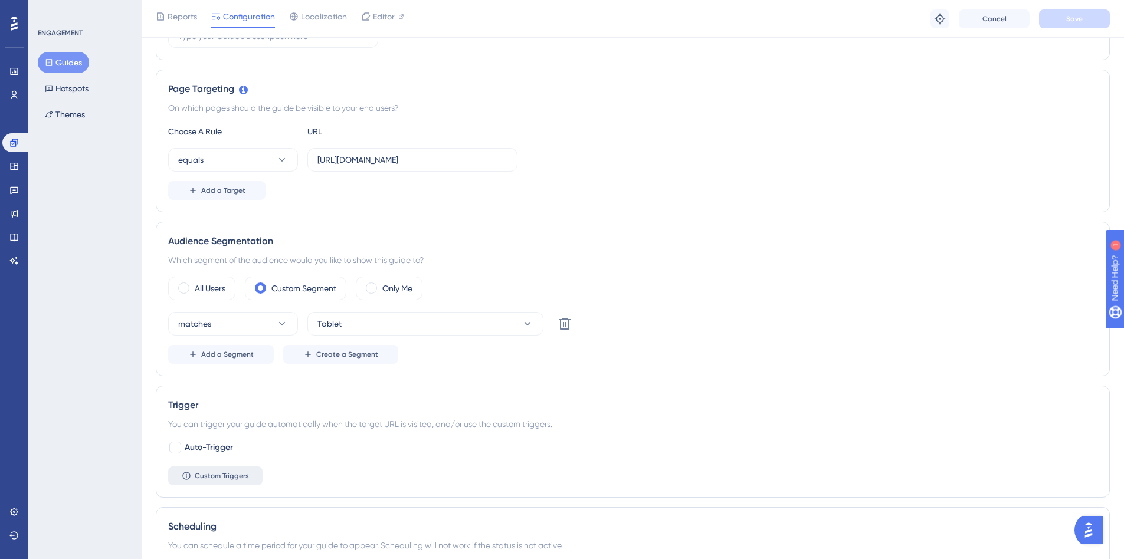
click at [243, 474] on span "Custom Triggers" at bounding box center [222, 475] width 54 height 9
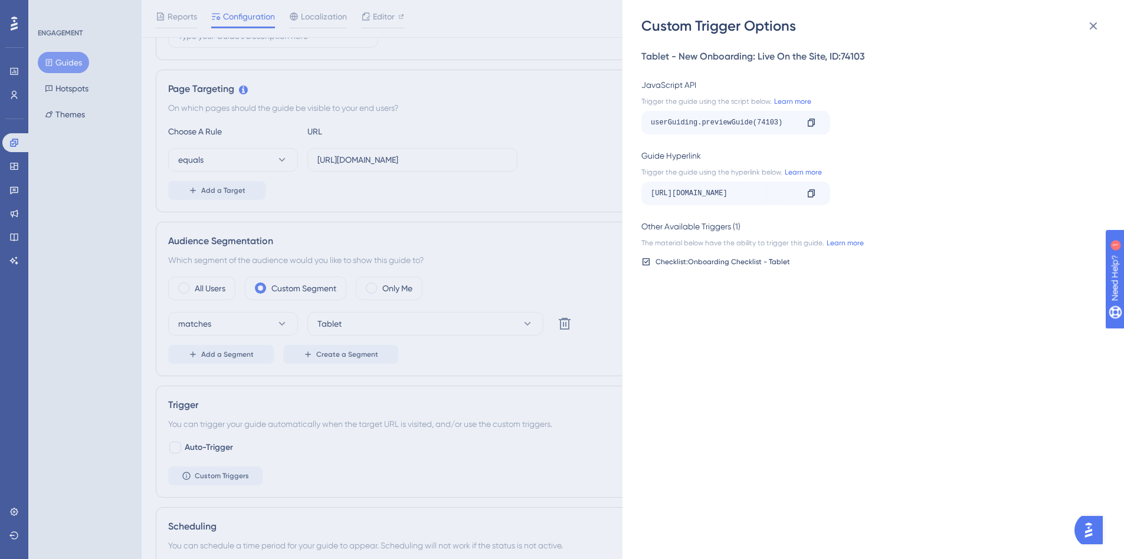
click at [14, 142] on div "Custom Trigger Options Tablet - New Onboarding: Live On the Site , ID: 74103 Ja…" at bounding box center [562, 279] width 1124 height 559
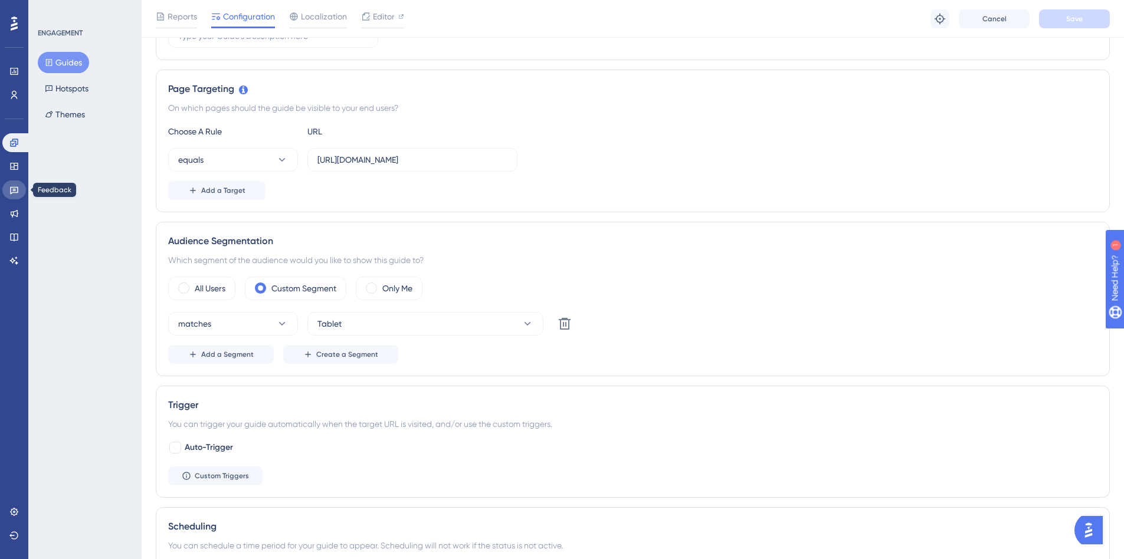
click at [11, 181] on link at bounding box center [14, 190] width 24 height 19
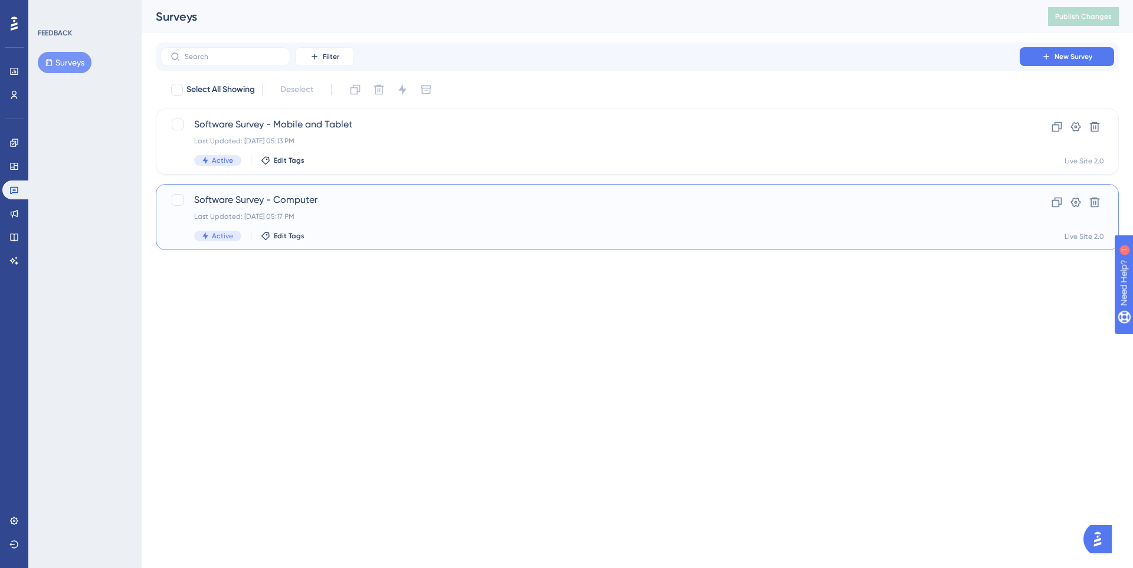
click at [385, 205] on span "Software Survey - Computer" at bounding box center [590, 200] width 792 height 14
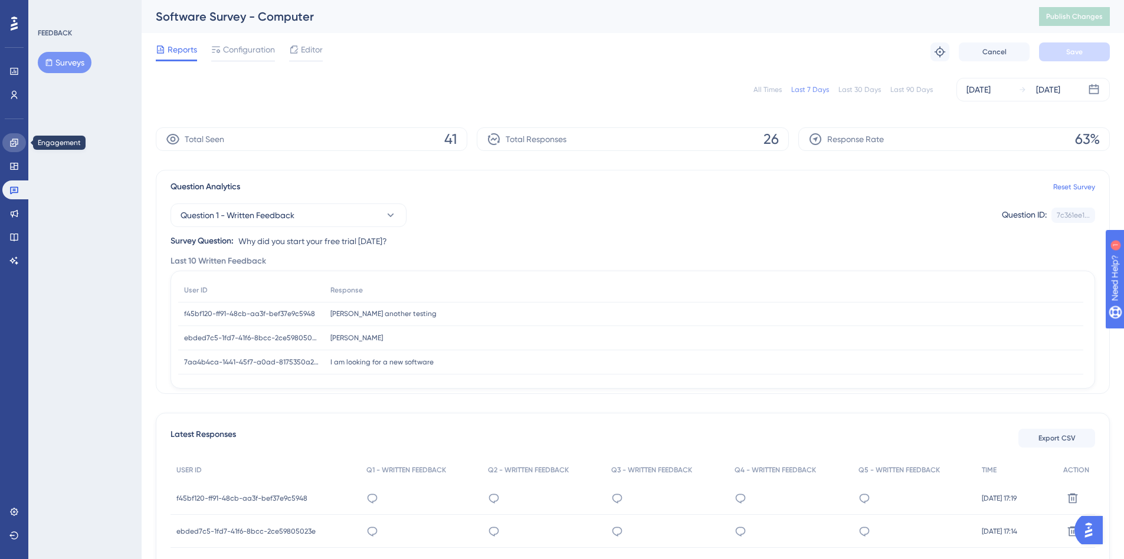
click at [17, 144] on icon at bounding box center [14, 143] width 8 height 8
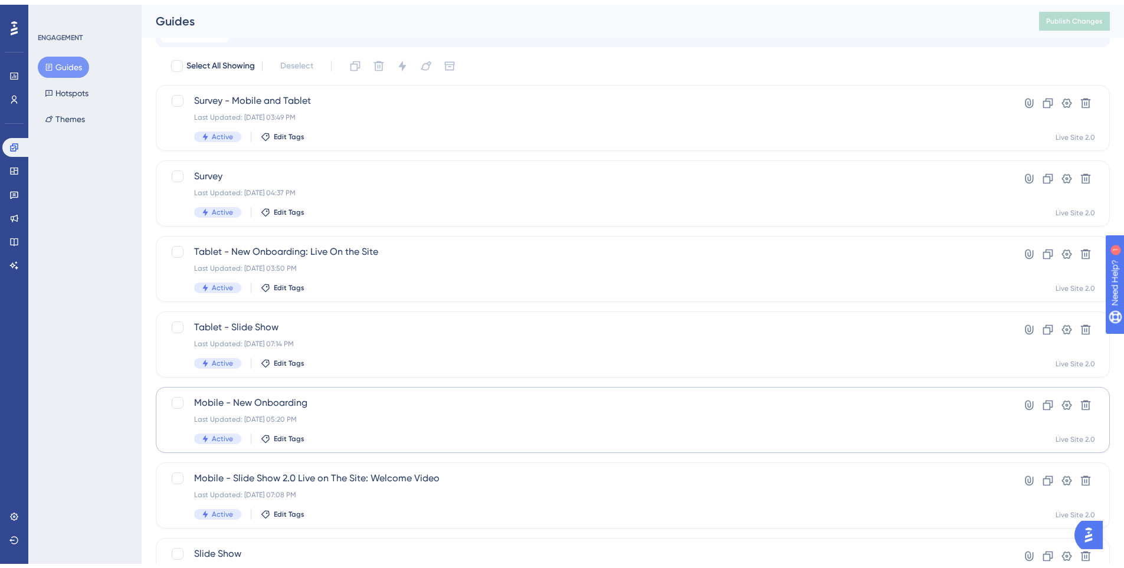
scroll to position [201, 0]
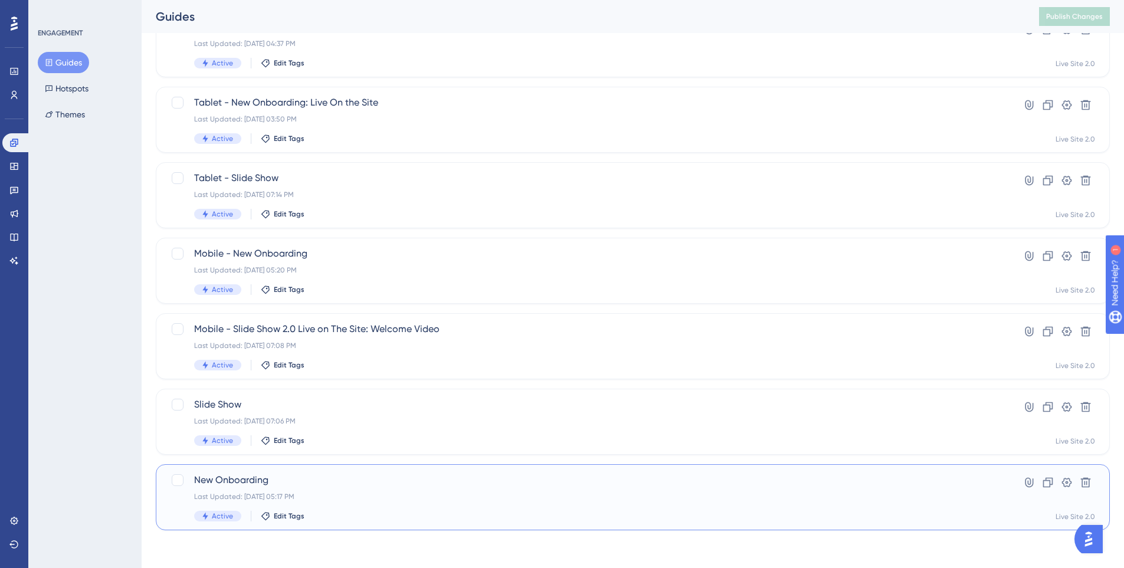
click at [319, 482] on span "New Onboarding" at bounding box center [585, 480] width 783 height 14
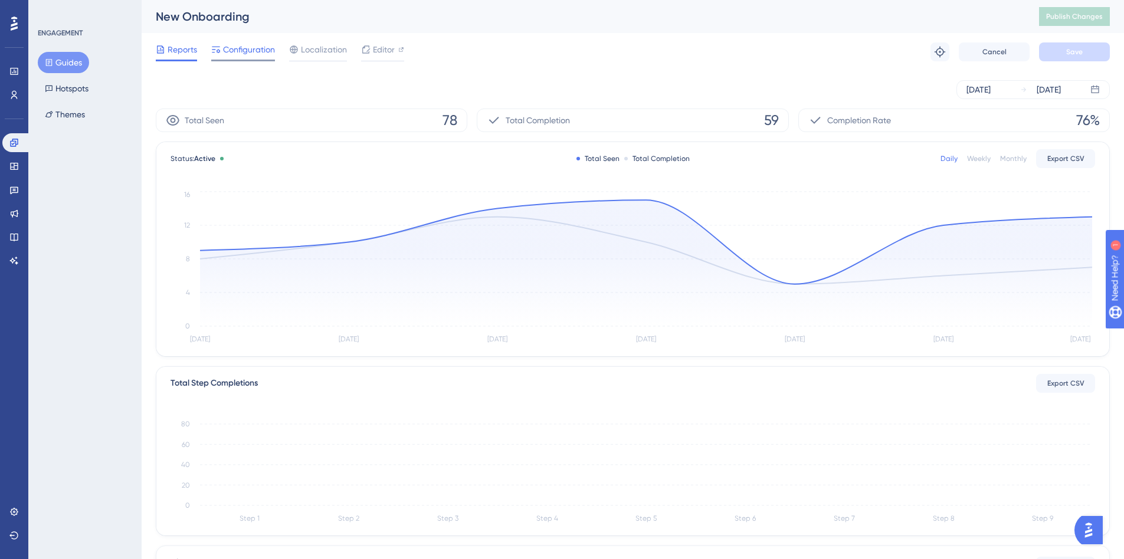
click at [230, 48] on span "Configuration" at bounding box center [249, 49] width 52 height 14
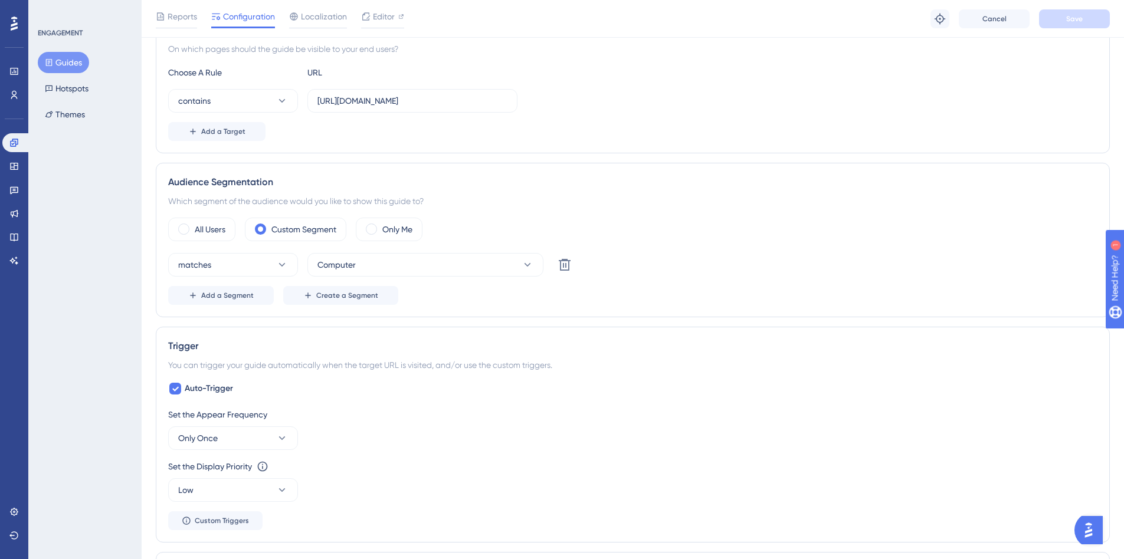
scroll to position [413, 0]
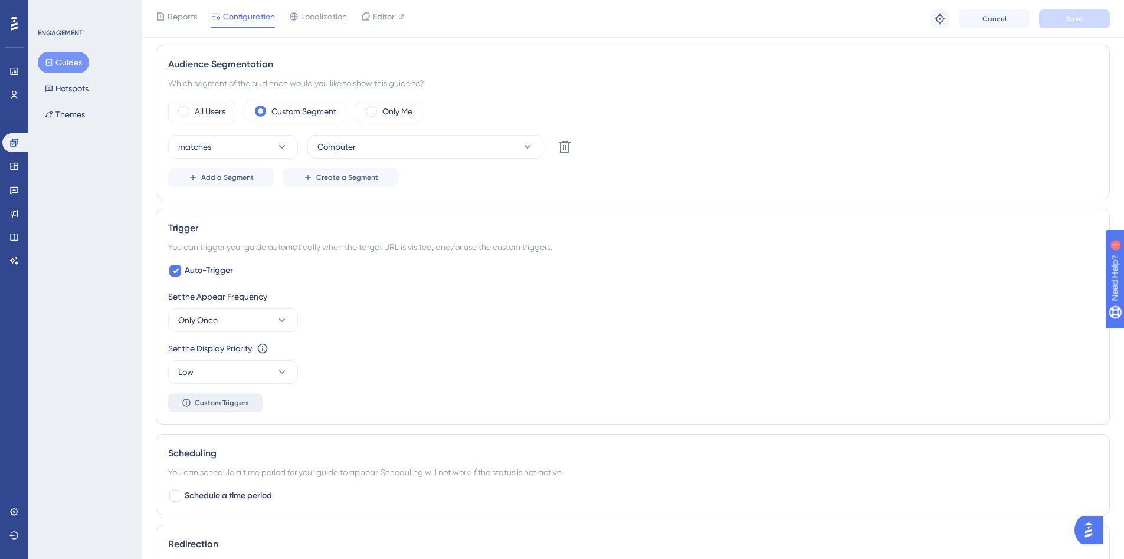
click at [216, 405] on span "Custom Triggers" at bounding box center [222, 402] width 54 height 9
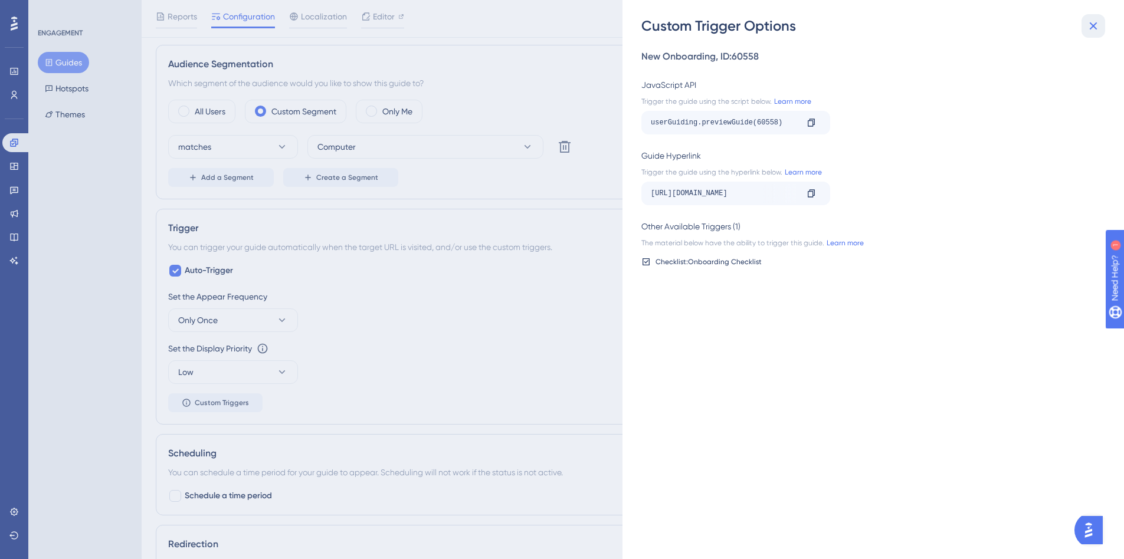
click at [1095, 24] on icon at bounding box center [1094, 26] width 8 height 8
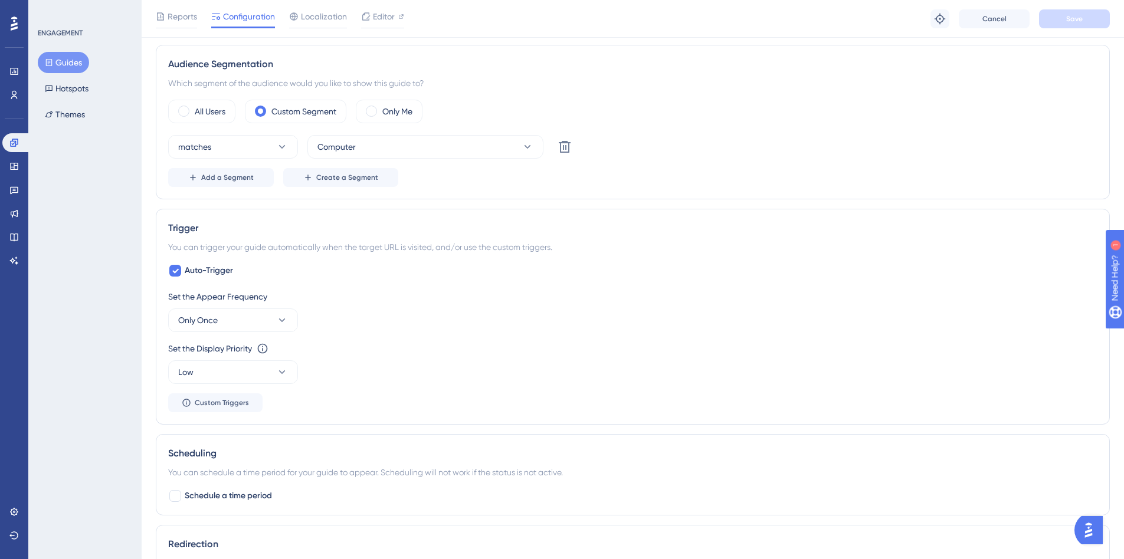
click at [499, 304] on div "Set the Appear Frequency Only Once" at bounding box center [632, 311] width 929 height 42
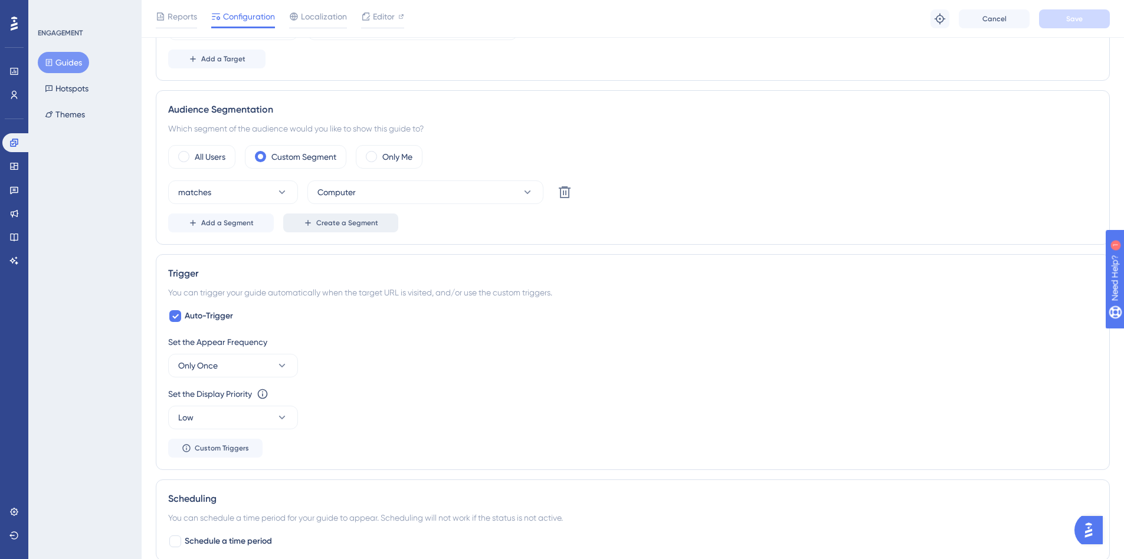
scroll to position [354, 0]
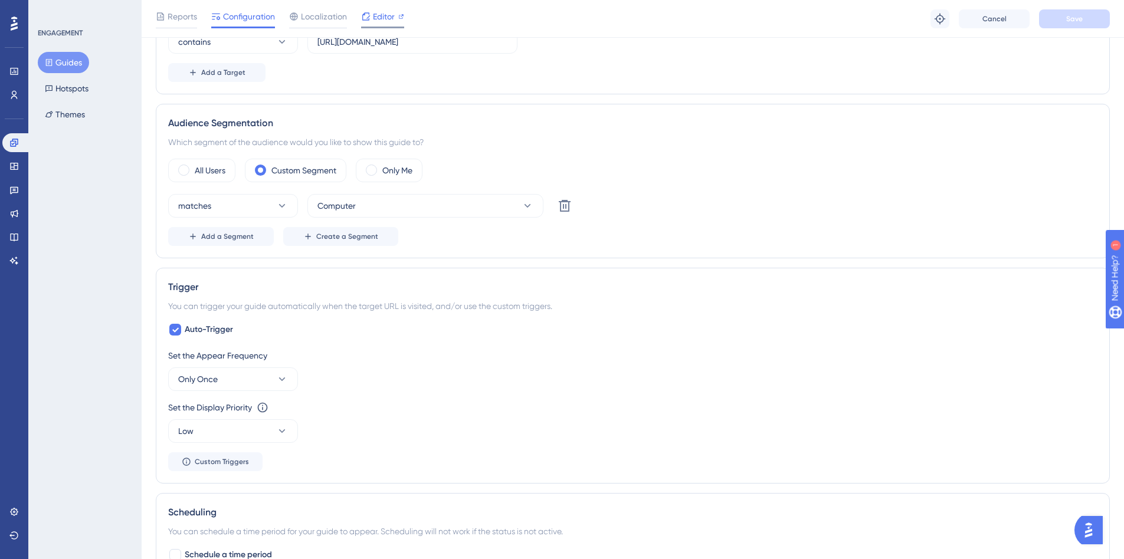
click at [378, 21] on span "Editor" at bounding box center [384, 16] width 22 height 14
click at [11, 198] on link at bounding box center [14, 190] width 24 height 19
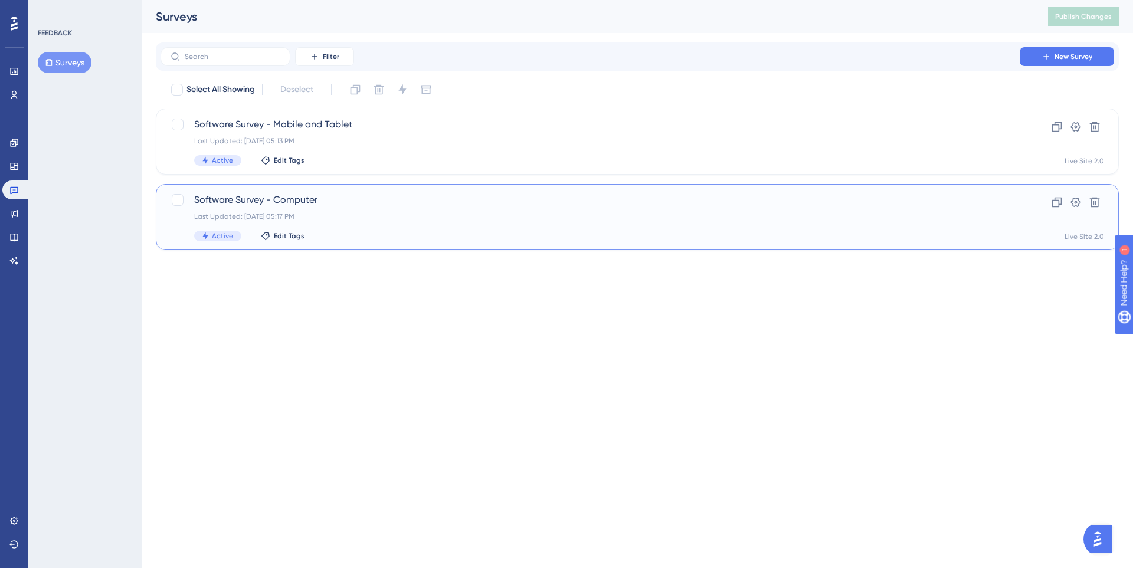
click at [387, 209] on div "Software Survey - Computer Last Updated: [DATE] 05:17 PM Active Edit Tags" at bounding box center [590, 217] width 792 height 48
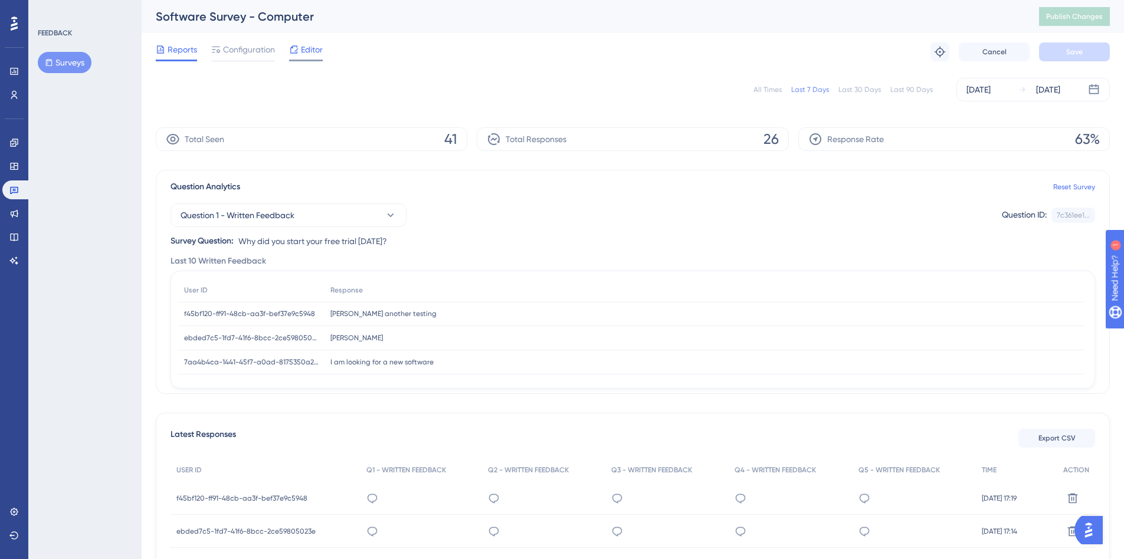
click at [307, 45] on span "Editor" at bounding box center [312, 49] width 22 height 14
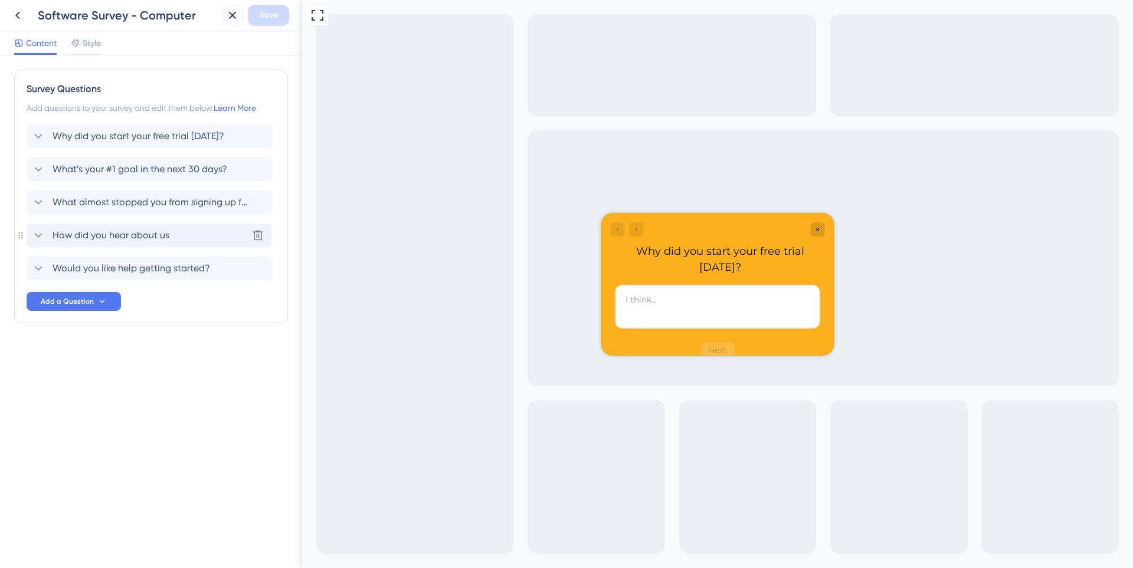
click at [182, 235] on div "How did you hear about us Delete" at bounding box center [149, 236] width 245 height 24
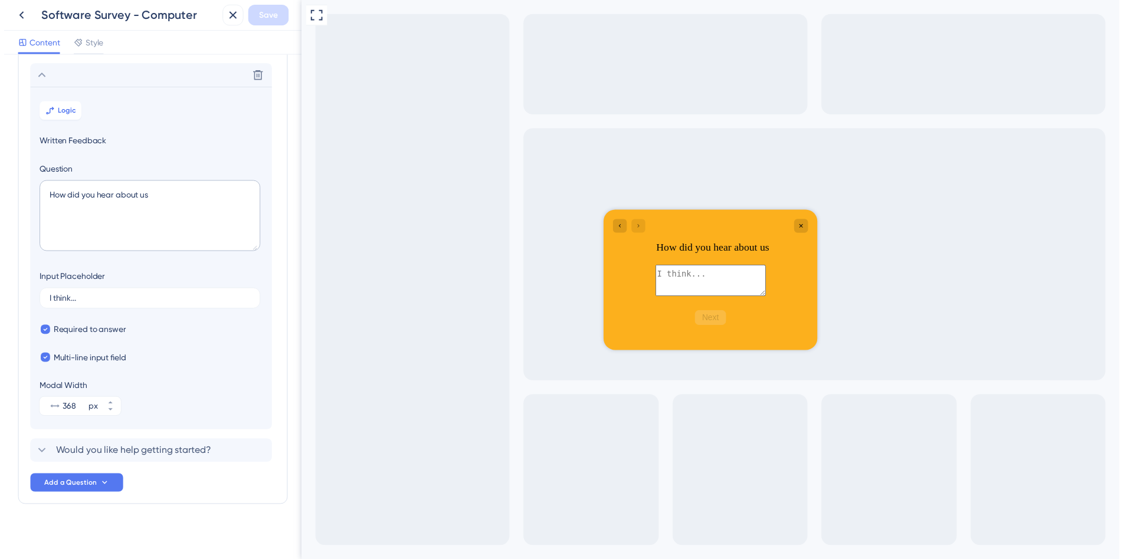
scroll to position [165, 0]
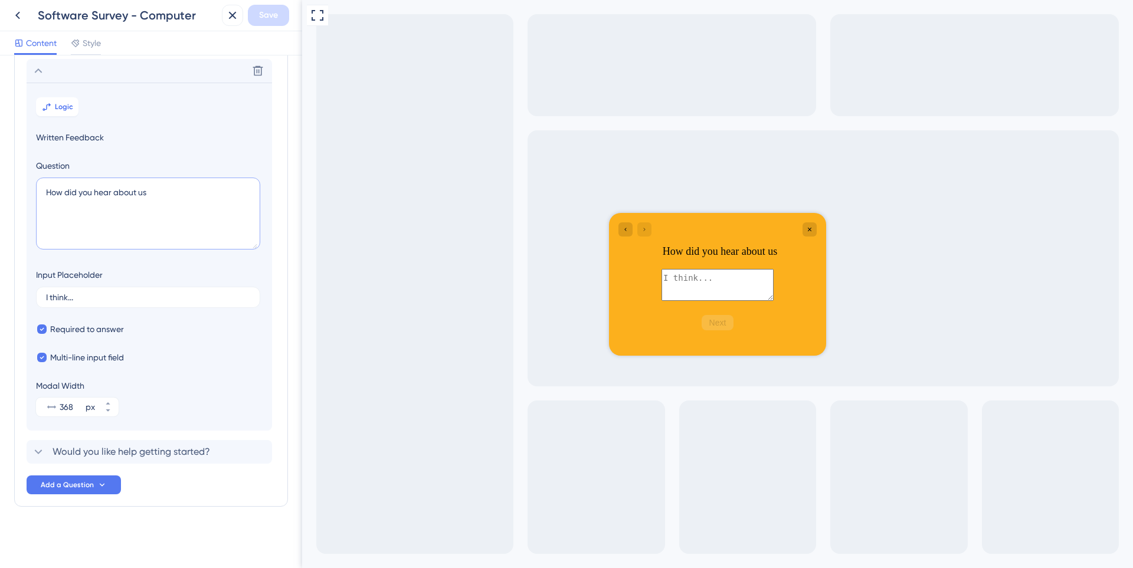
click at [178, 209] on textarea "How did you hear about us" at bounding box center [148, 214] width 224 height 72
type textarea "How did you hear about us?"
click at [270, 14] on span "Save" at bounding box center [268, 15] width 19 height 14
click at [12, 11] on icon at bounding box center [18, 15] width 14 height 14
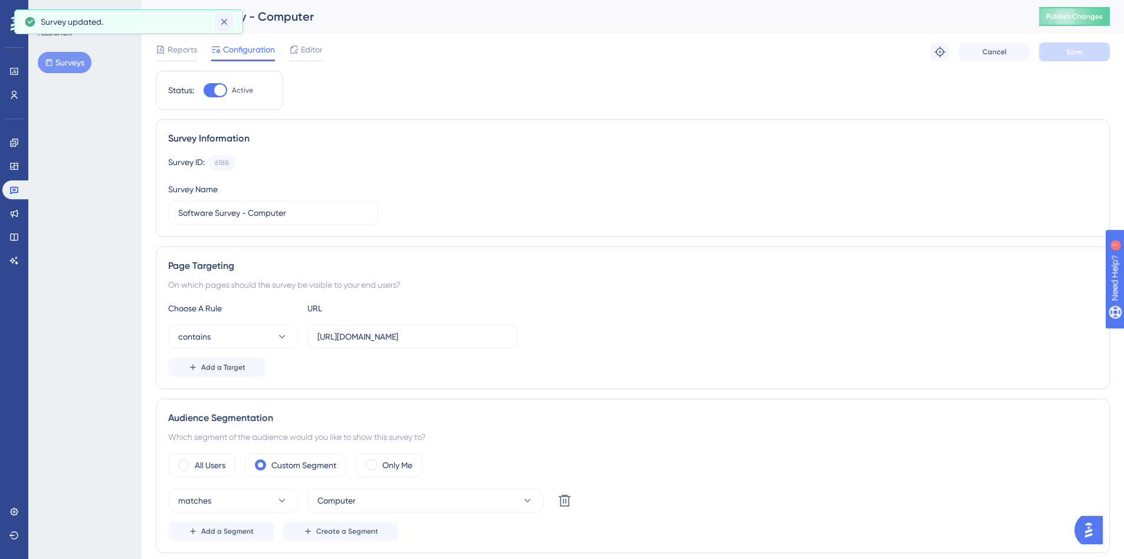
click at [223, 23] on icon at bounding box center [224, 22] width 6 height 6
click at [63, 67] on button "Surveys" at bounding box center [65, 62] width 54 height 21
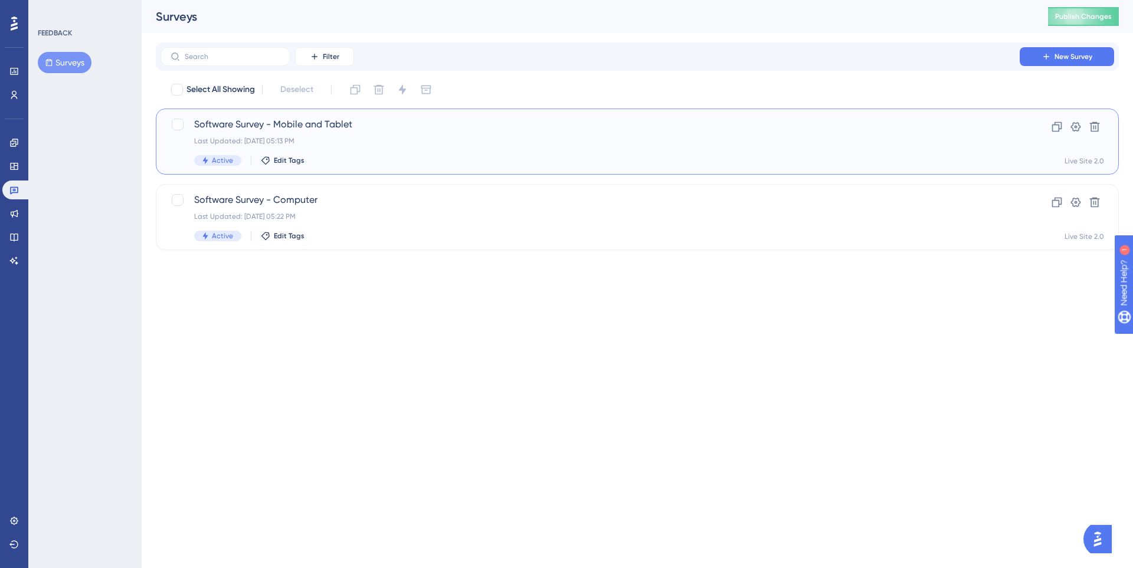
click at [348, 144] on div "Last Updated: [DATE] 05:13 PM" at bounding box center [590, 140] width 792 height 9
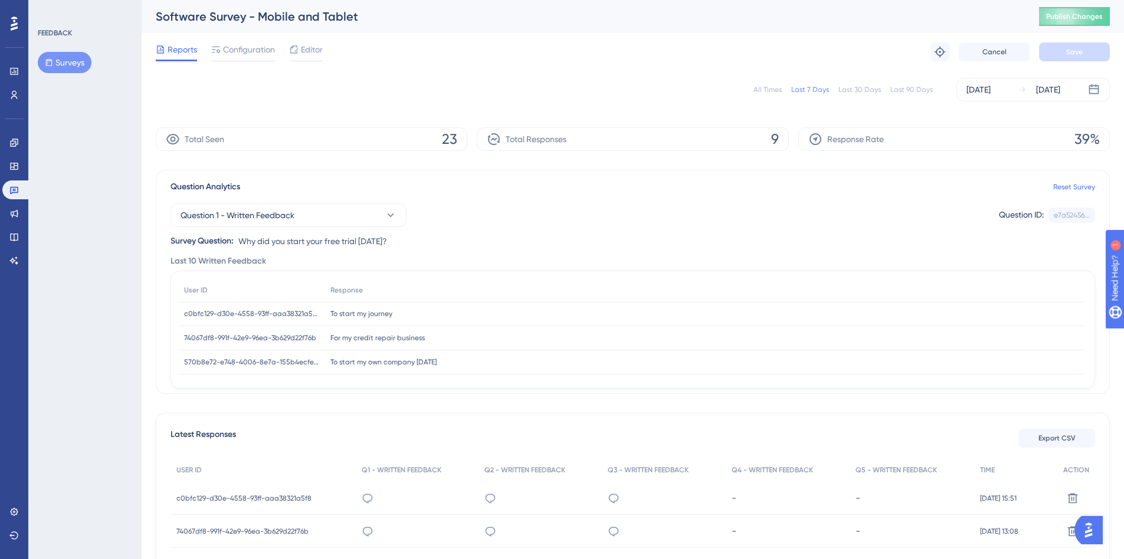
click at [302, 46] on span "Editor" at bounding box center [312, 49] width 22 height 14
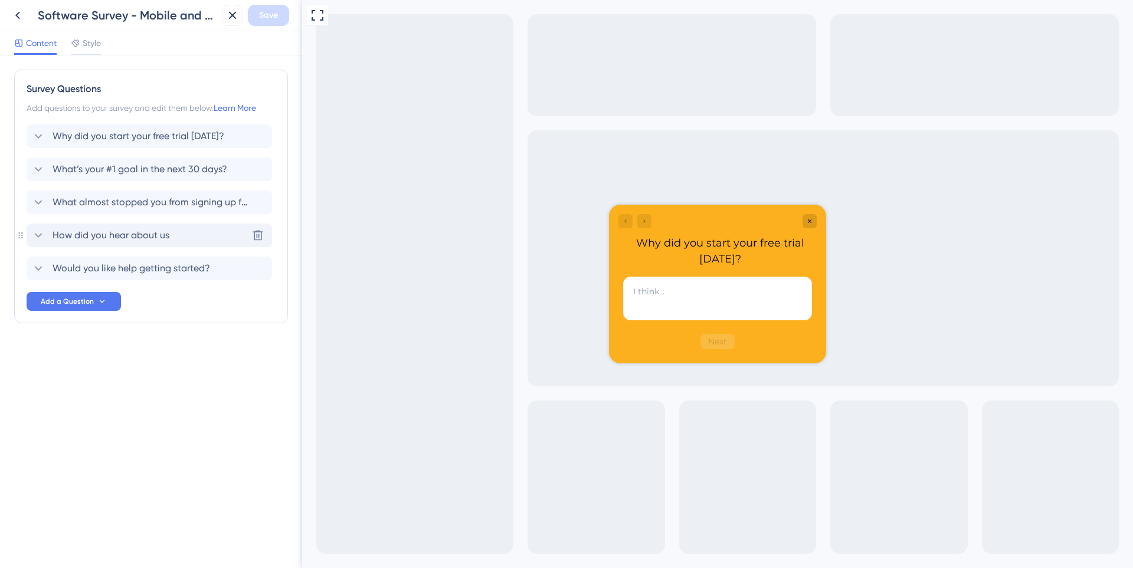
click at [209, 238] on div "How did you hear about us Delete" at bounding box center [149, 236] width 245 height 24
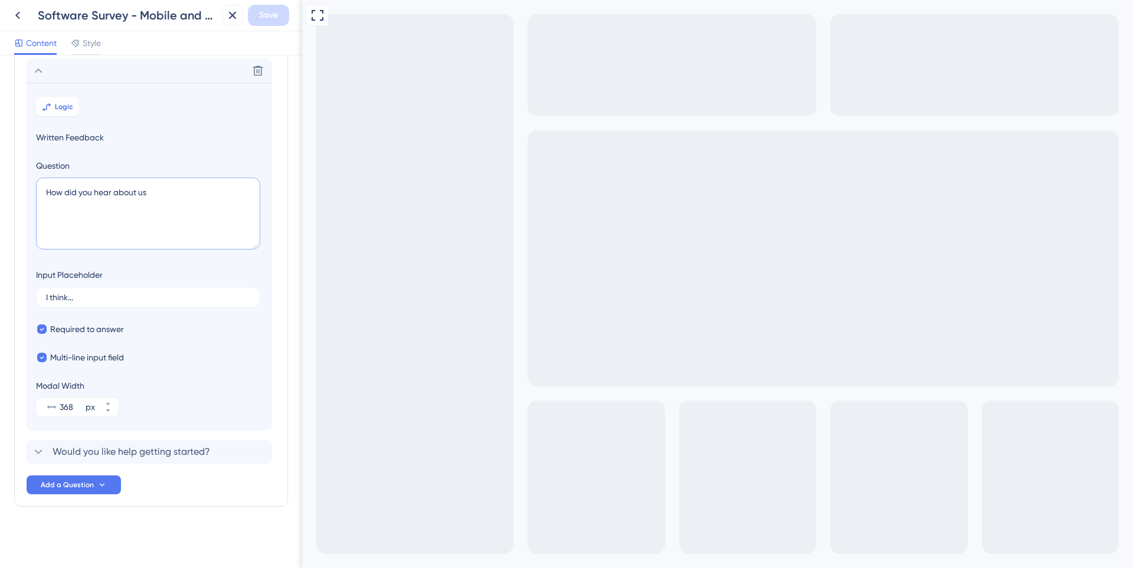
click at [185, 214] on textarea "How did you hear about us" at bounding box center [148, 214] width 224 height 72
type textarea "How did you hear about us?"
click at [261, 14] on span "Save" at bounding box center [268, 15] width 19 height 14
click at [18, 14] on div "Survey updated." at bounding box center [128, 21] width 229 height 25
click at [224, 20] on icon at bounding box center [224, 22] width 12 height 12
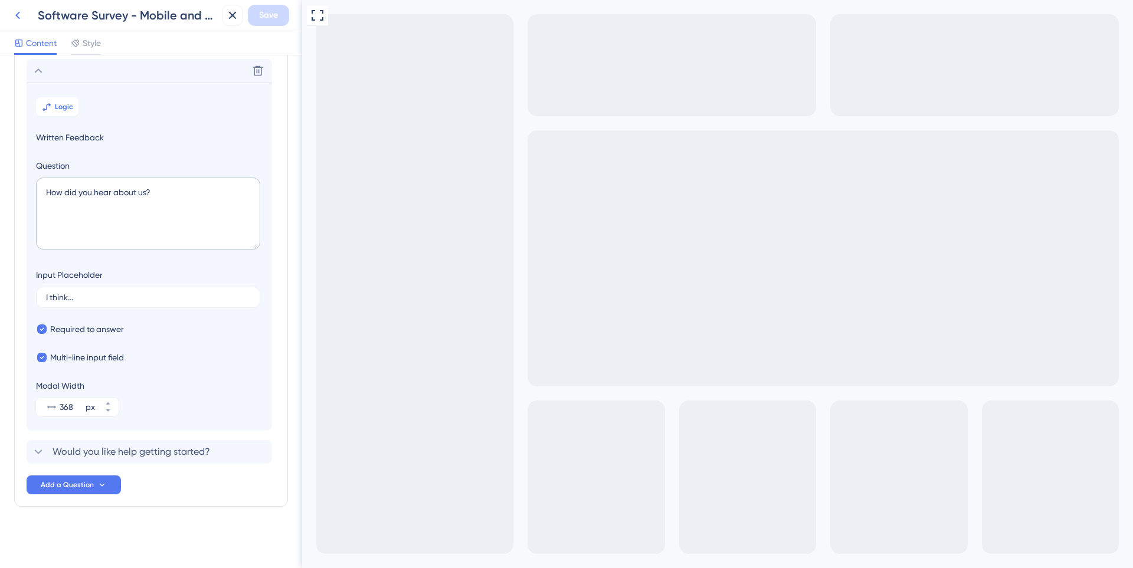
click at [25, 18] on button at bounding box center [17, 15] width 21 height 21
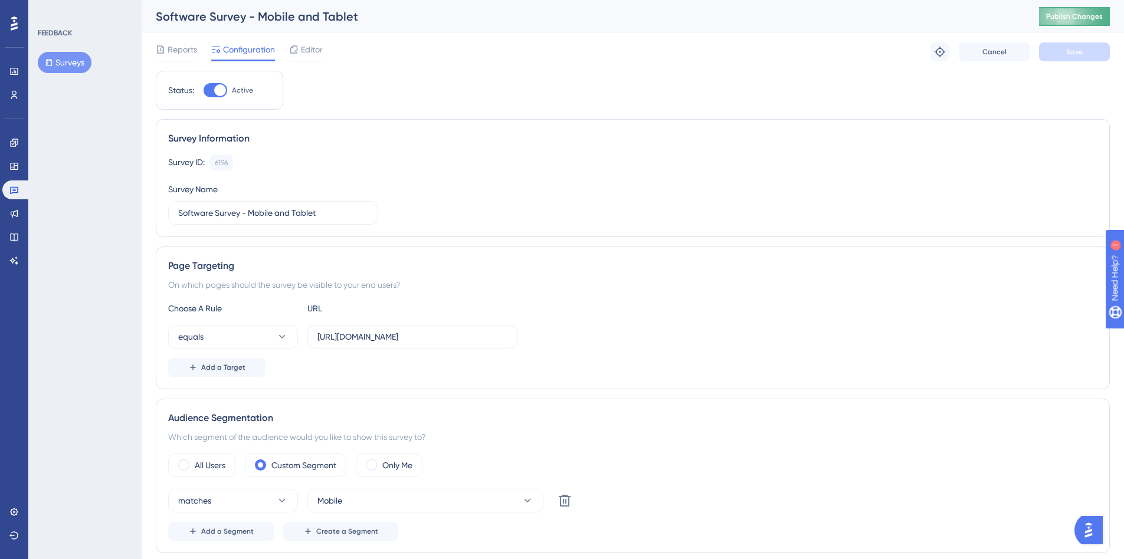
click at [1074, 21] on button "Publish Changes" at bounding box center [1074, 16] width 71 height 19
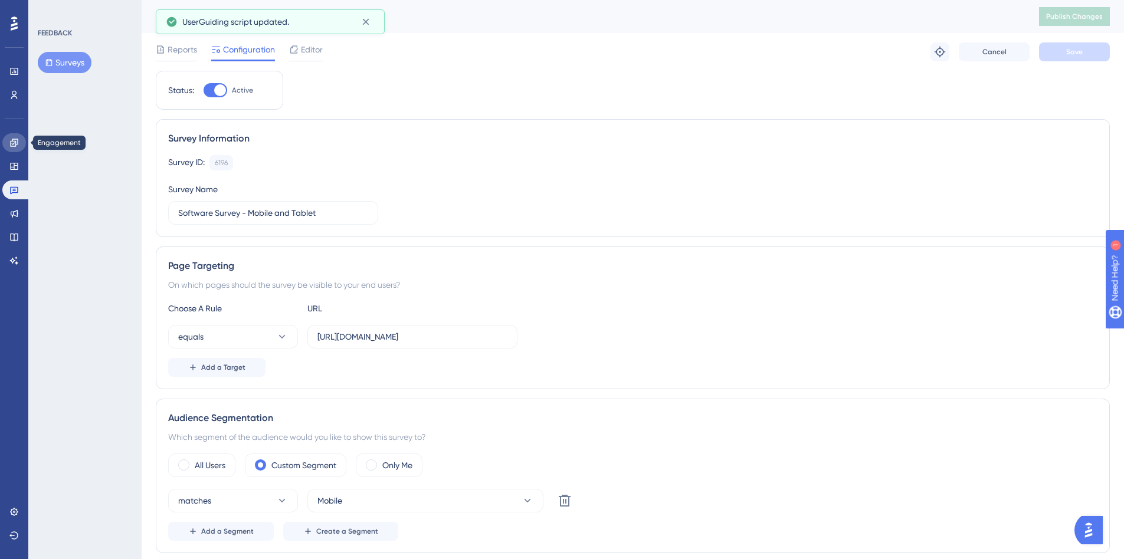
click at [10, 146] on icon at bounding box center [13, 142] width 9 height 9
